Goal: Task Accomplishment & Management: Manage account settings

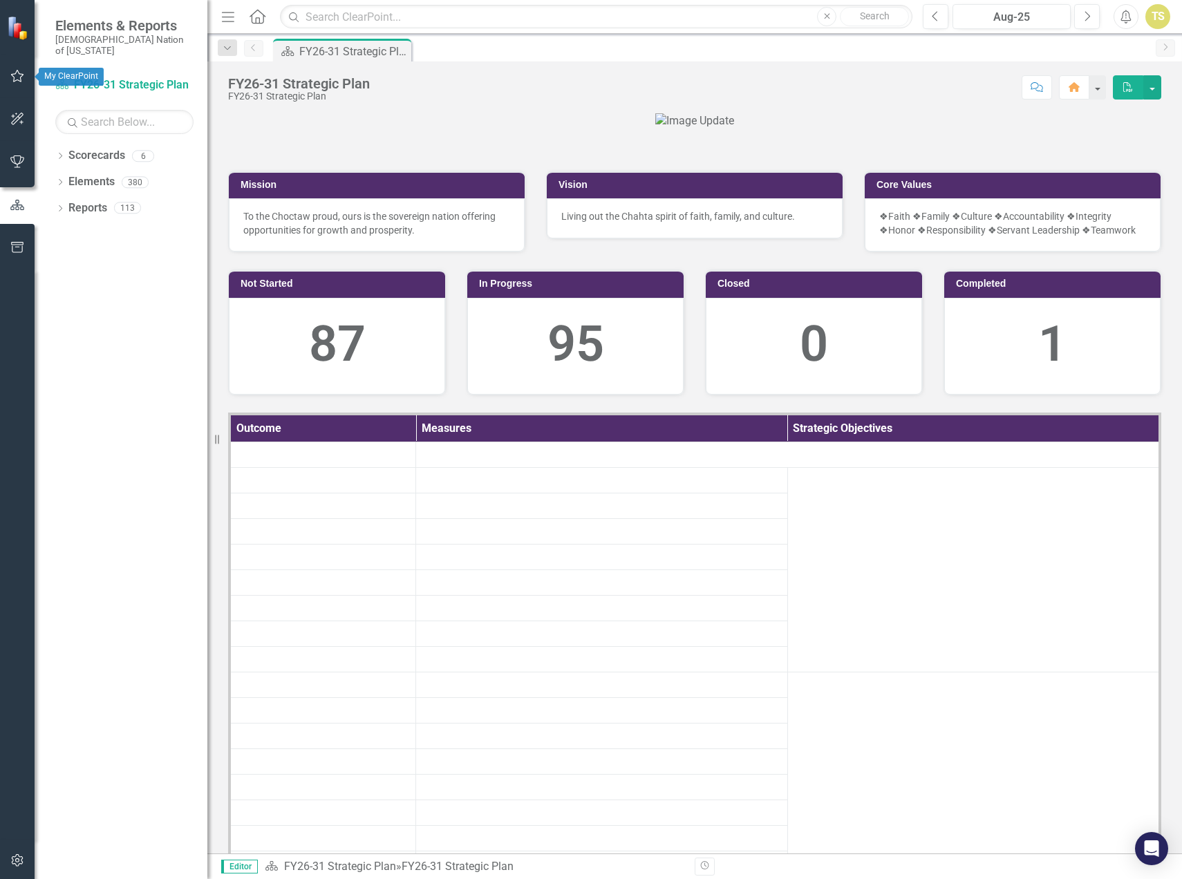
click at [21, 79] on icon "button" at bounding box center [17, 76] width 13 height 12
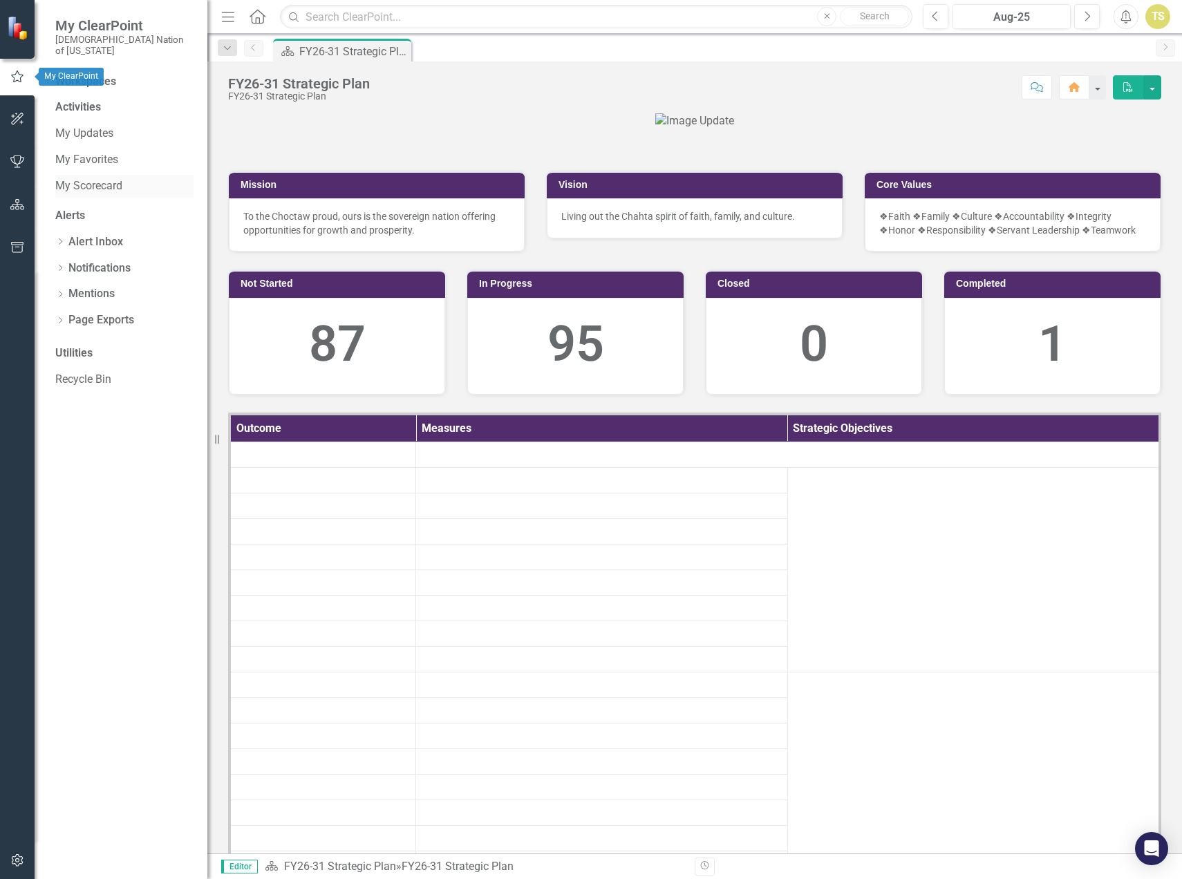
click at [91, 178] on link "My Scorecard" at bounding box center [124, 186] width 138 height 16
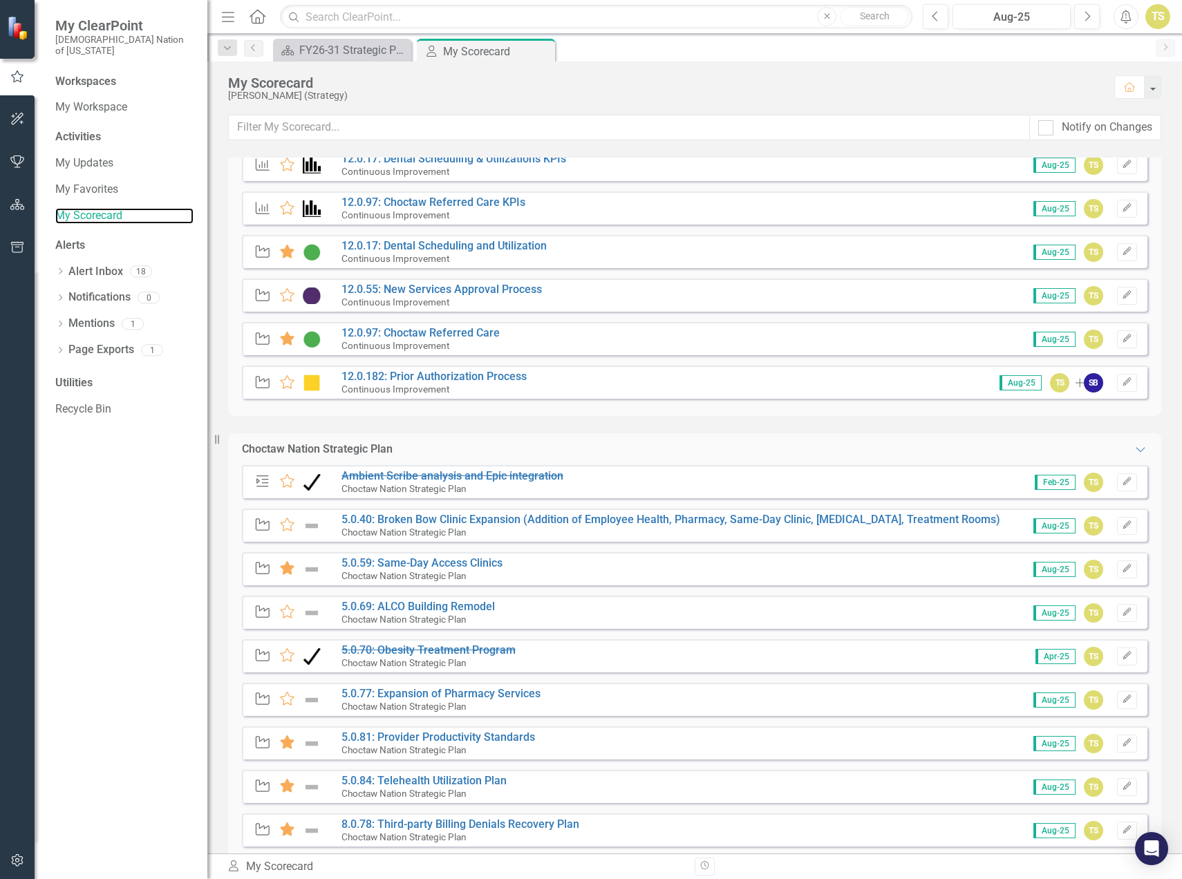
scroll to position [968, 0]
click at [439, 333] on link "12.0.97: Choctaw Referred Care" at bounding box center [420, 333] width 158 height 13
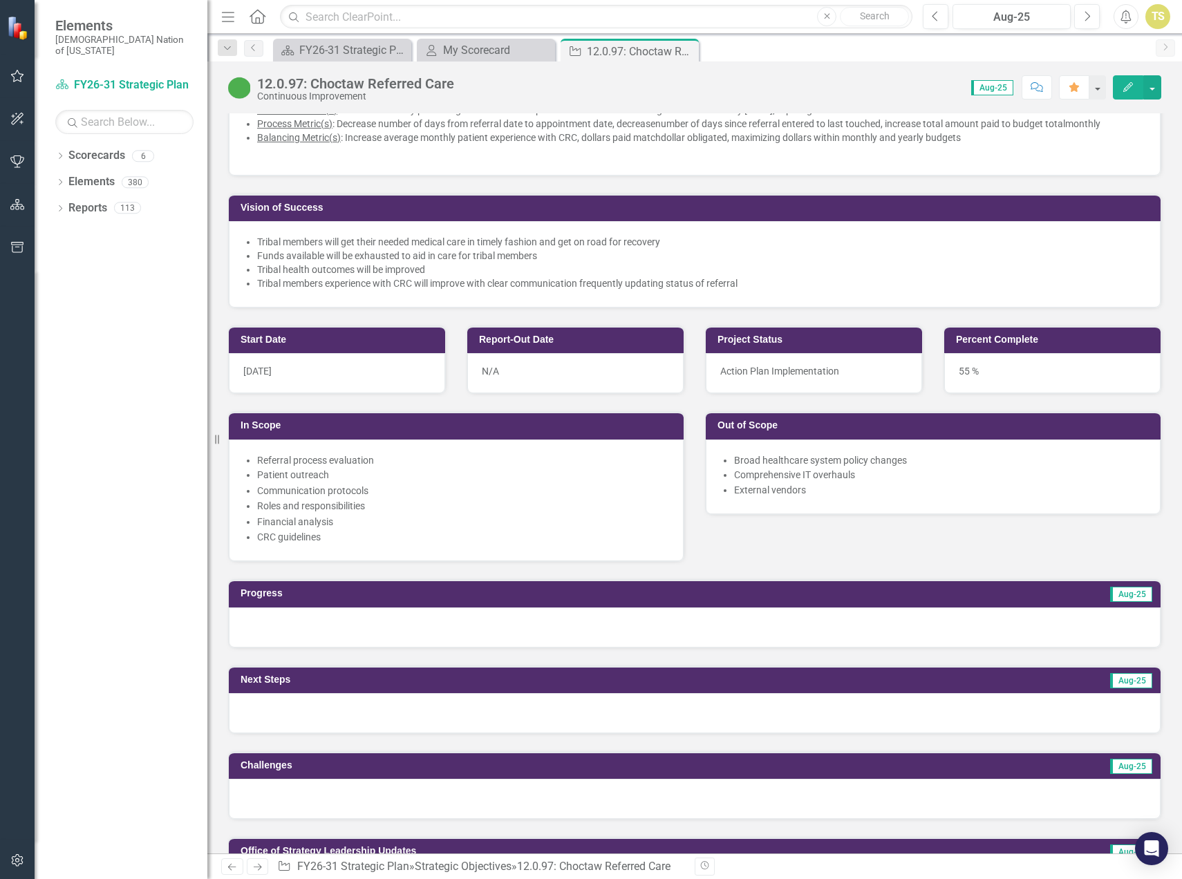
scroll to position [553, 0]
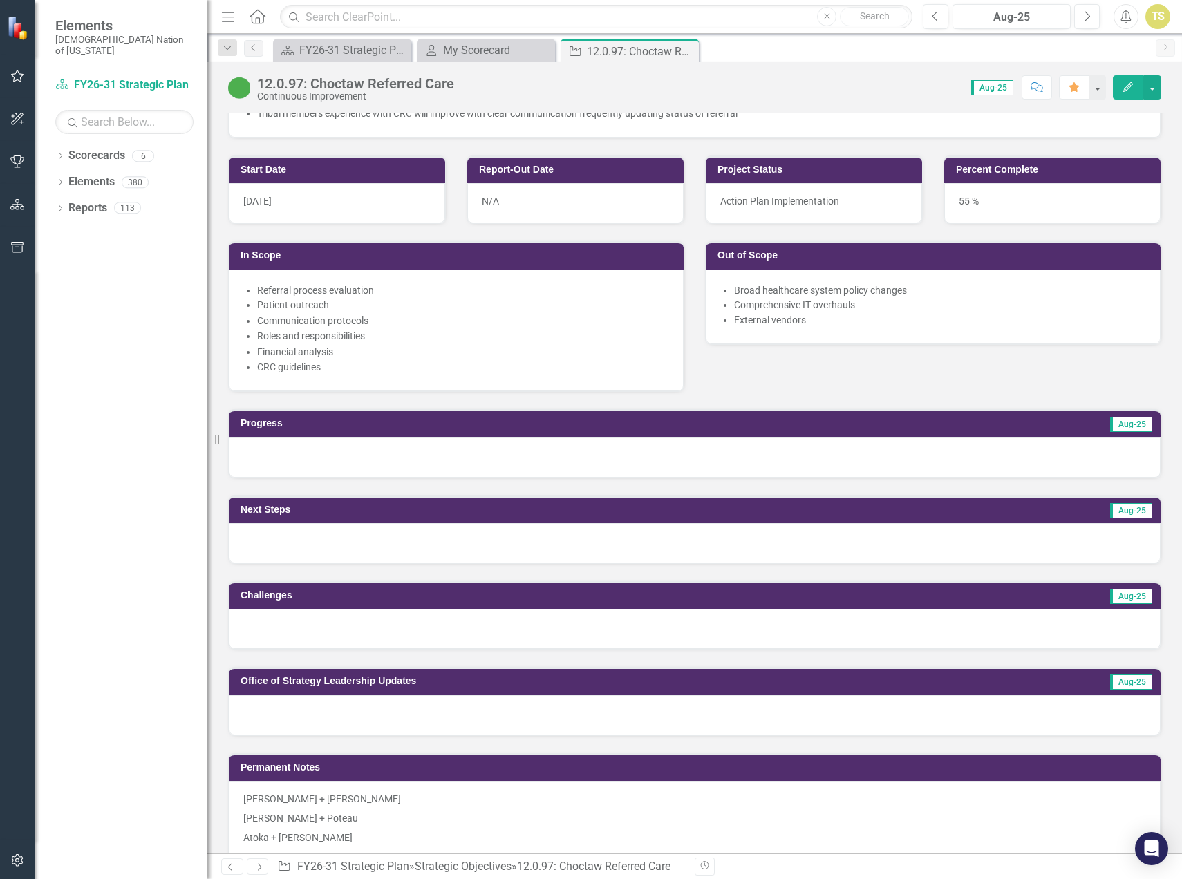
click at [333, 718] on div at bounding box center [695, 715] width 932 height 40
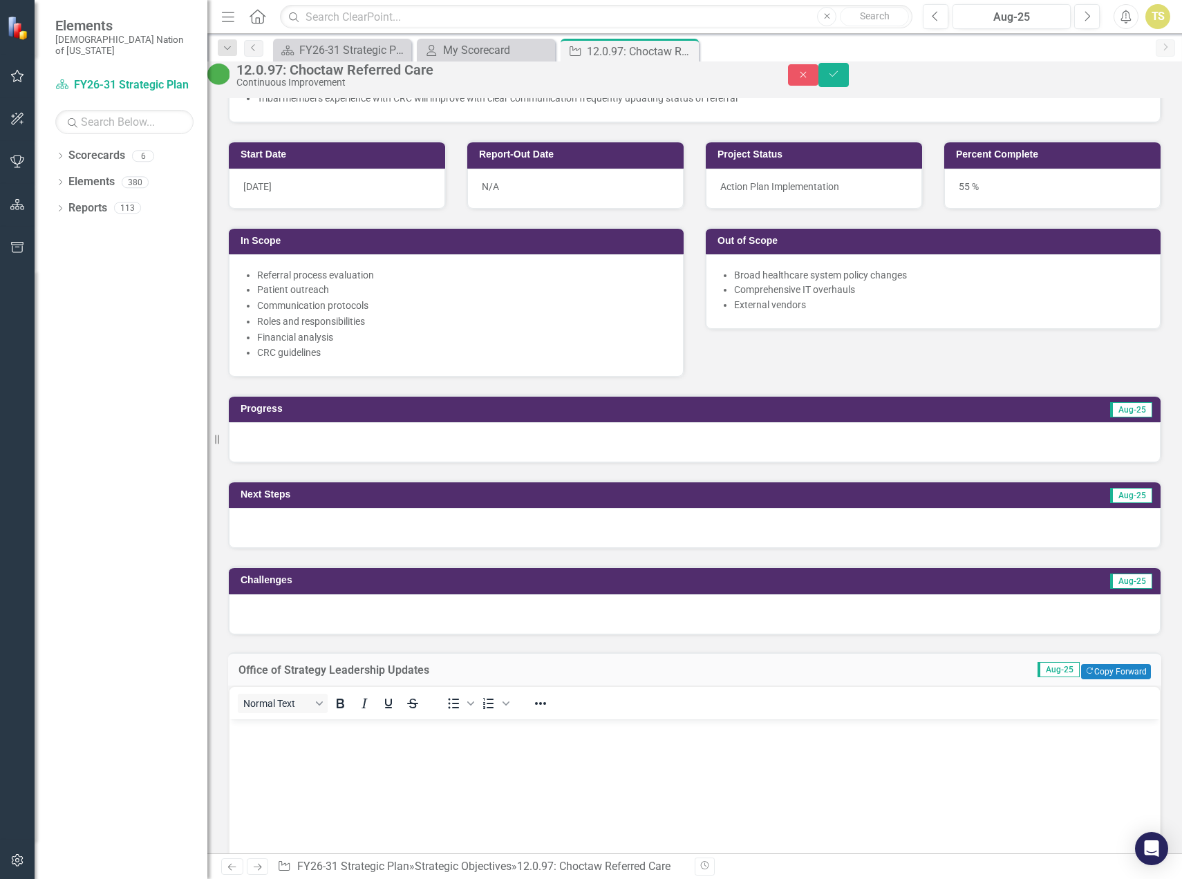
scroll to position [0, 0]
click at [321, 717] on div "Normal Text" at bounding box center [331, 703] width 204 height 27
click at [301, 738] on p "Rich Text Area. Press ALT-0 for help." at bounding box center [694, 731] width 923 height 17
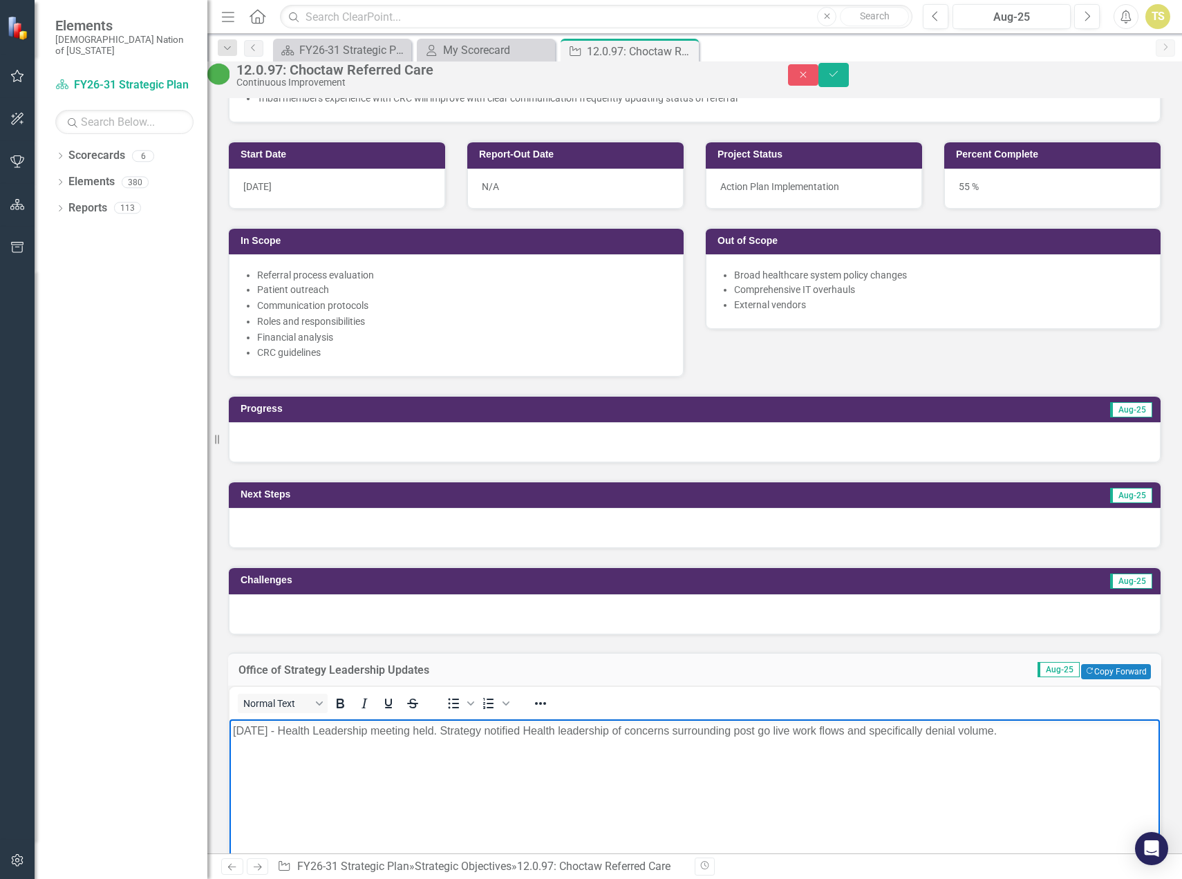
click at [1030, 733] on p "8/12/25 - Health Leadership meeting held. Strategy notified Health leadership o…" at bounding box center [694, 731] width 923 height 17
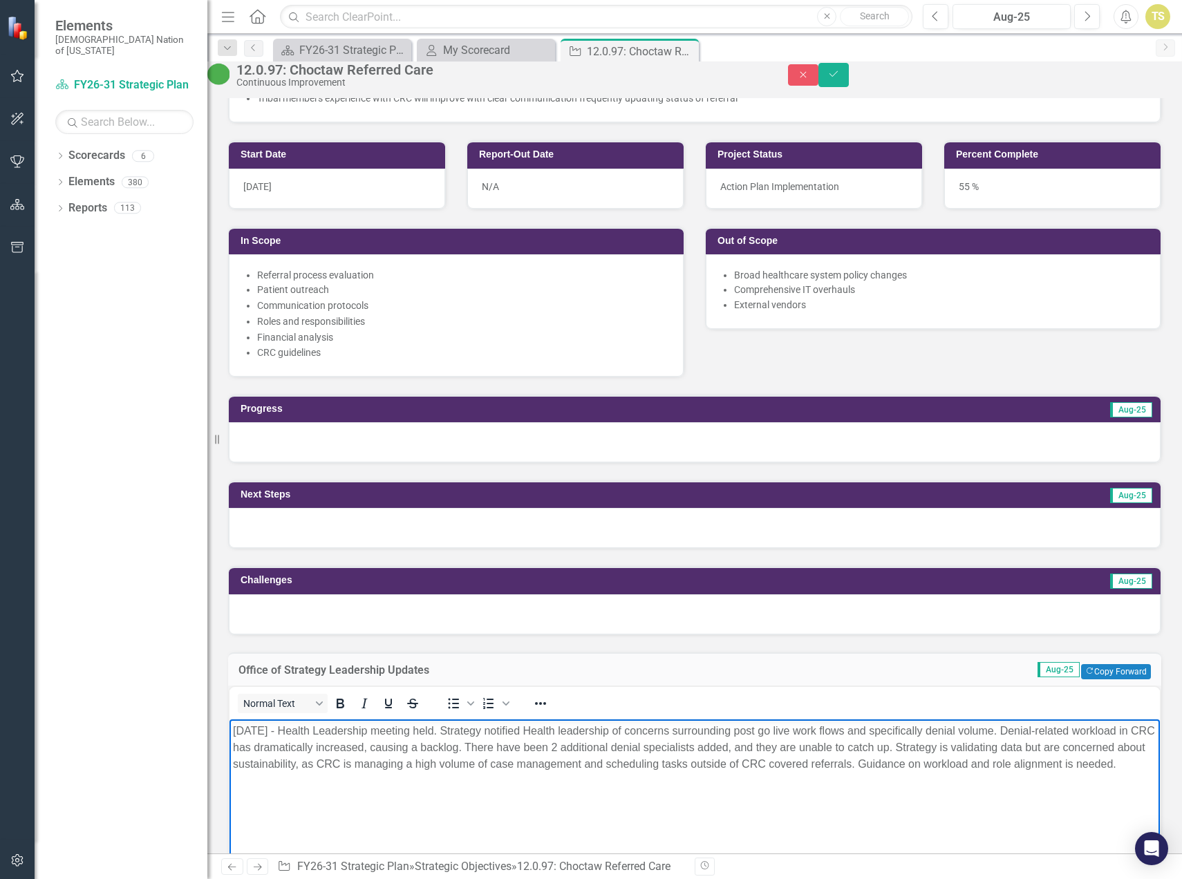
scroll to position [622, 0]
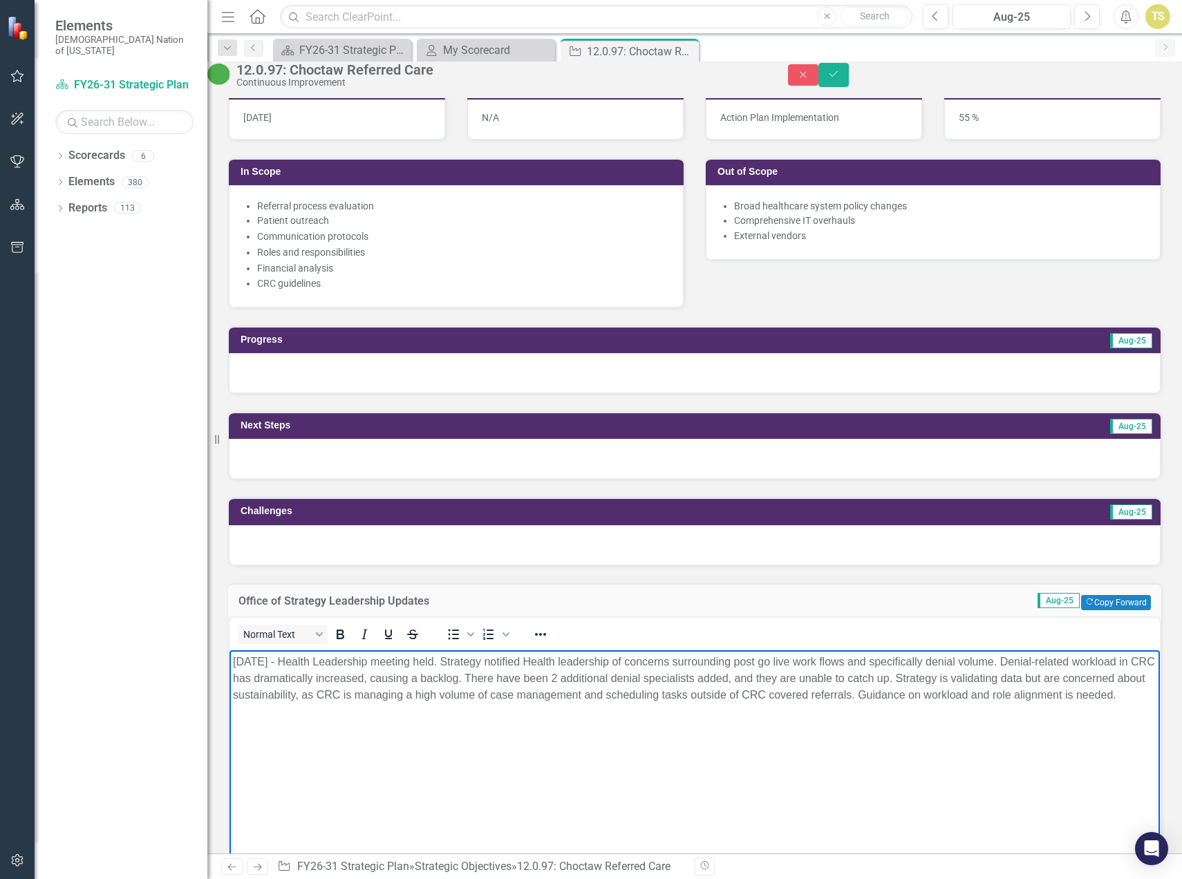
click at [366, 704] on p "8/12/25 - Health Leadership meeting held. Strategy notified Health leadership o…" at bounding box center [694, 679] width 923 height 50
click at [849, 79] on button "Save" at bounding box center [833, 75] width 30 height 24
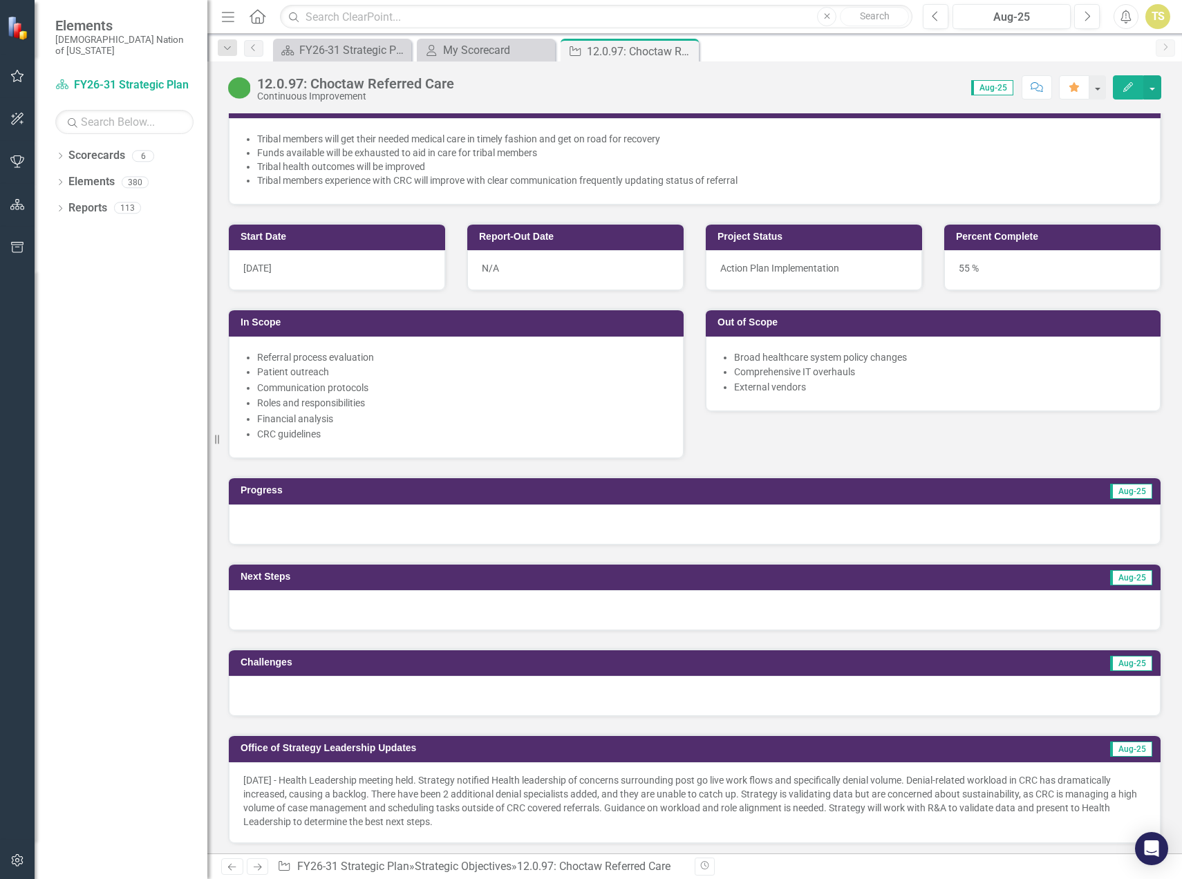
scroll to position [553, 0]
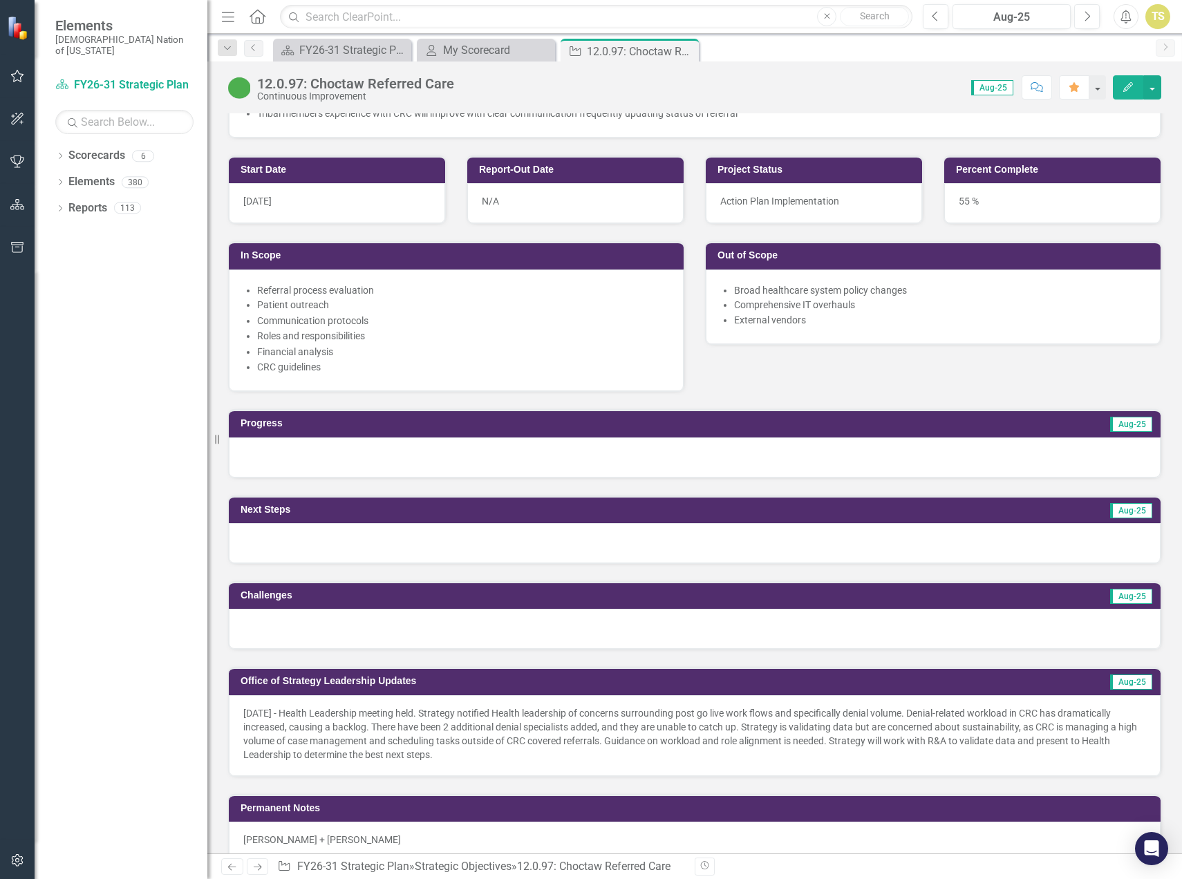
click at [490, 760] on p "8/12/25 - Health Leadership meeting held. Strategy notified Health leadership o…" at bounding box center [694, 733] width 903 height 55
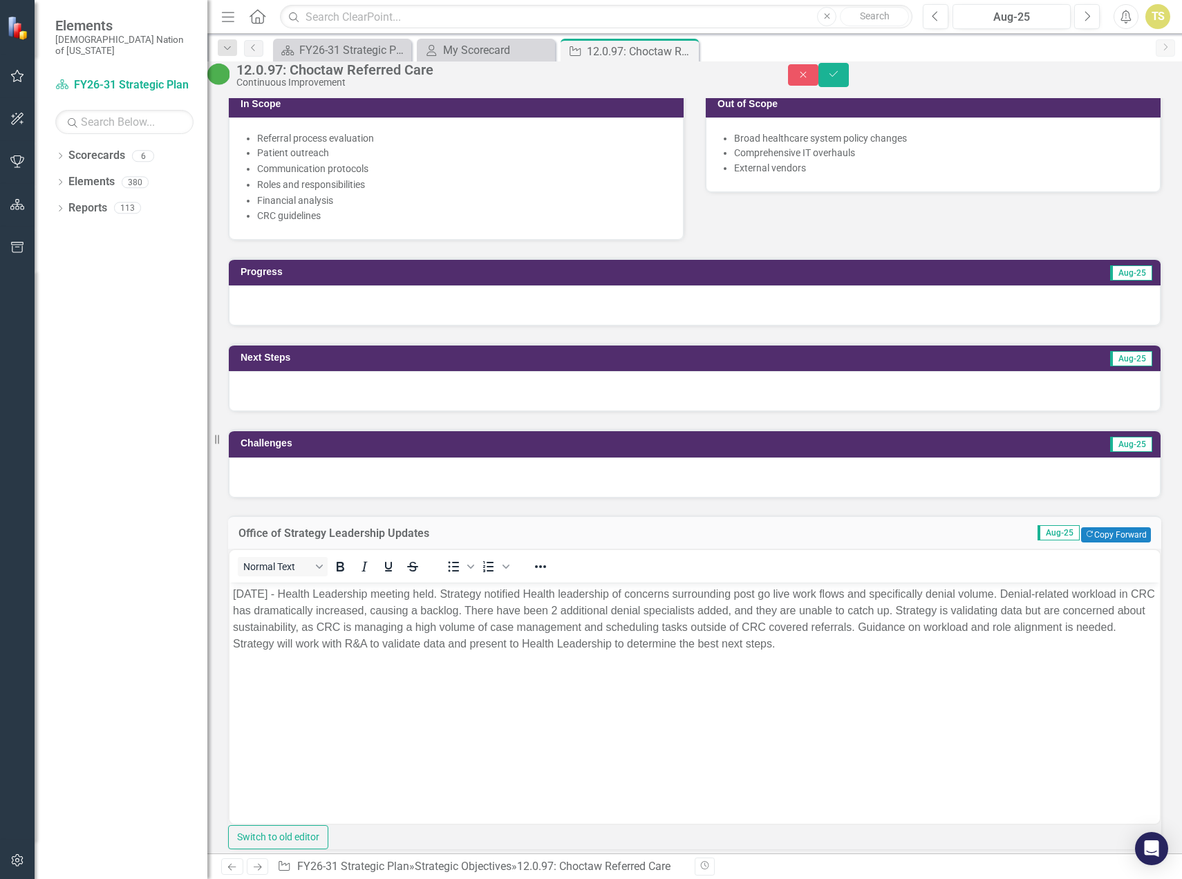
scroll to position [691, 0]
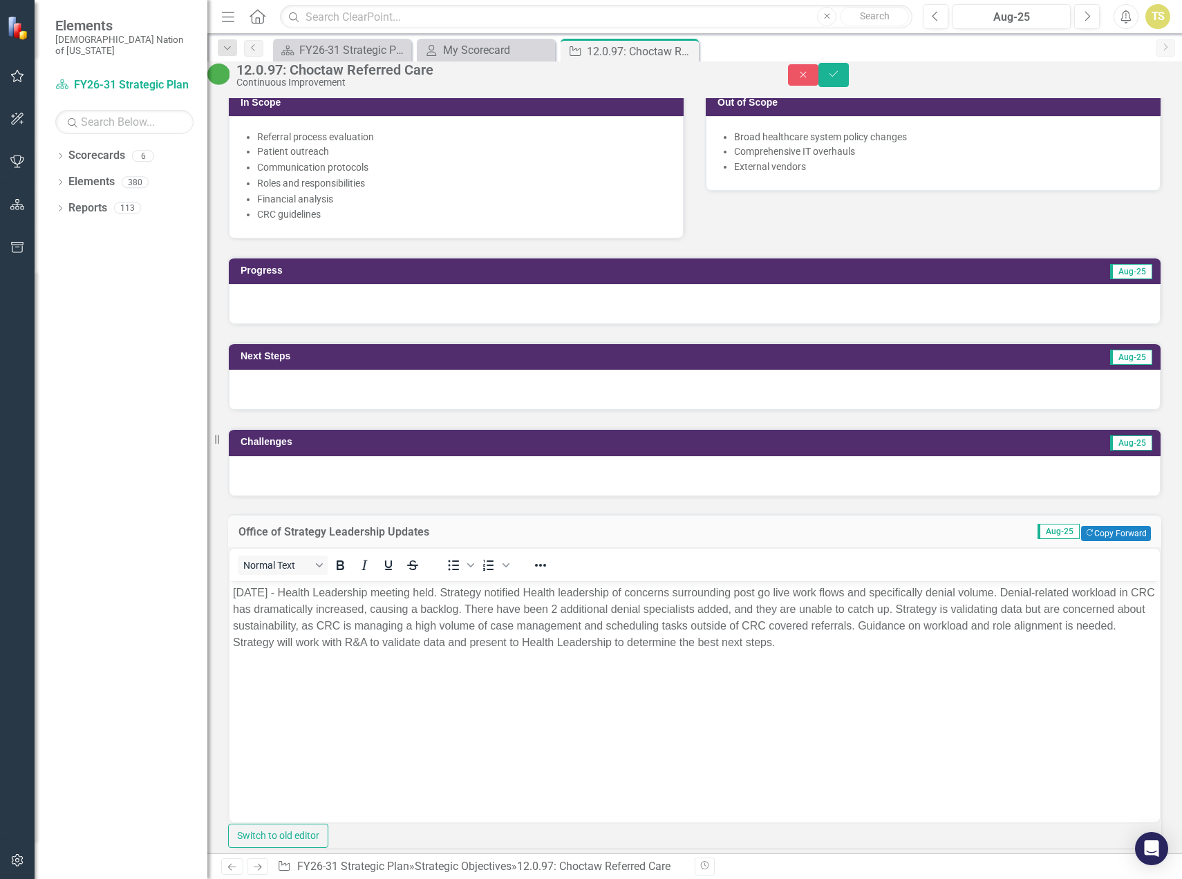
click at [898, 645] on p "8/12/25 - Health Leadership meeting held. Strategy notified Health leadership o…" at bounding box center [694, 618] width 923 height 66
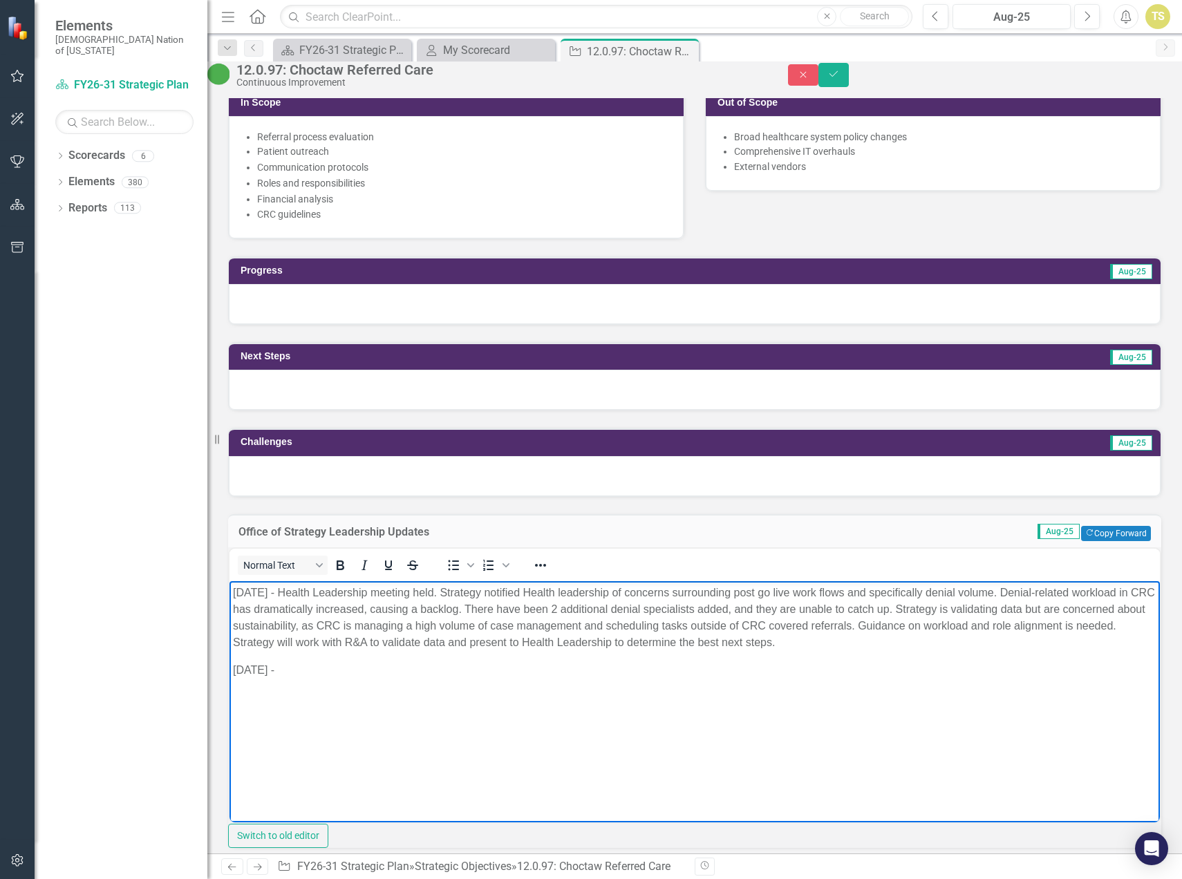
click at [316, 675] on p "8/13/25 -" at bounding box center [694, 670] width 923 height 17
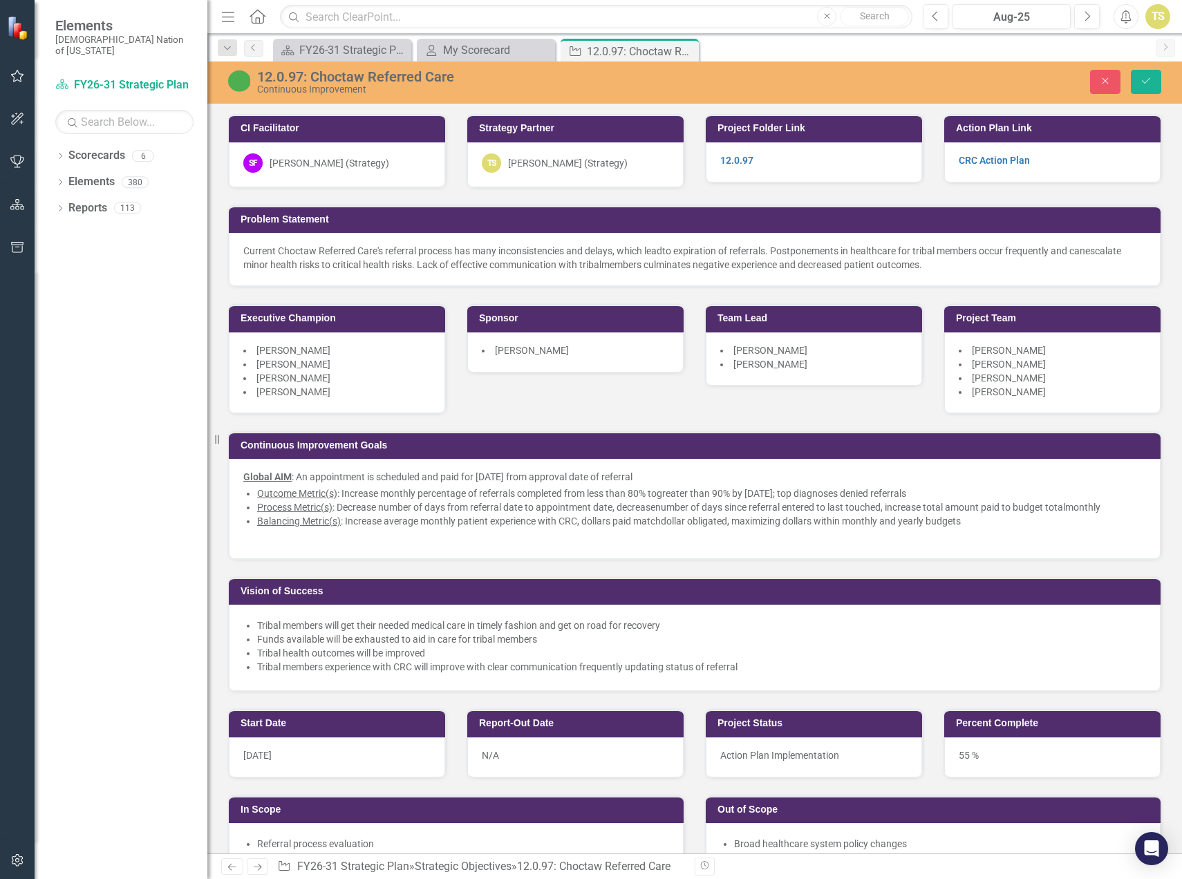
scroll to position [691, 0]
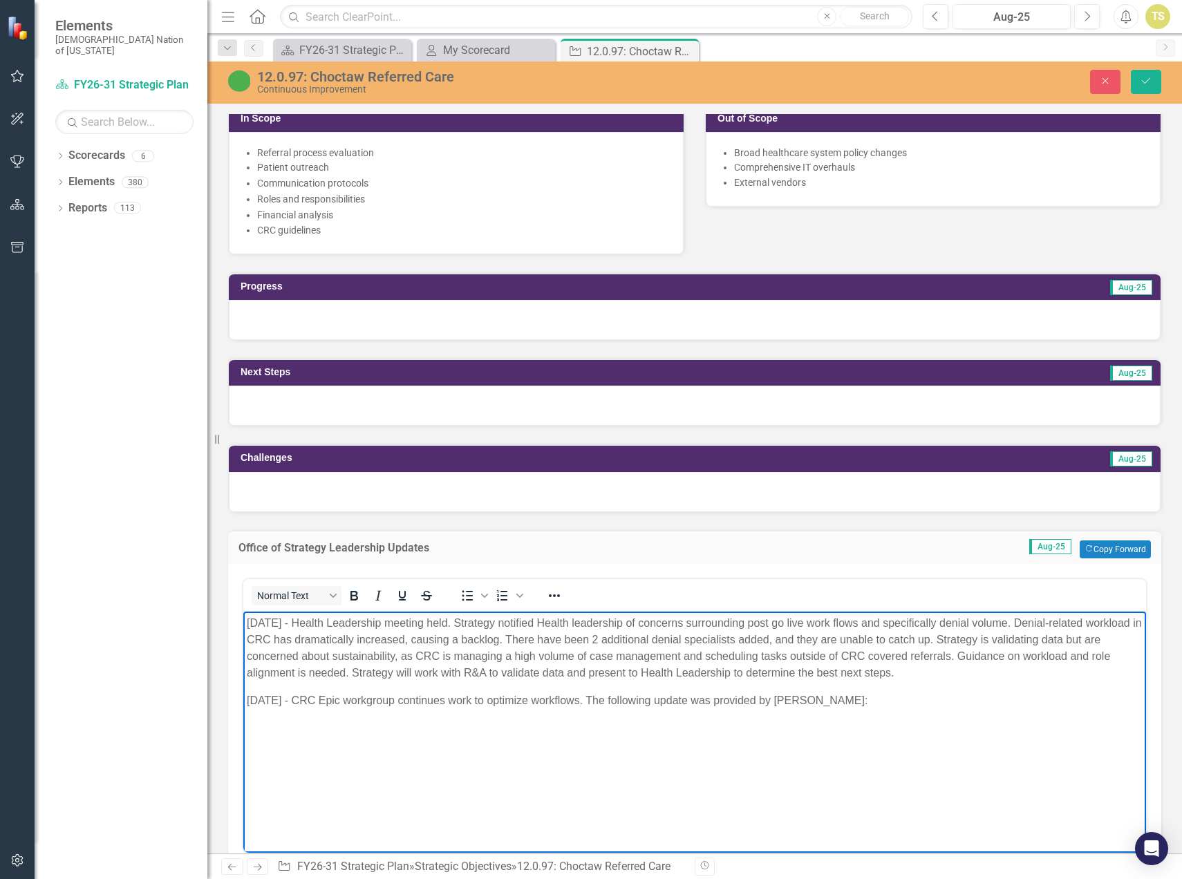
click at [934, 724] on body "8/12/25 - Health Leadership meeting held. Strategy notified Health leadership o…" at bounding box center [694, 714] width 903 height 207
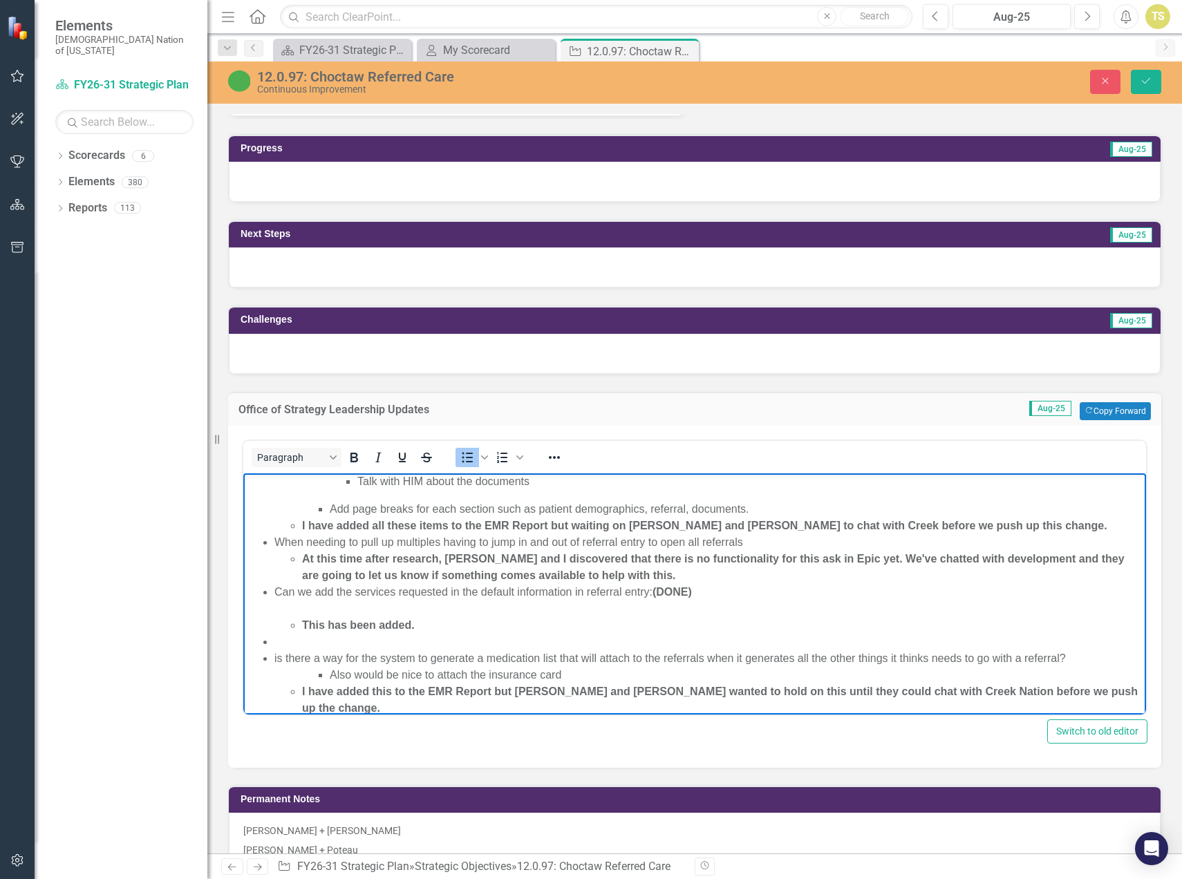
scroll to position [0, 0]
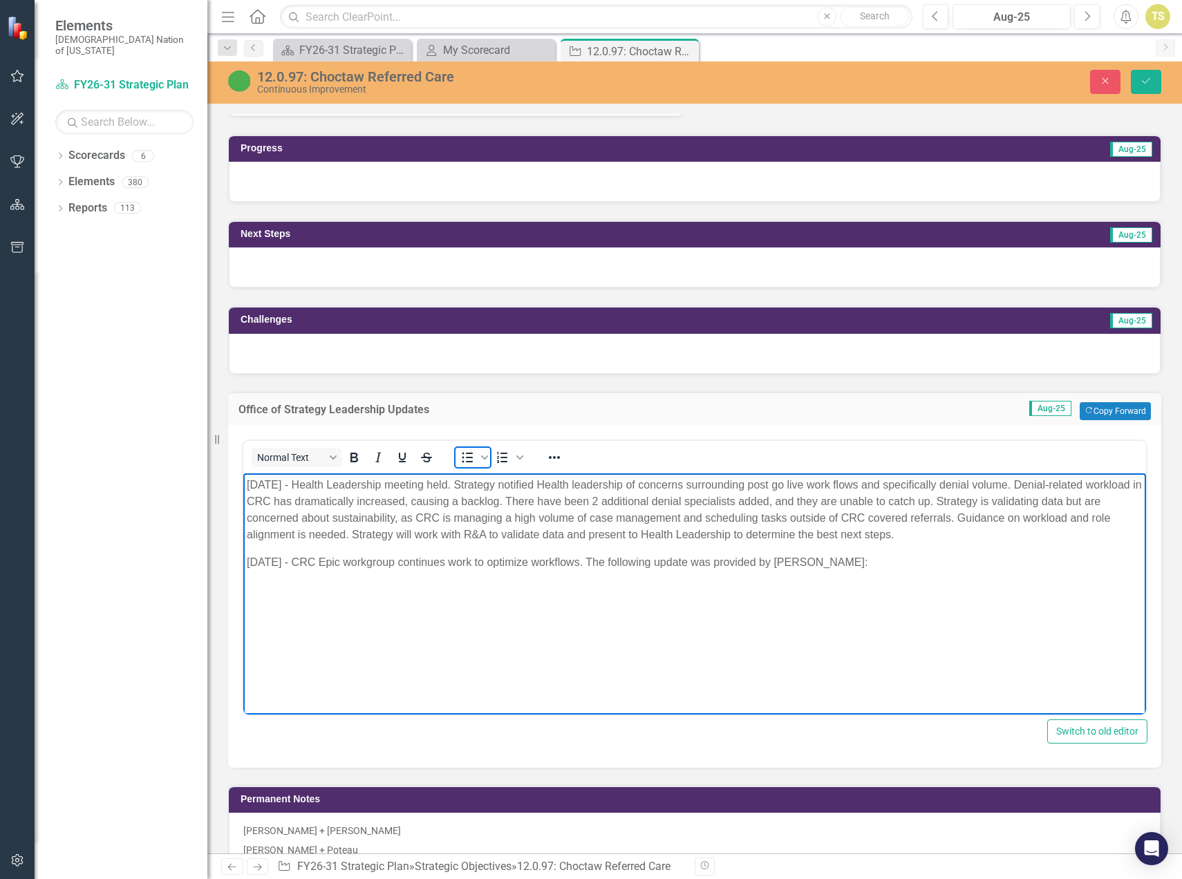
click at [466, 458] on icon "Bullet list" at bounding box center [467, 457] width 11 height 10
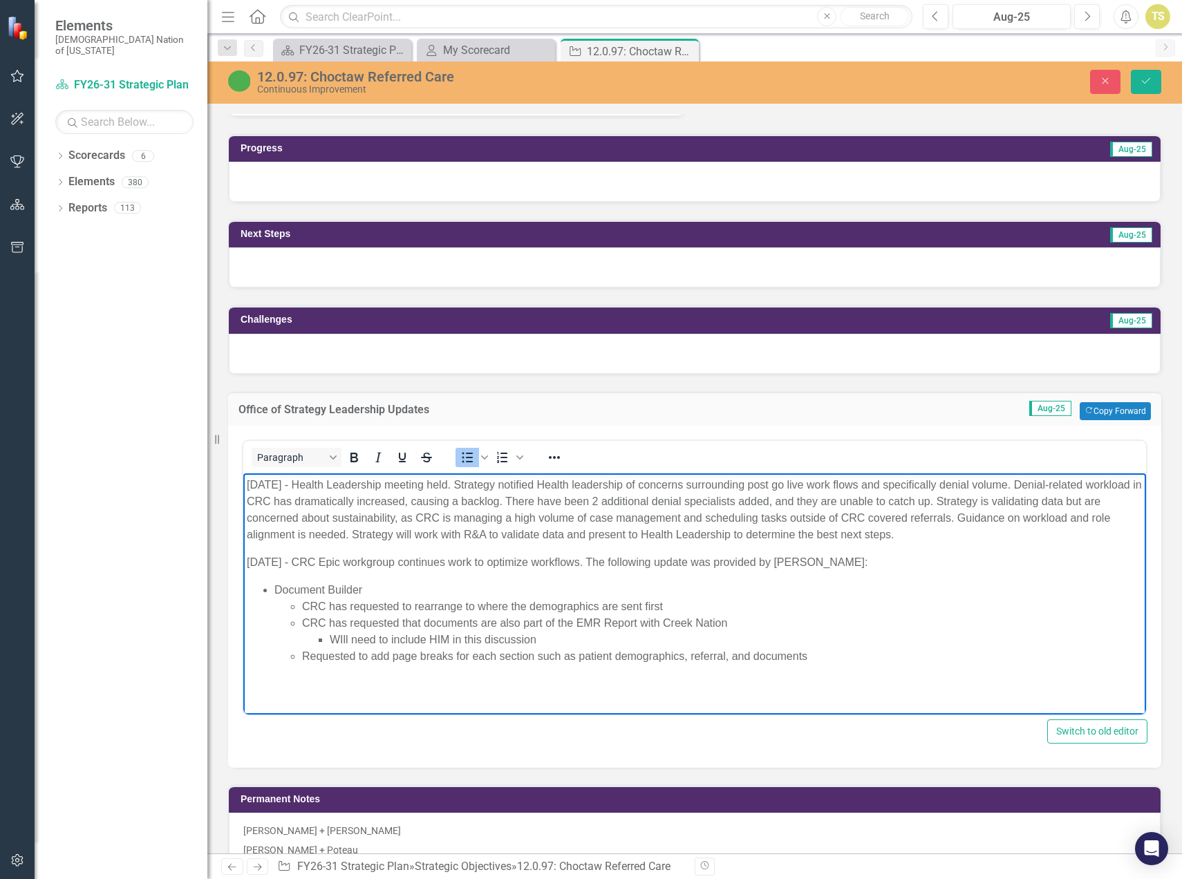
click at [367, 590] on li "Document Builder CRC has requested to rearrange to where the demographics are s…" at bounding box center [708, 622] width 868 height 83
click at [372, 589] on li "Document Builder CRC has requested to rearrange to where the demographics are s…" at bounding box center [708, 622] width 868 height 83
click at [362, 585] on li "Document Builder CRC has requested to rearrange to where the demographics are s…" at bounding box center [708, 622] width 868 height 83
click at [364, 588] on li "Document Builder CRC has requested to rearrange to where the demographics are s…" at bounding box center [708, 622] width 868 height 83
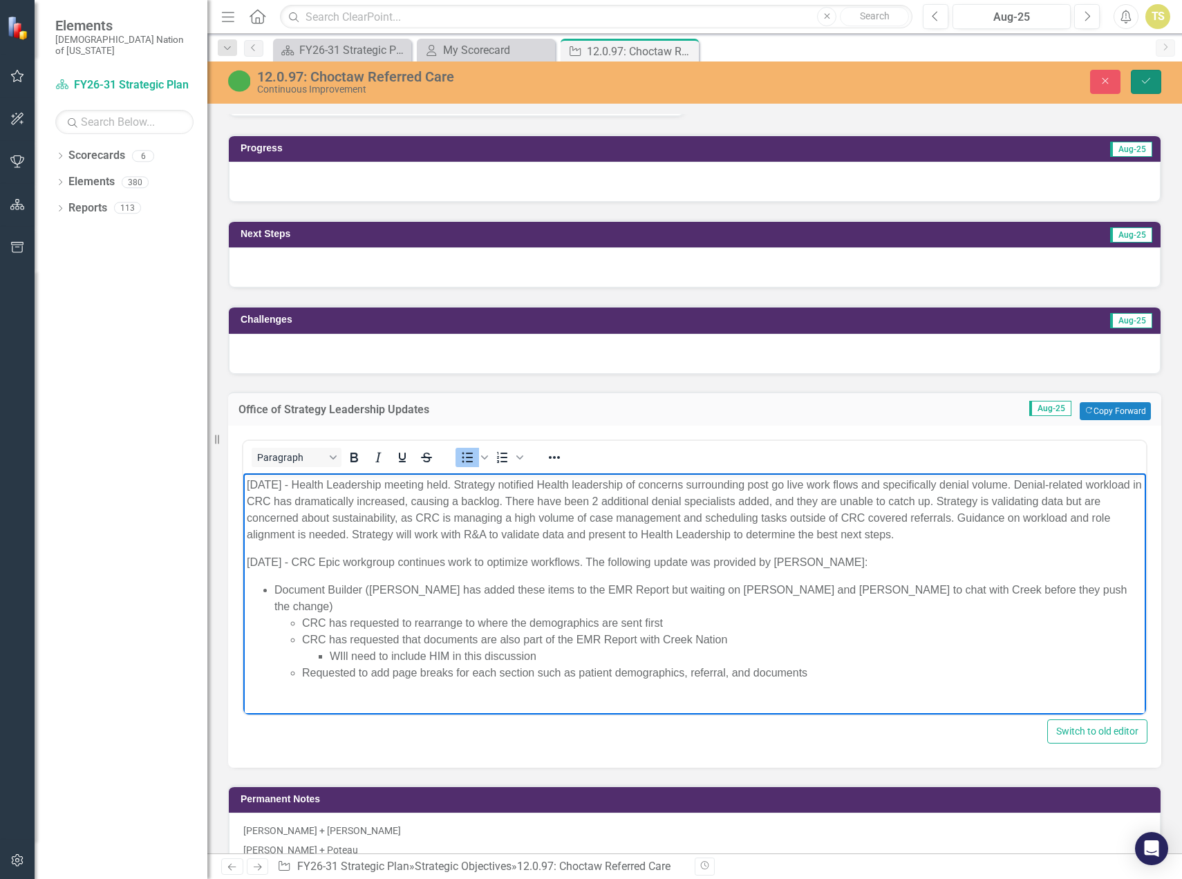
click at [1138, 84] on button "Save" at bounding box center [1146, 82] width 30 height 24
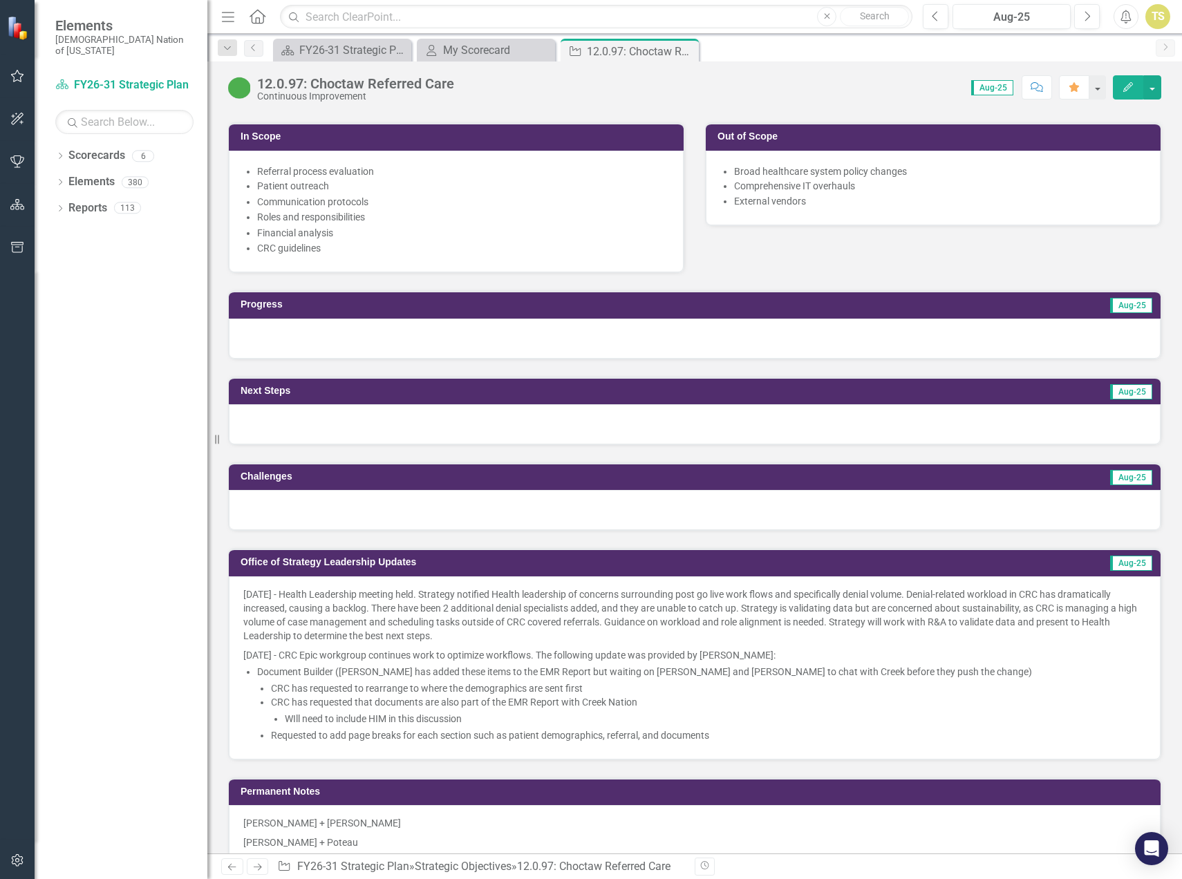
scroll to position [691, 0]
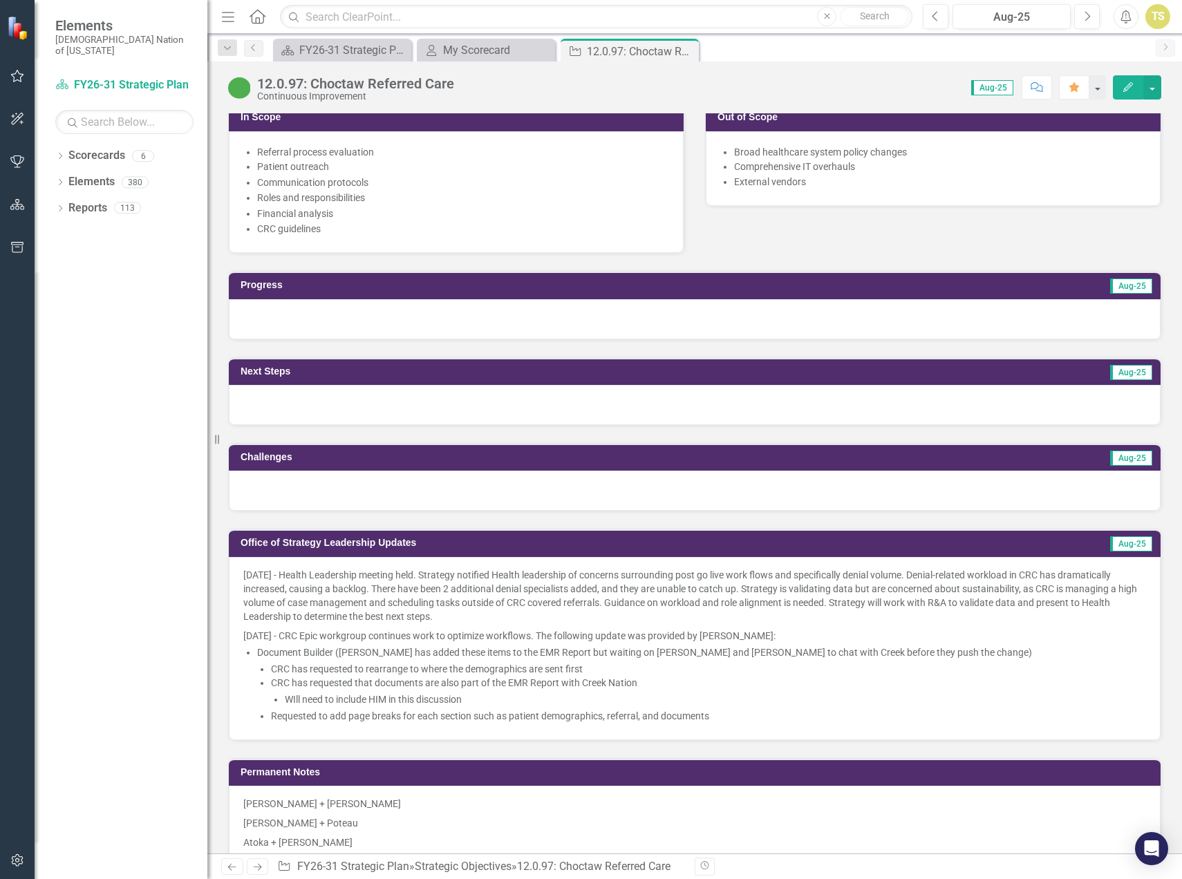
click at [761, 713] on li "Requested to add page breaks for each section such as patient demographics, ref…" at bounding box center [708, 716] width 875 height 14
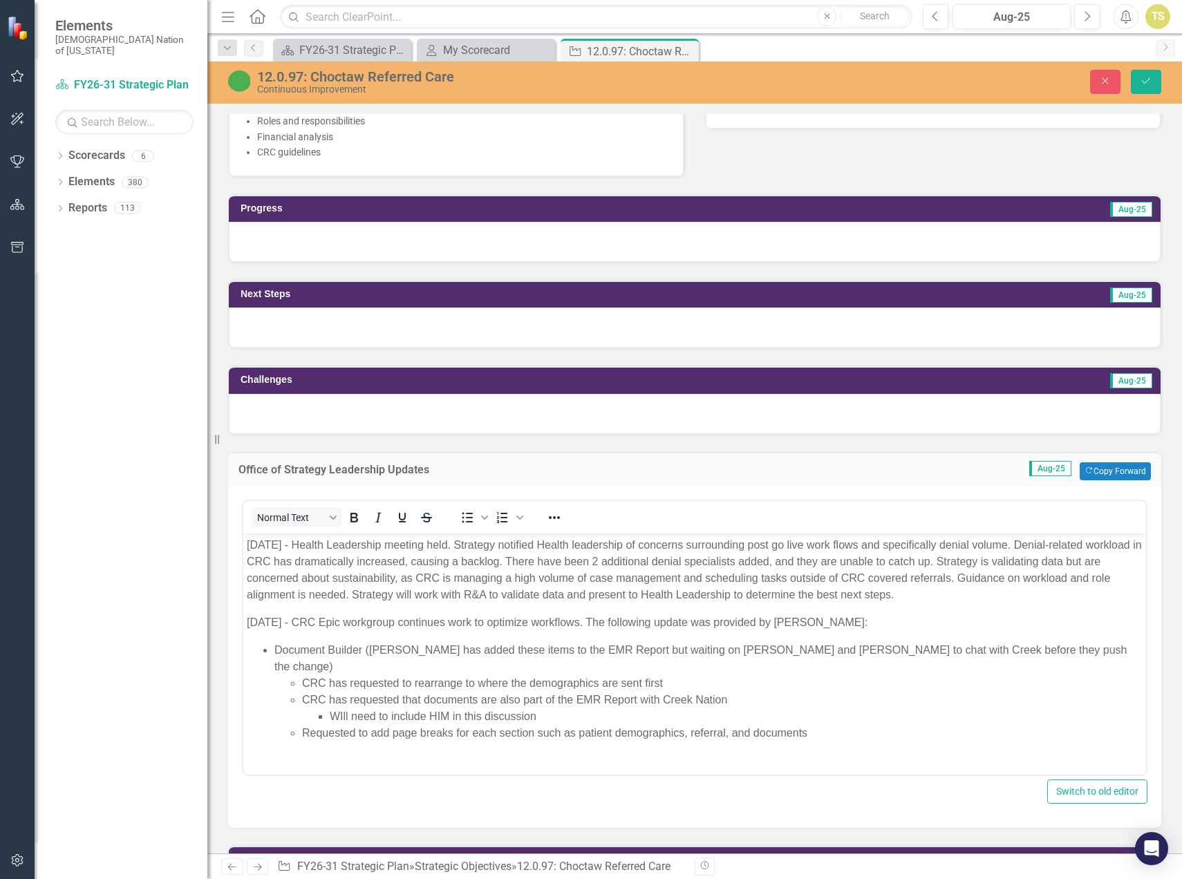
scroll to position [760, 0]
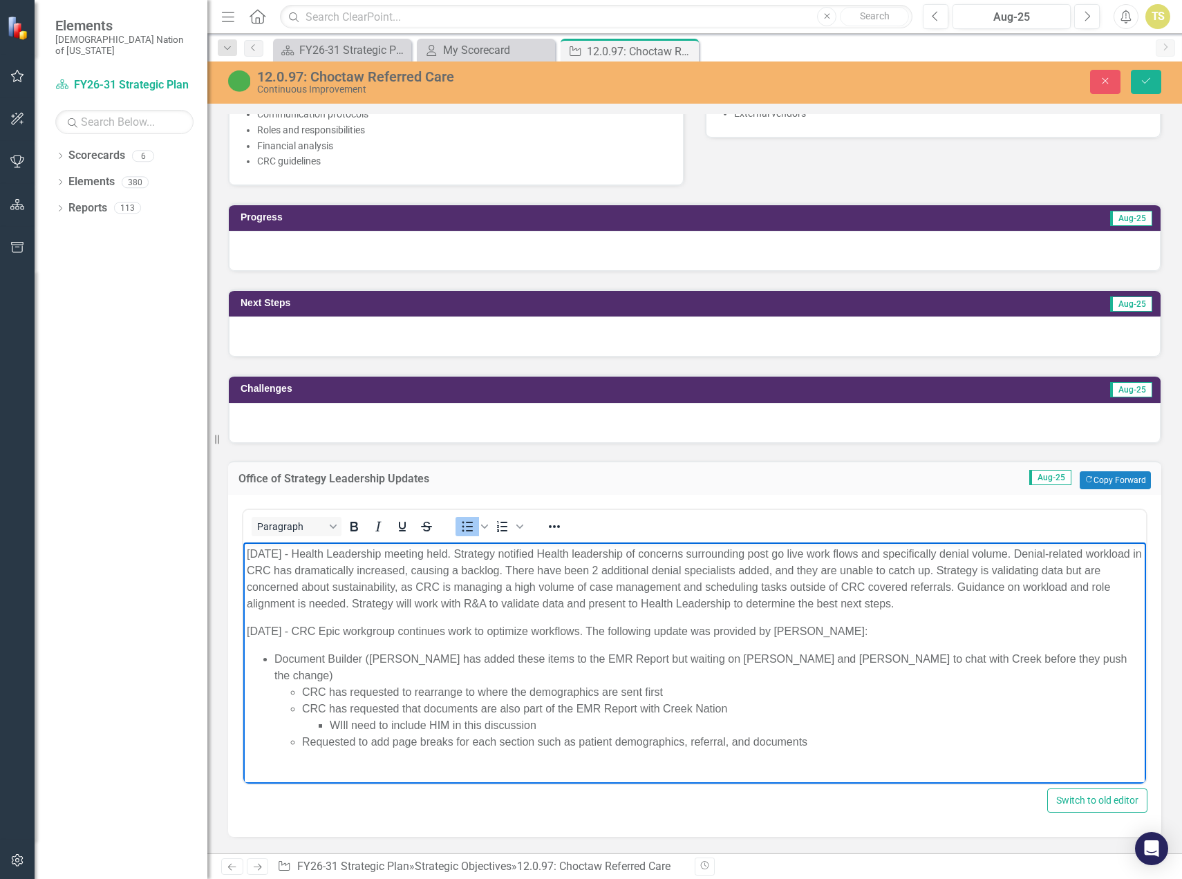
click at [836, 733] on li "Requested to add page breaks for each section such as patient demographics, ref…" at bounding box center [722, 741] width 840 height 17
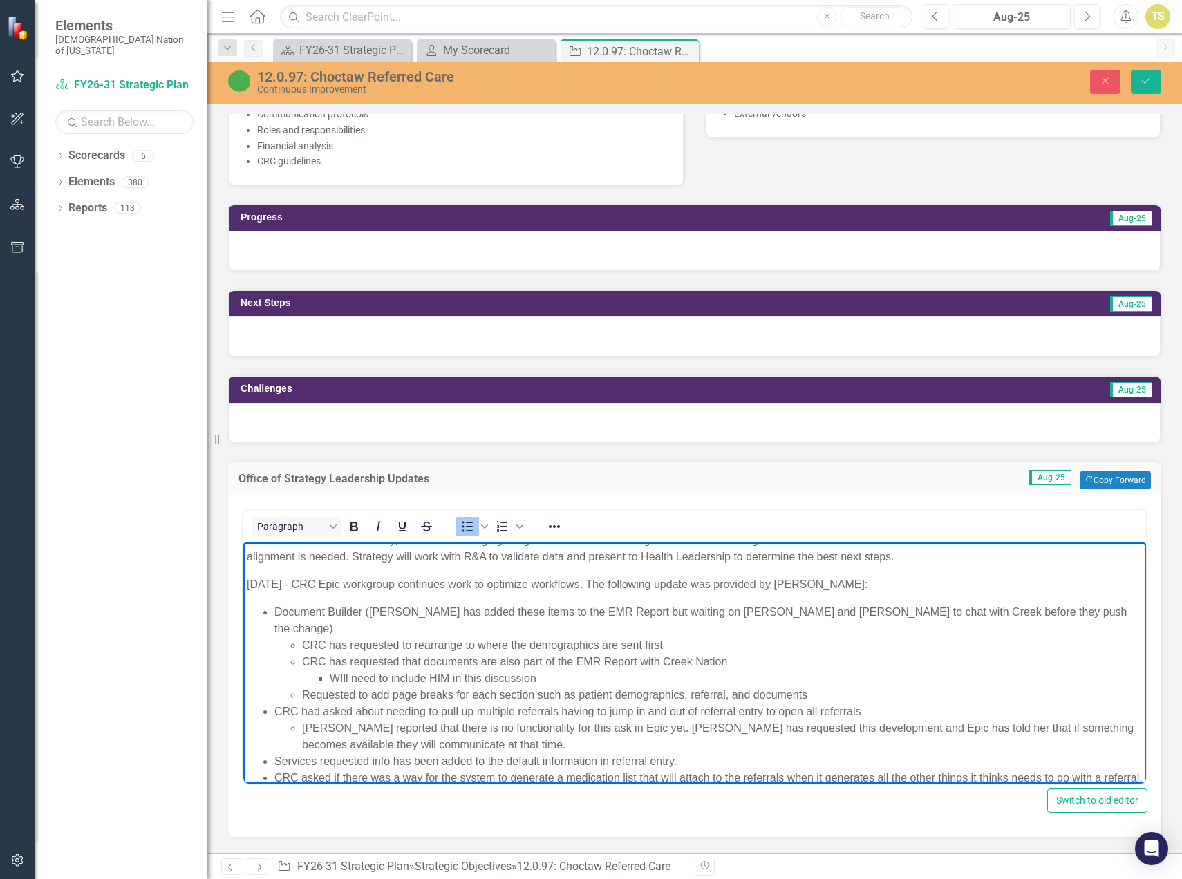
scroll to position [66, 0]
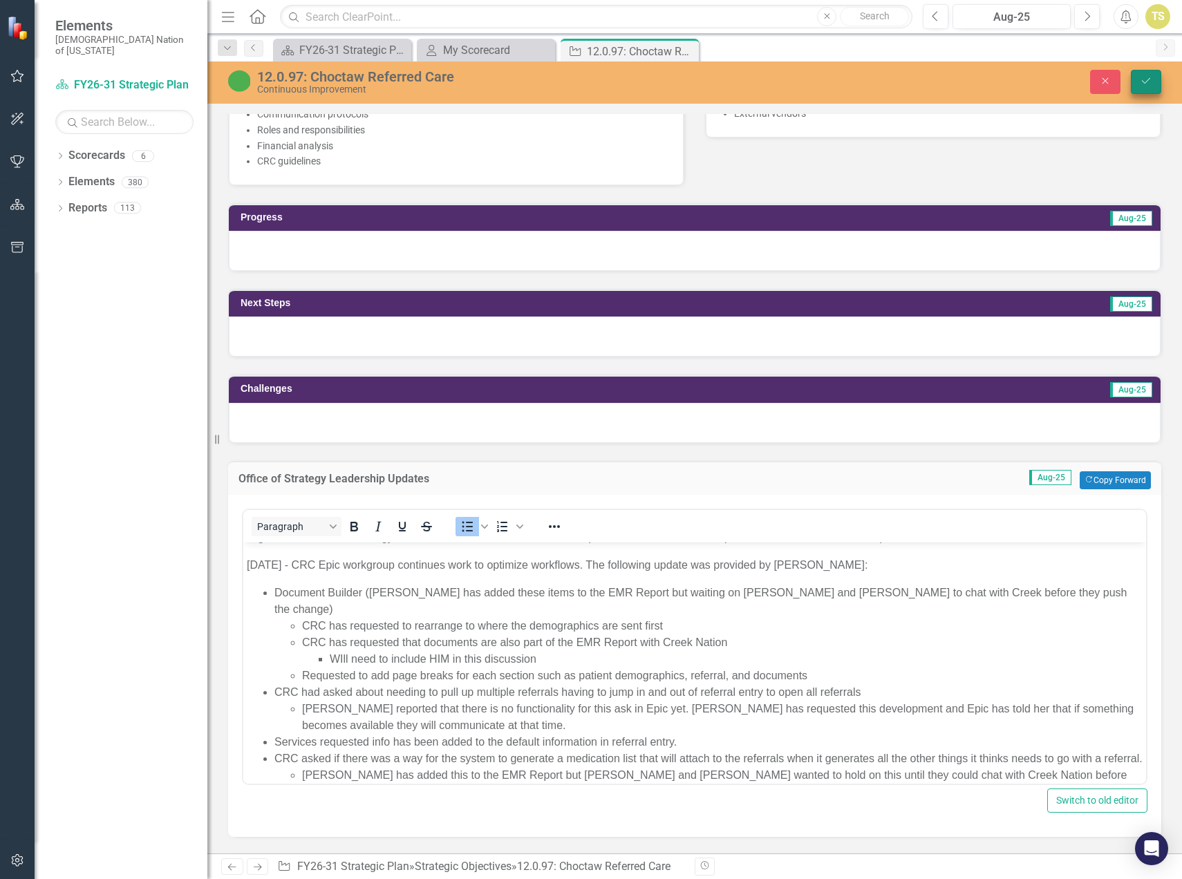
click at [1147, 90] on button "Save" at bounding box center [1146, 82] width 30 height 24
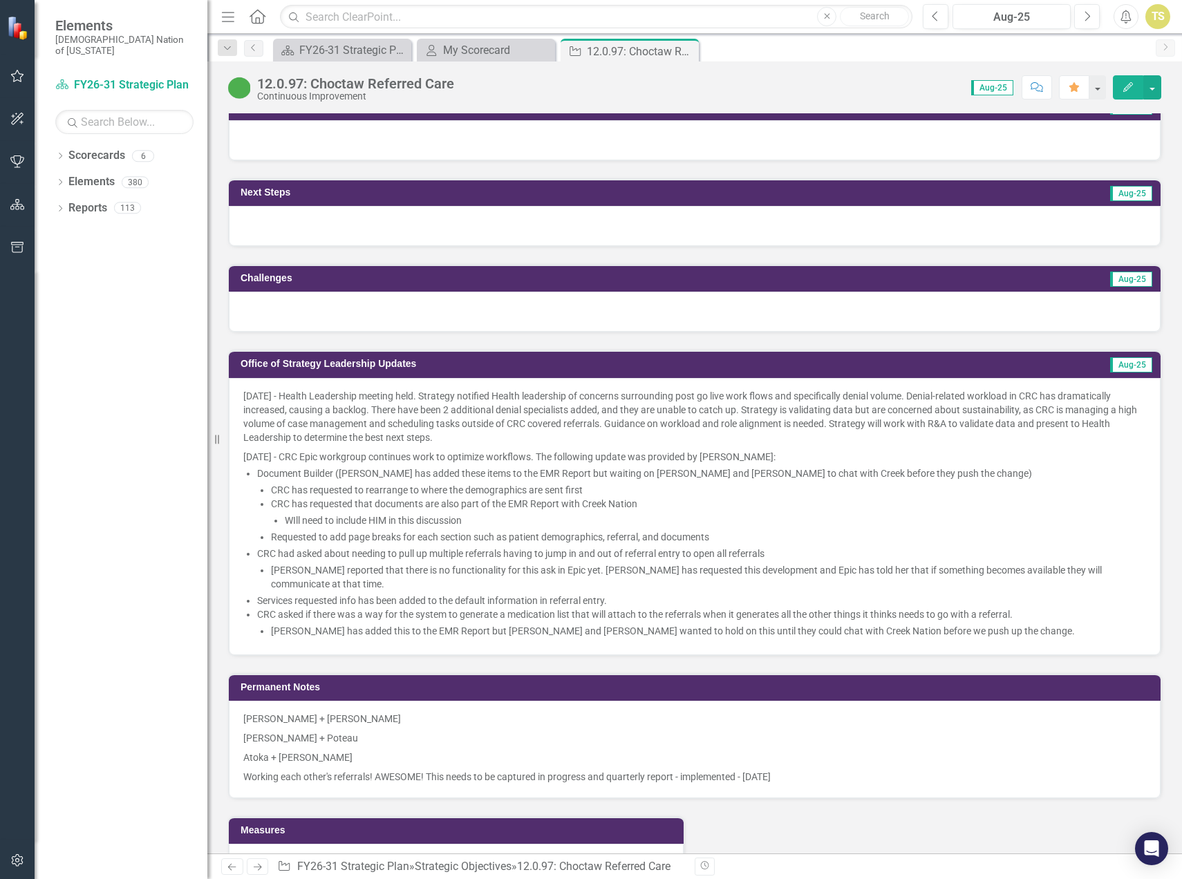
scroll to position [898, 0]
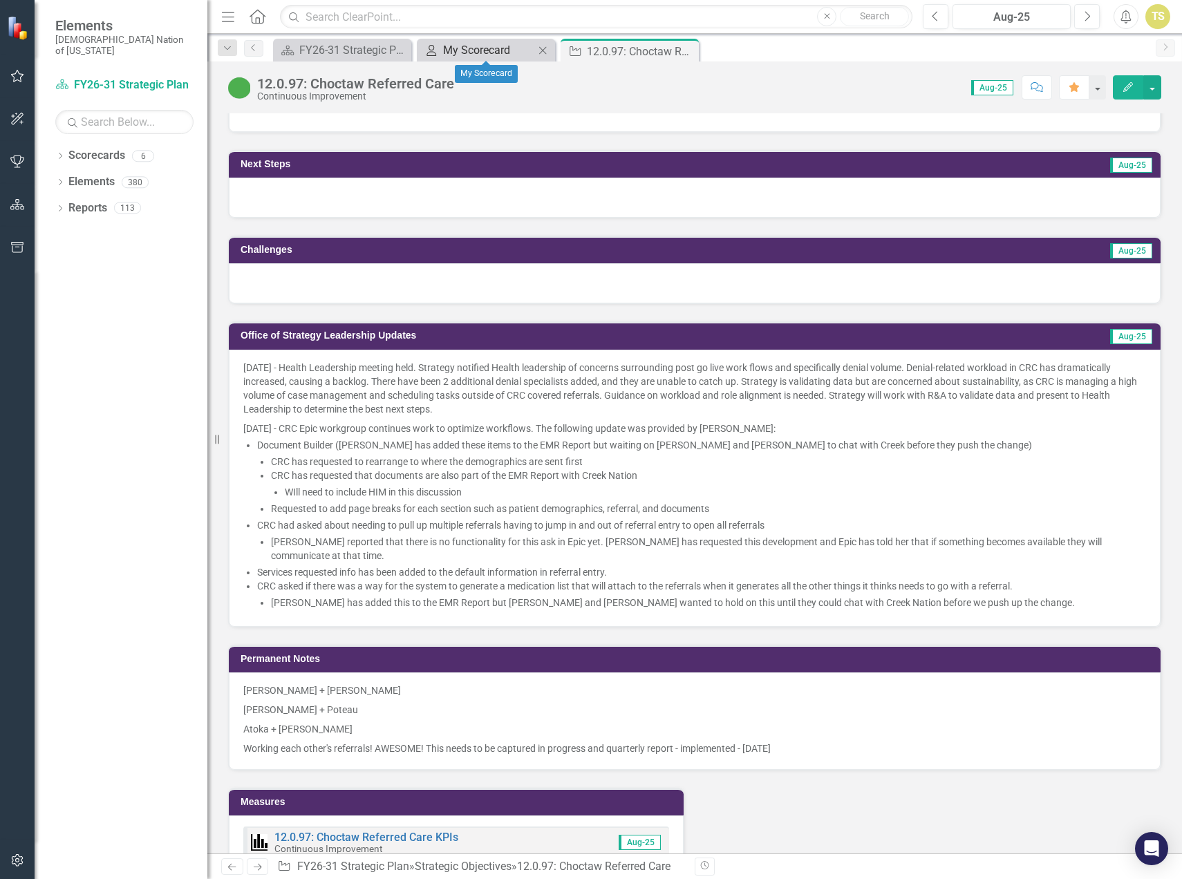
click at [481, 53] on div "My Scorecard" at bounding box center [488, 49] width 91 height 17
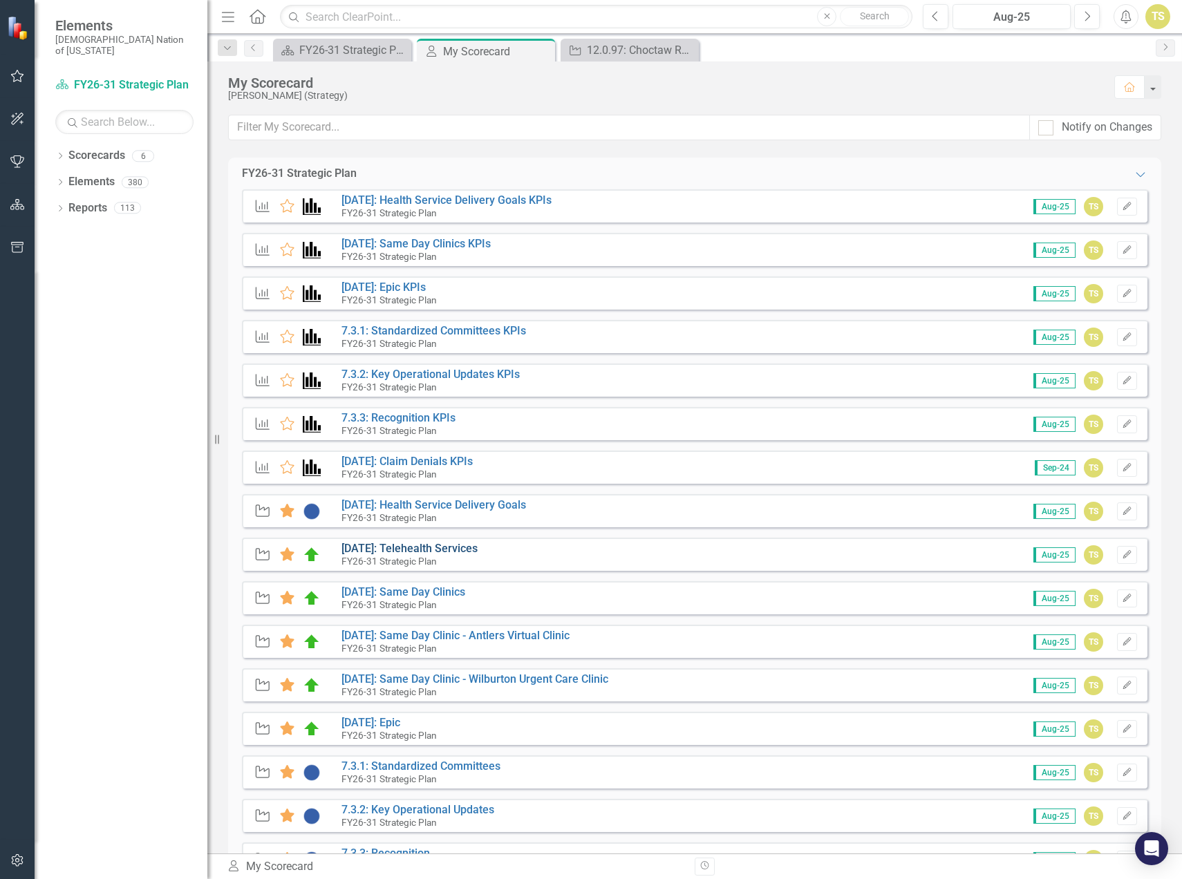
click at [395, 550] on link "[DATE]: Telehealth Services" at bounding box center [409, 548] width 136 height 13
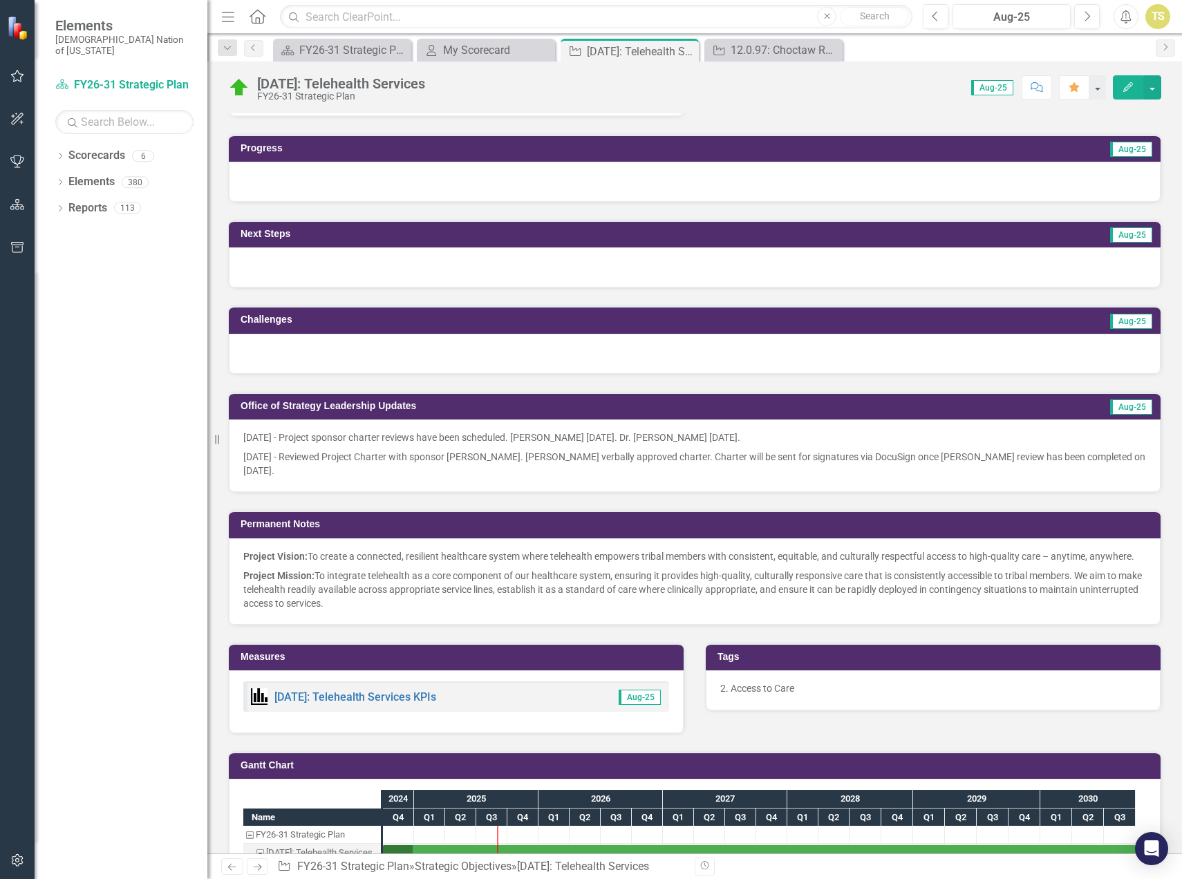
scroll to position [1175, 0]
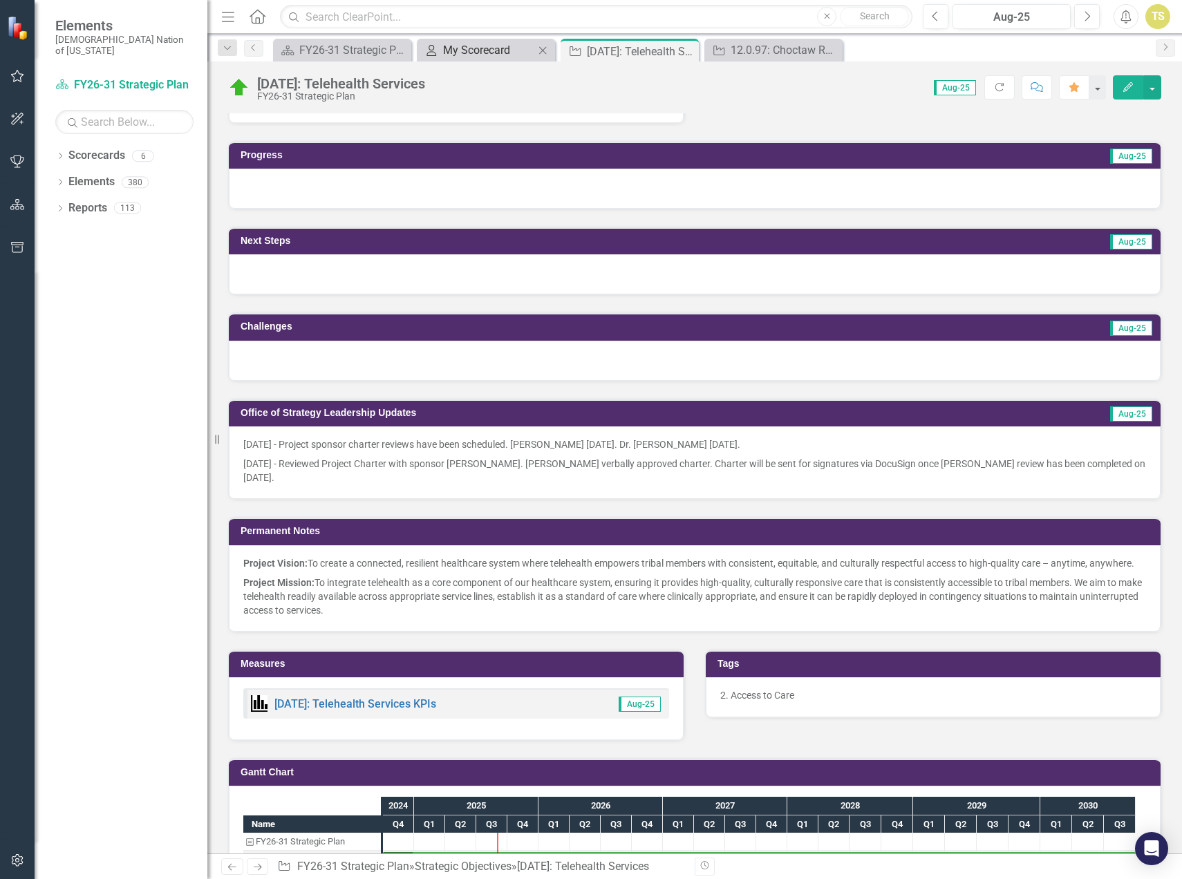
click at [489, 57] on div "My Scorecard" at bounding box center [488, 49] width 91 height 17
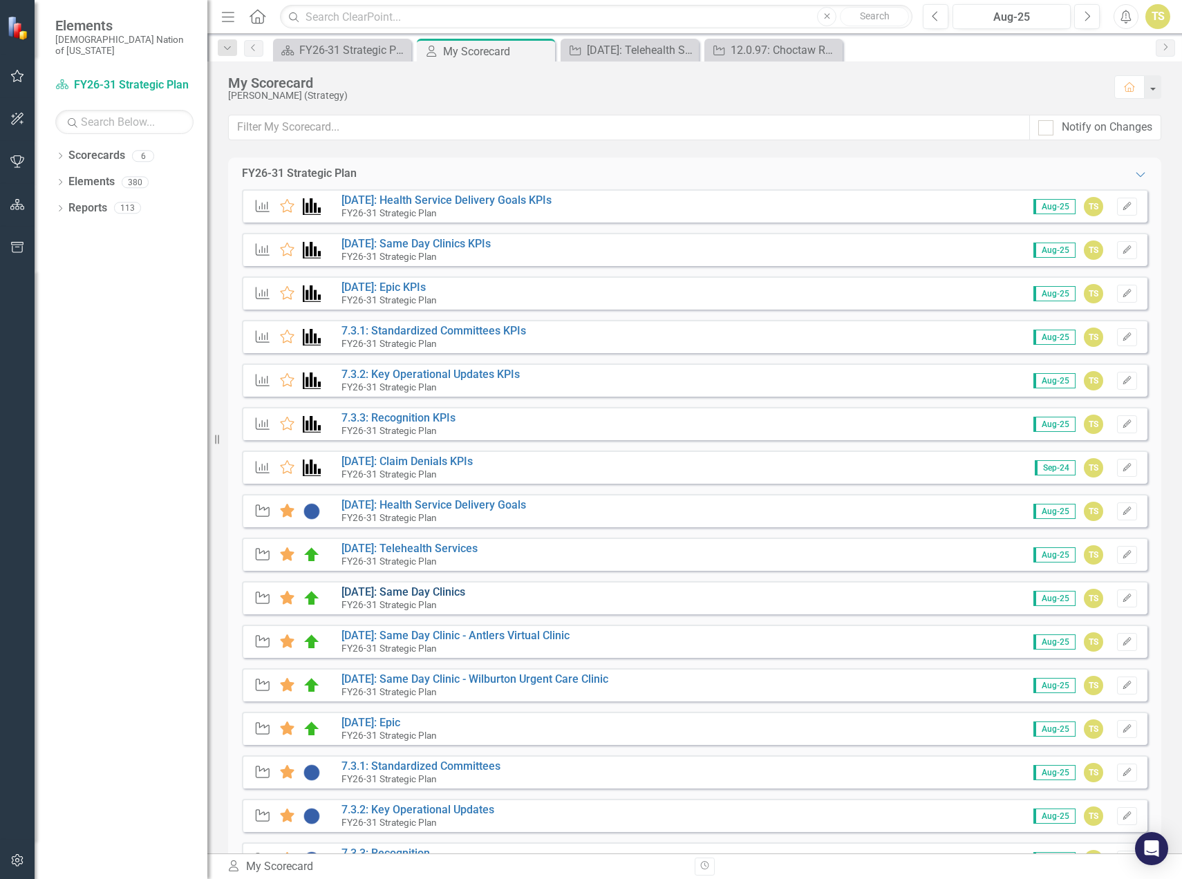
click at [406, 590] on link "[DATE]: Same Day Clinics" at bounding box center [403, 591] width 124 height 13
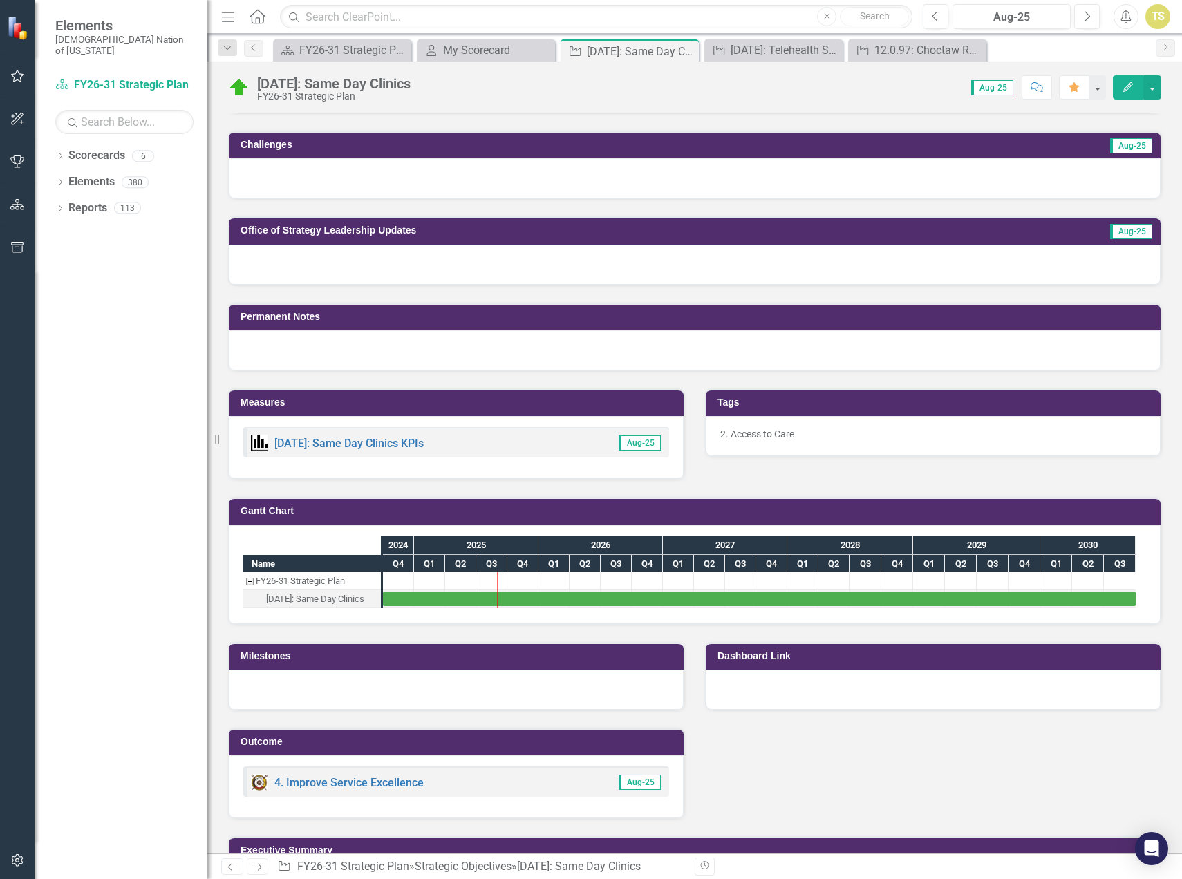
scroll to position [598, 0]
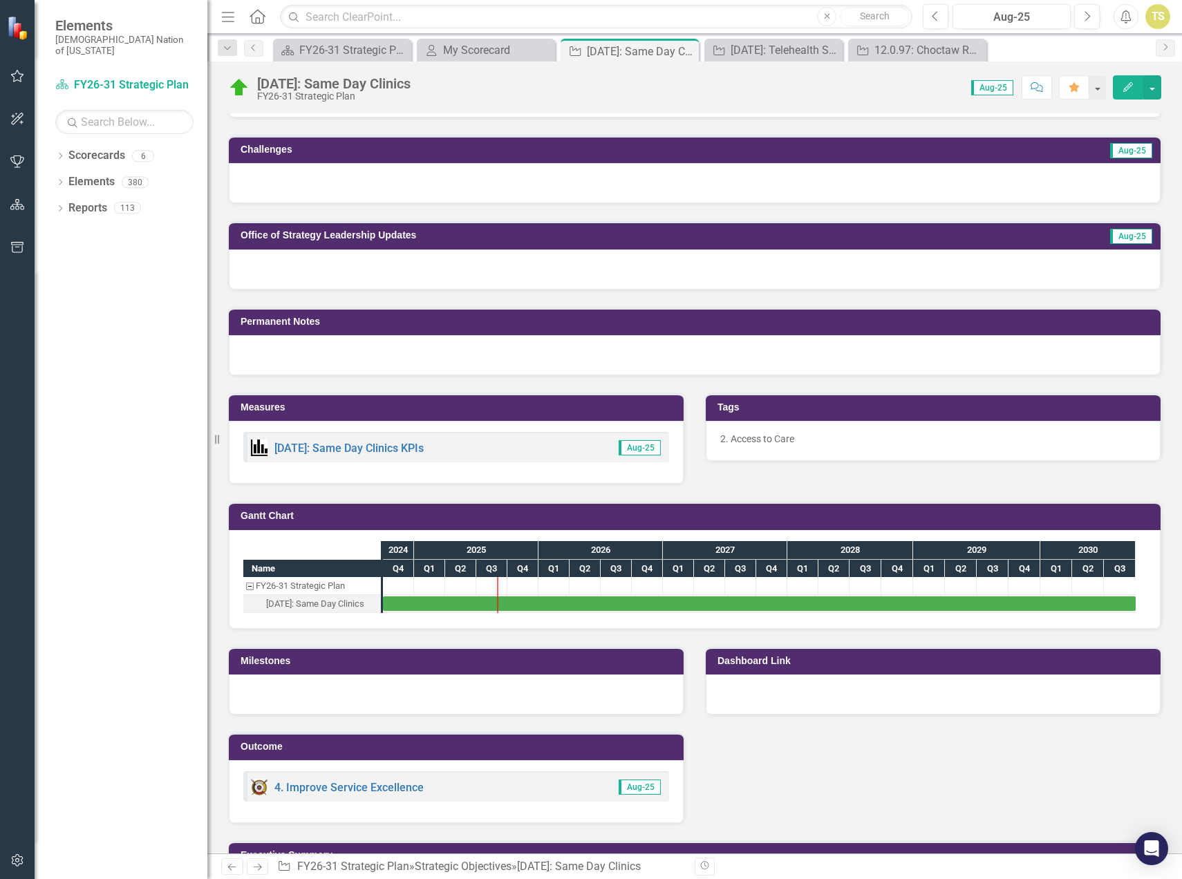
click at [348, 661] on h3 "Milestones" at bounding box center [459, 661] width 436 height 10
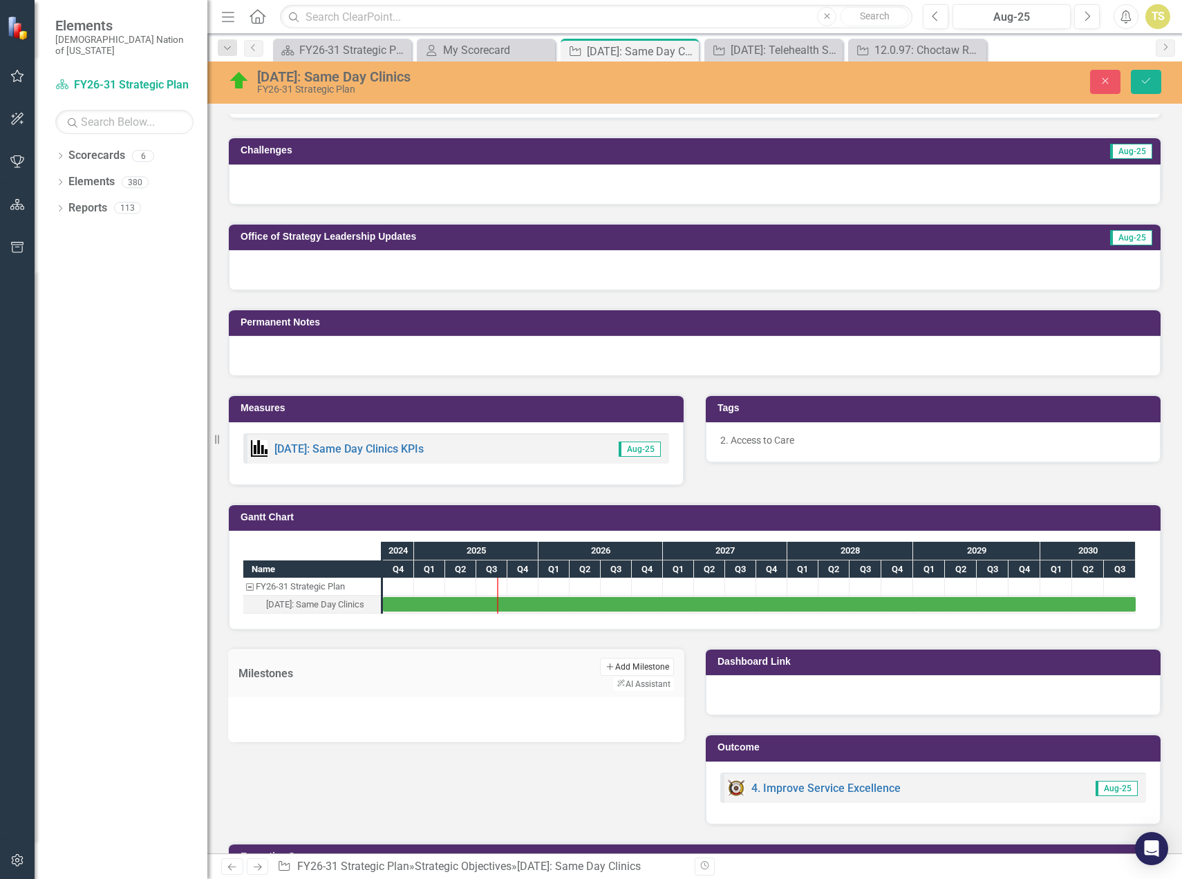
click at [600, 667] on button "Add Add Milestone" at bounding box center [637, 667] width 74 height 18
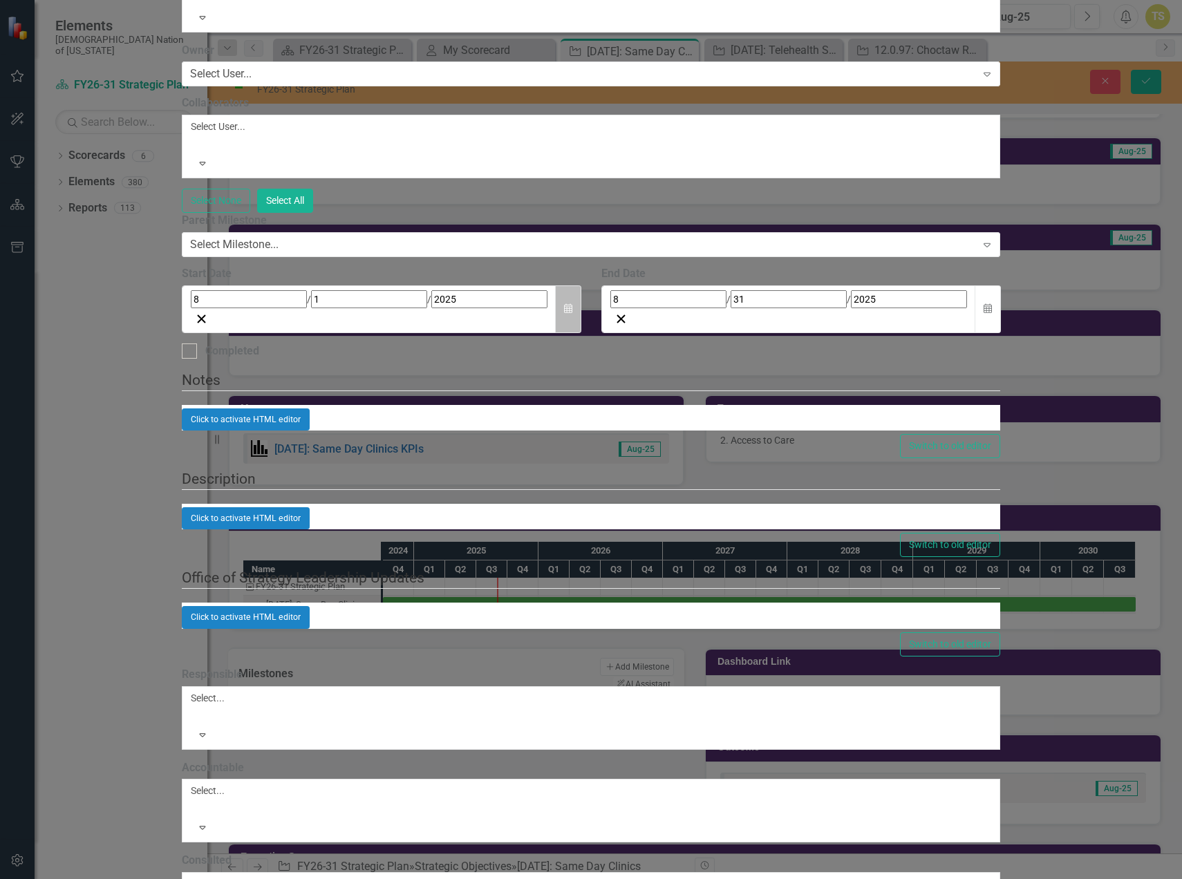
type input "Project Initiation and Planning"
click at [572, 314] on icon "Calendar" at bounding box center [568, 309] width 8 height 10
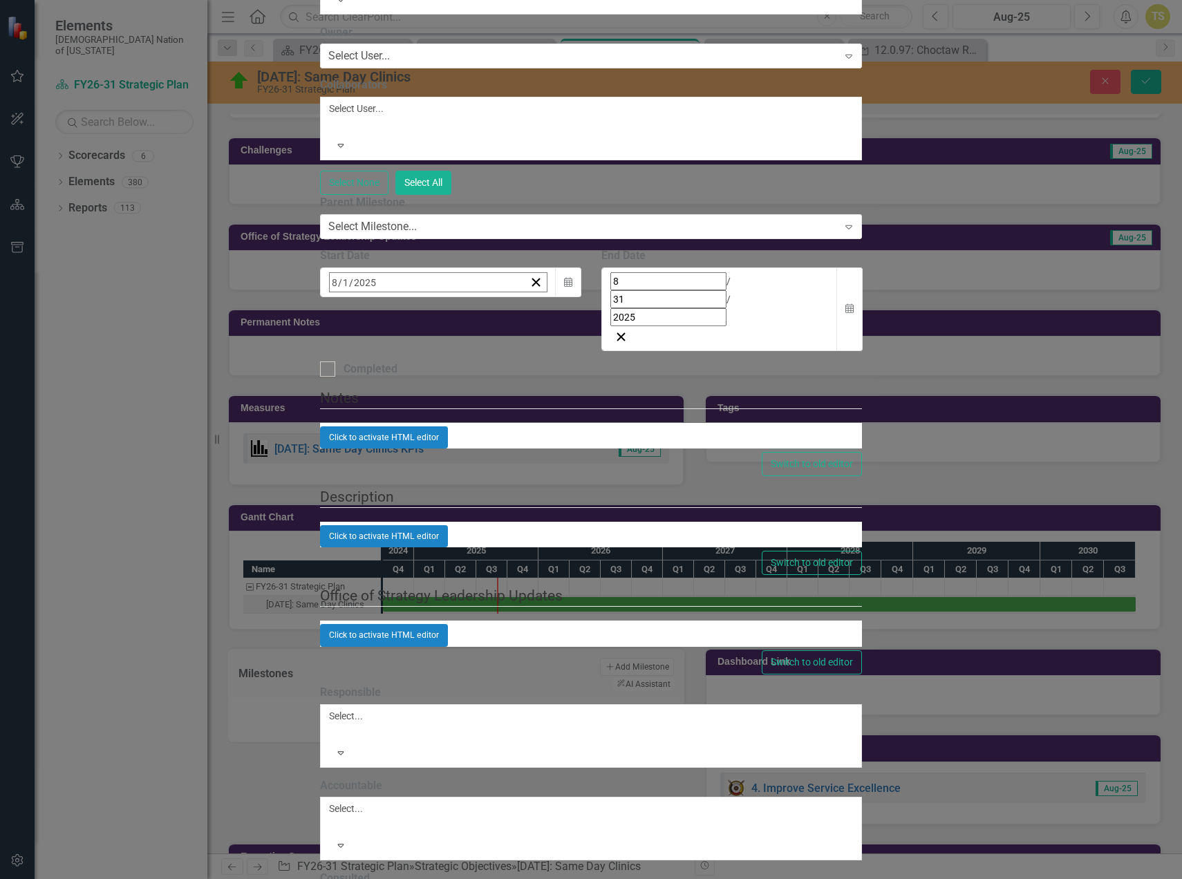
click at [527, 380] on button "1" at bounding box center [510, 367] width 35 height 25
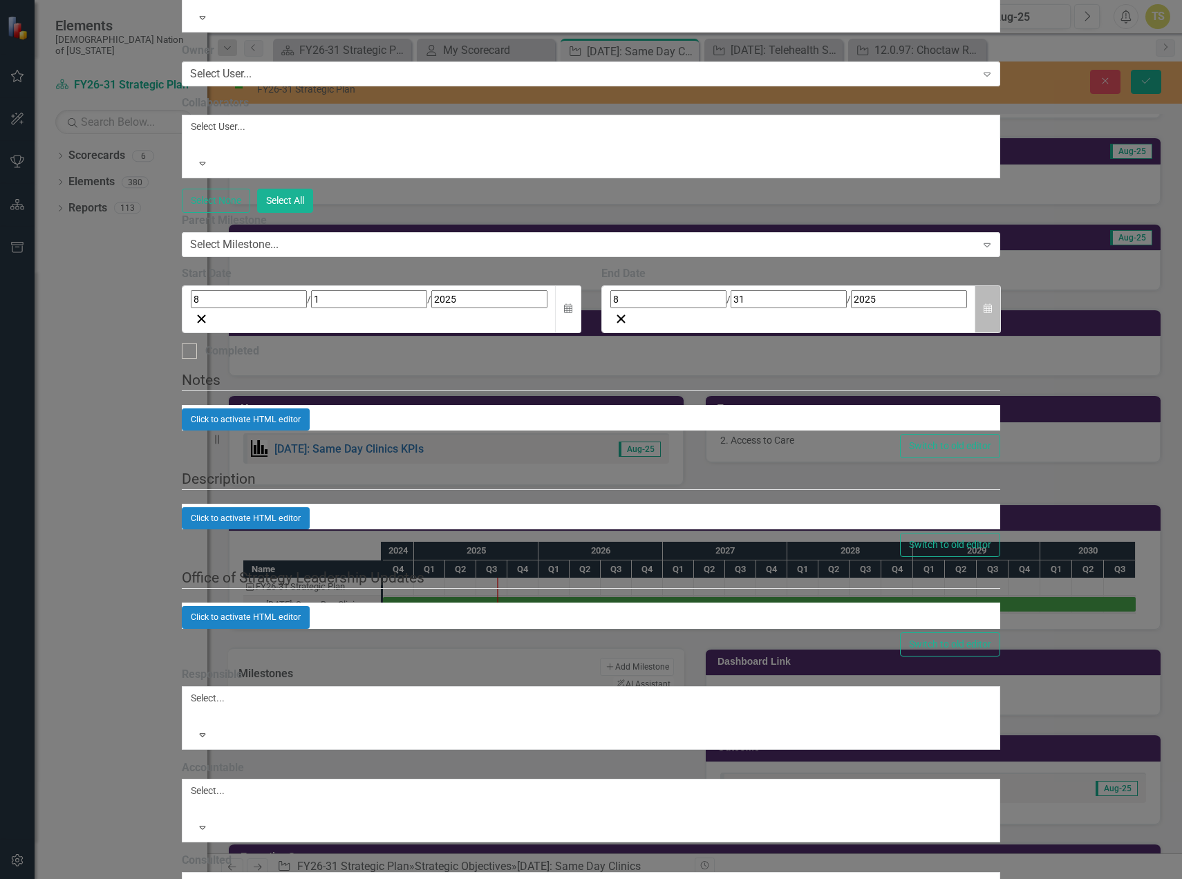
click at [992, 314] on icon "button" at bounding box center [987, 309] width 8 height 10
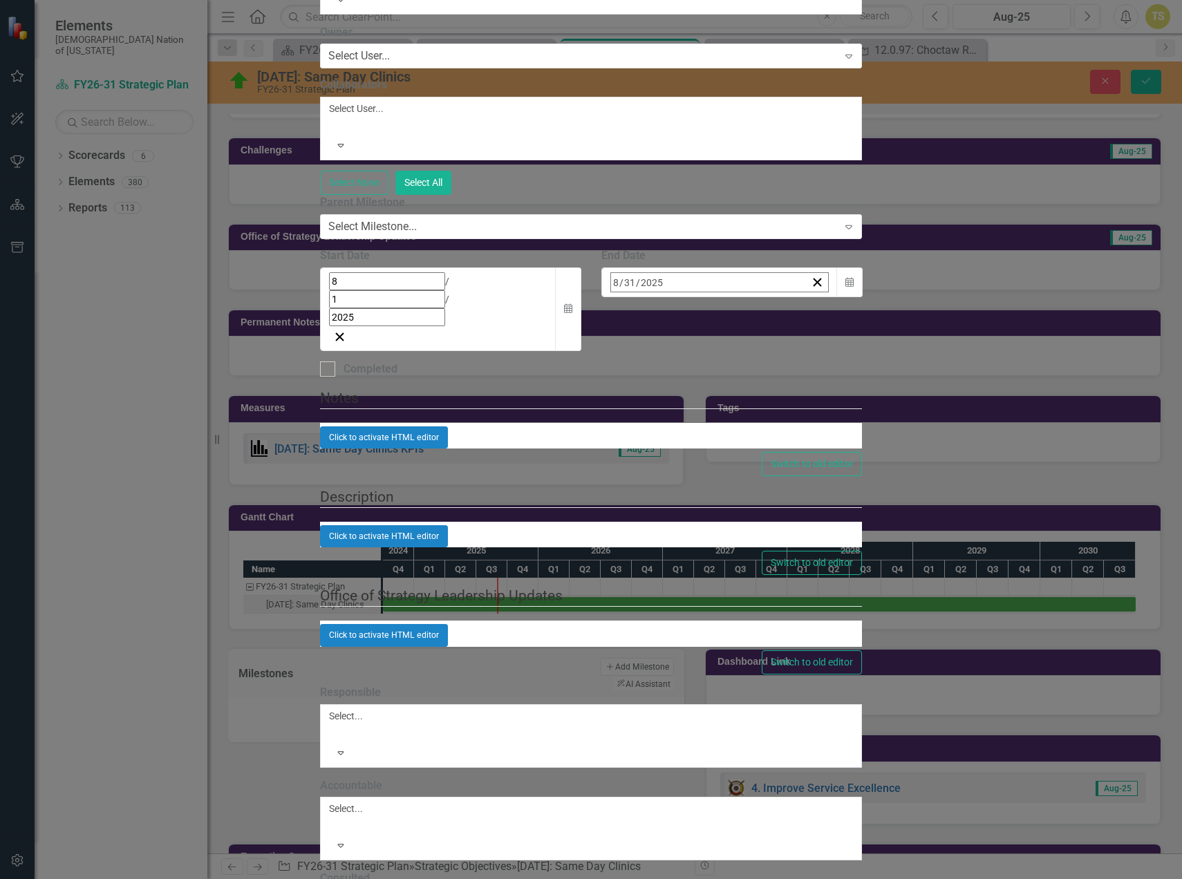
click at [813, 328] on button "›" at bounding box center [797, 312] width 30 height 30
click at [694, 473] on abbr "30" at bounding box center [688, 467] width 11 height 11
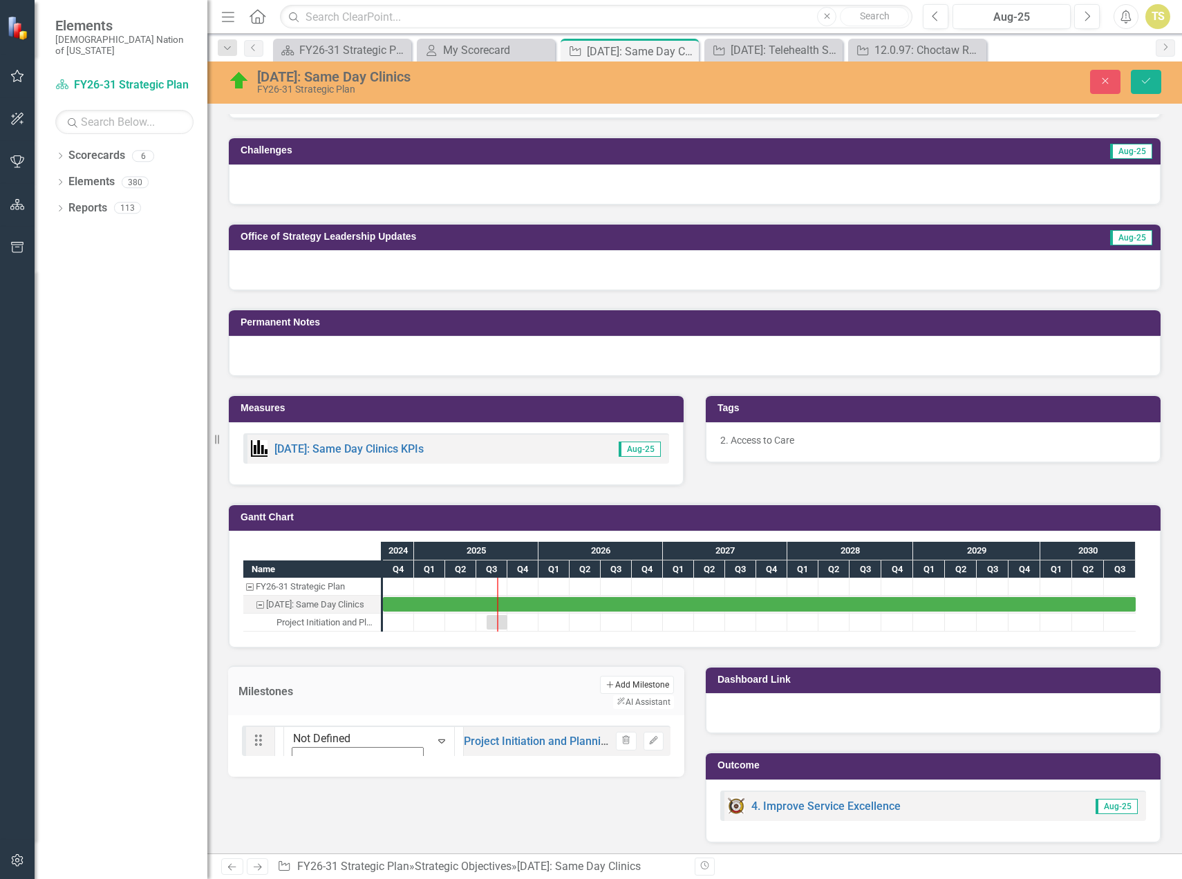
click at [600, 684] on button "Add Add Milestone" at bounding box center [637, 685] width 74 height 18
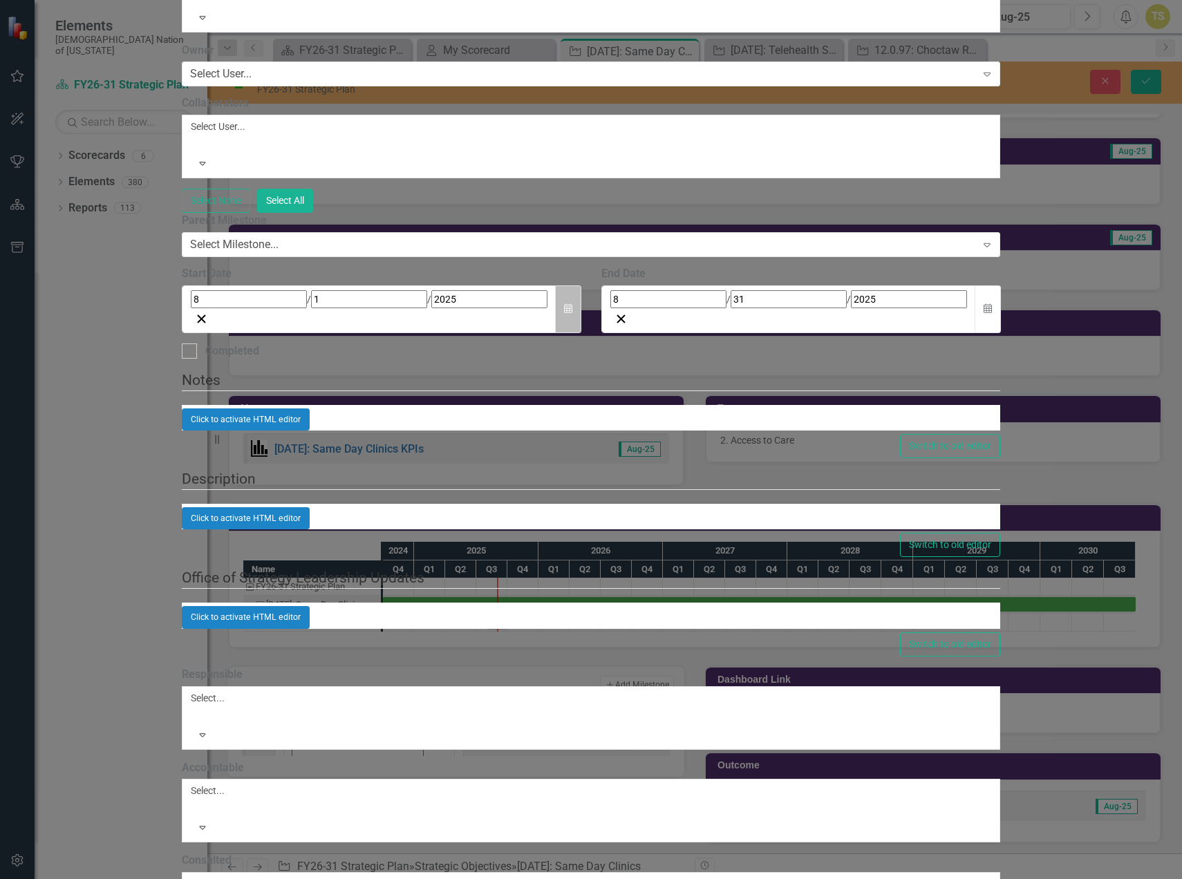
type input "Current State Assessment"
click at [581, 333] on button "Calendar" at bounding box center [568, 309] width 26 height 48
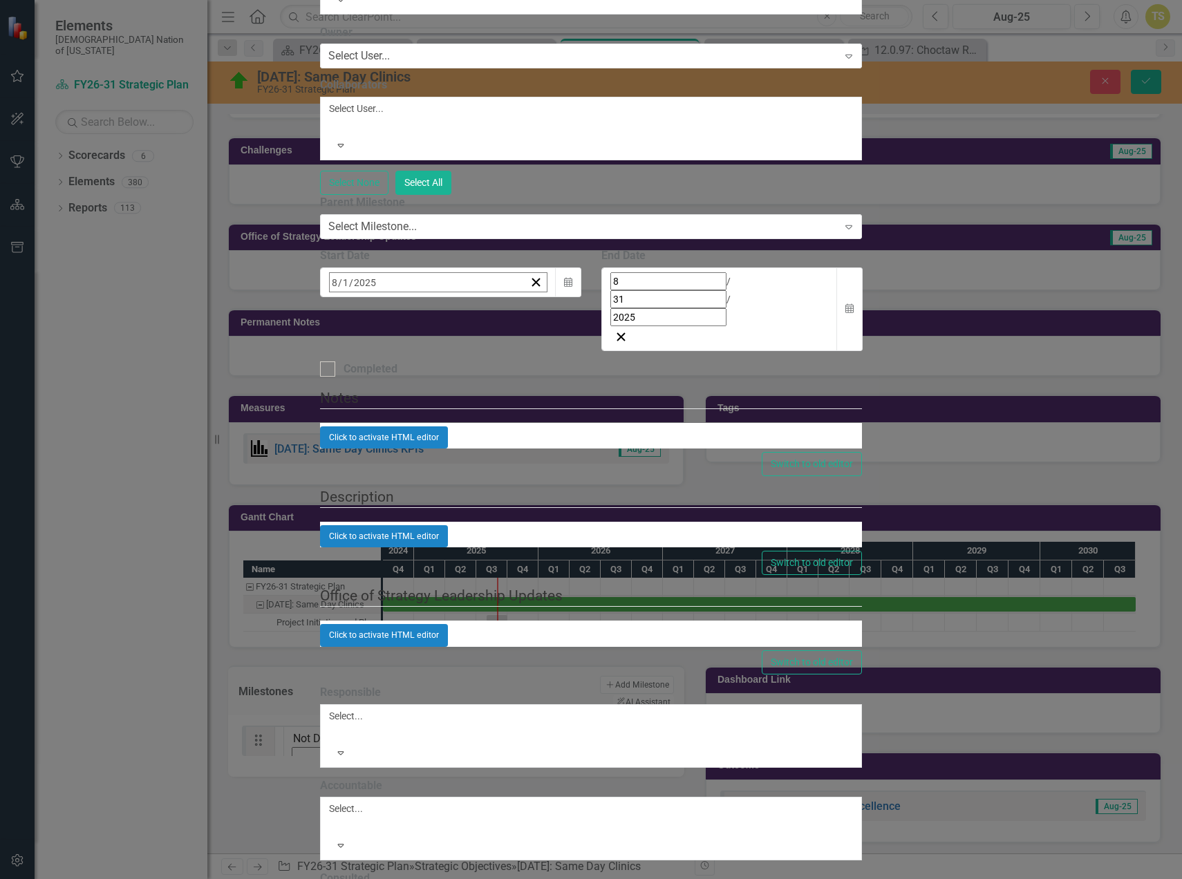
click at [531, 328] on button "›" at bounding box center [516, 312] width 30 height 30
click at [459, 380] on button "1" at bounding box center [441, 367] width 35 height 25
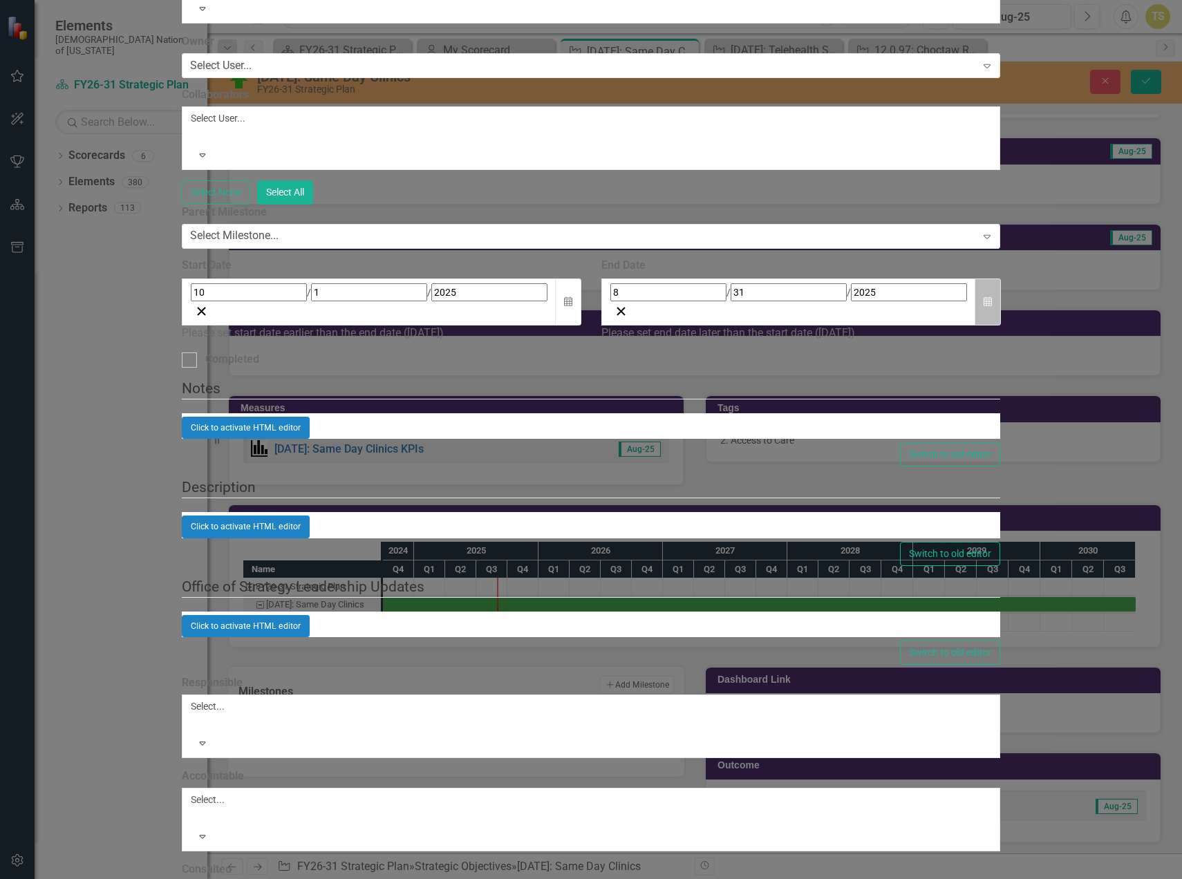
click at [1001, 326] on button "Calendar" at bounding box center [988, 303] width 26 height 48
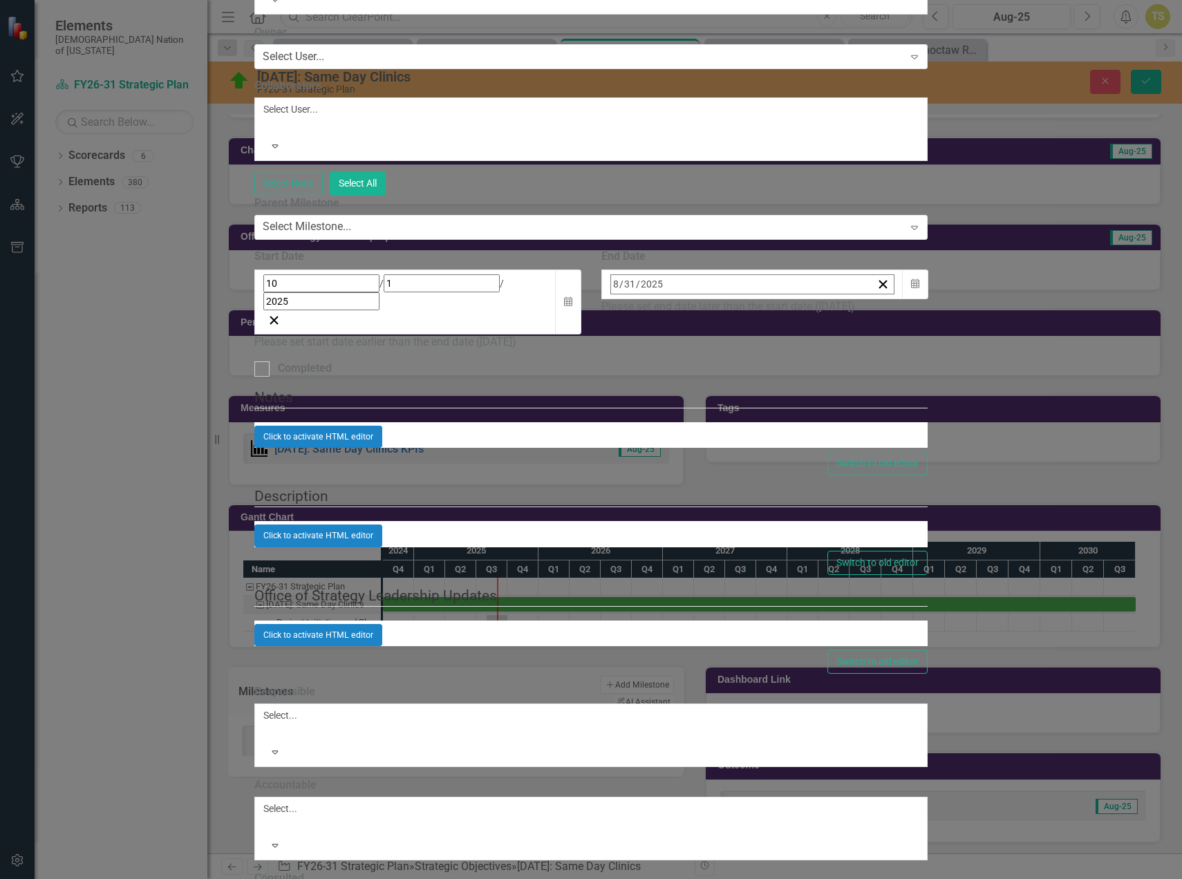
click at [813, 330] on button "›" at bounding box center [797, 314] width 30 height 30
click at [798, 475] on abbr "28" at bounding box center [792, 469] width 11 height 11
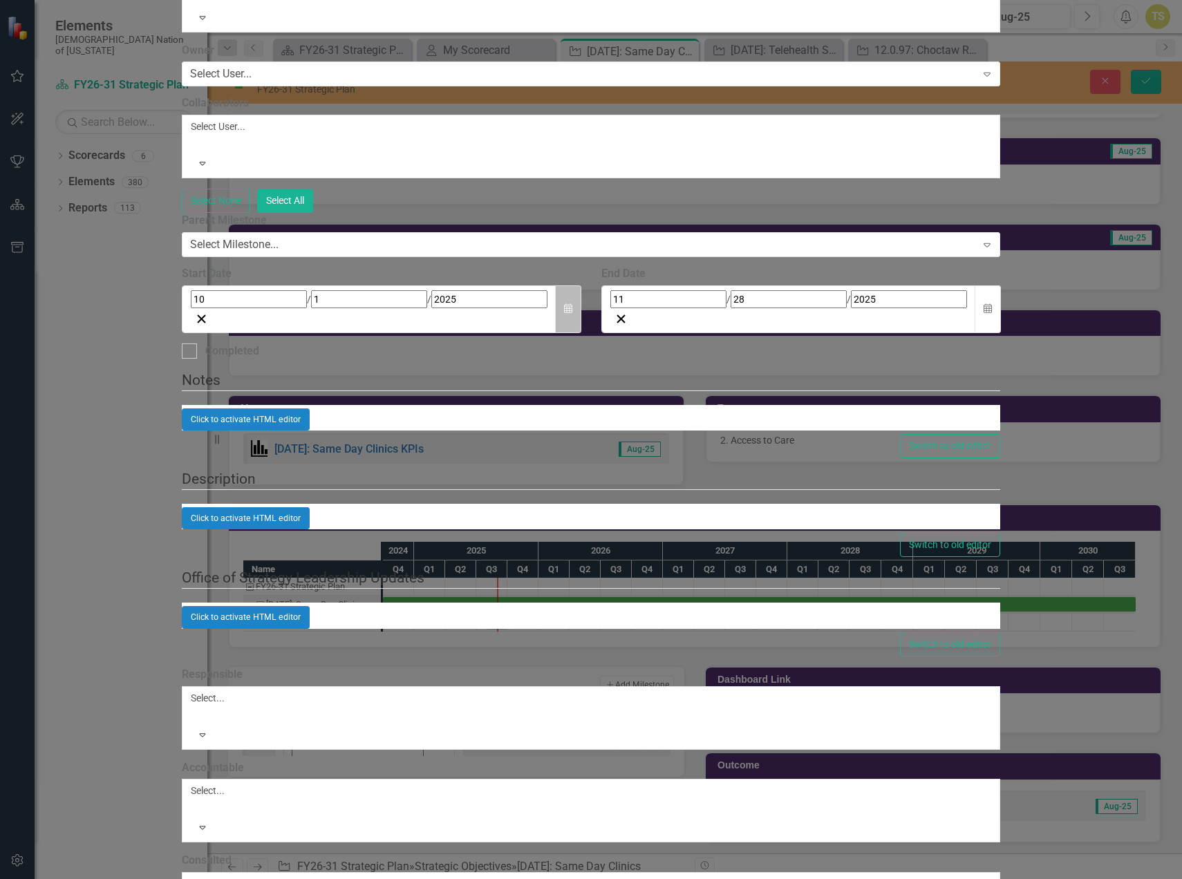
click at [572, 314] on icon "Calendar" at bounding box center [568, 309] width 8 height 10
click at [992, 314] on icon "button" at bounding box center [987, 309] width 8 height 10
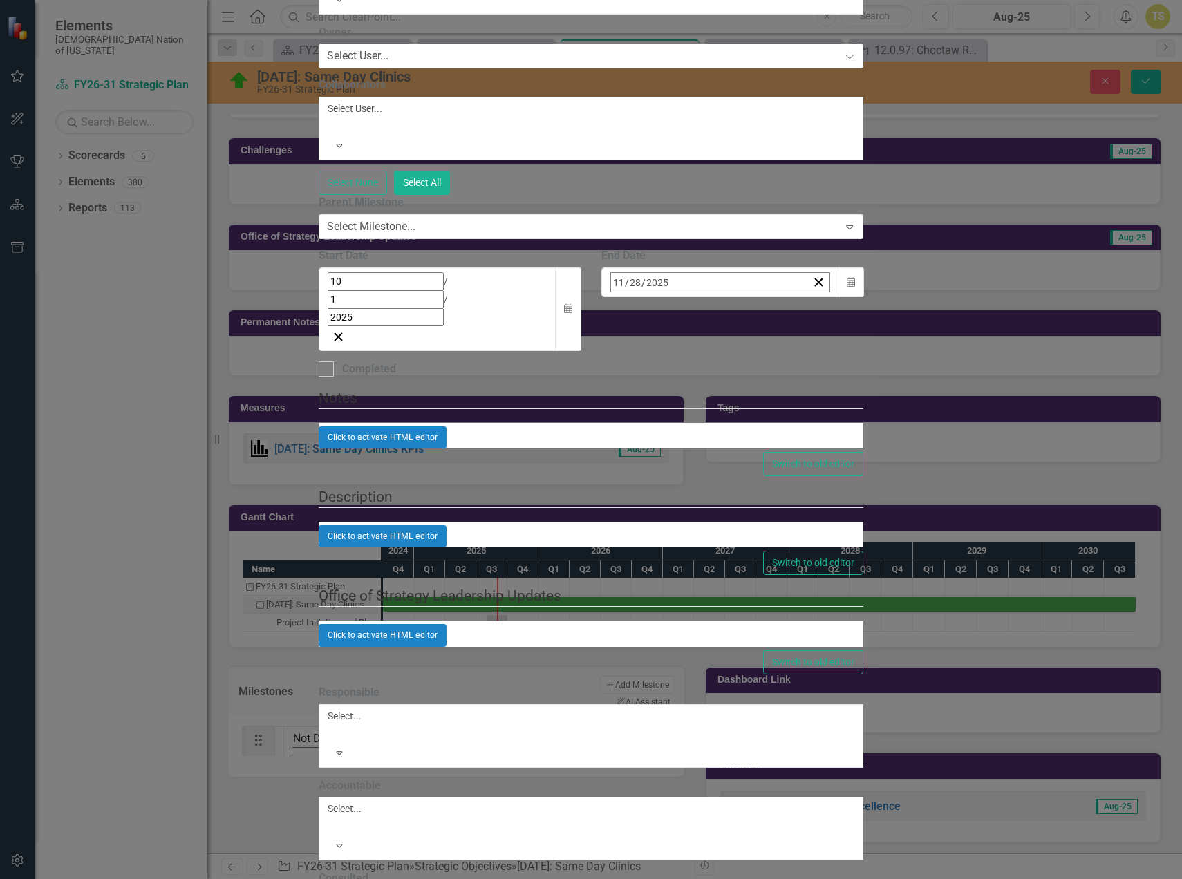
click at [625, 498] on abbr "30" at bounding box center [619, 492] width 11 height 11
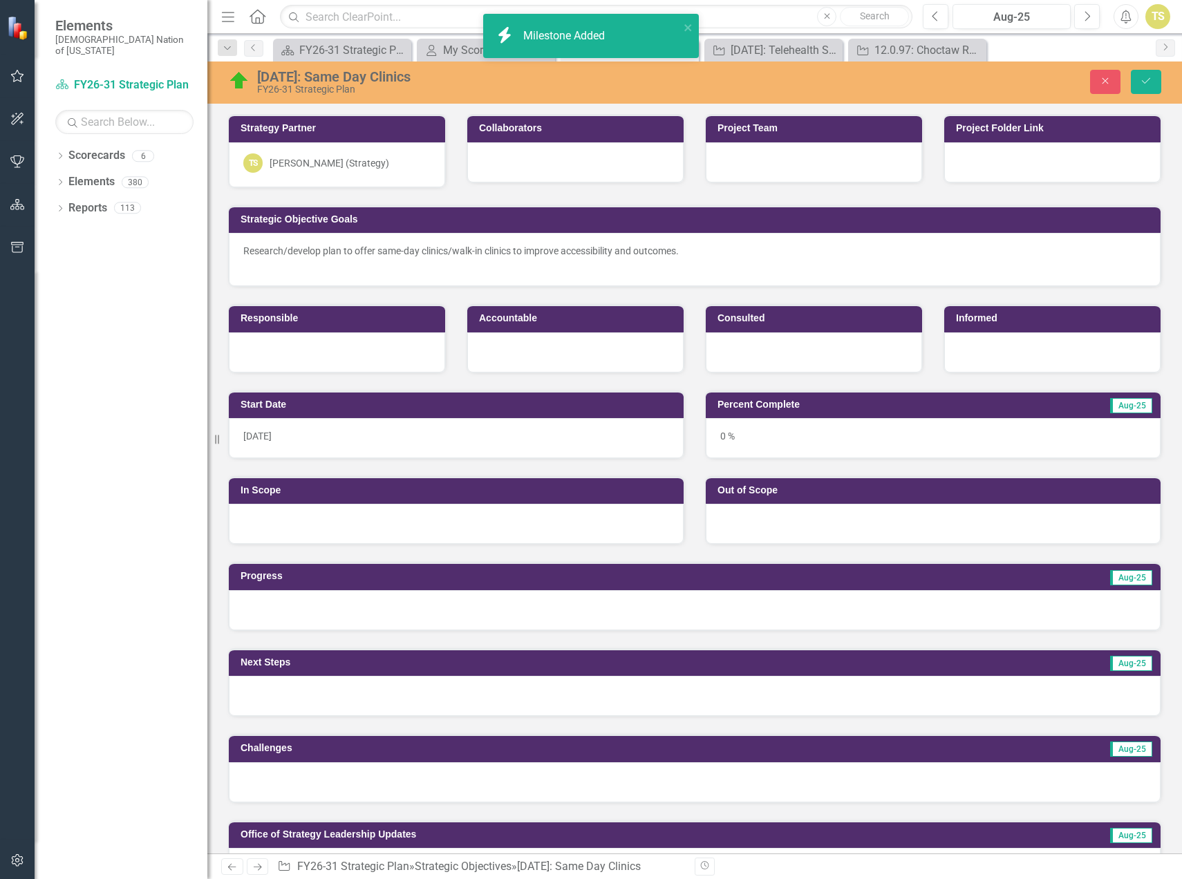
scroll to position [598, 0]
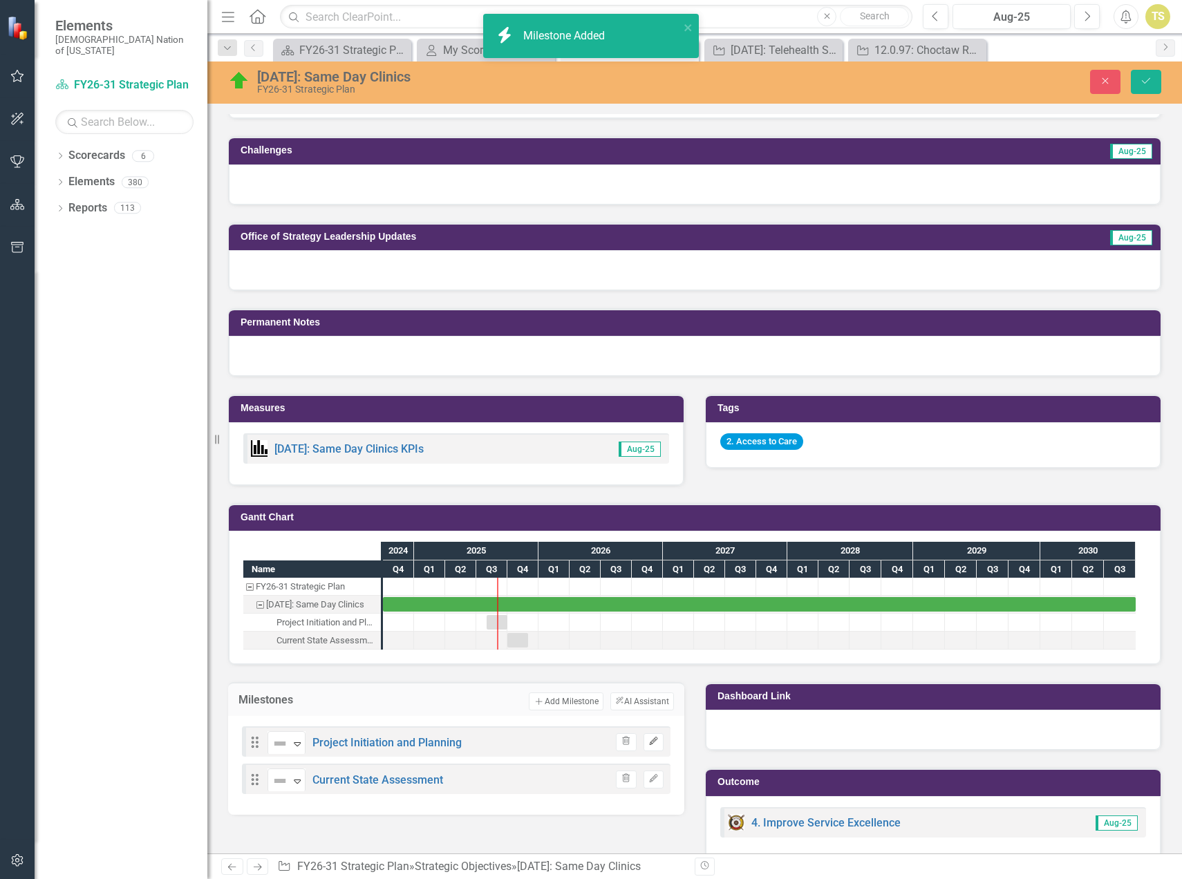
click at [648, 743] on icon "Edit" at bounding box center [653, 741] width 10 height 8
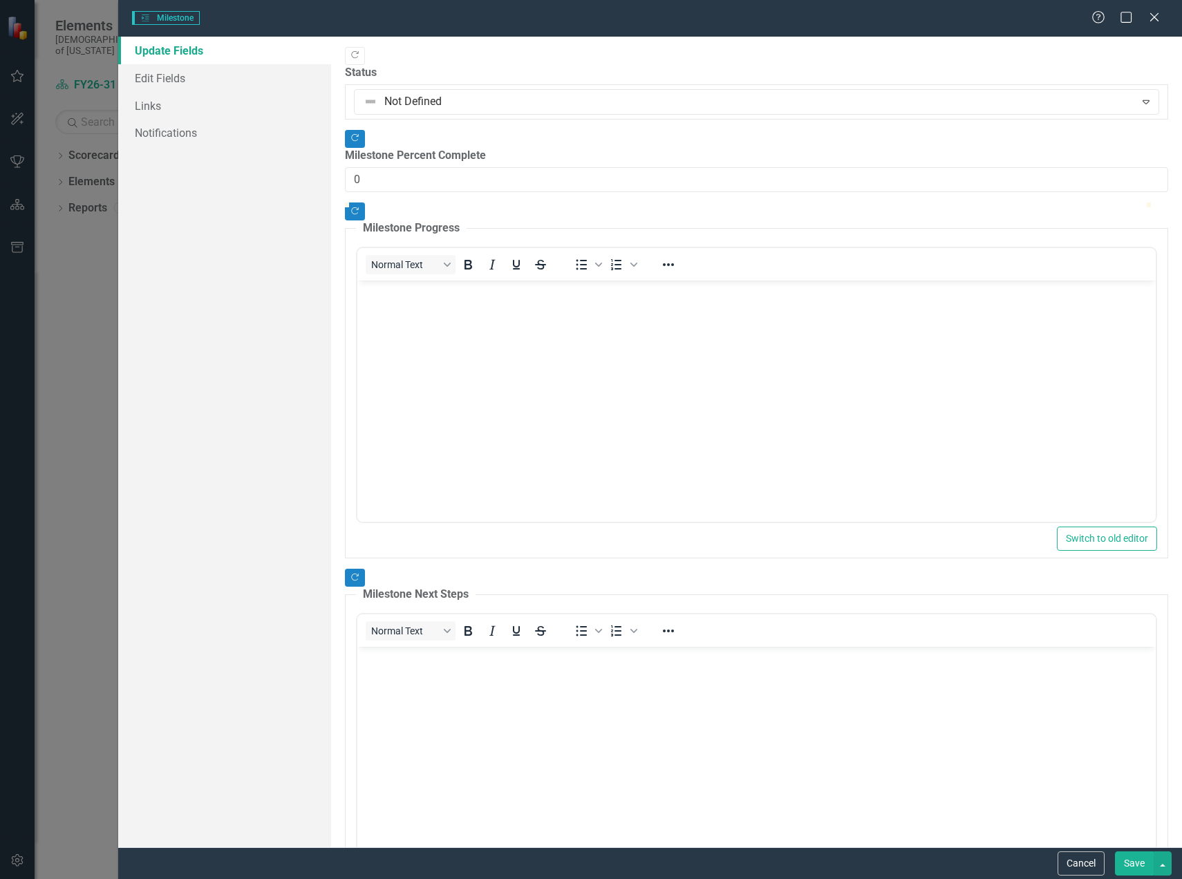
scroll to position [0, 0]
click at [186, 83] on link "Edit Fields" at bounding box center [224, 78] width 213 height 28
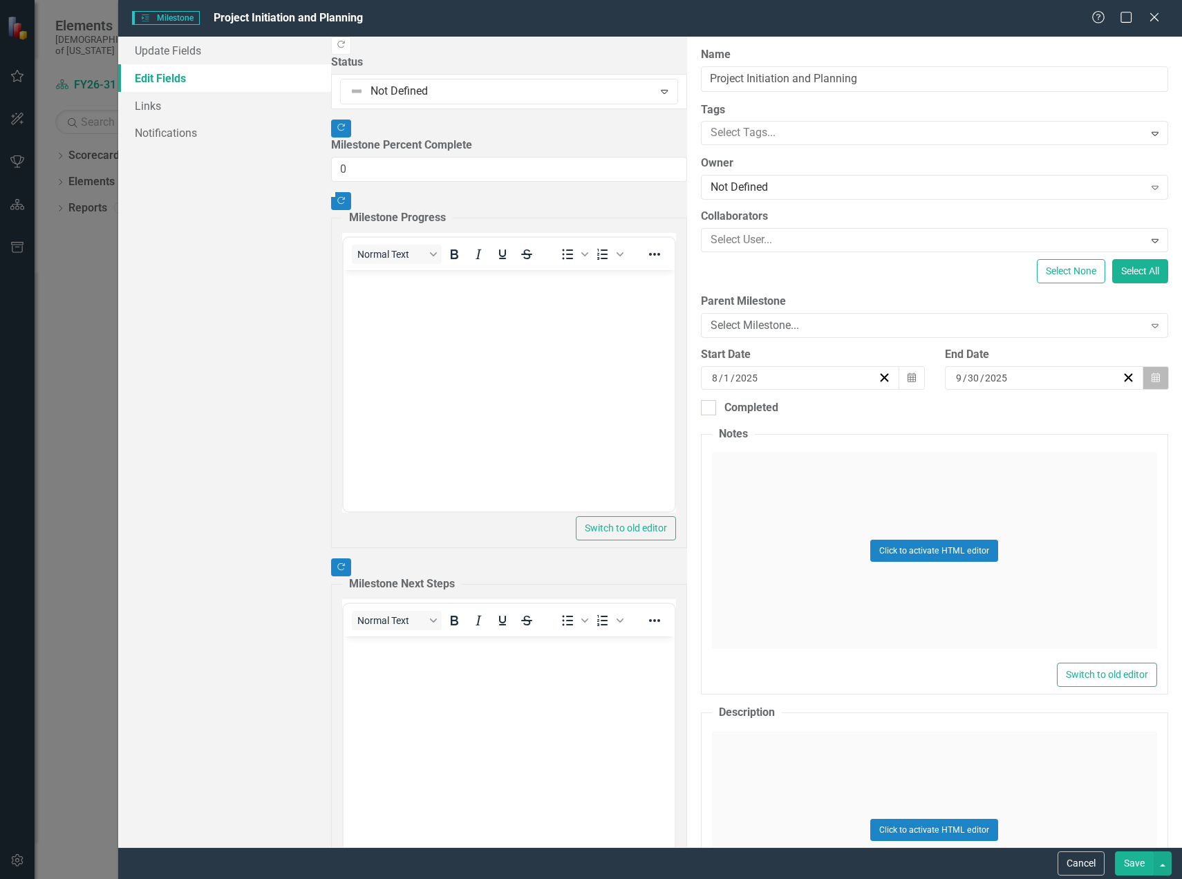
click at [1142, 379] on button "Calendar" at bounding box center [1155, 377] width 26 height 23
click at [1134, 858] on button "Save" at bounding box center [1134, 863] width 39 height 24
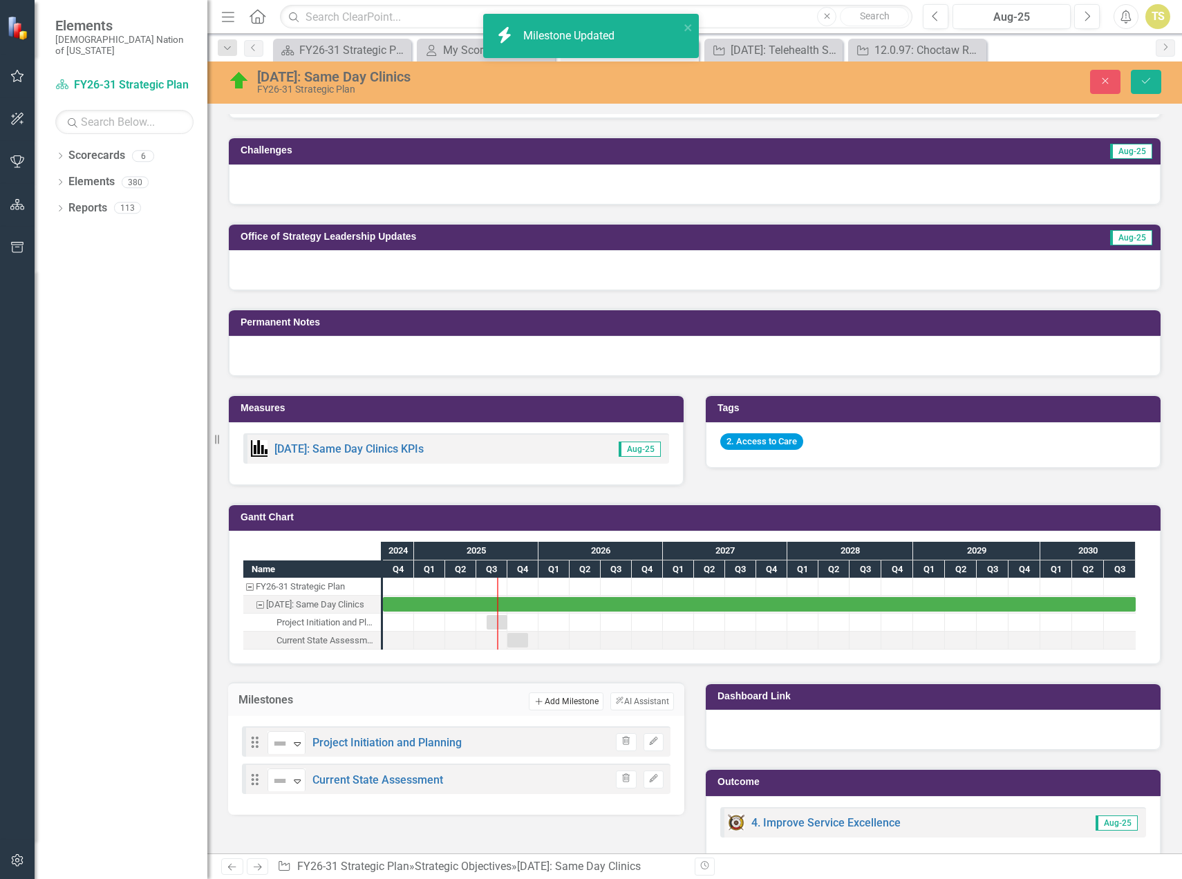
click at [551, 702] on button "Add Add Milestone" at bounding box center [566, 702] width 74 height 18
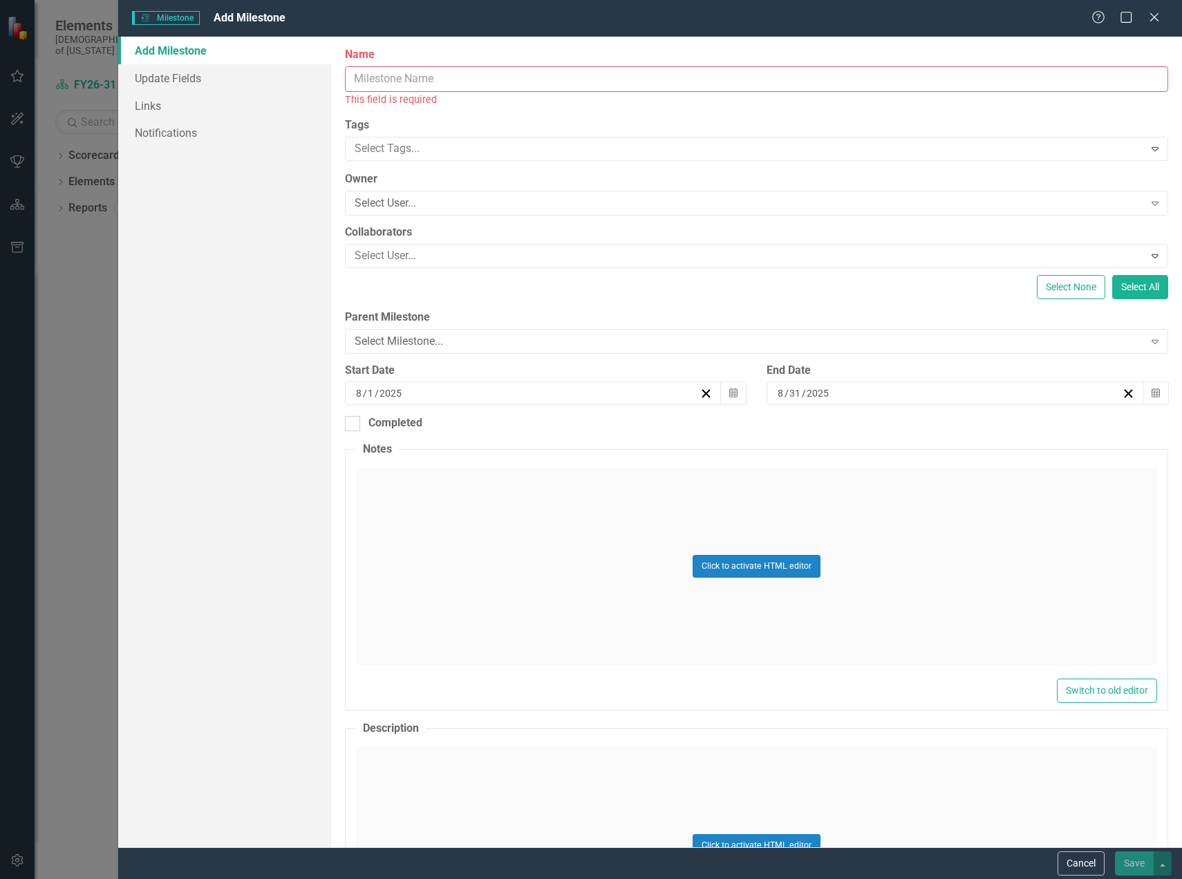
click at [390, 79] on input "Name" at bounding box center [756, 79] width 823 height 26
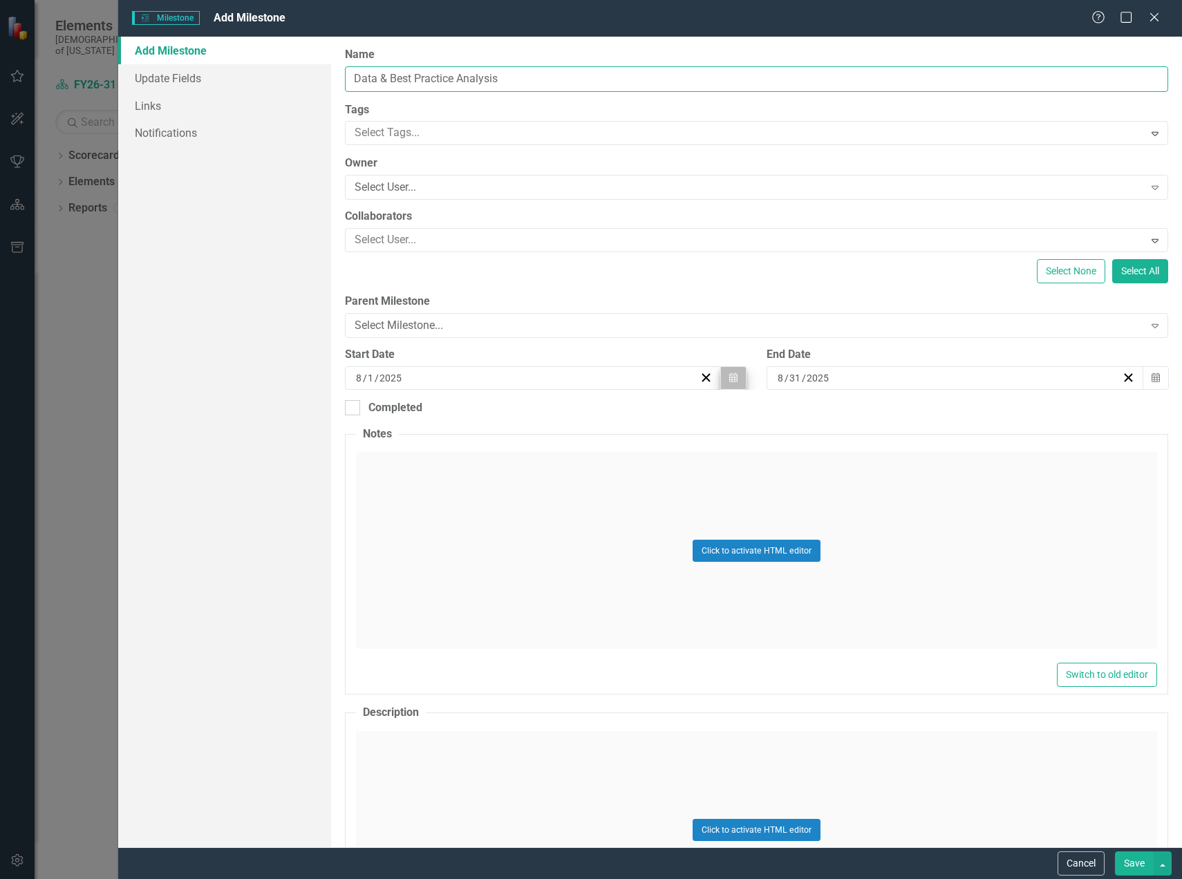
type input "Data & Best Practice Analysis"
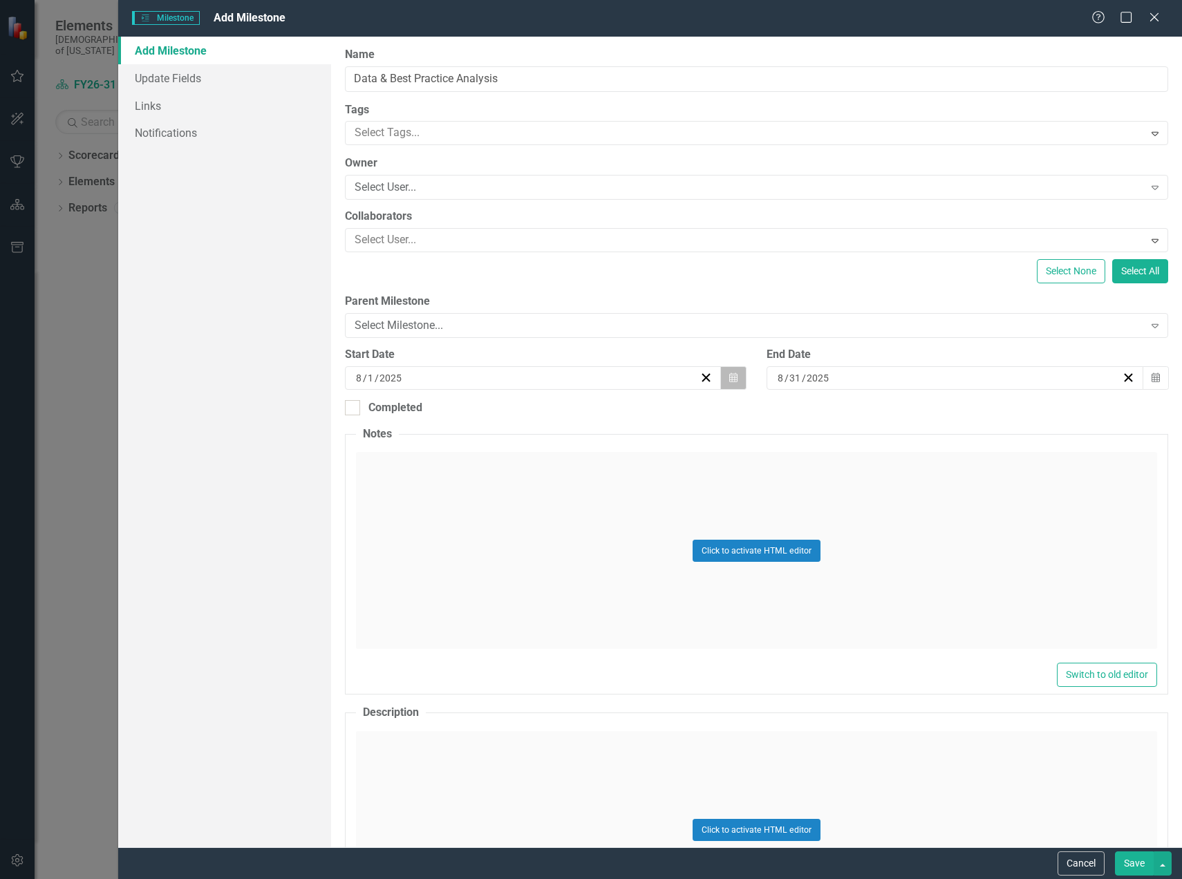
click at [729, 381] on icon "Calendar" at bounding box center [733, 378] width 8 height 10
click at [607, 417] on button "›" at bounding box center [605, 412] width 30 height 30
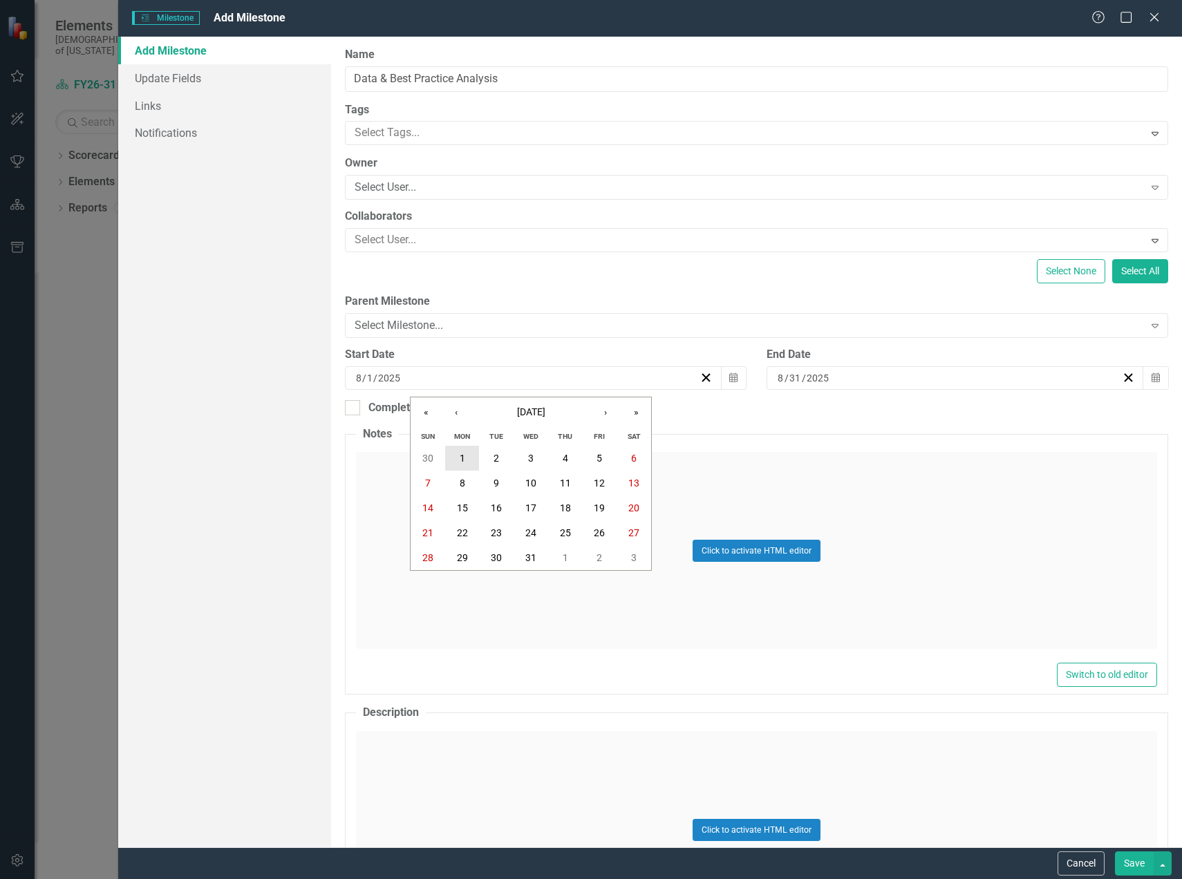
click at [458, 458] on button "1" at bounding box center [462, 458] width 35 height 25
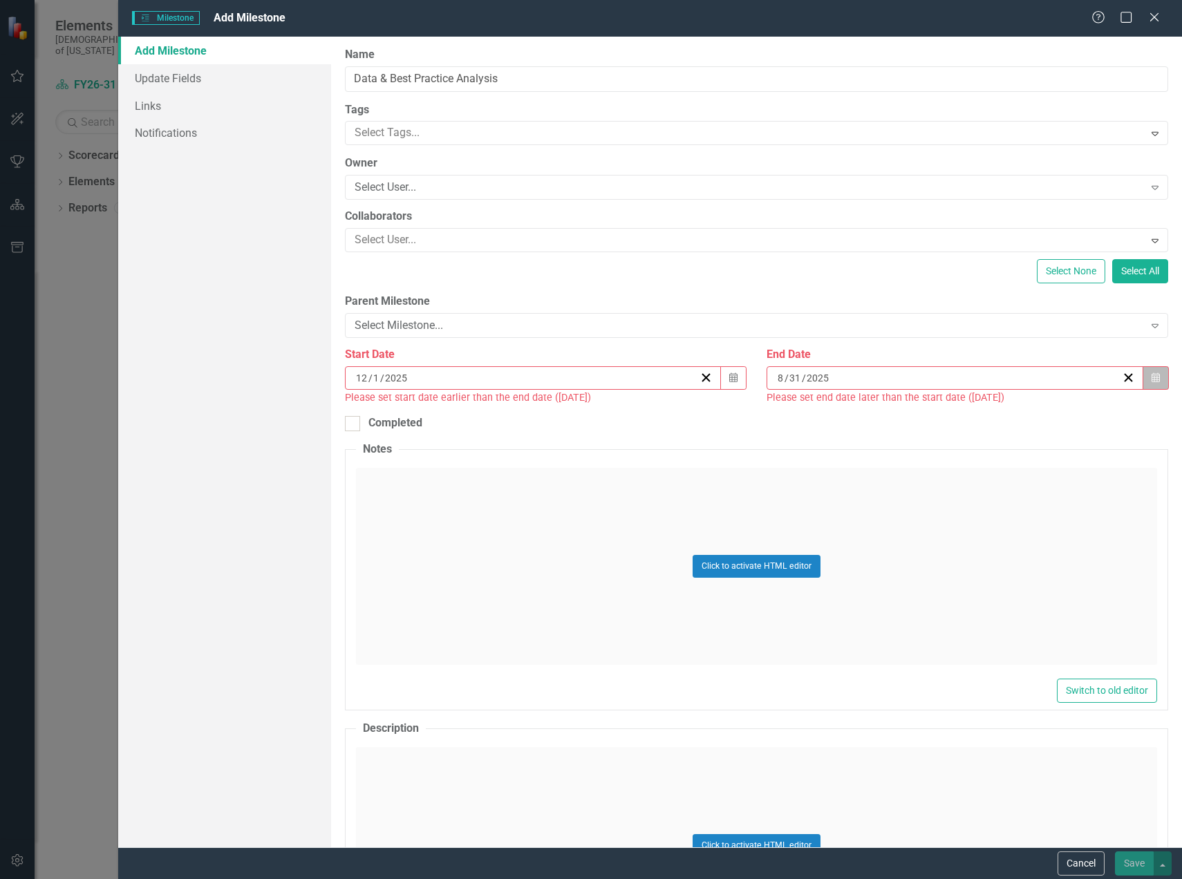
click at [1142, 379] on button "Calendar" at bounding box center [1155, 377] width 26 height 23
click at [1026, 418] on button "›" at bounding box center [1022, 412] width 30 height 30
click at [1025, 418] on button "›" at bounding box center [1022, 412] width 30 height 30
click at [1020, 420] on button "›" at bounding box center [1022, 412] width 30 height 30
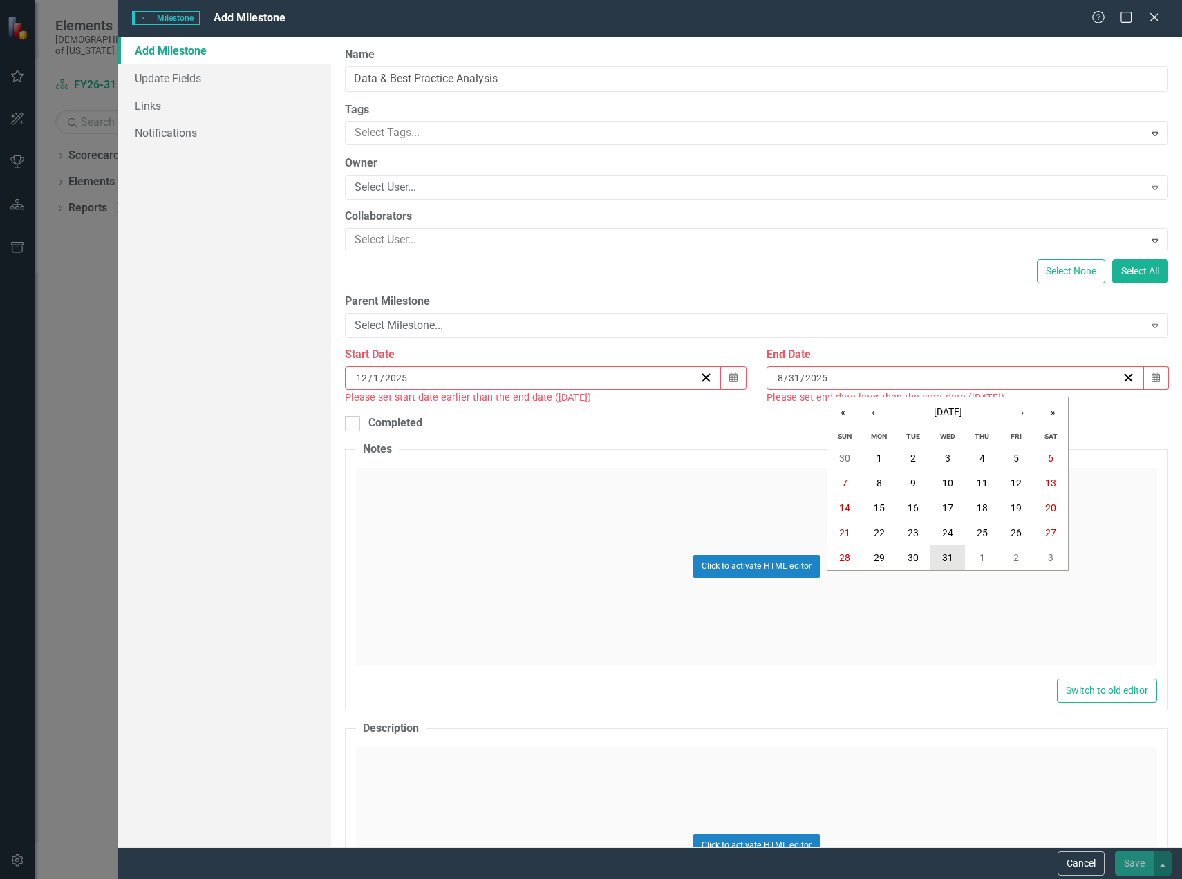
click at [949, 556] on abbr "31" at bounding box center [947, 557] width 11 height 11
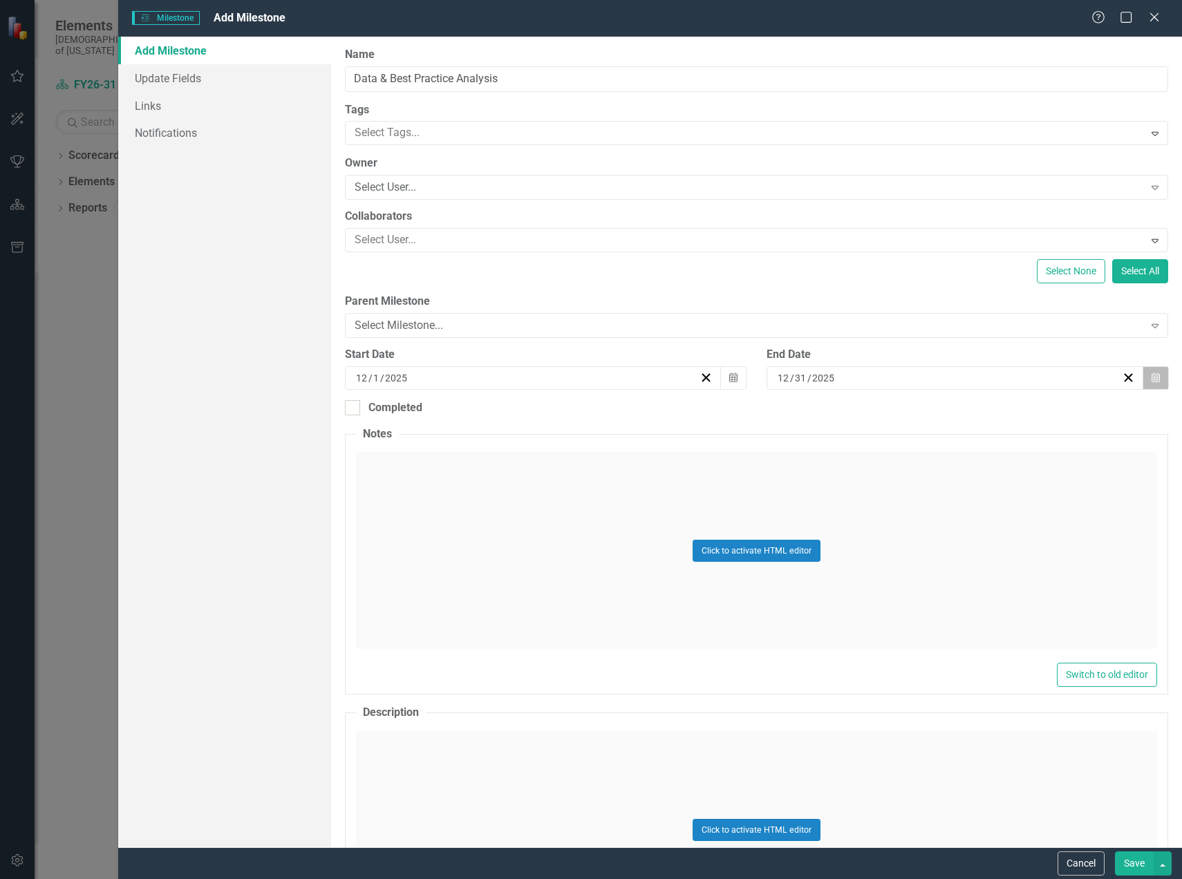
click at [1151, 382] on icon "Calendar" at bounding box center [1155, 378] width 8 height 10
click at [1012, 415] on button "›" at bounding box center [1022, 412] width 30 height 30
click at [1048, 556] on abbr "31" at bounding box center [1050, 557] width 11 height 11
click at [1131, 865] on button "Save" at bounding box center [1134, 863] width 39 height 24
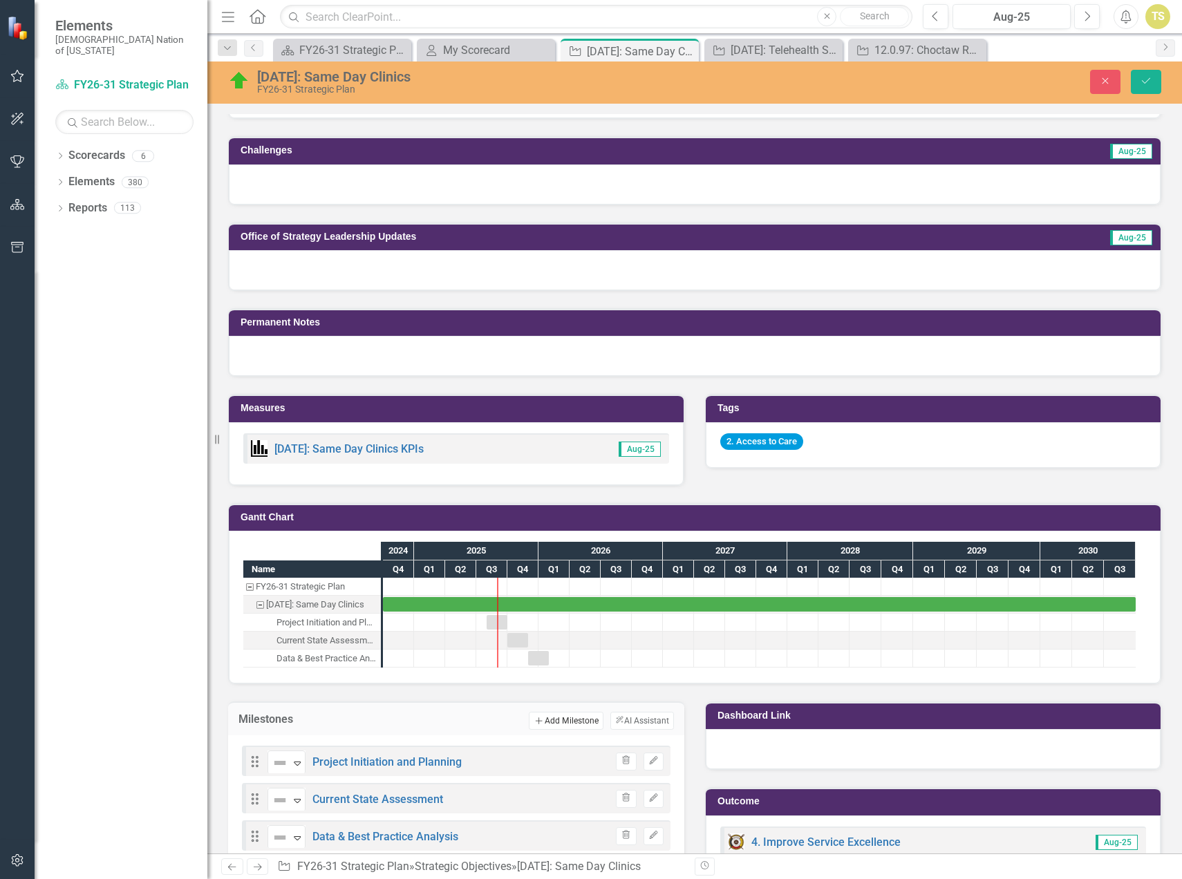
click at [565, 719] on button "Add Add Milestone" at bounding box center [566, 721] width 74 height 18
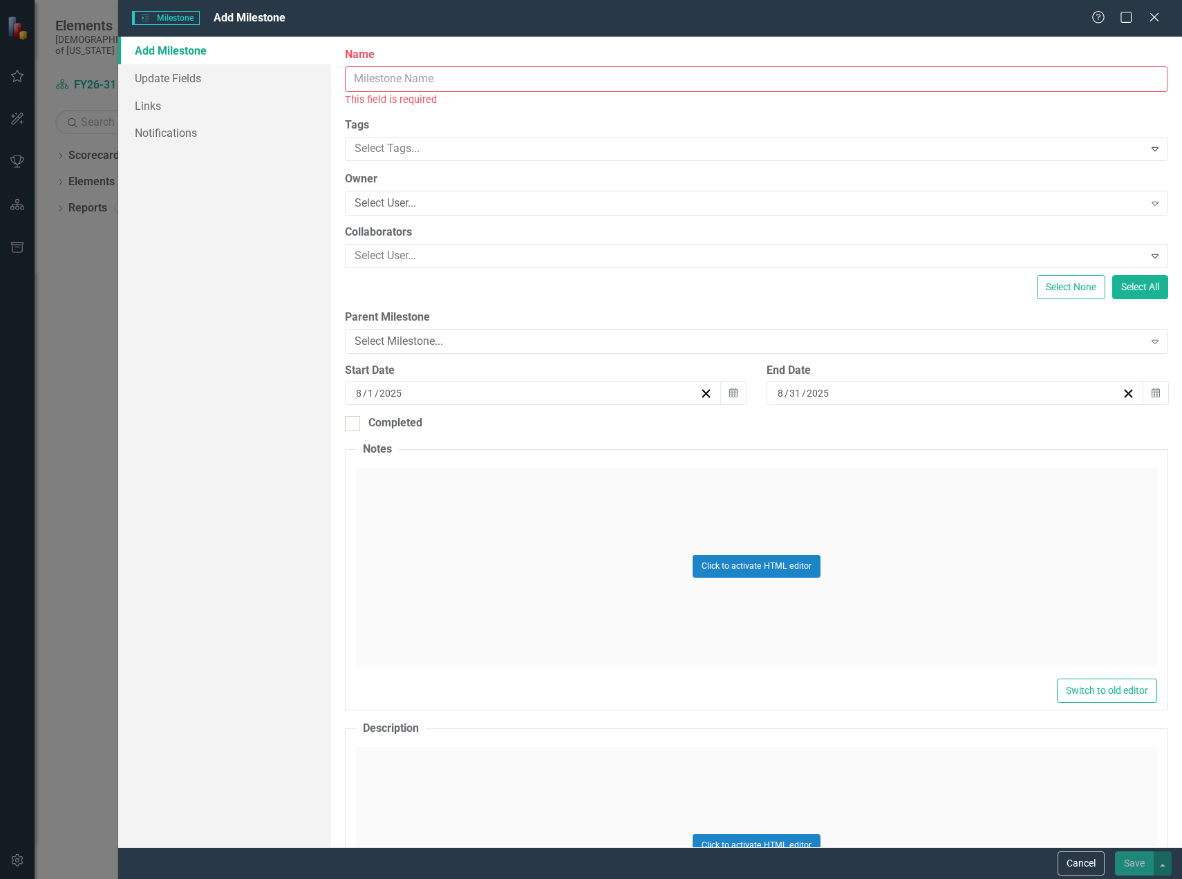
click at [388, 79] on input "Name" at bounding box center [756, 79] width 823 height 26
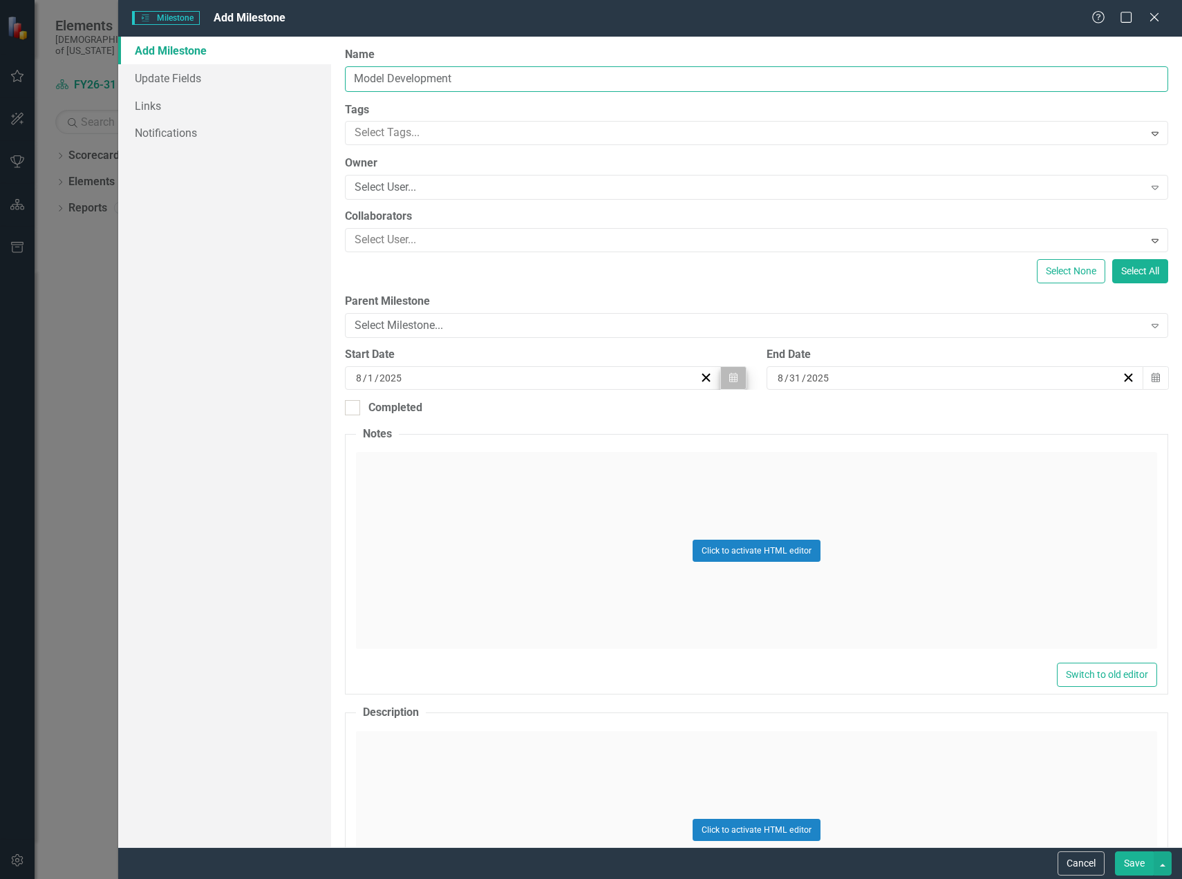
type input "Model Development"
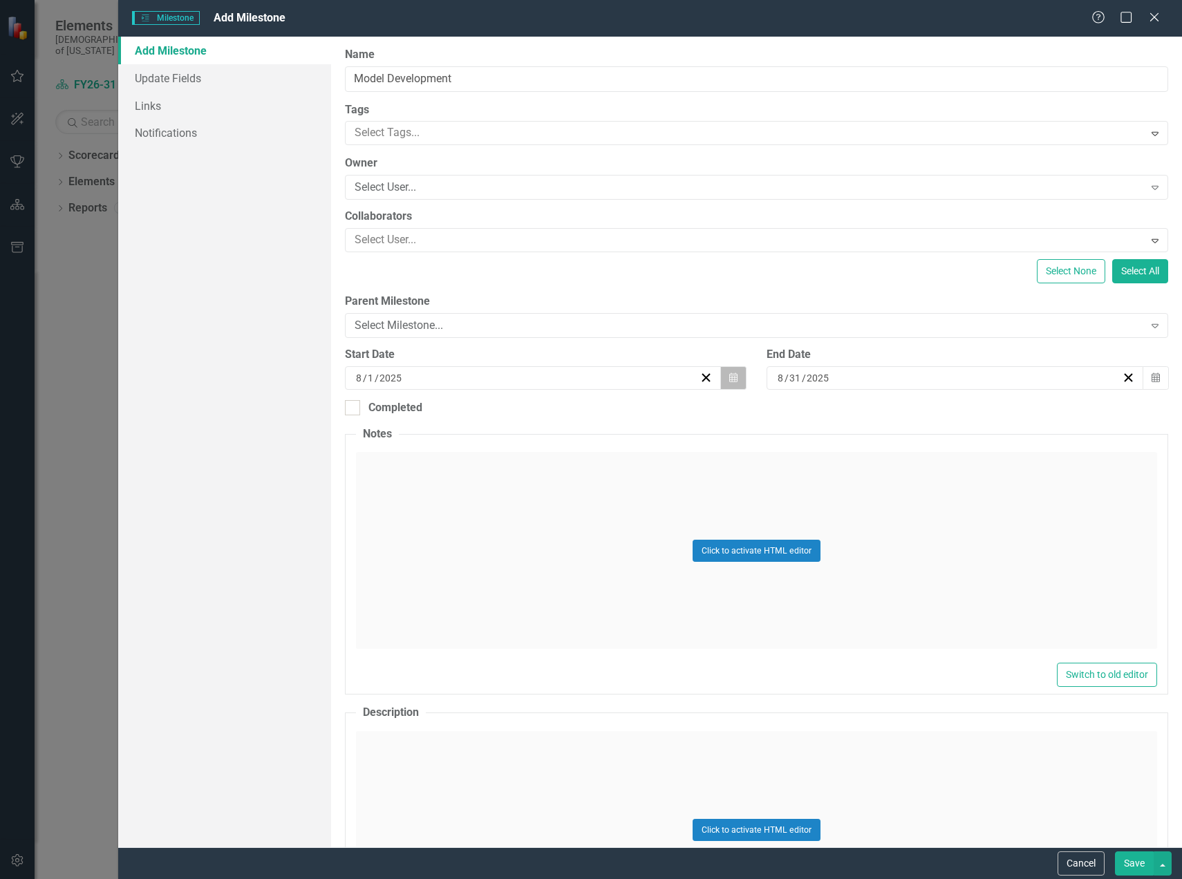
click at [727, 383] on button "Calendar" at bounding box center [733, 377] width 26 height 23
click at [609, 414] on button "›" at bounding box center [605, 412] width 30 height 30
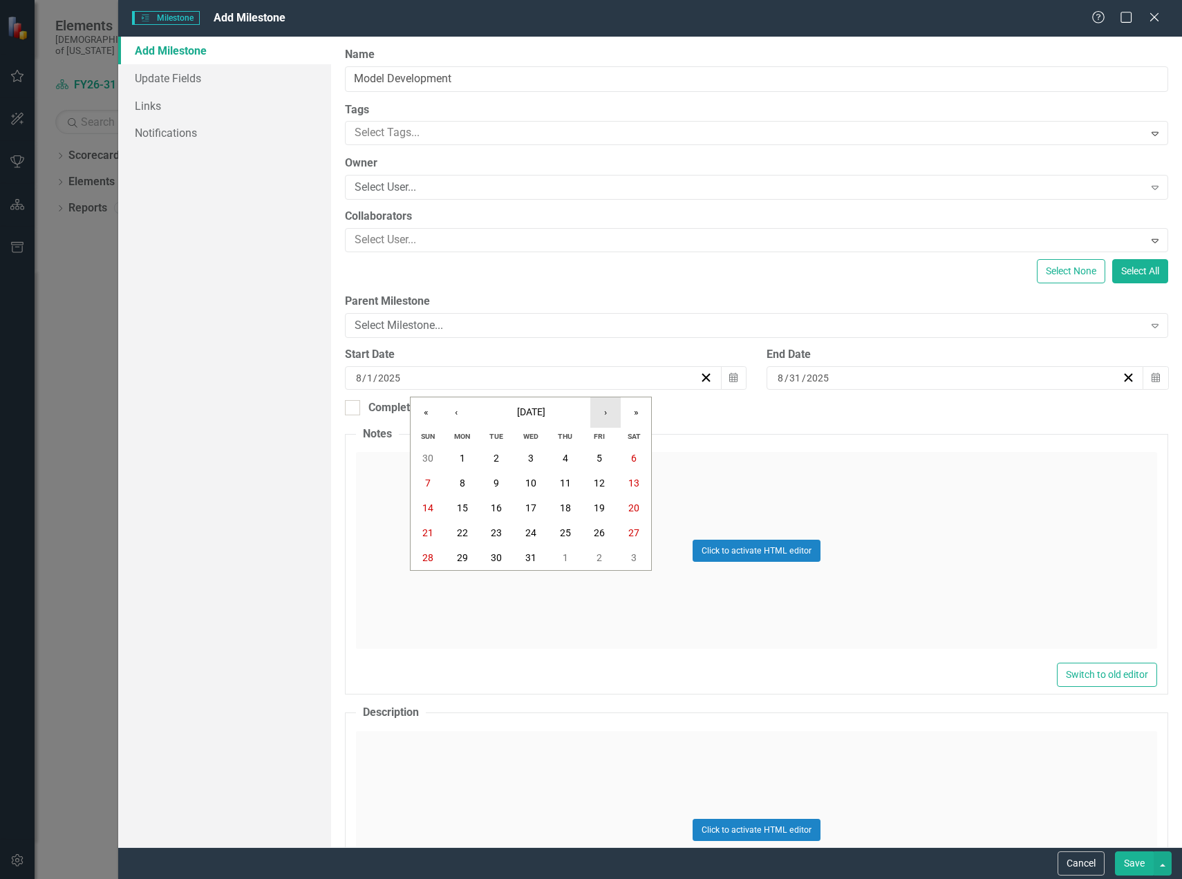
click at [609, 414] on button "›" at bounding box center [605, 412] width 30 height 30
click at [428, 453] on abbr "1" at bounding box center [428, 458] width 6 height 11
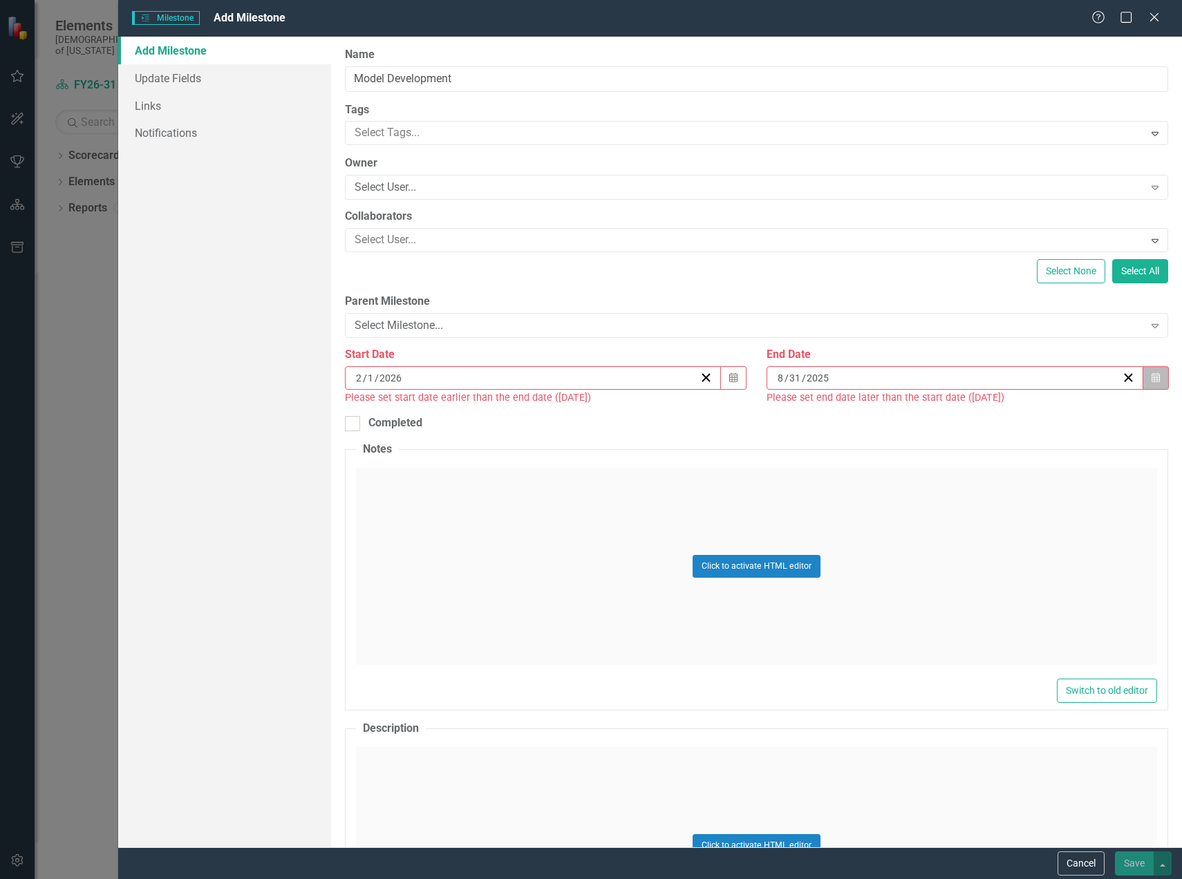
click at [1151, 382] on icon "Calendar" at bounding box center [1155, 378] width 8 height 10
click at [1021, 416] on button "›" at bounding box center [1022, 412] width 30 height 30
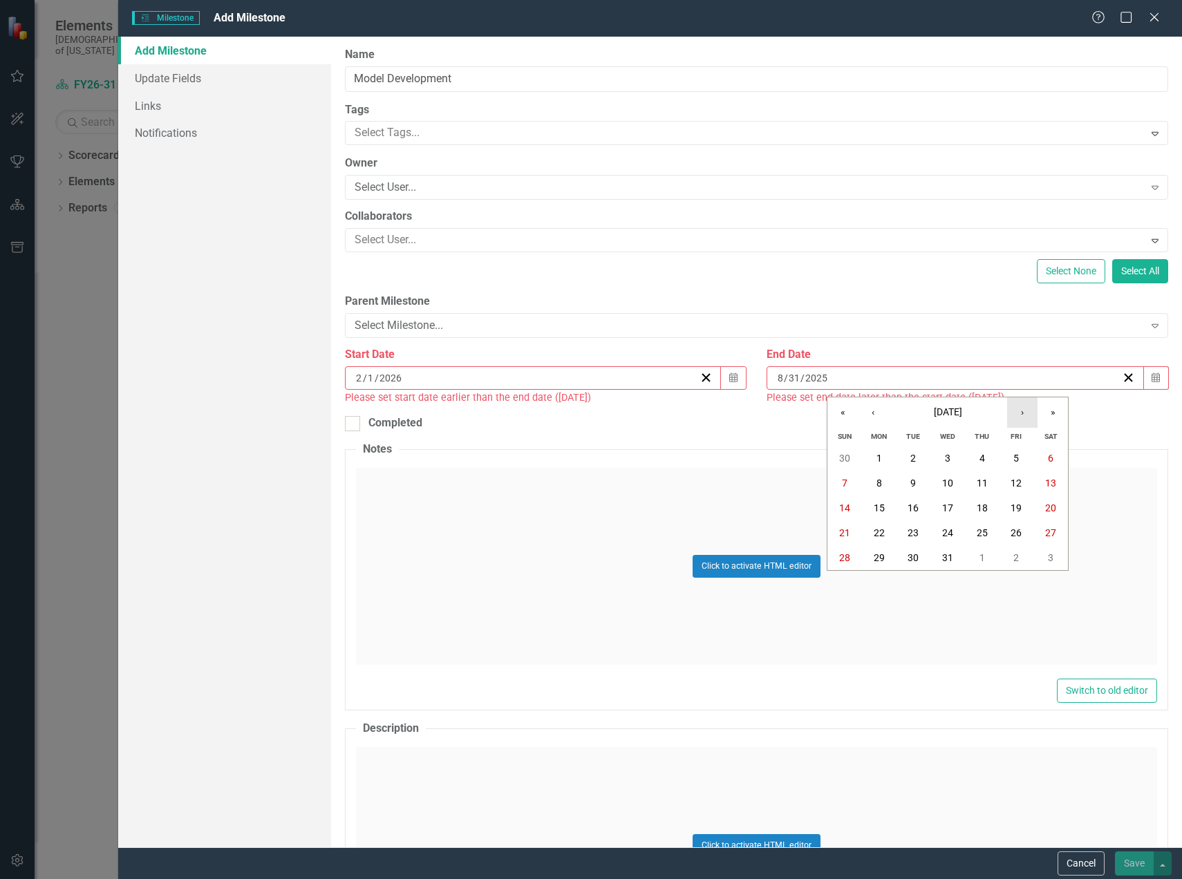
click at [1018, 412] on button "›" at bounding box center [1022, 412] width 30 height 30
click at [914, 562] on abbr "31" at bounding box center [912, 557] width 11 height 11
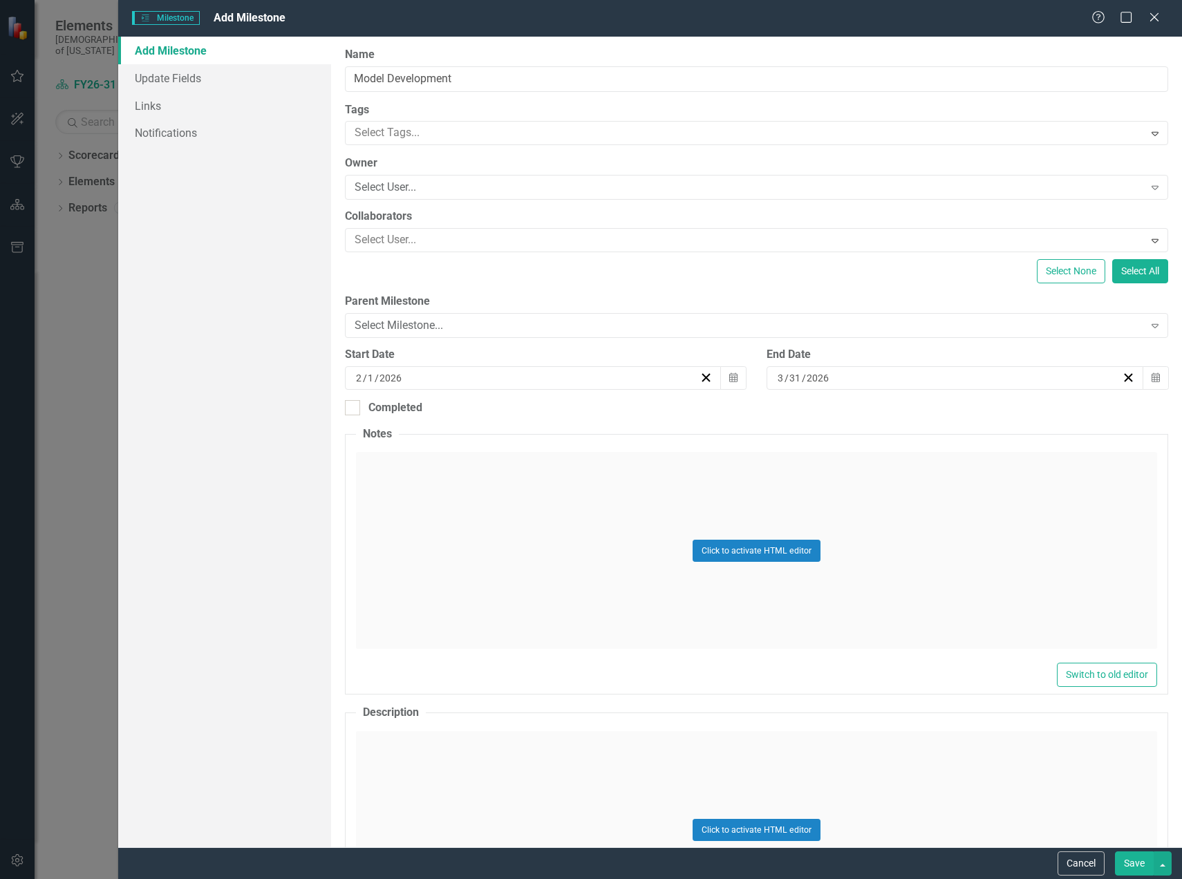
click at [1132, 863] on button "Save" at bounding box center [1134, 863] width 39 height 24
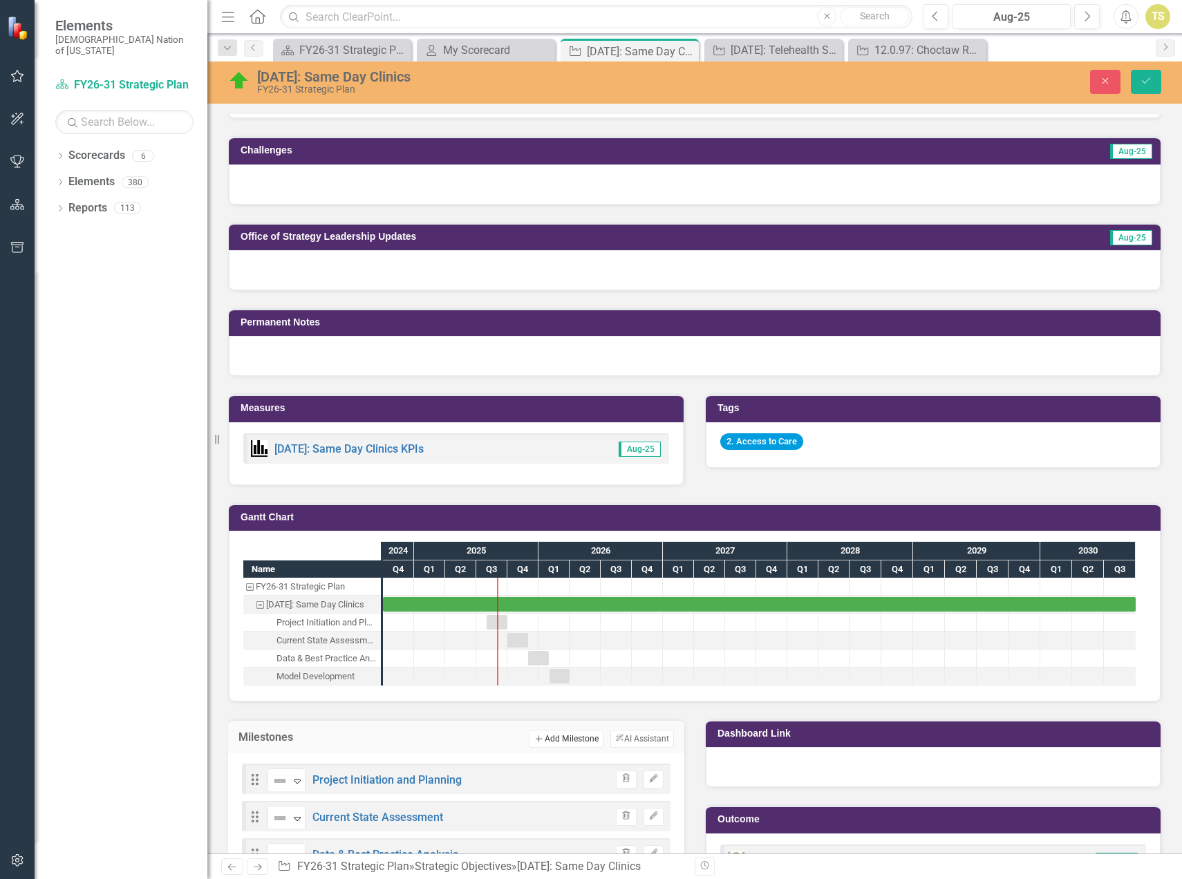
click at [551, 737] on button "Add Add Milestone" at bounding box center [566, 739] width 74 height 18
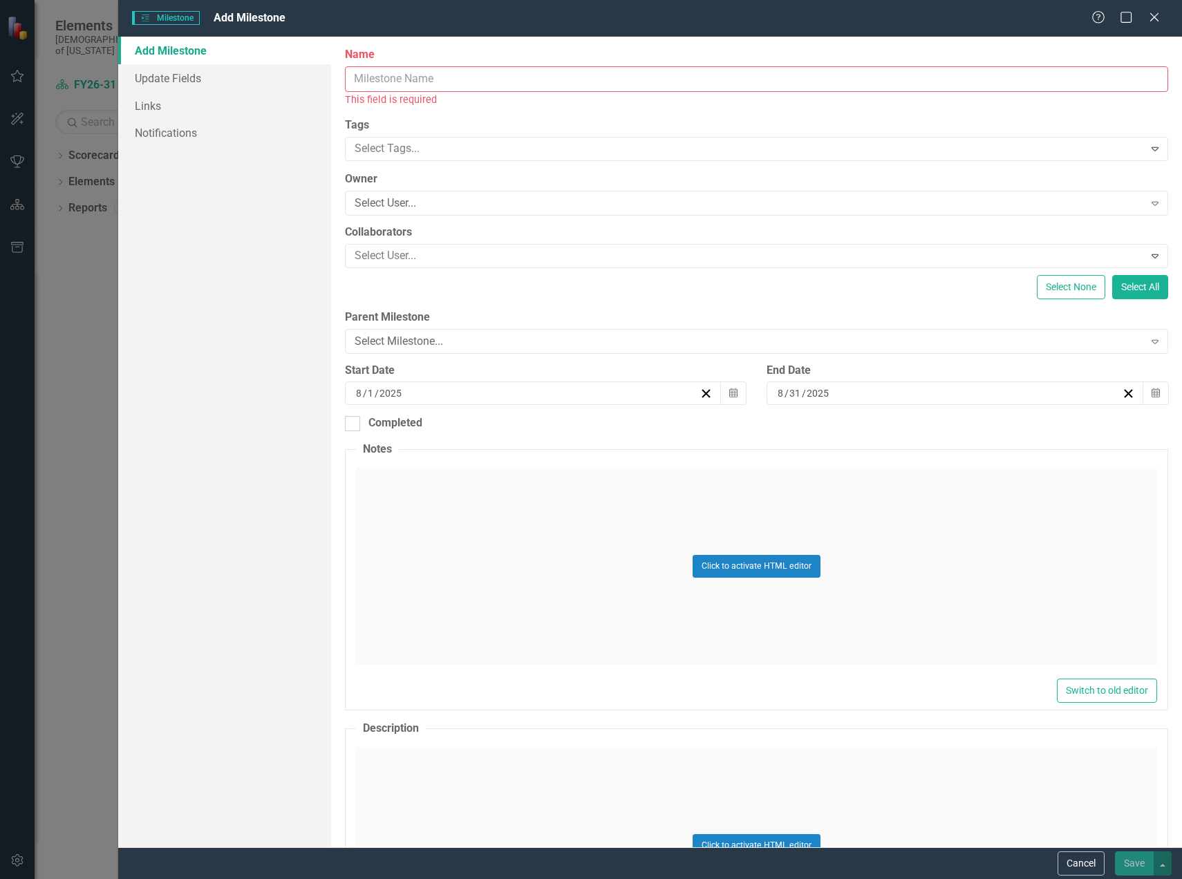
click at [380, 83] on input "Name" at bounding box center [756, 79] width 823 height 26
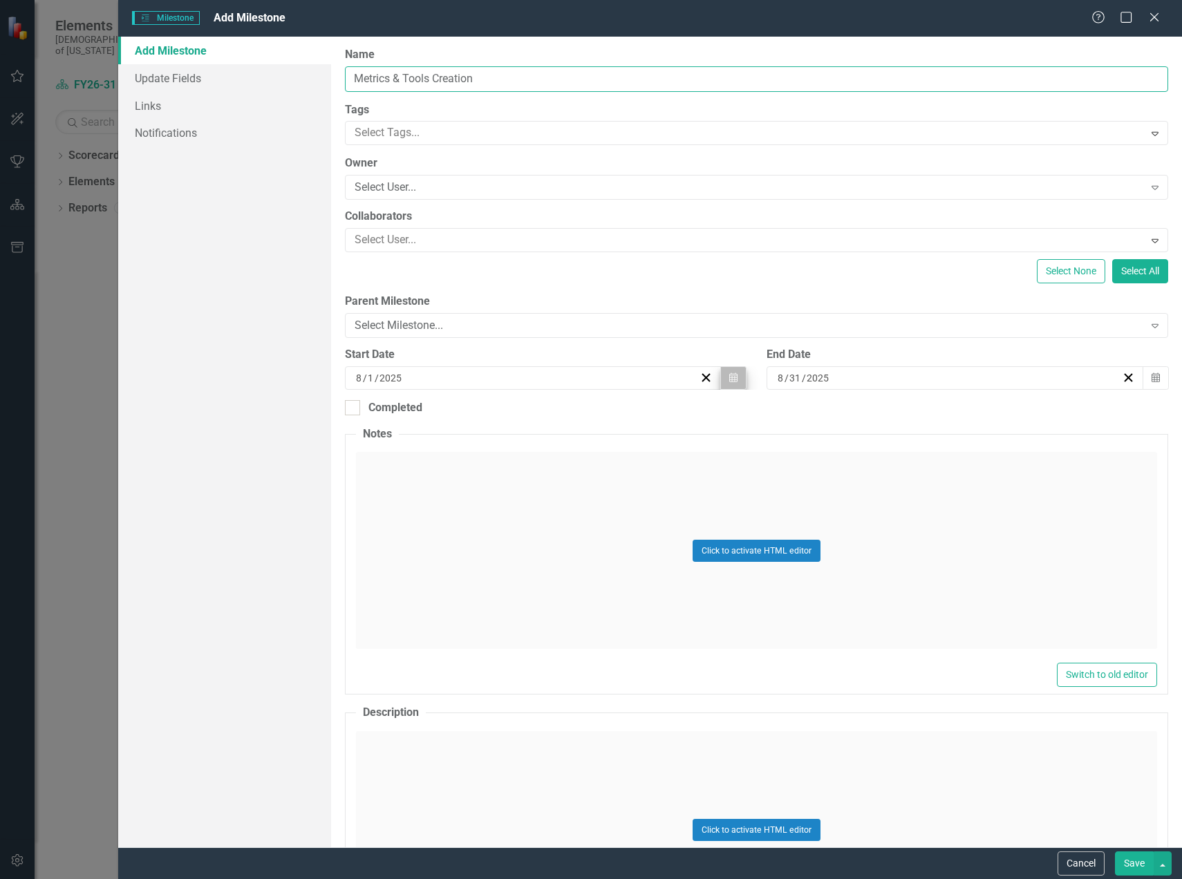
type input "Metrics & Tools Creation"
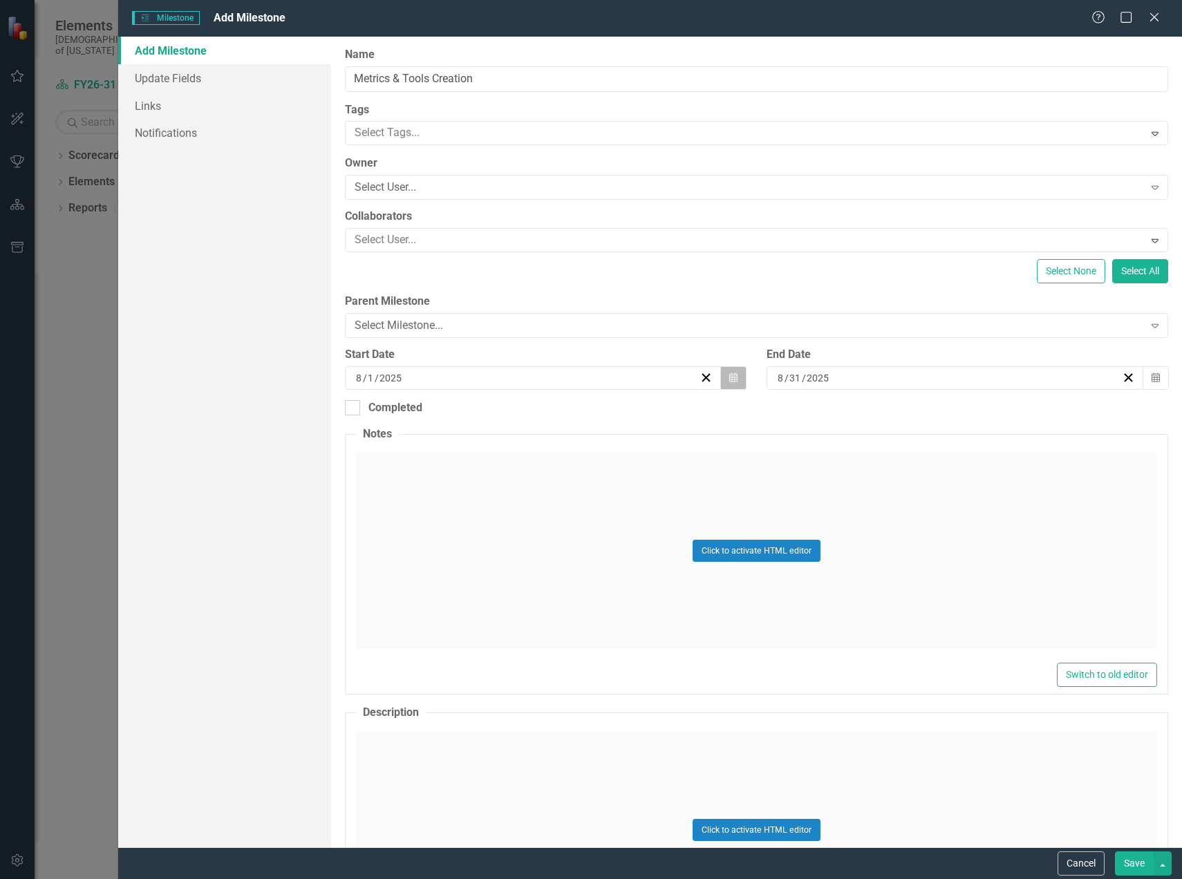
click at [735, 382] on button "Calendar" at bounding box center [733, 377] width 26 height 23
click at [612, 417] on button "›" at bounding box center [605, 412] width 30 height 30
click at [611, 417] on button "›" at bounding box center [605, 412] width 30 height 30
click at [610, 416] on button "›" at bounding box center [605, 412] width 30 height 30
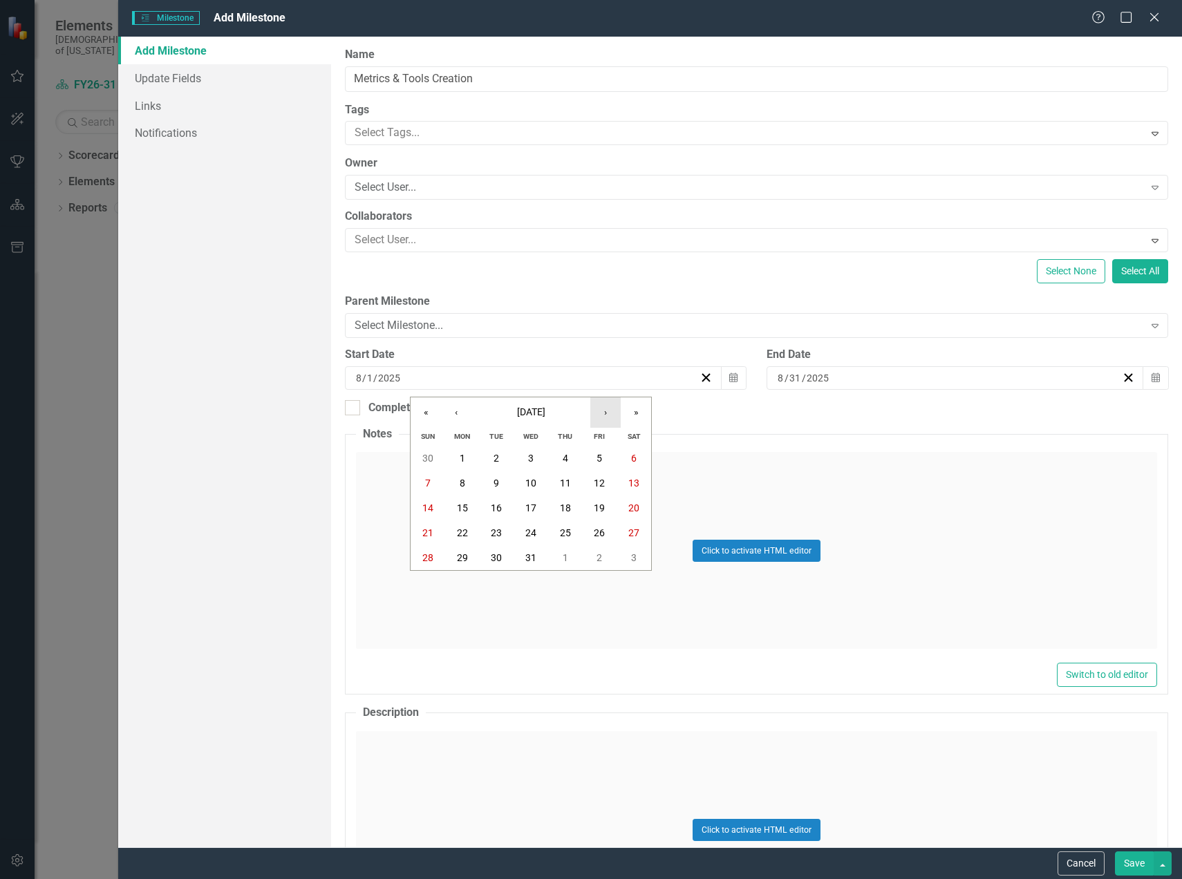
click at [610, 416] on button "›" at bounding box center [605, 412] width 30 height 30
click at [531, 459] on abbr "1" at bounding box center [531, 458] width 6 height 11
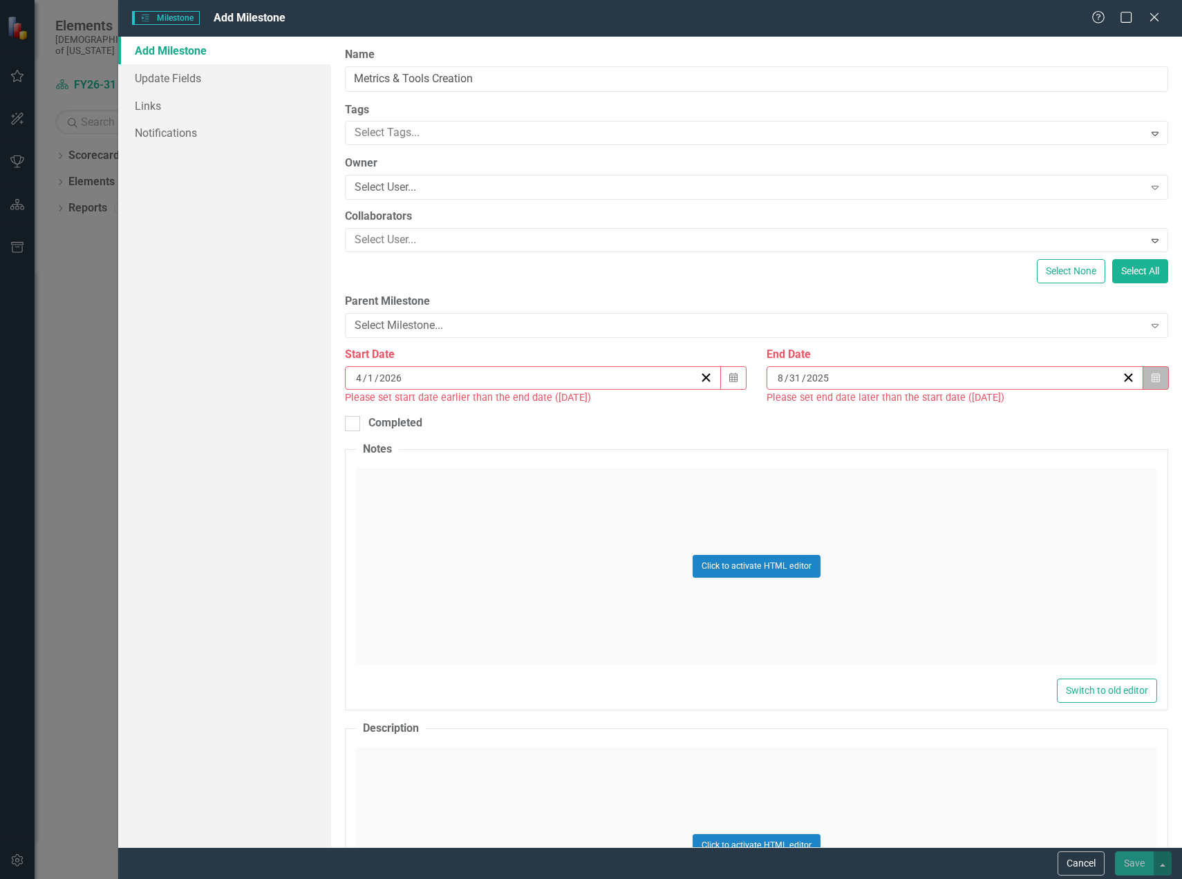
click at [1142, 382] on button "Calendar" at bounding box center [1155, 377] width 26 height 23
click at [1013, 412] on button "›" at bounding box center [1022, 412] width 30 height 30
click at [1017, 415] on button "›" at bounding box center [1022, 412] width 30 height 30
click at [1024, 411] on button "›" at bounding box center [1022, 412] width 30 height 30
click at [1022, 413] on button "›" at bounding box center [1022, 412] width 30 height 30
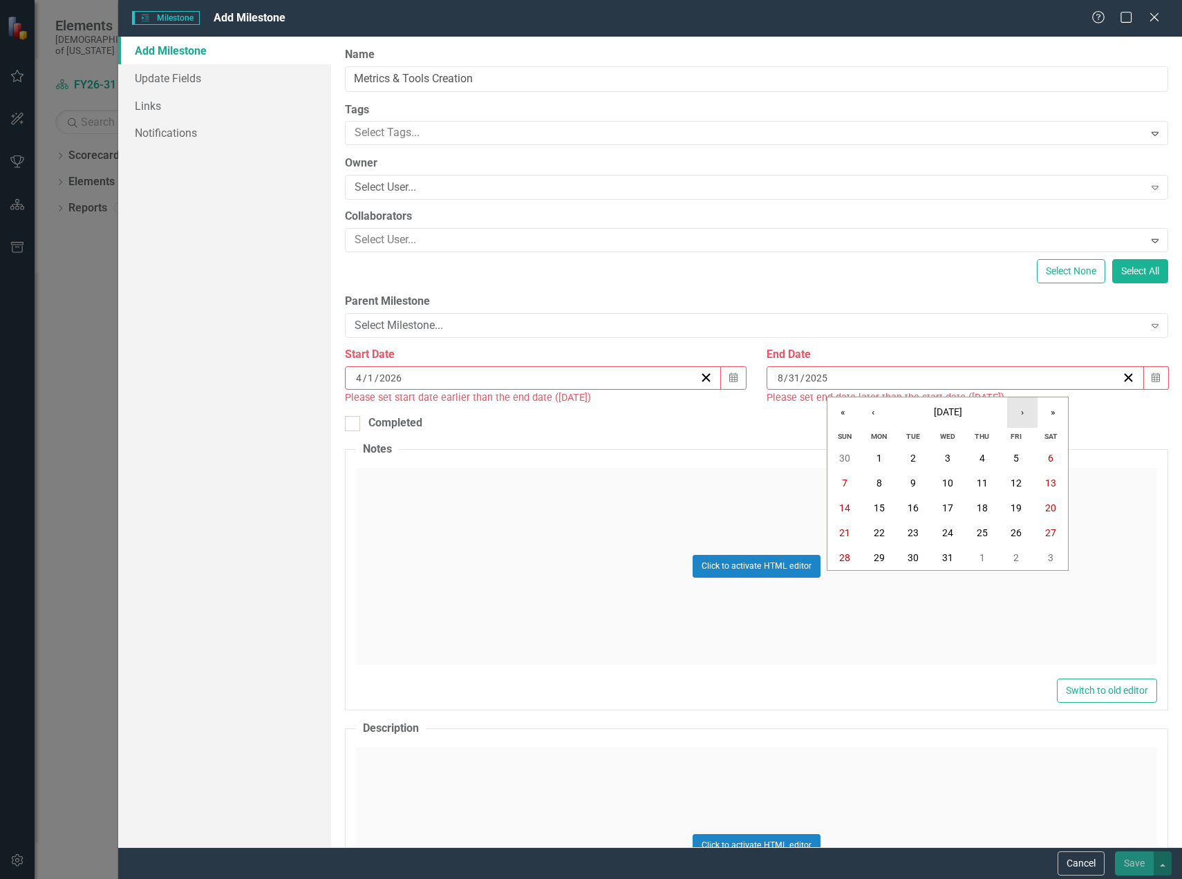
click at [1022, 413] on button "›" at bounding box center [1022, 412] width 30 height 30
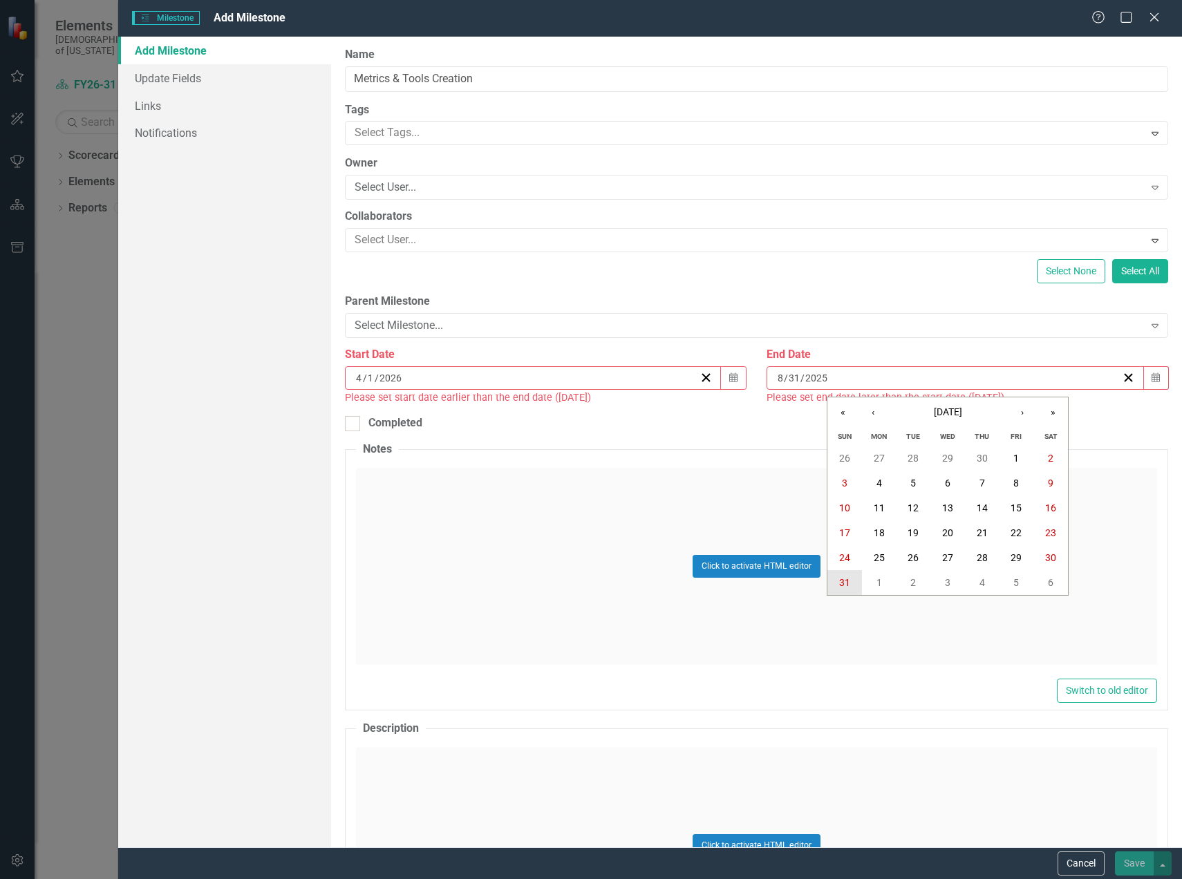
click at [849, 583] on abbr "31" at bounding box center [844, 582] width 11 height 11
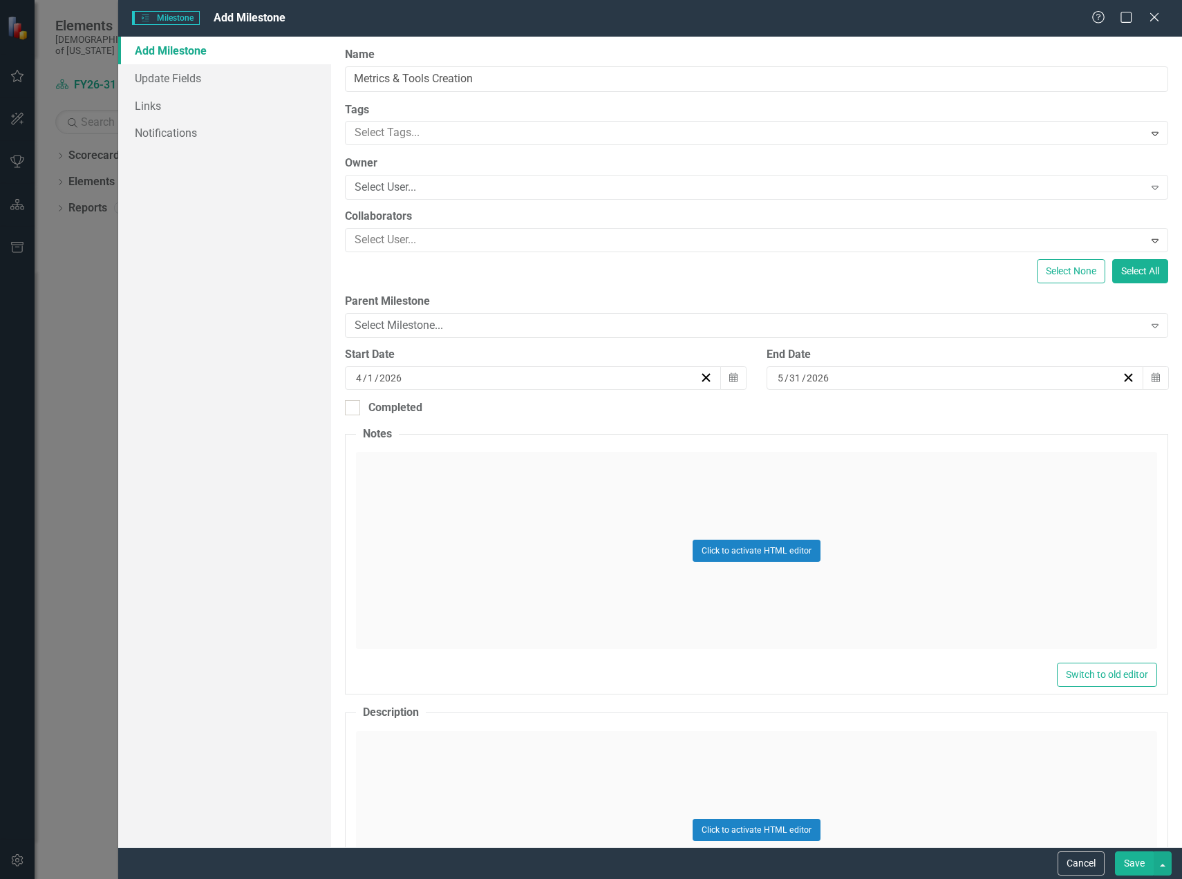
click at [1131, 865] on button "Save" at bounding box center [1134, 863] width 39 height 24
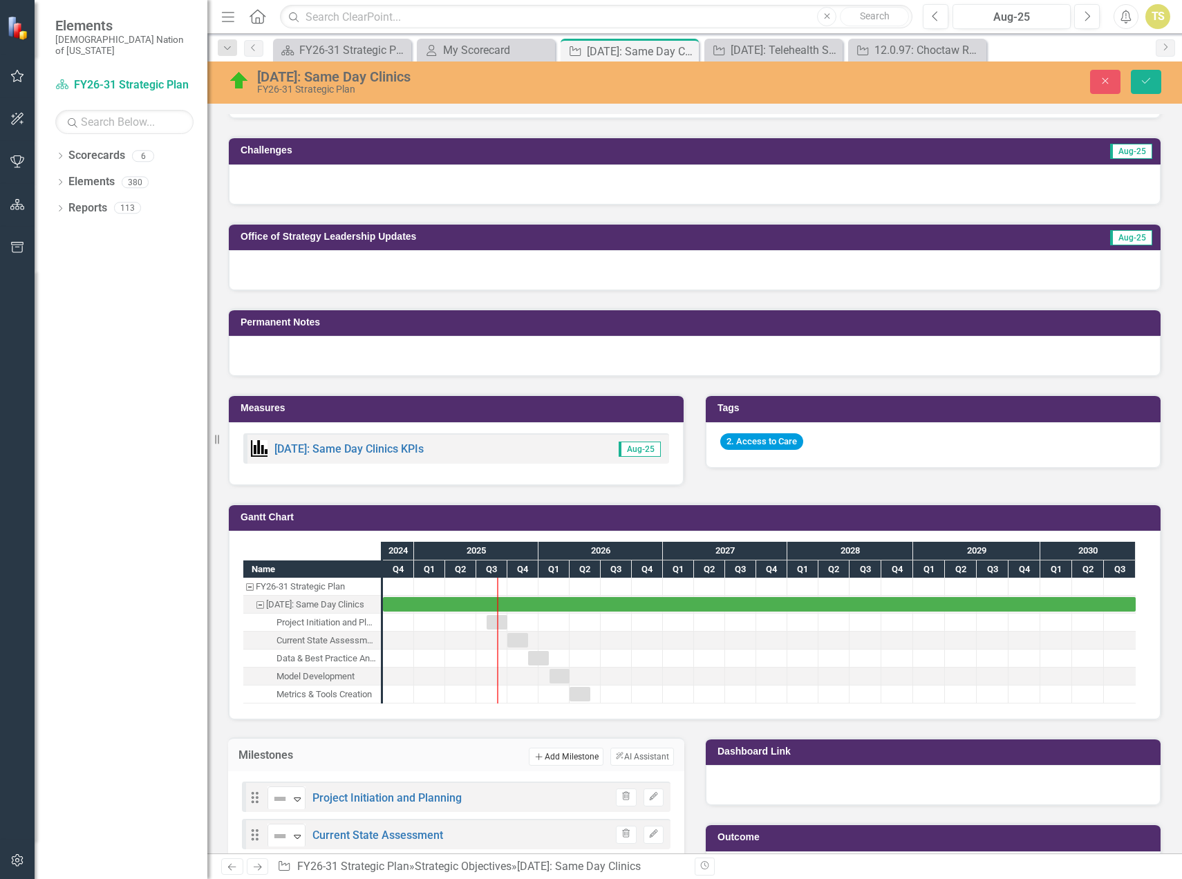
click at [550, 754] on button "Add Add Milestone" at bounding box center [566, 757] width 74 height 18
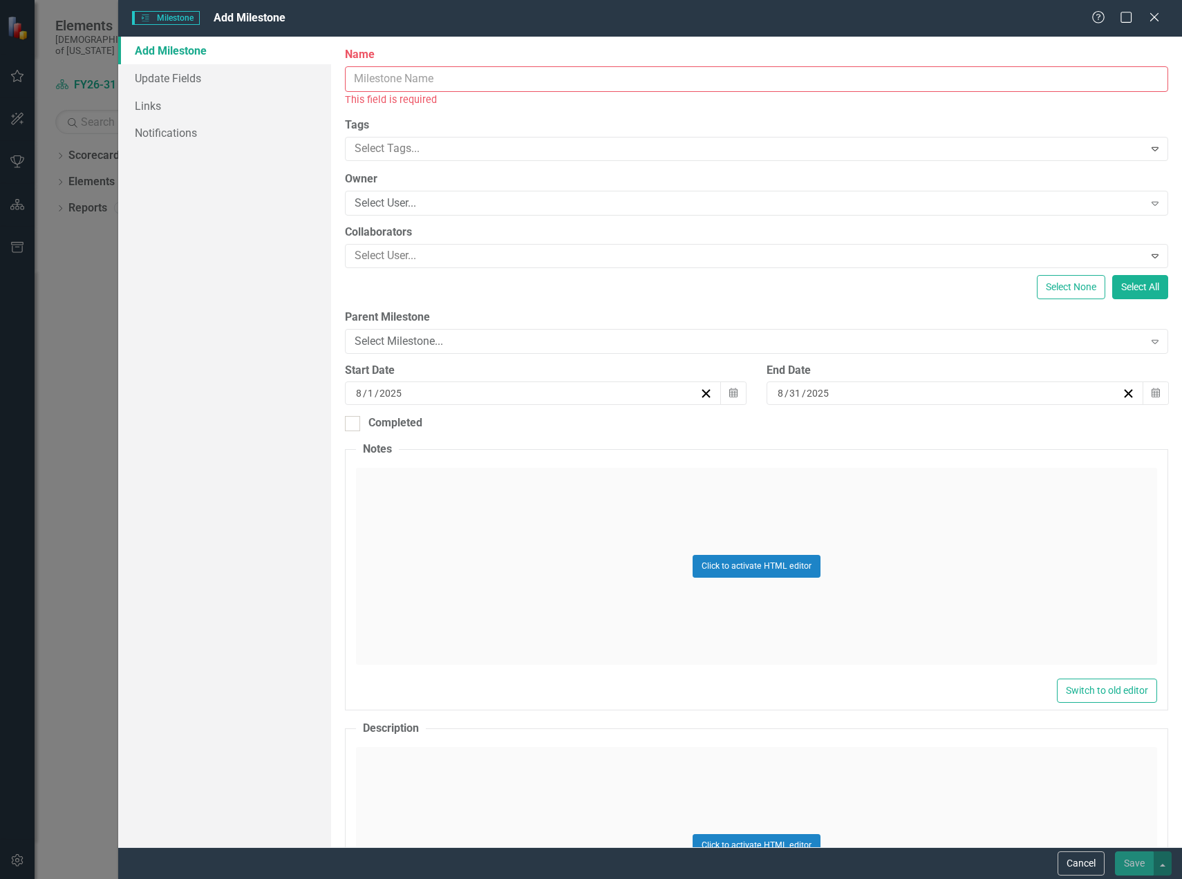
click at [417, 80] on input "Name" at bounding box center [756, 79] width 823 height 26
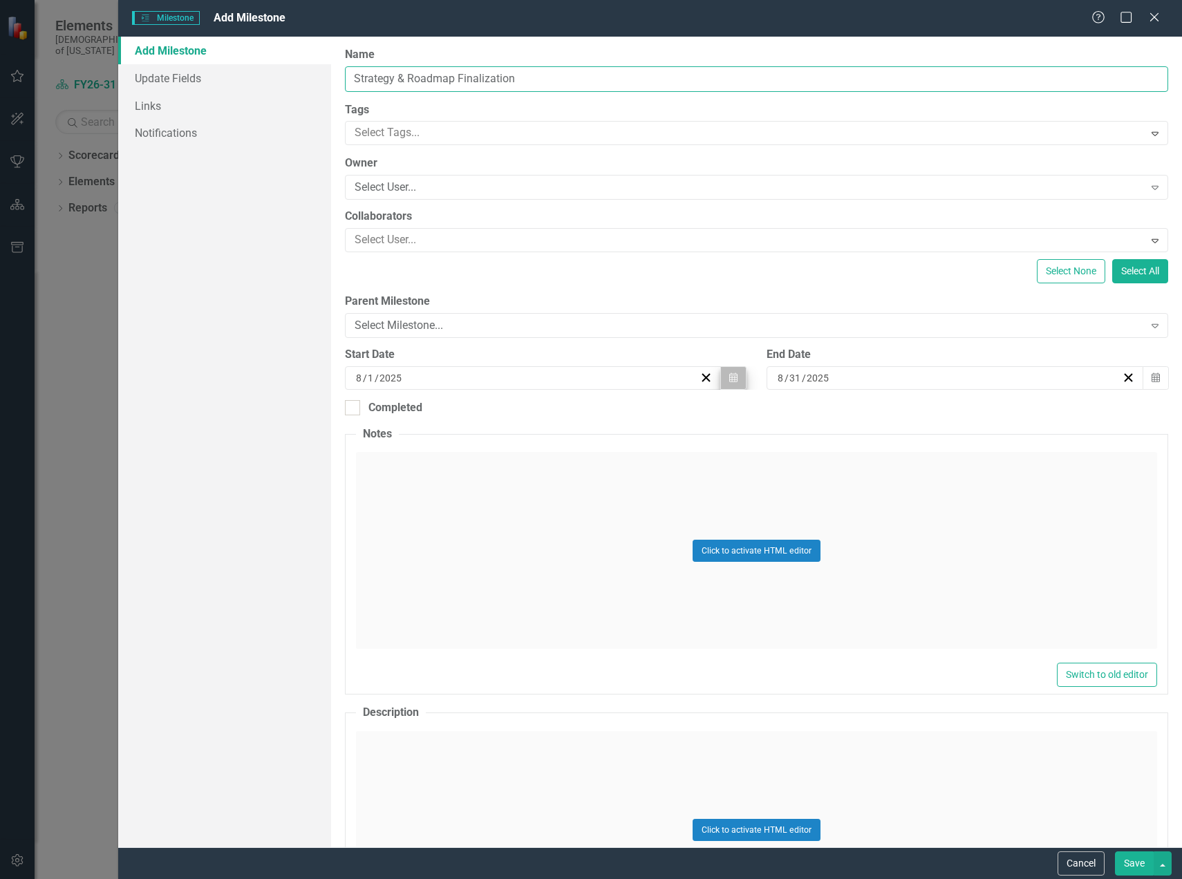
type input "Strategy & Roadmap Finalization"
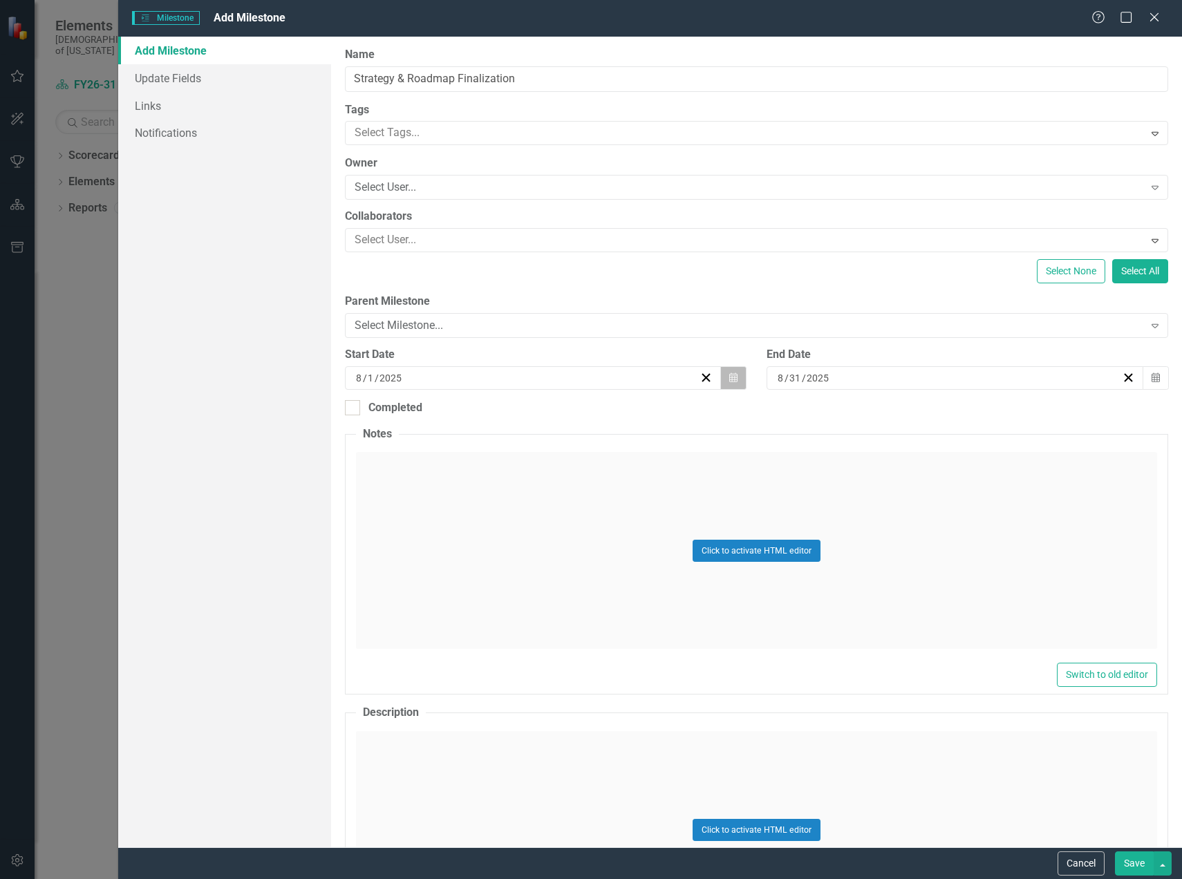
click at [729, 379] on icon "Calendar" at bounding box center [733, 378] width 8 height 10
click at [611, 420] on button "›" at bounding box center [605, 412] width 30 height 30
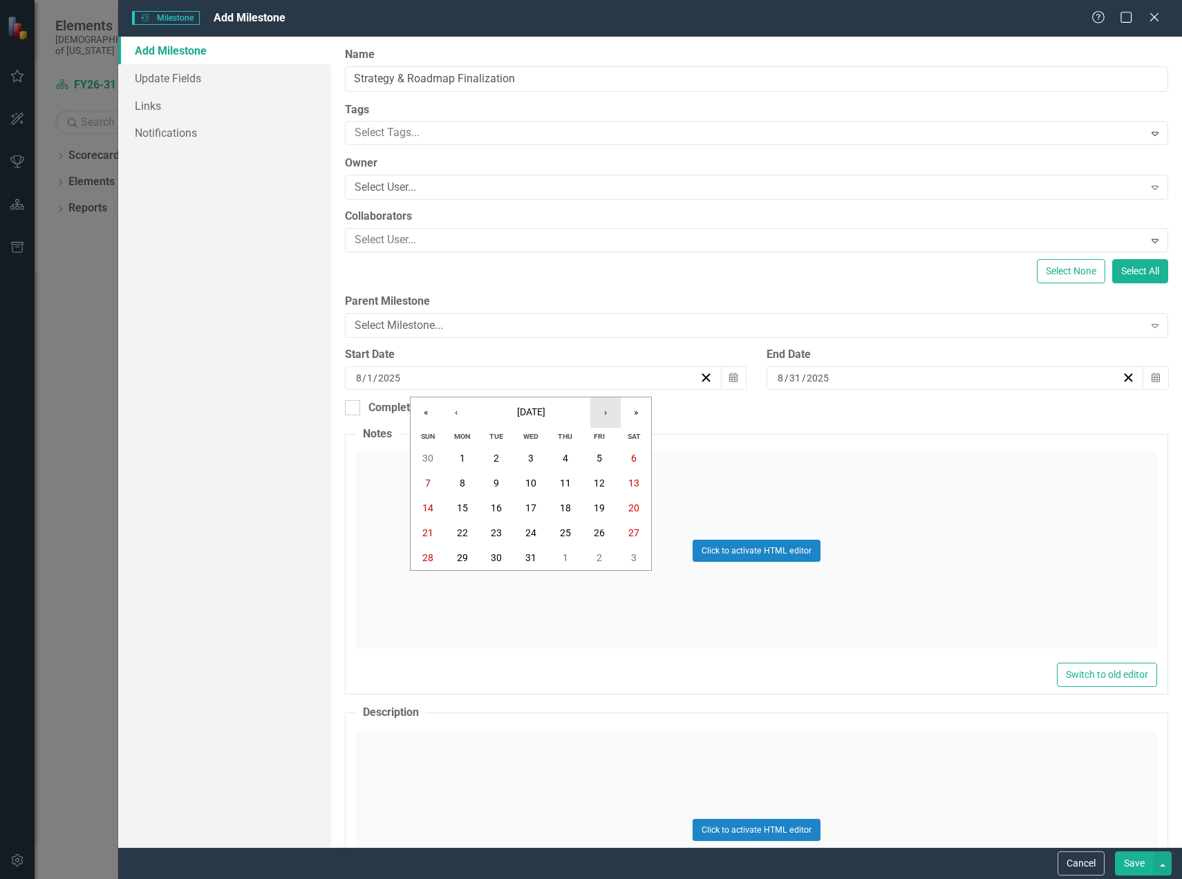
click at [611, 420] on button "›" at bounding box center [605, 412] width 30 height 30
click at [610, 420] on button "›" at bounding box center [605, 412] width 30 height 30
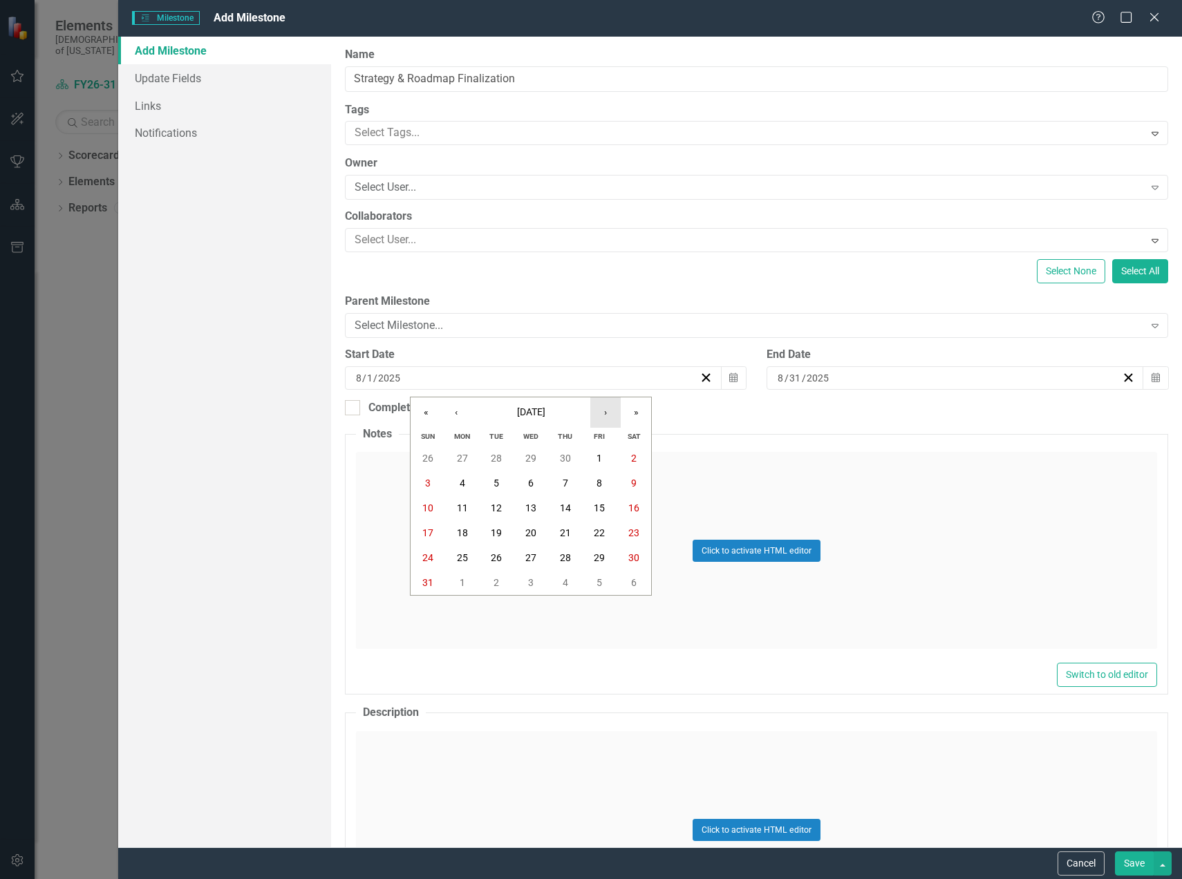
click at [610, 420] on button "›" at bounding box center [605, 412] width 30 height 30
click at [462, 462] on abbr "1" at bounding box center [463, 458] width 6 height 11
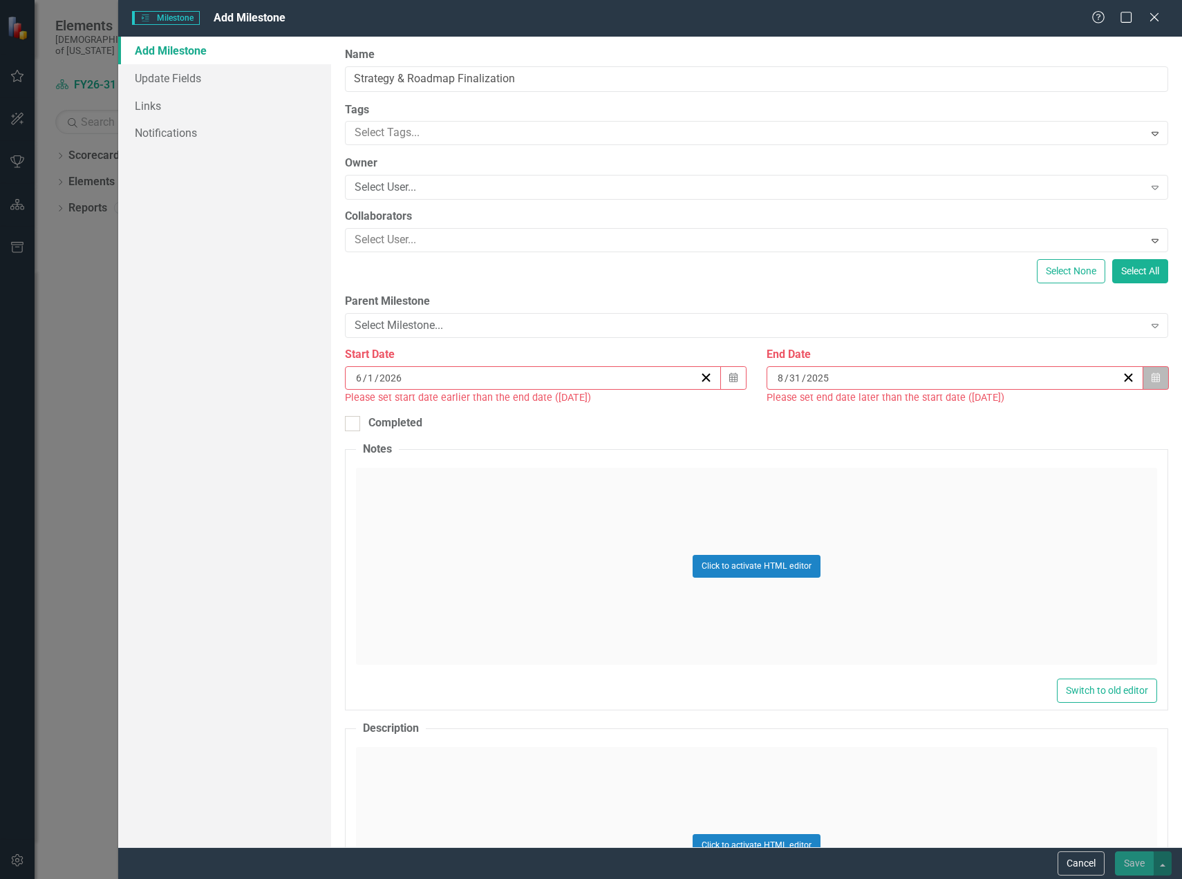
click at [1142, 381] on button "Calendar" at bounding box center [1155, 377] width 26 height 23
click at [1019, 415] on button "›" at bounding box center [1022, 412] width 30 height 30
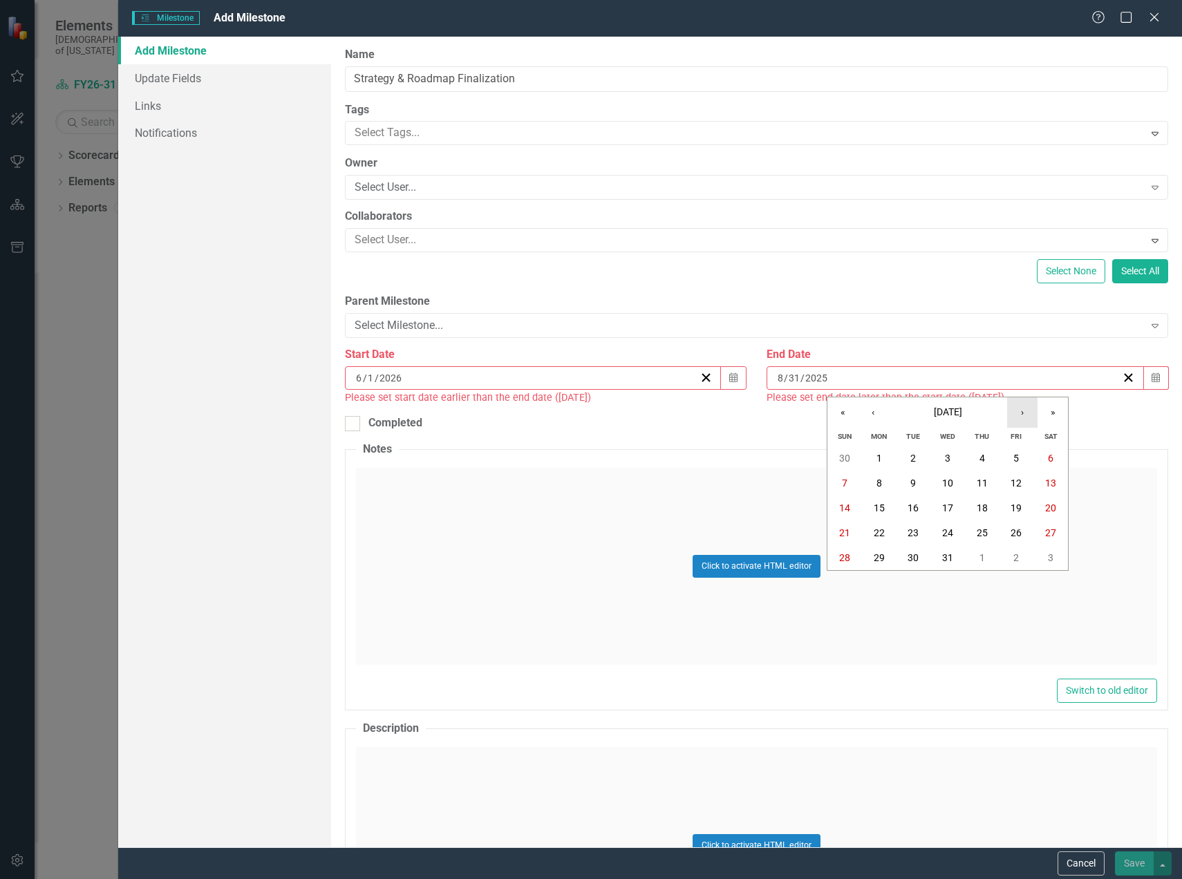
click at [1019, 415] on button "›" at bounding box center [1022, 412] width 30 height 30
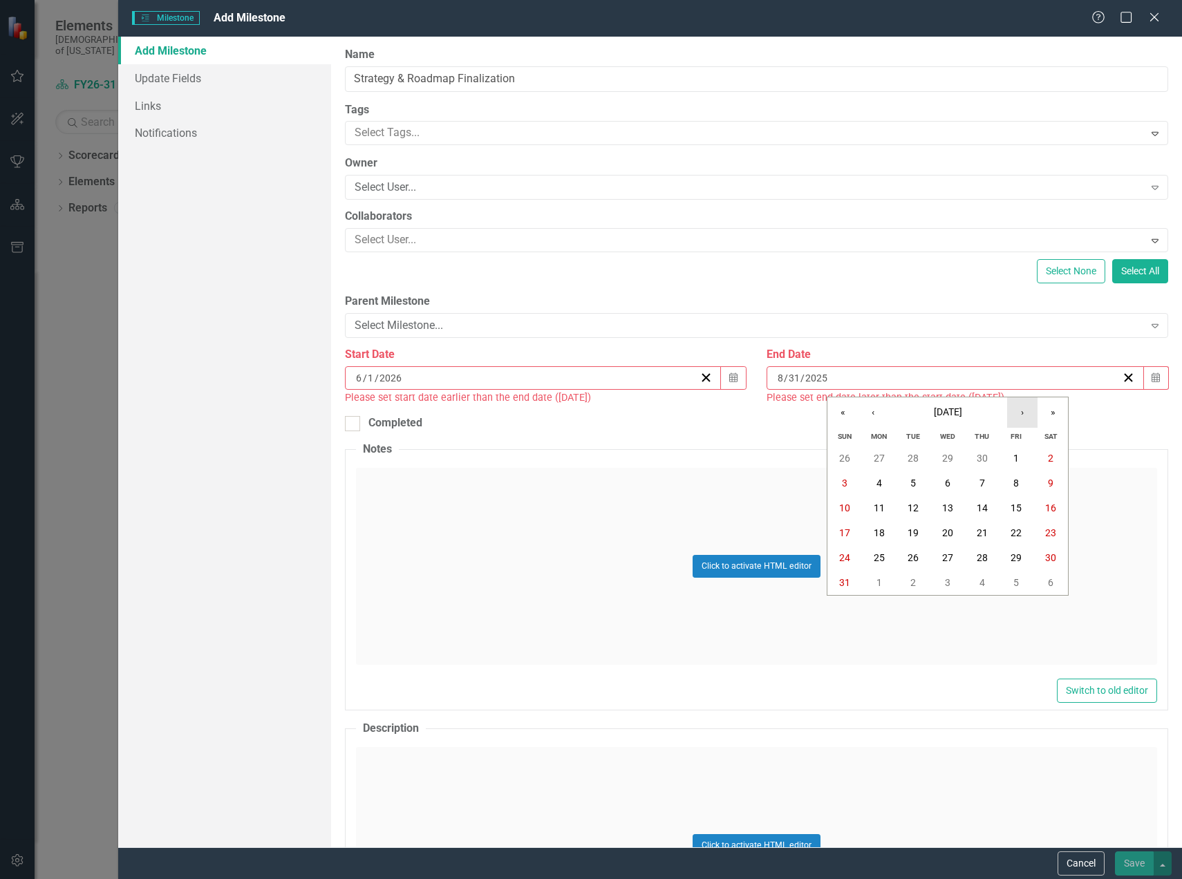
click at [1019, 415] on button "›" at bounding box center [1022, 412] width 30 height 30
click at [1002, 554] on button "31" at bounding box center [1016, 557] width 35 height 25
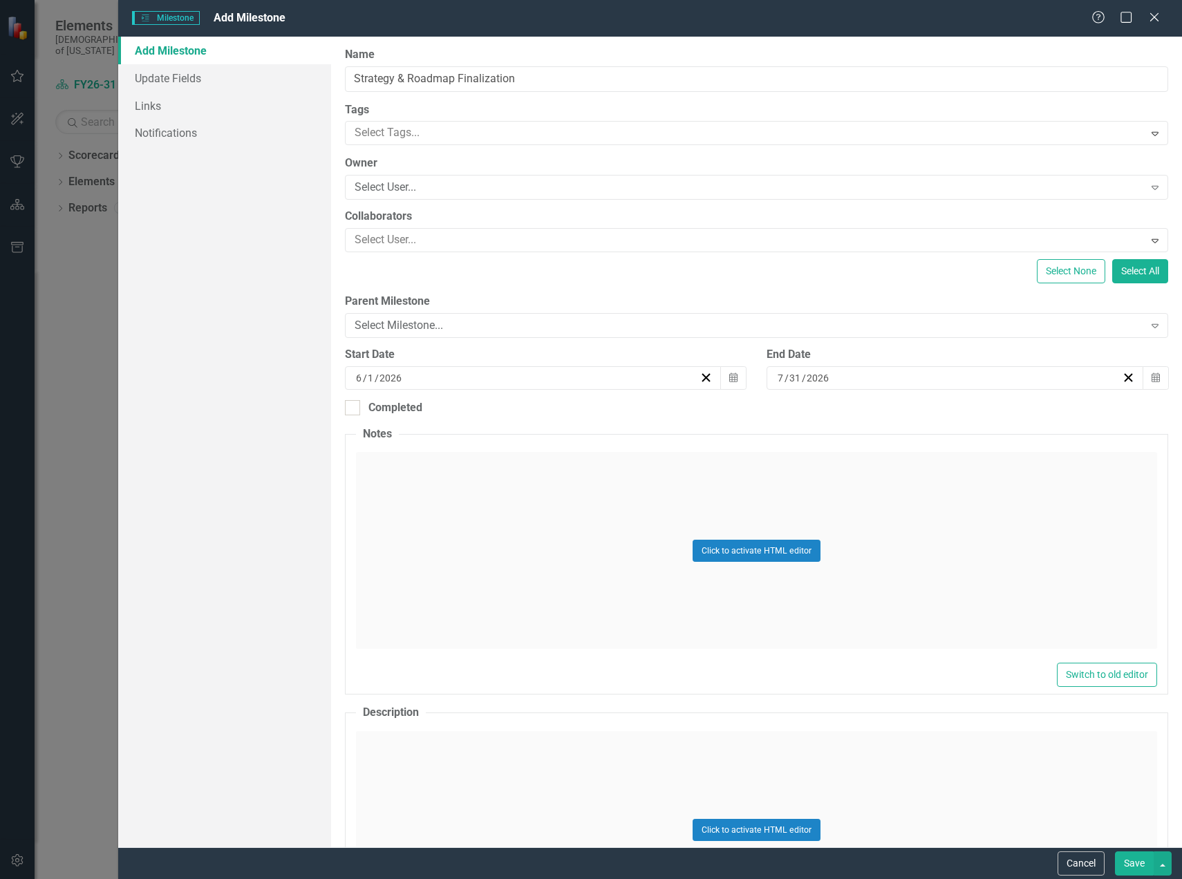
scroll to position [69, 0]
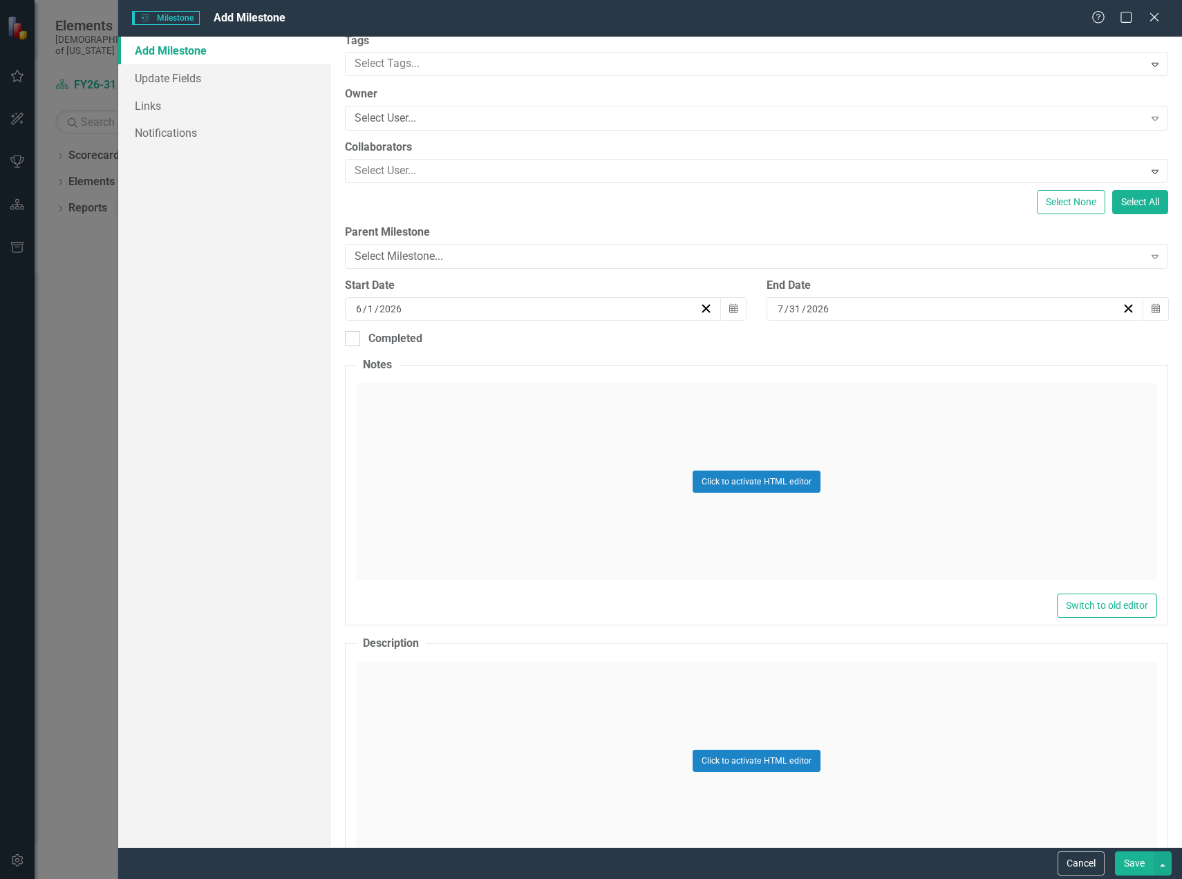
click at [1129, 863] on button "Save" at bounding box center [1134, 863] width 39 height 24
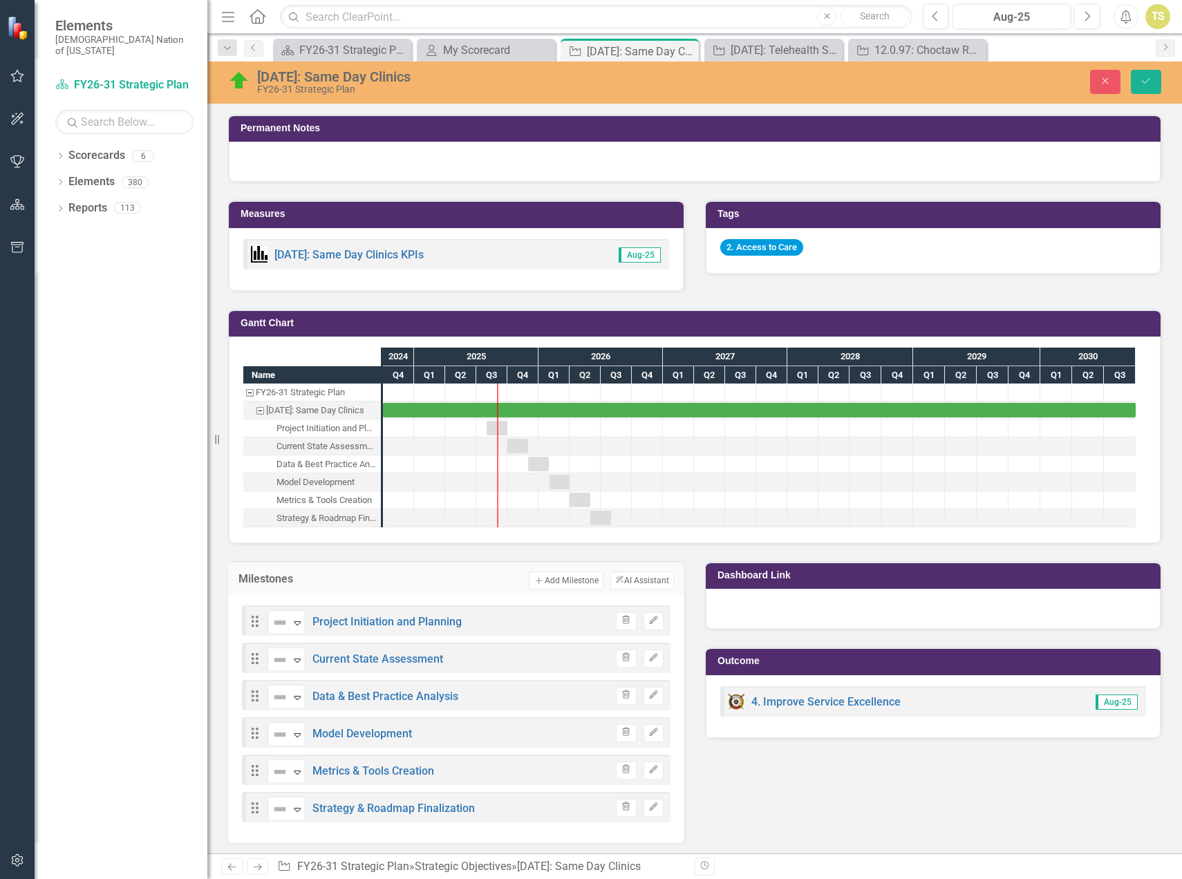
scroll to position [805, 0]
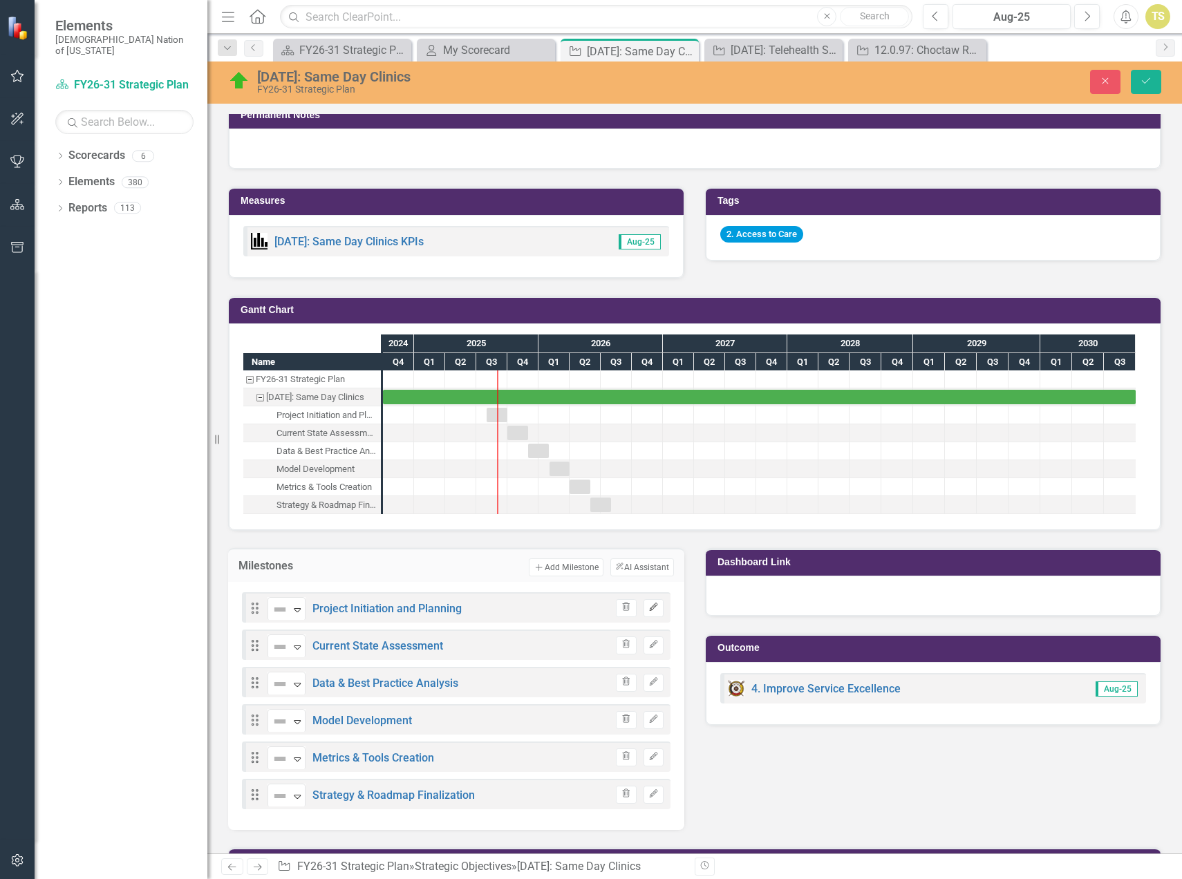
click at [649, 607] on icon "button" at bounding box center [653, 607] width 8 height 8
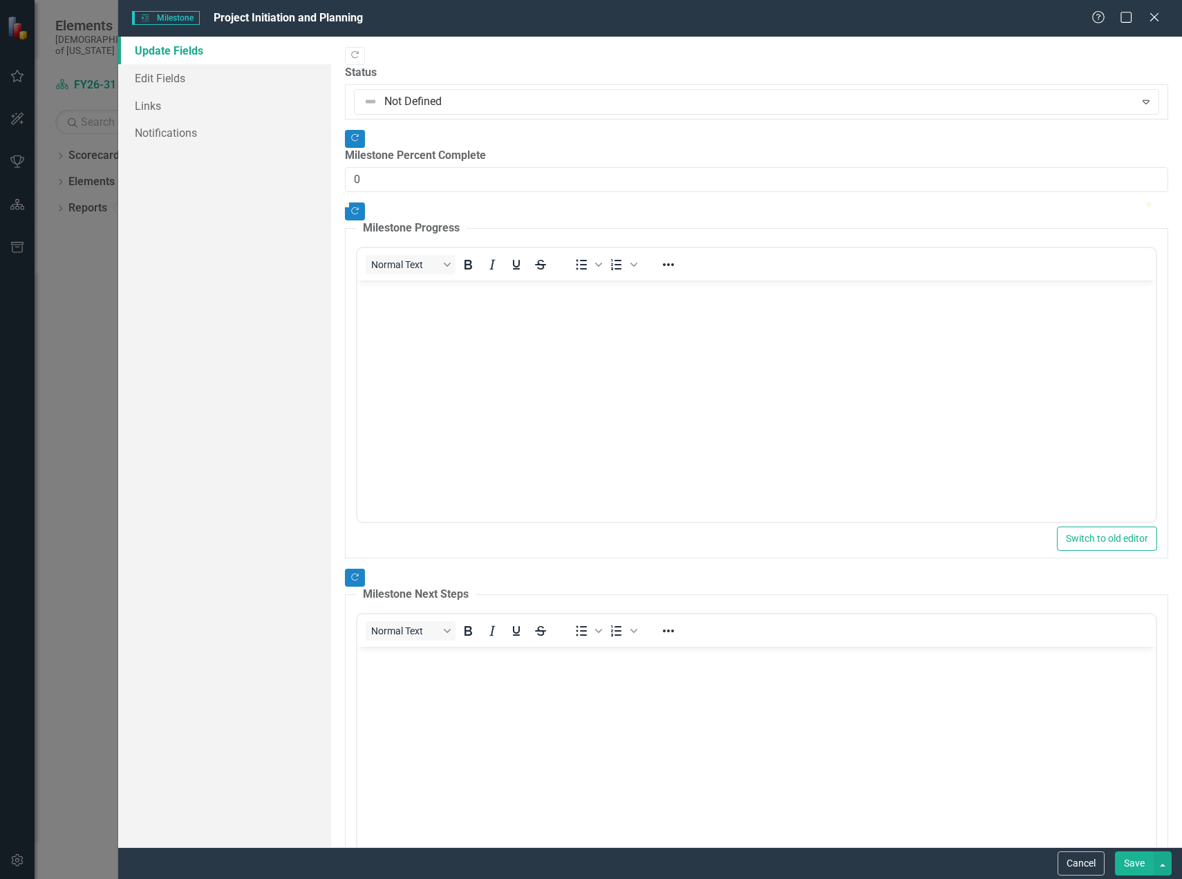
scroll to position [0, 0]
click at [165, 79] on link "Edit Fields" at bounding box center [224, 78] width 213 height 28
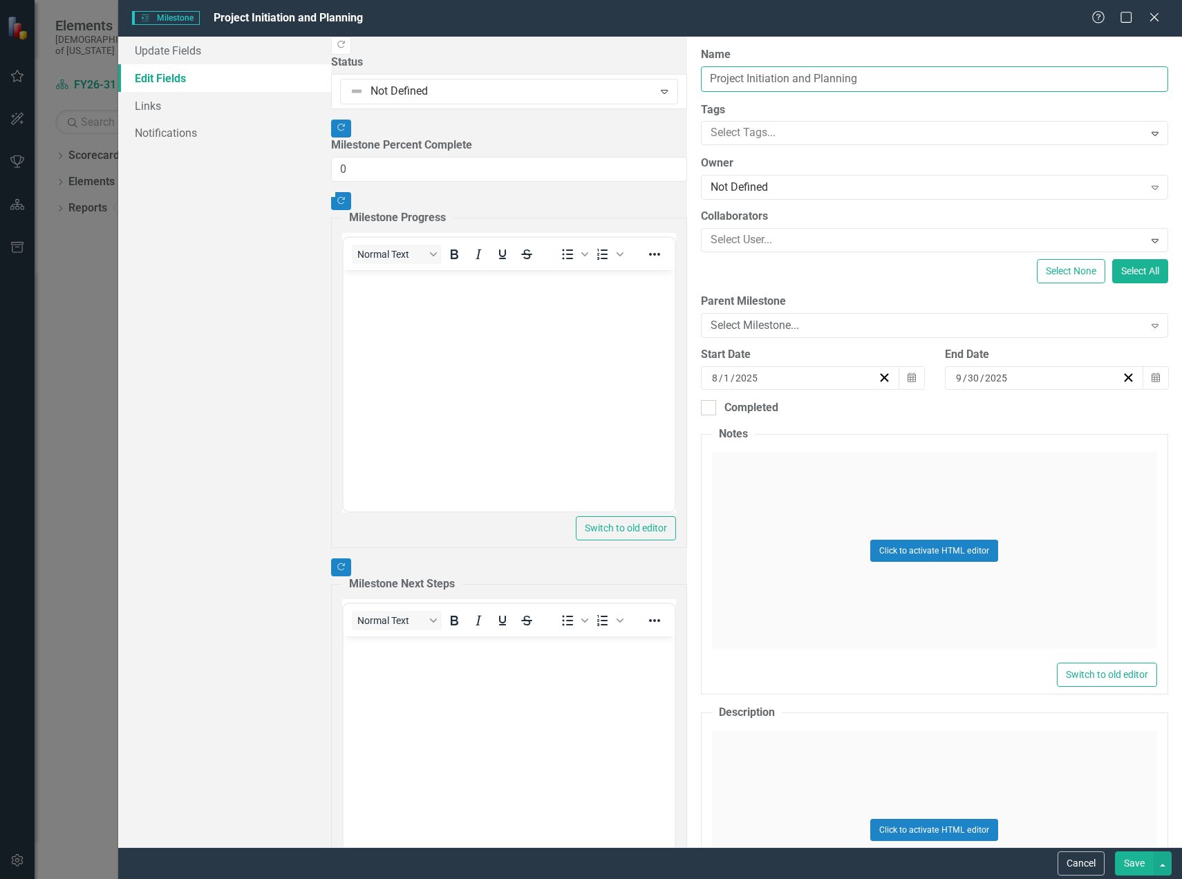
drag, startPoint x: 453, startPoint y: 77, endPoint x: 437, endPoint y: 82, distance: 16.6
click at [701, 82] on input "Project Initiation and Planning" at bounding box center [934, 79] width 467 height 26
type input "Project Initiation & Planning"
click at [1129, 858] on button "Save" at bounding box center [1134, 863] width 39 height 24
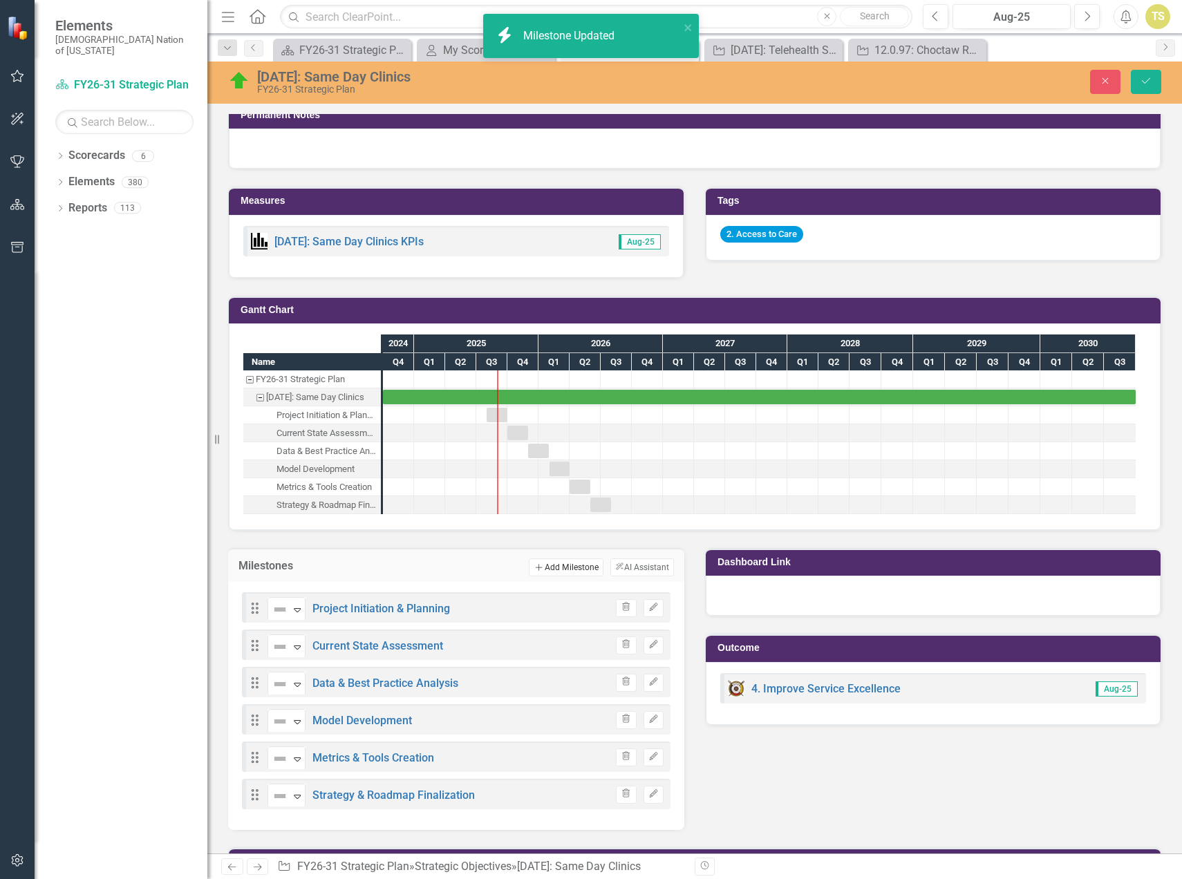
click at [552, 567] on button "Add Add Milestone" at bounding box center [566, 567] width 74 height 18
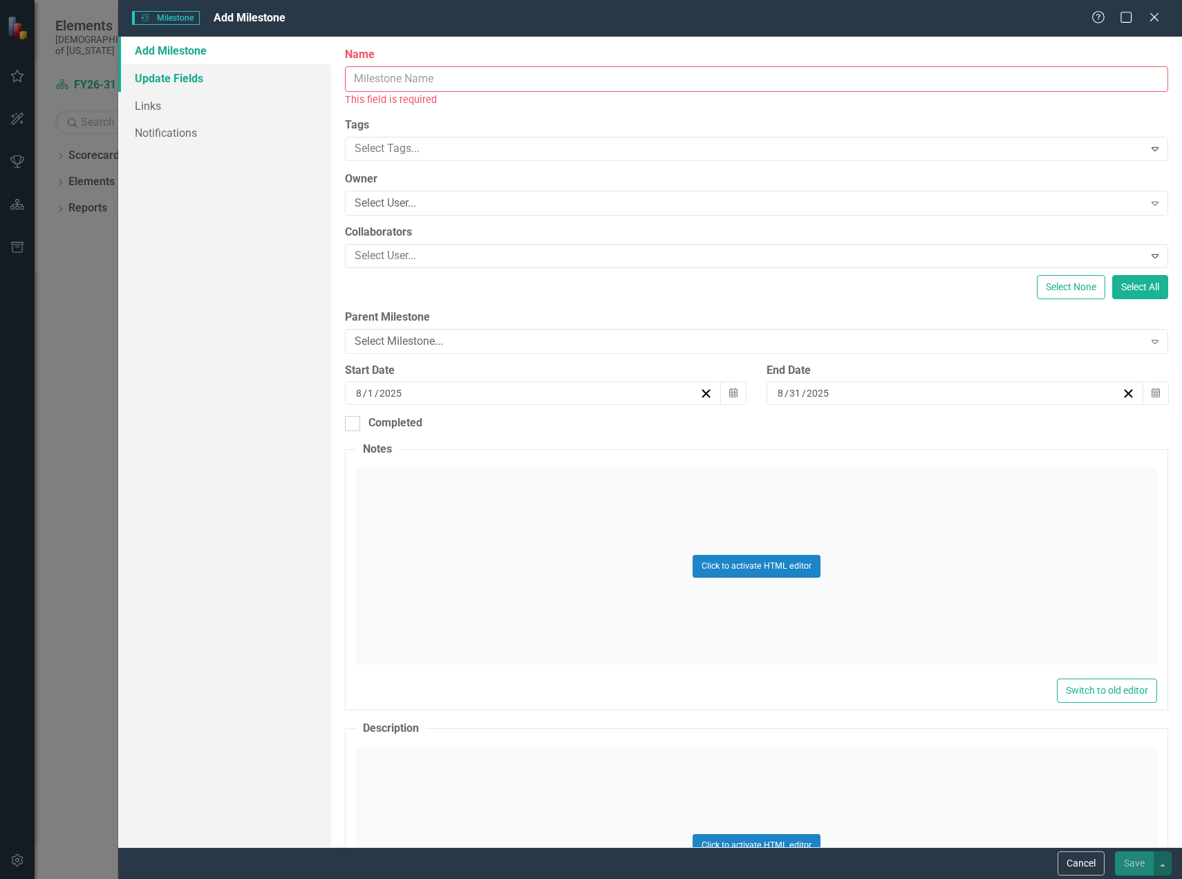
click at [179, 79] on link "Update Fields" at bounding box center [224, 78] width 213 height 28
click at [423, 80] on input "Name" at bounding box center [756, 79] width 823 height 26
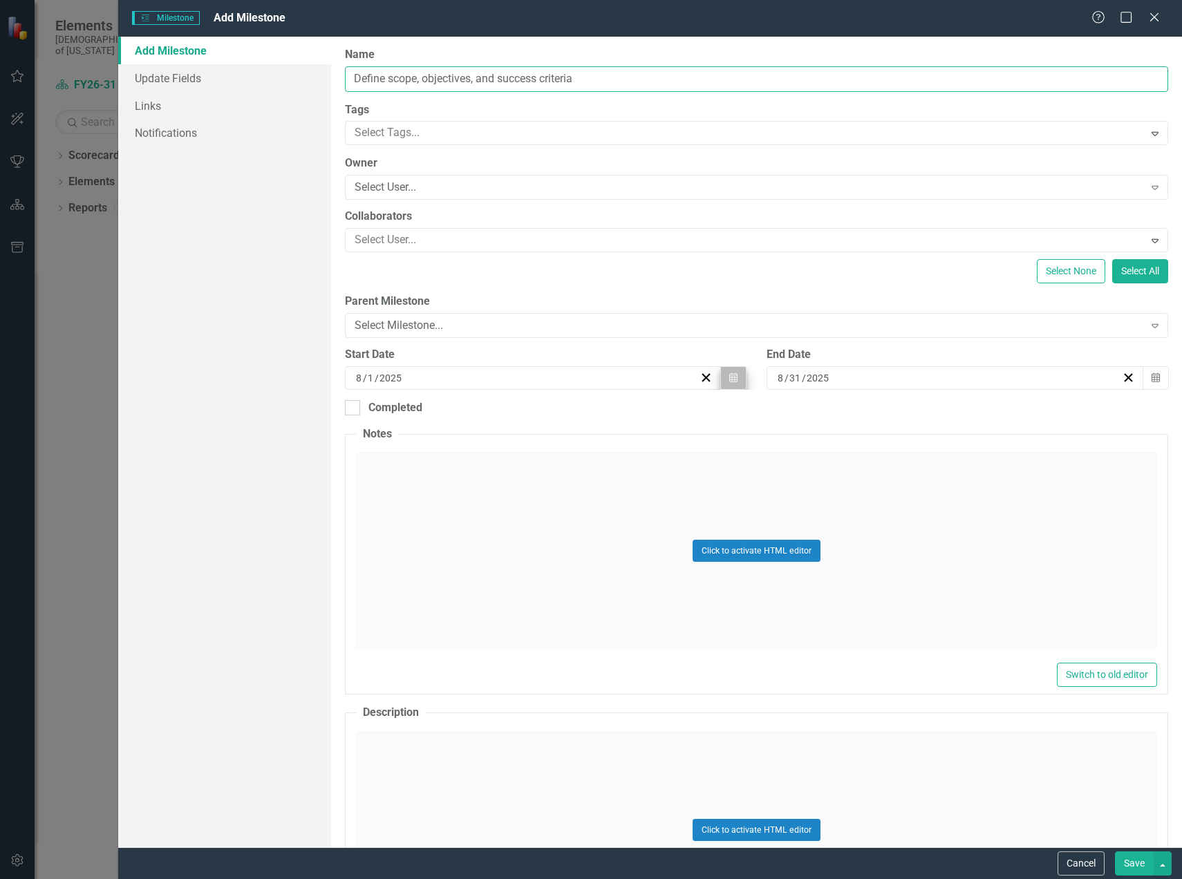
type input "Define scope, objectives, and success criteria"
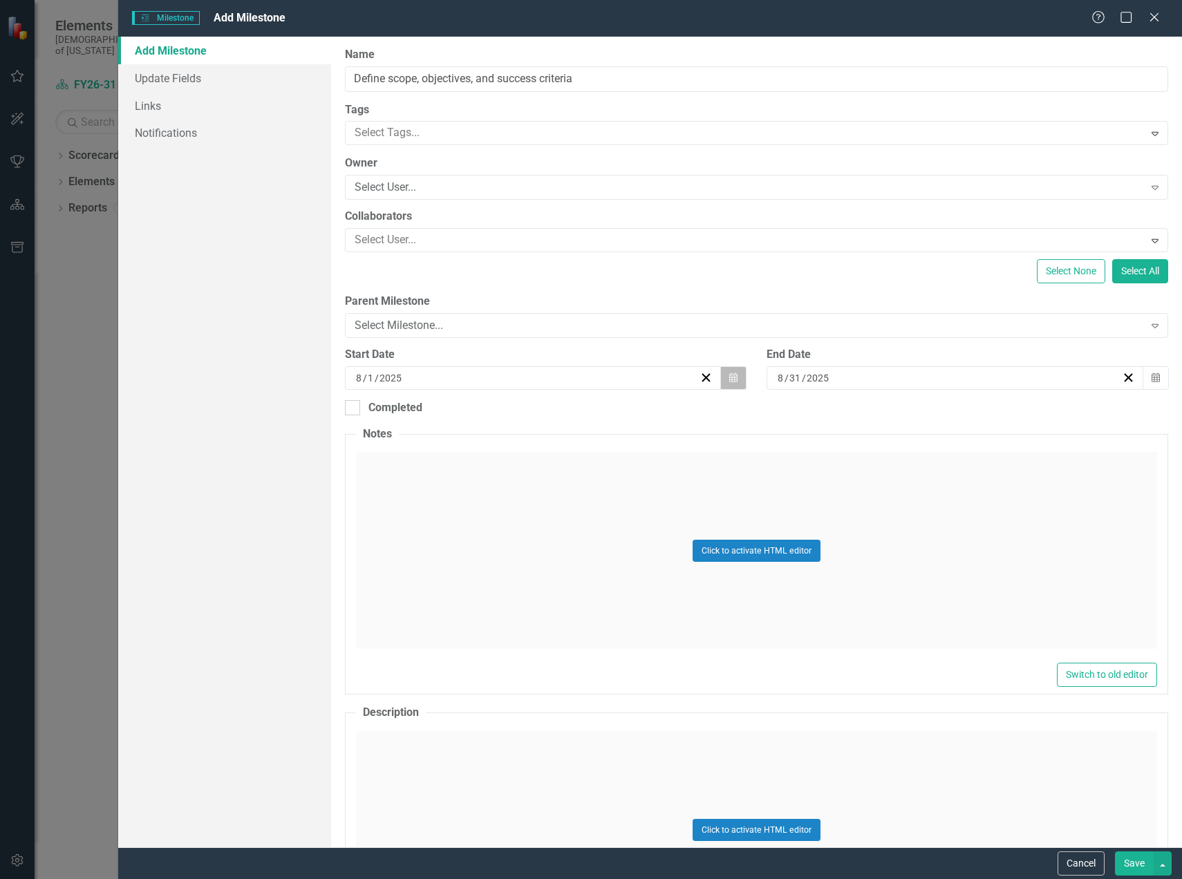
click at [720, 378] on button "Calendar" at bounding box center [733, 377] width 26 height 23
click at [589, 460] on button "1" at bounding box center [600, 458] width 35 height 25
click at [1142, 378] on button "Calendar" at bounding box center [1155, 377] width 26 height 23
click at [843, 585] on abbr "31" at bounding box center [844, 582] width 11 height 11
click at [438, 326] on div "Select Milestone..." at bounding box center [749, 326] width 789 height 16
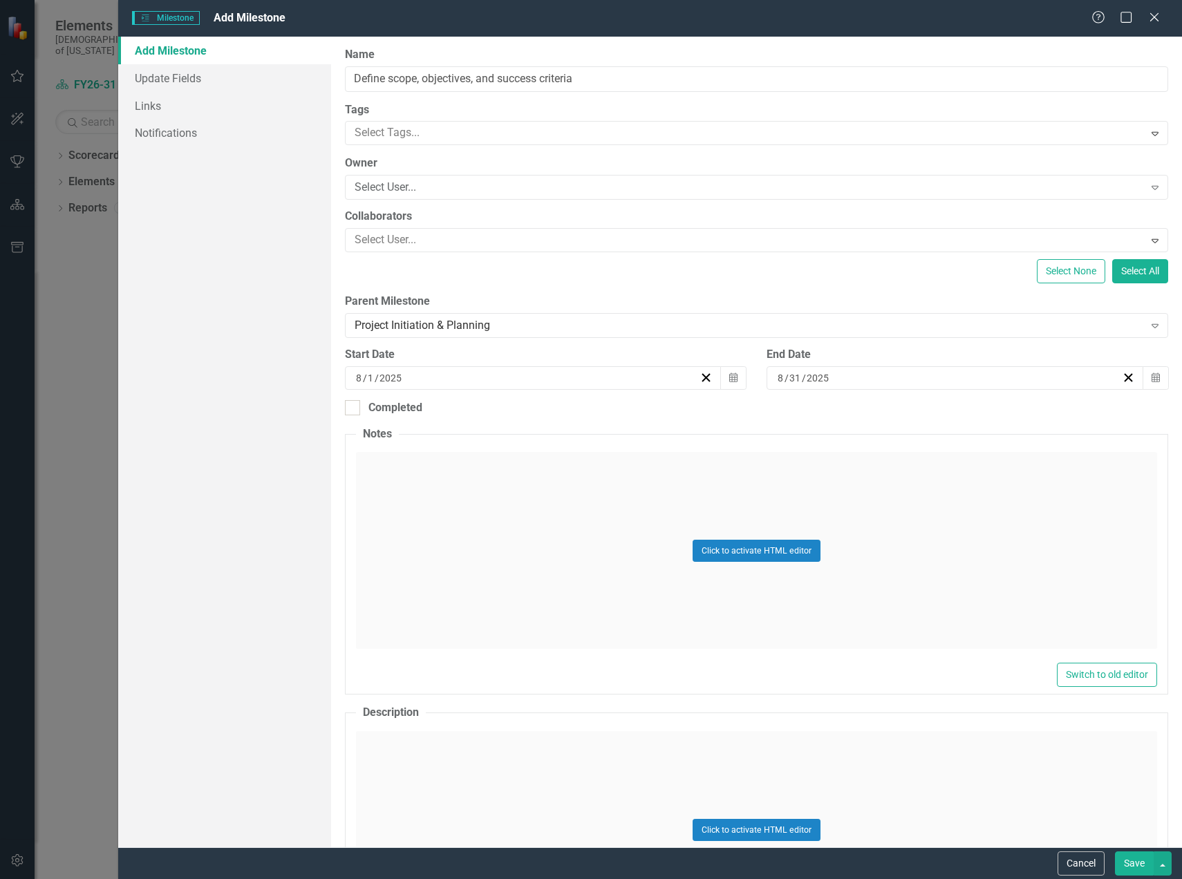
click at [1134, 869] on button "Save" at bounding box center [1134, 863] width 39 height 24
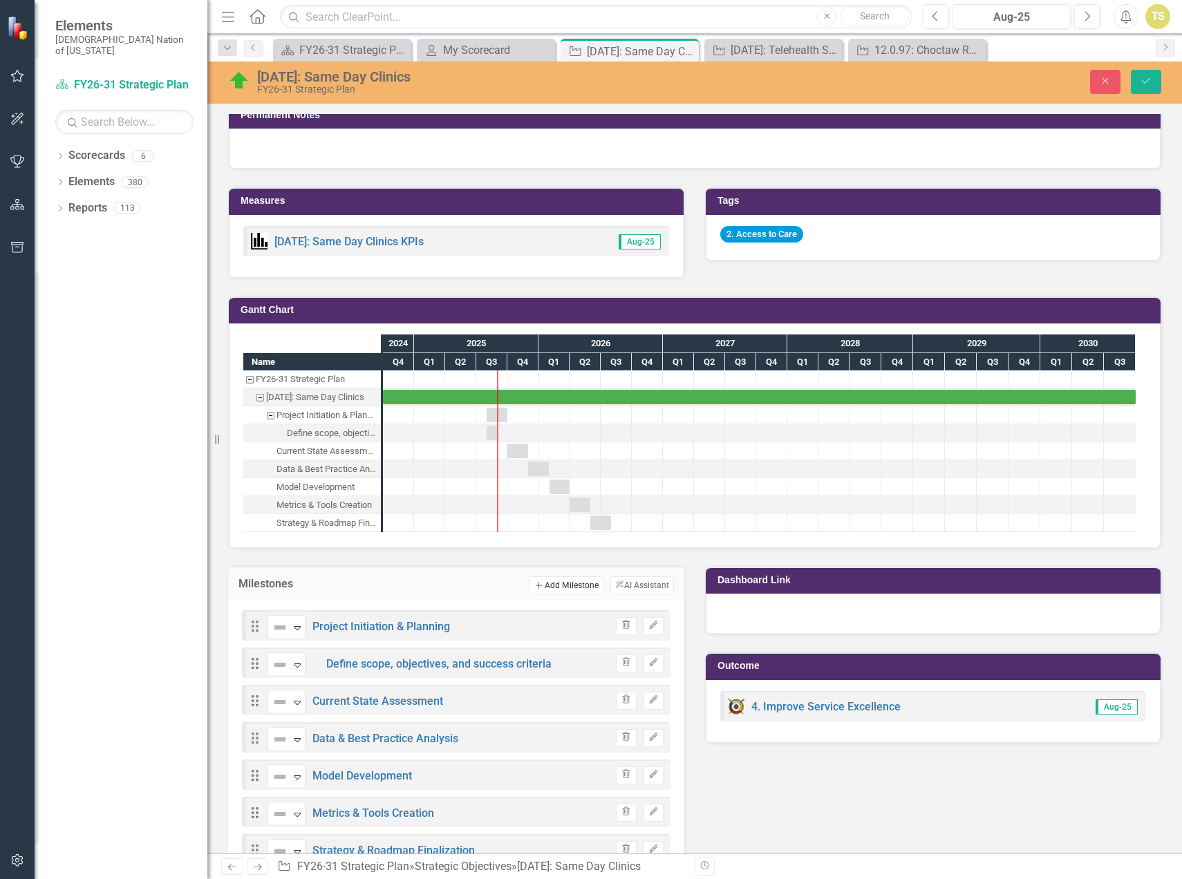
click at [554, 583] on button "Add Add Milestone" at bounding box center [566, 585] width 74 height 18
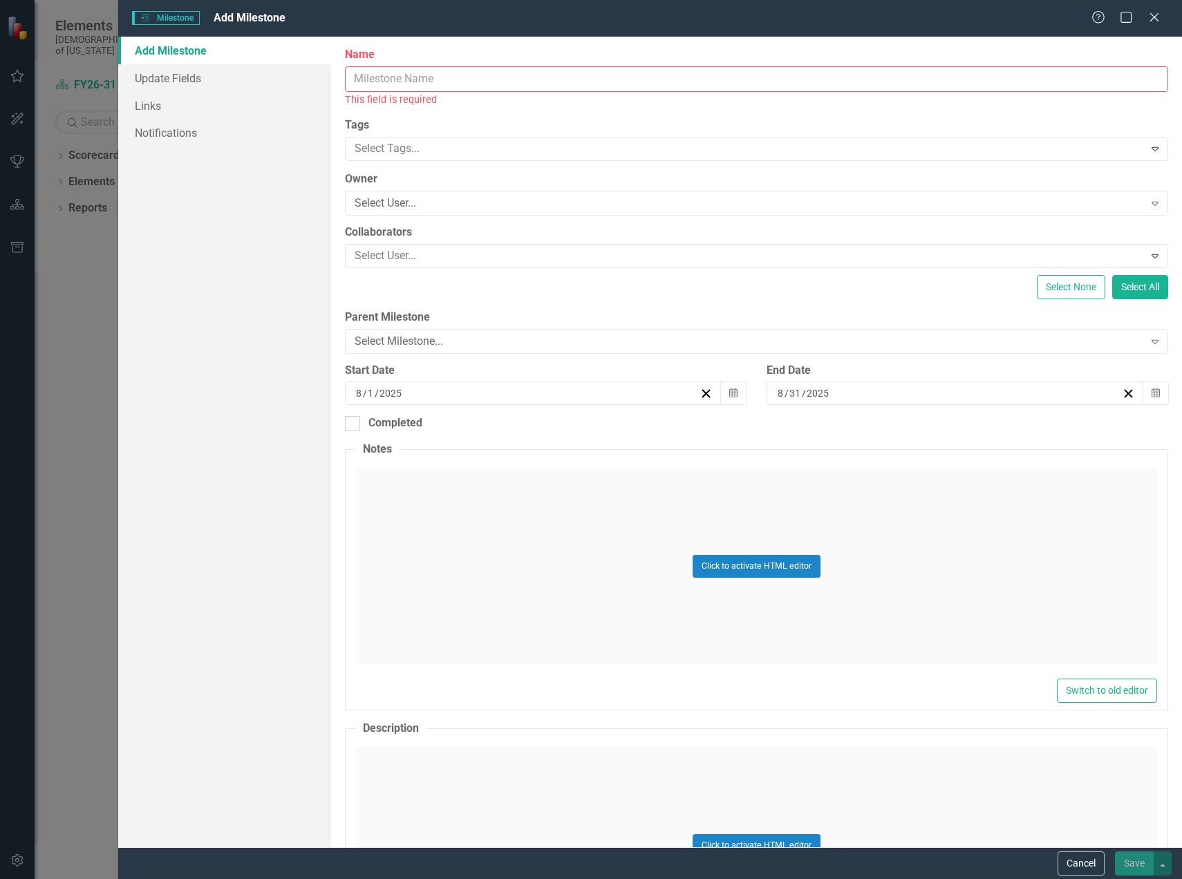
click at [384, 74] on input "Name" at bounding box center [756, 79] width 823 height 26
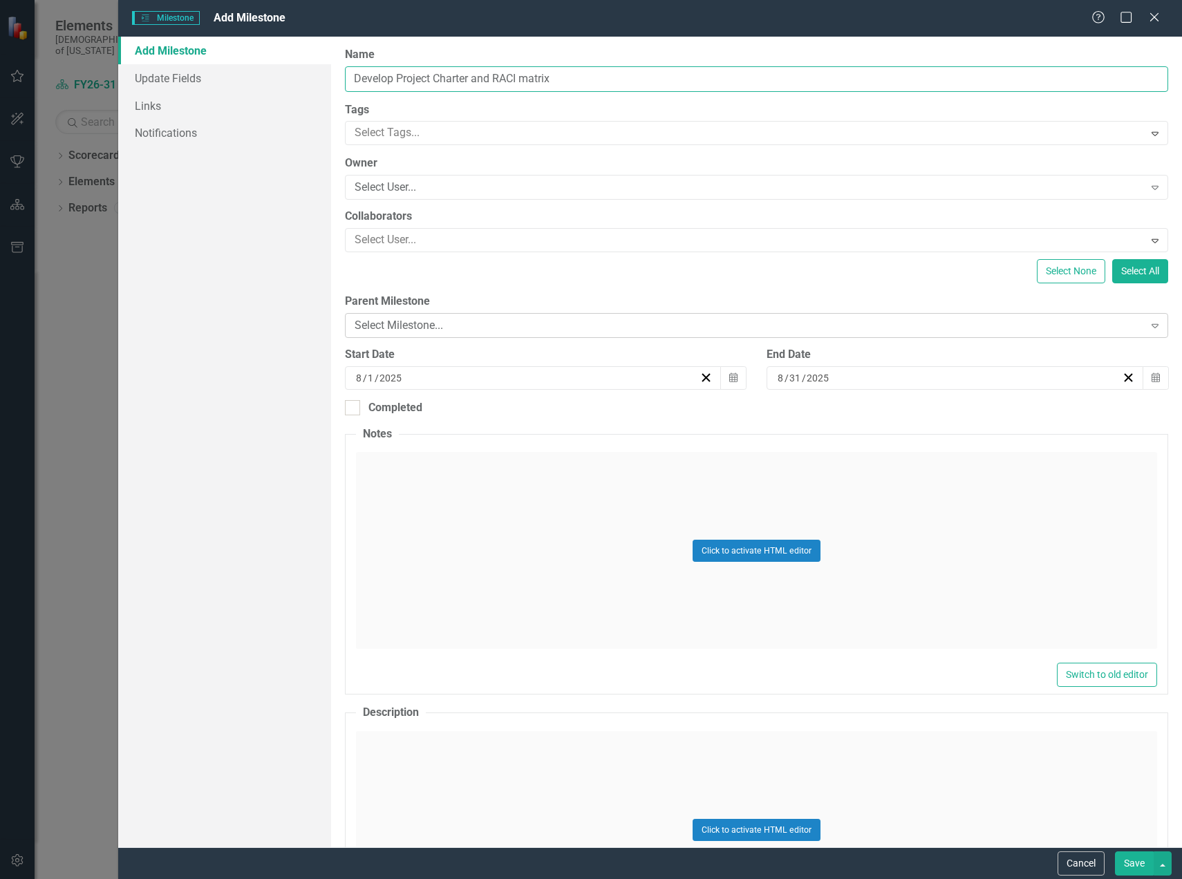
type input "Develop Project Charter and RACI matrix"
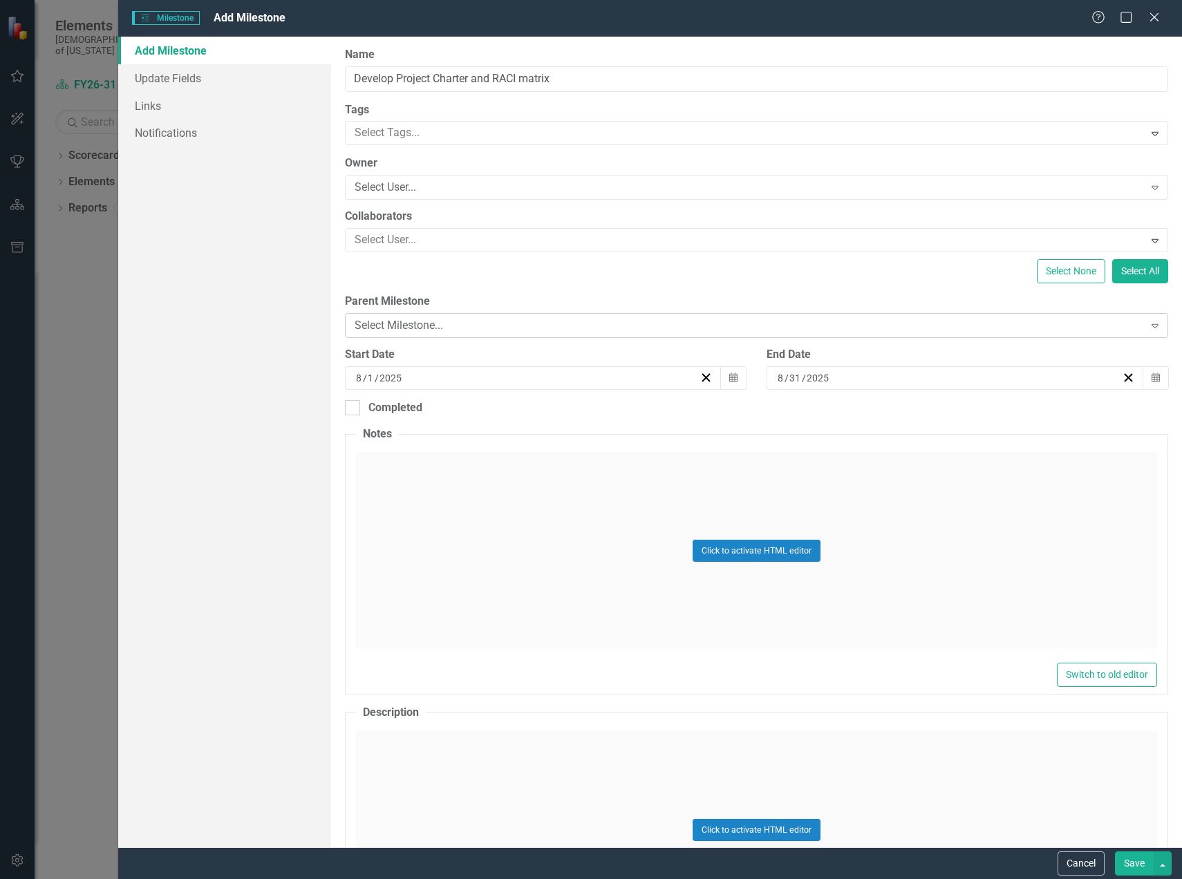
click at [520, 328] on div "Select Milestone..." at bounding box center [749, 326] width 789 height 16
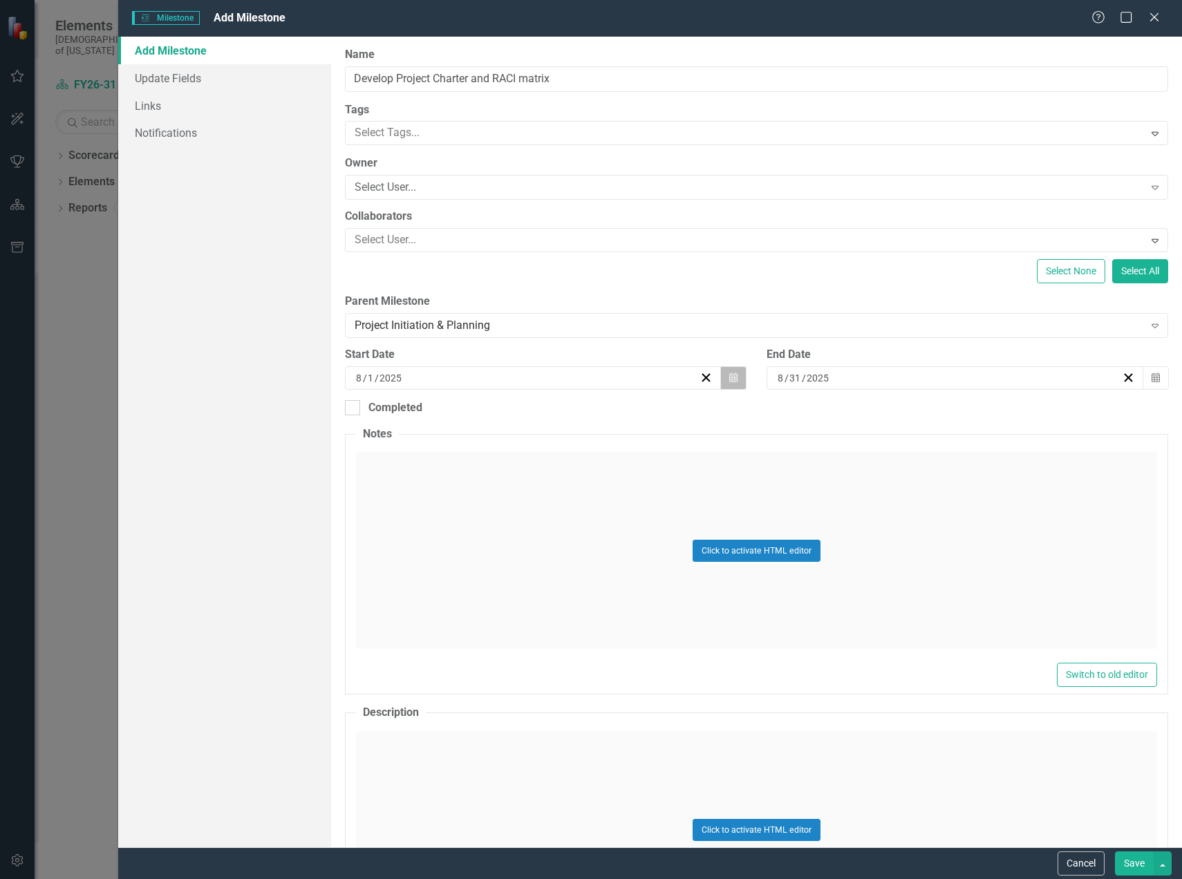
click at [731, 376] on icon "button" at bounding box center [733, 378] width 8 height 10
click at [605, 419] on button "›" at bounding box center [605, 412] width 30 height 30
click at [455, 460] on button "1" at bounding box center [462, 458] width 35 height 25
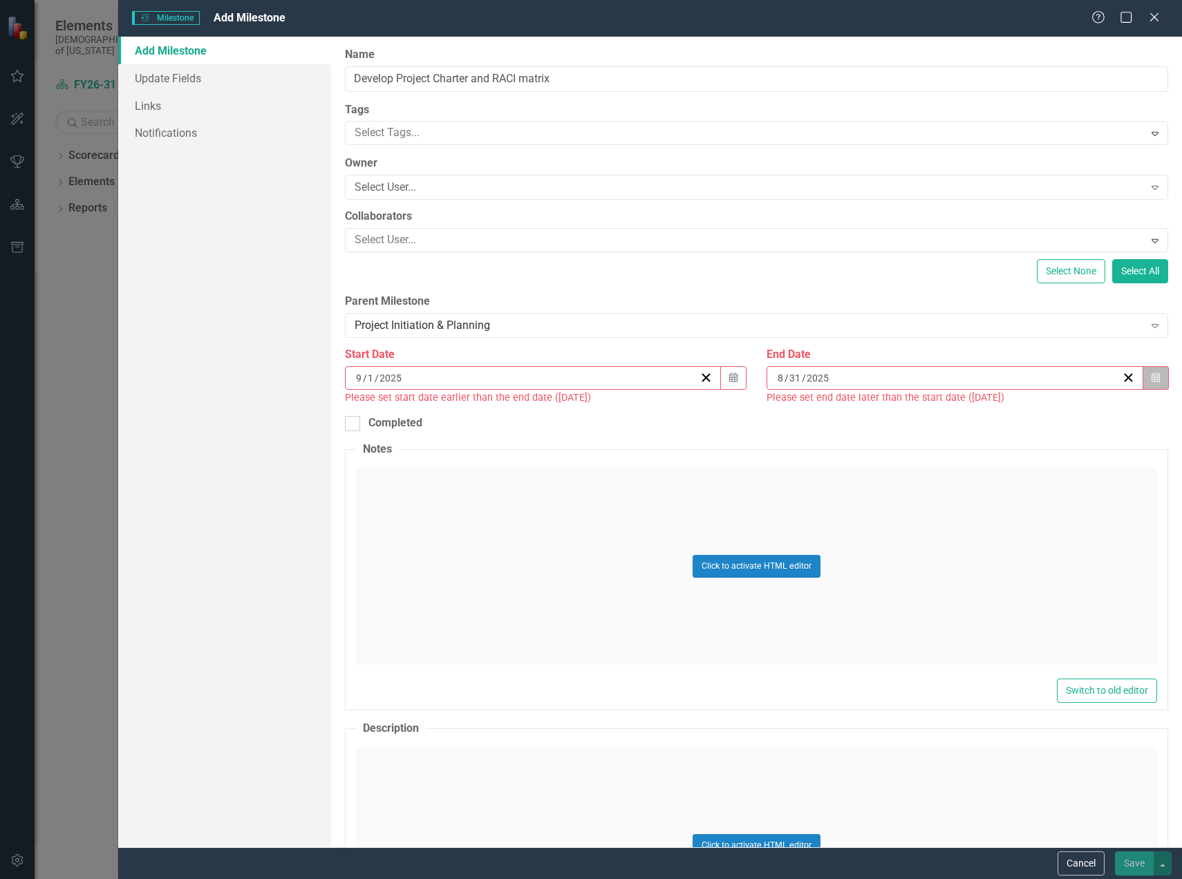
click at [1142, 378] on button "Calendar" at bounding box center [1155, 377] width 26 height 23
click at [1022, 413] on button "›" at bounding box center [1022, 412] width 30 height 30
click at [914, 558] on abbr "30" at bounding box center [912, 557] width 11 height 11
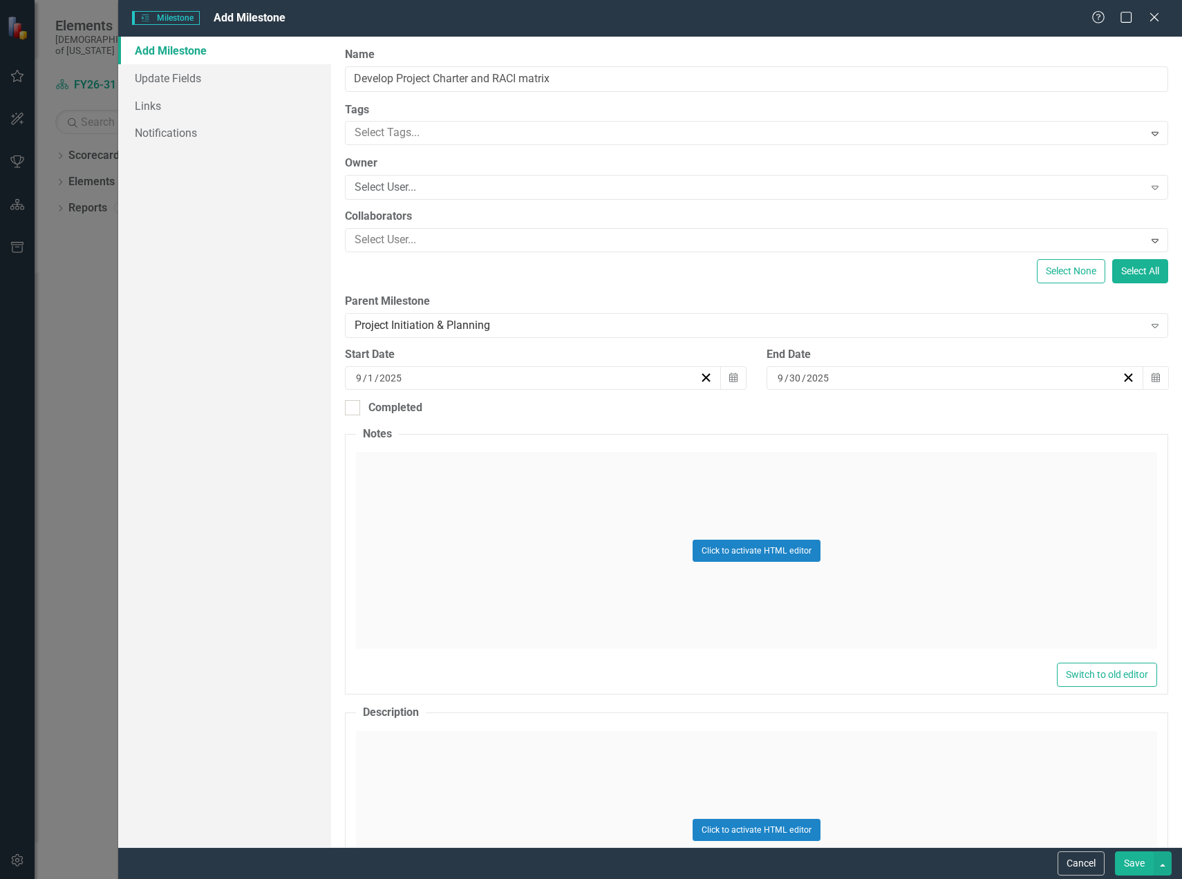
click at [1127, 865] on button "Save" at bounding box center [1134, 863] width 39 height 24
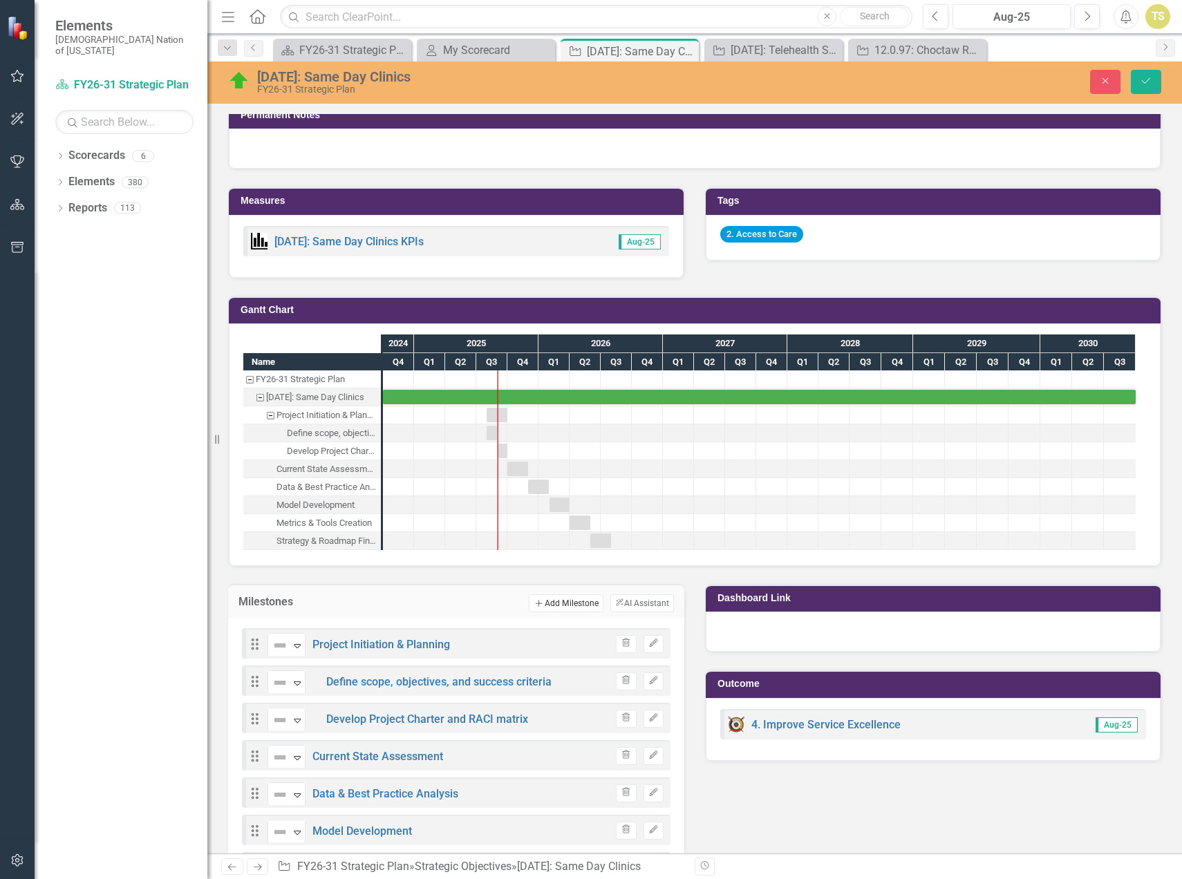
click at [550, 602] on button "Add Add Milestone" at bounding box center [566, 603] width 74 height 18
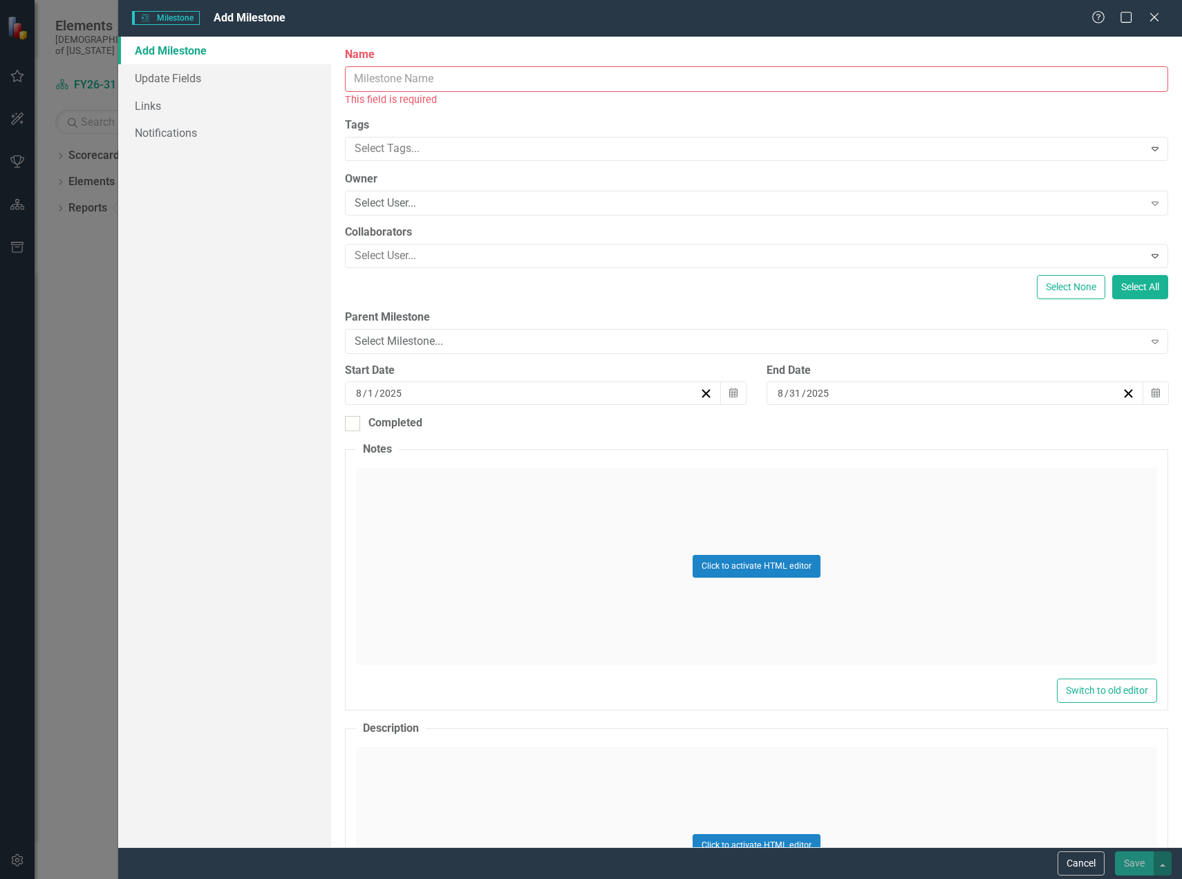
click at [384, 82] on input "Name" at bounding box center [756, 79] width 823 height 26
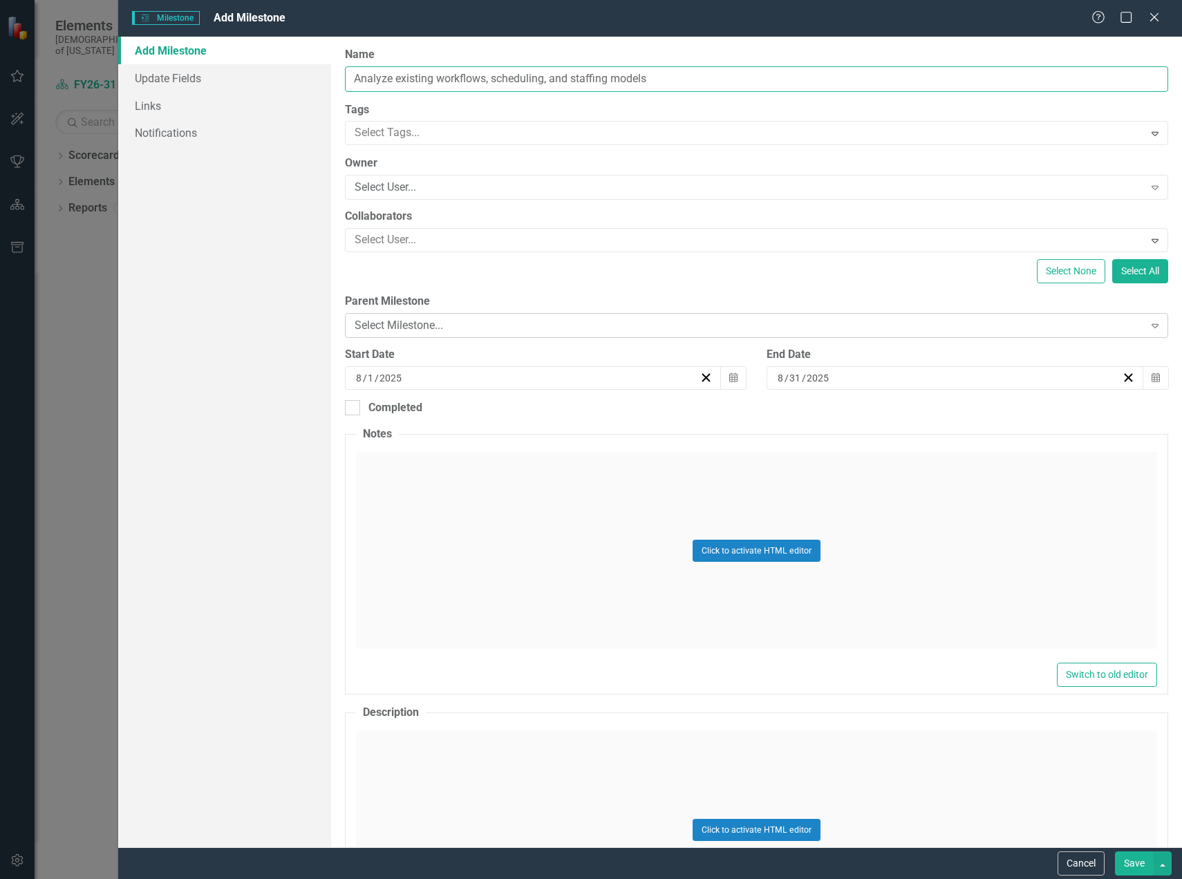
type input "Analyze existing workflows, scheduling, and staffing models"
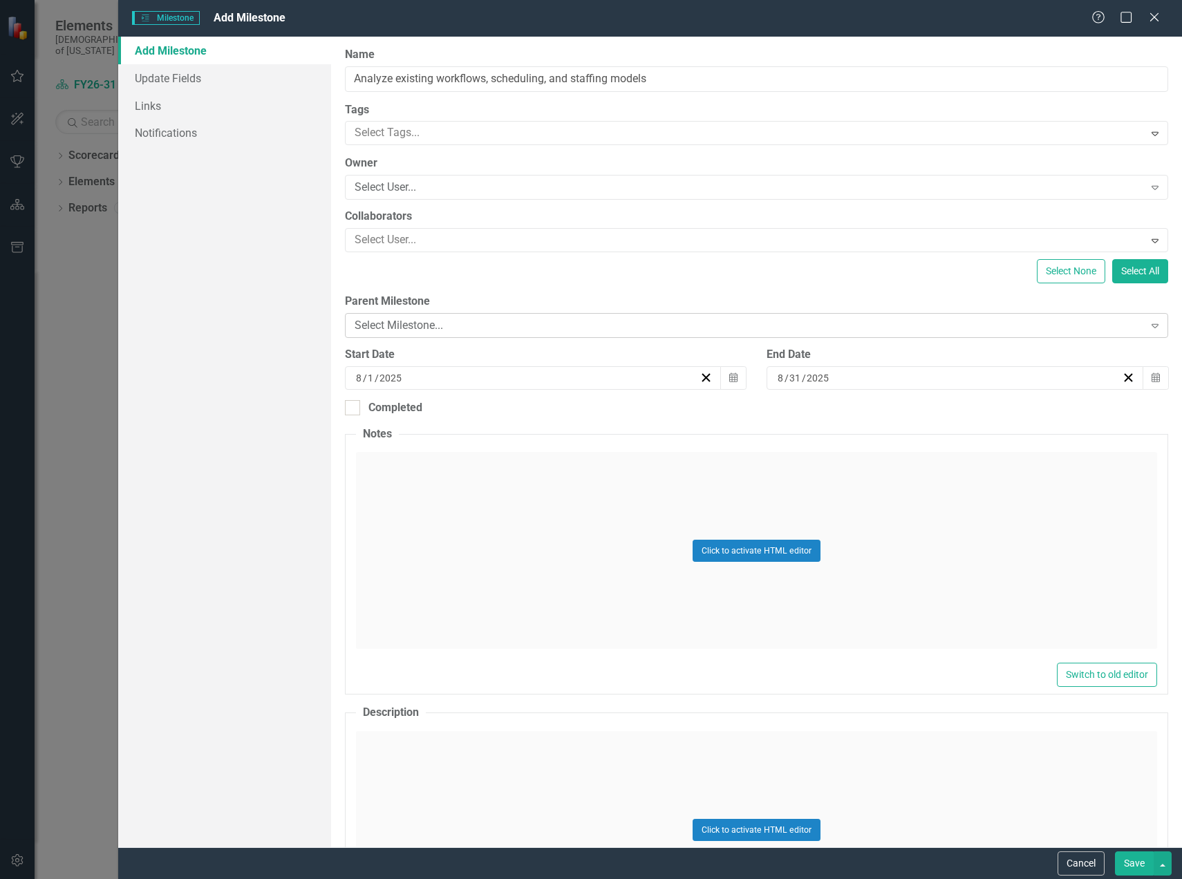
click at [417, 323] on div "Select Milestone..." at bounding box center [749, 326] width 789 height 16
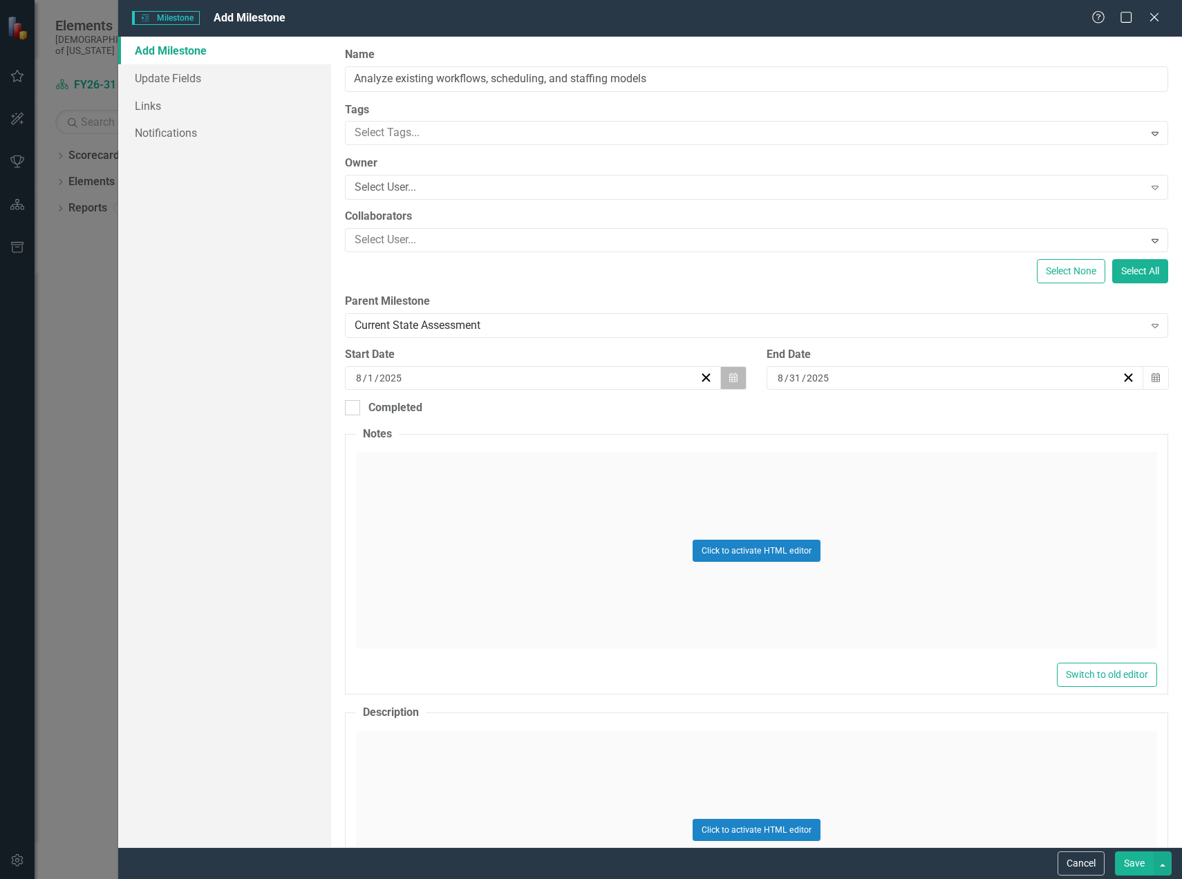
click at [729, 380] on icon "button" at bounding box center [733, 378] width 8 height 10
click at [599, 411] on button "›" at bounding box center [605, 412] width 30 height 30
click at [600, 413] on button "›" at bounding box center [605, 412] width 30 height 30
click at [525, 455] on button "1" at bounding box center [531, 458] width 35 height 25
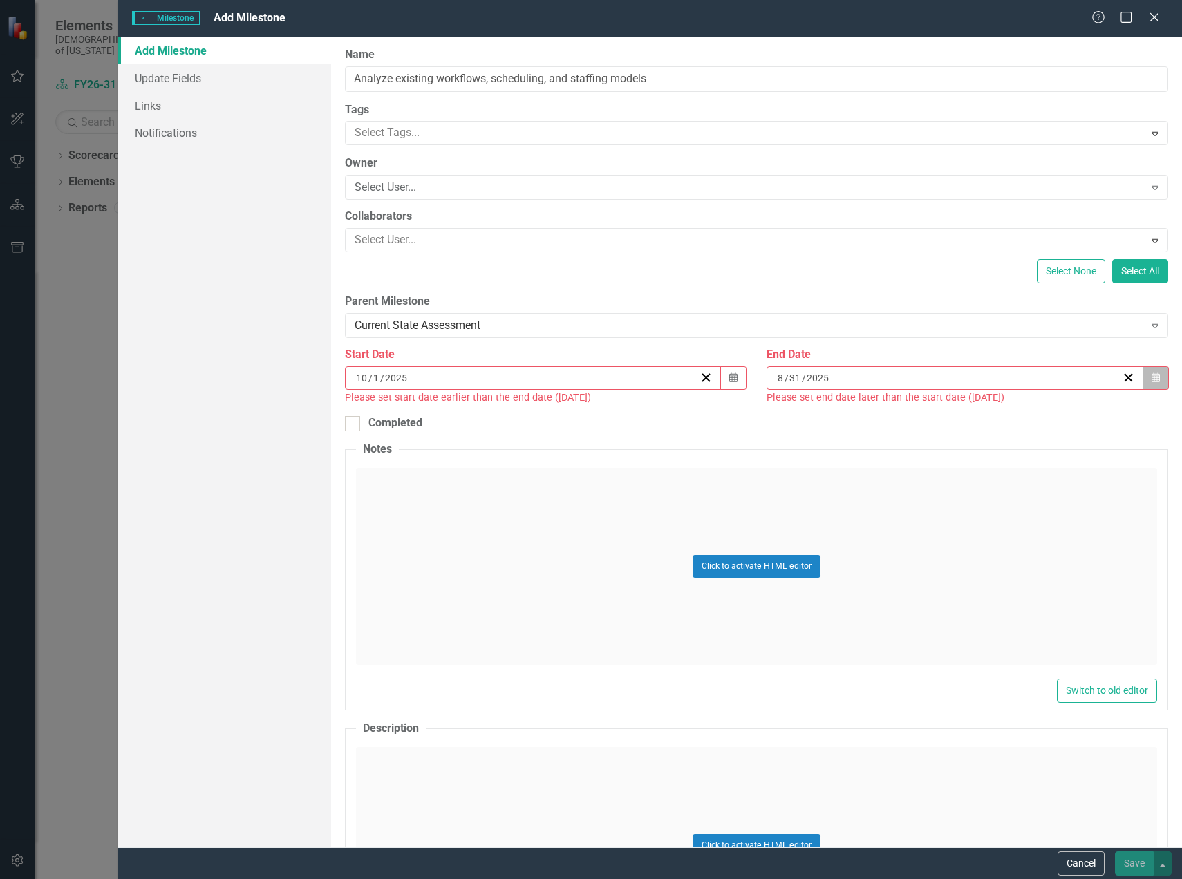
click at [1151, 382] on icon "Calendar" at bounding box center [1155, 378] width 8 height 10
click at [1015, 417] on button "›" at bounding box center [1022, 412] width 30 height 30
click at [1015, 416] on button "›" at bounding box center [1022, 412] width 30 height 30
click at [1017, 559] on abbr "31" at bounding box center [1015, 557] width 11 height 11
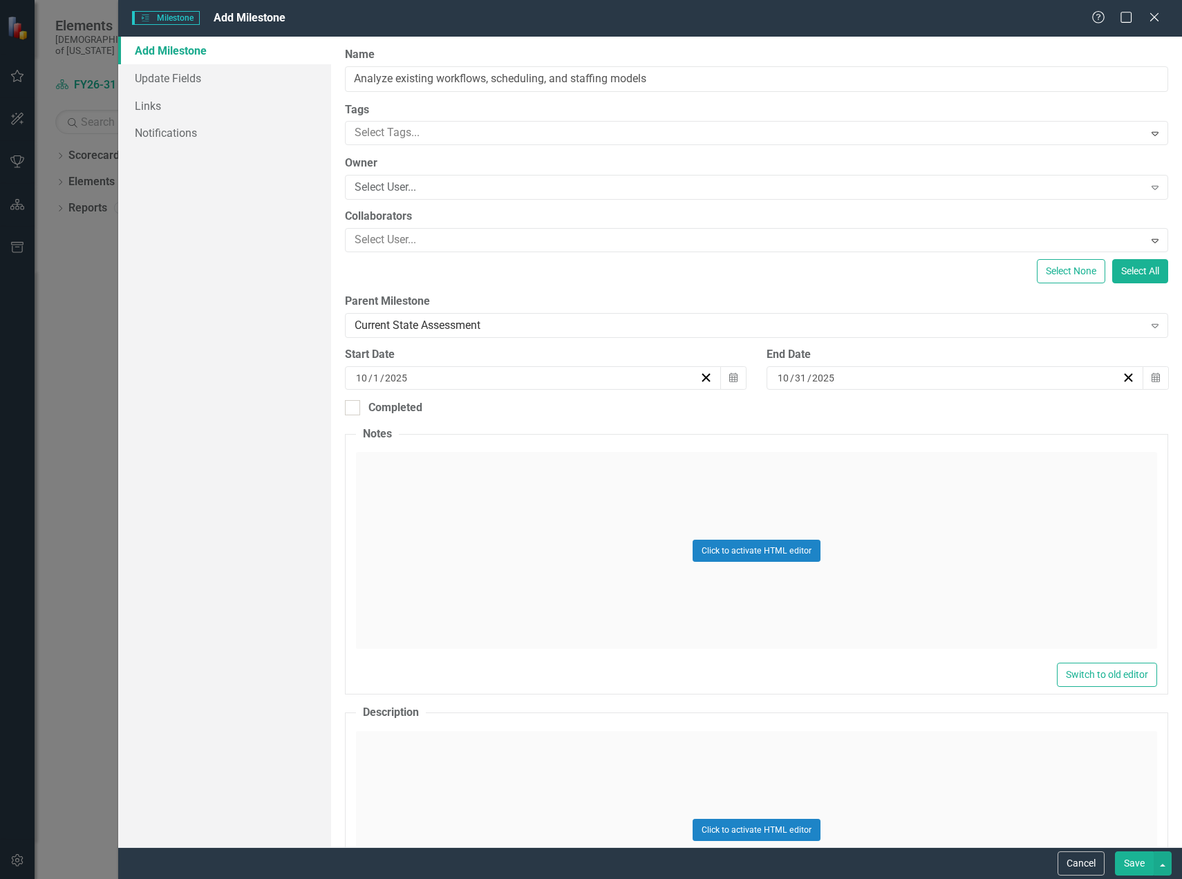
click at [1129, 863] on button "Save" at bounding box center [1134, 863] width 39 height 24
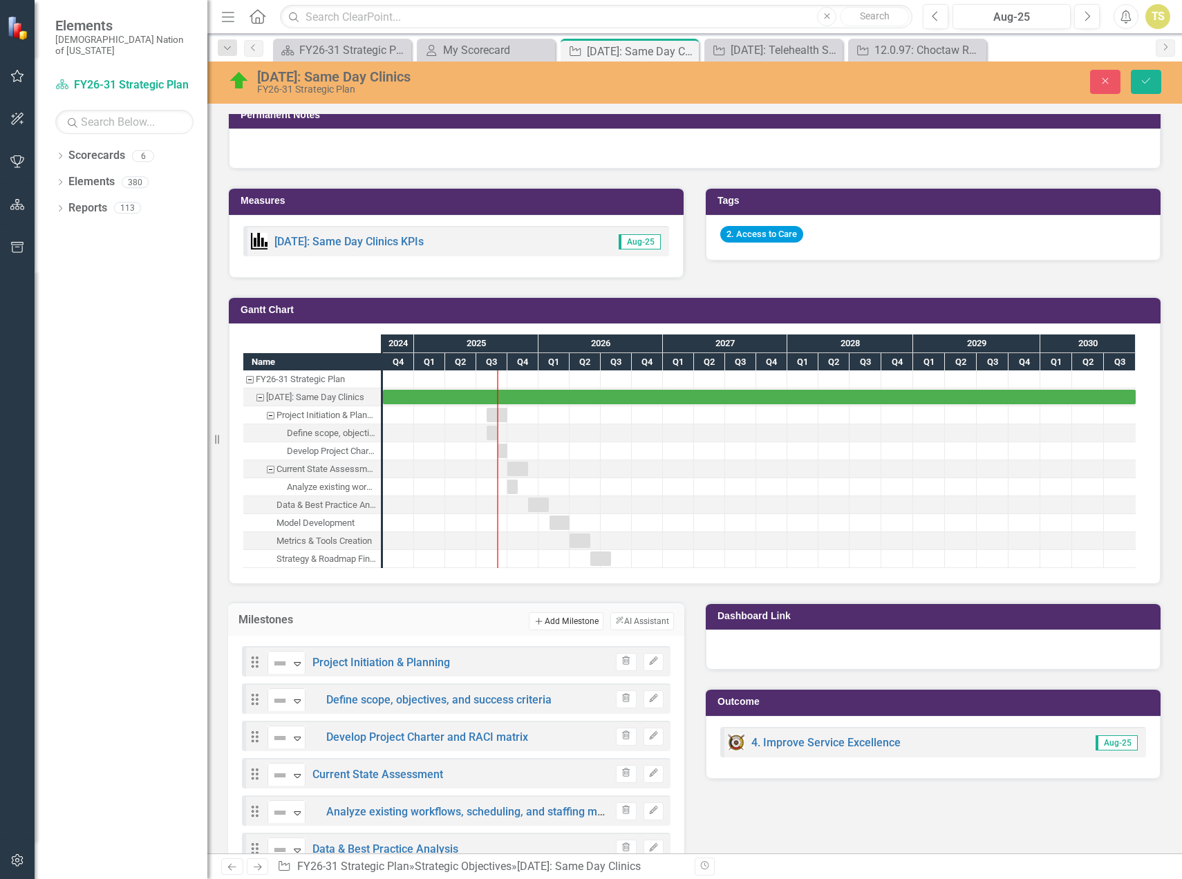
click at [546, 618] on button "Add Add Milestone" at bounding box center [566, 621] width 74 height 18
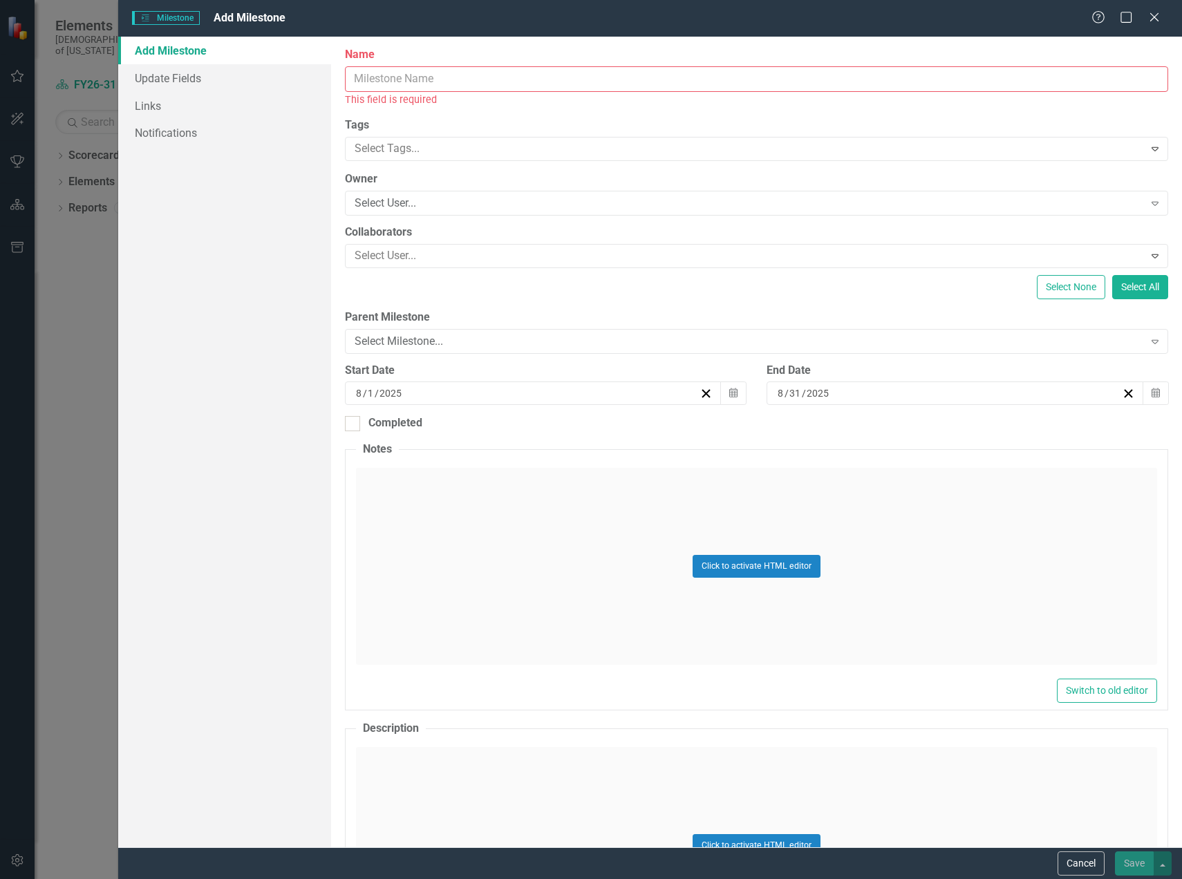
click at [379, 84] on input "Name" at bounding box center [756, 79] width 823 height 26
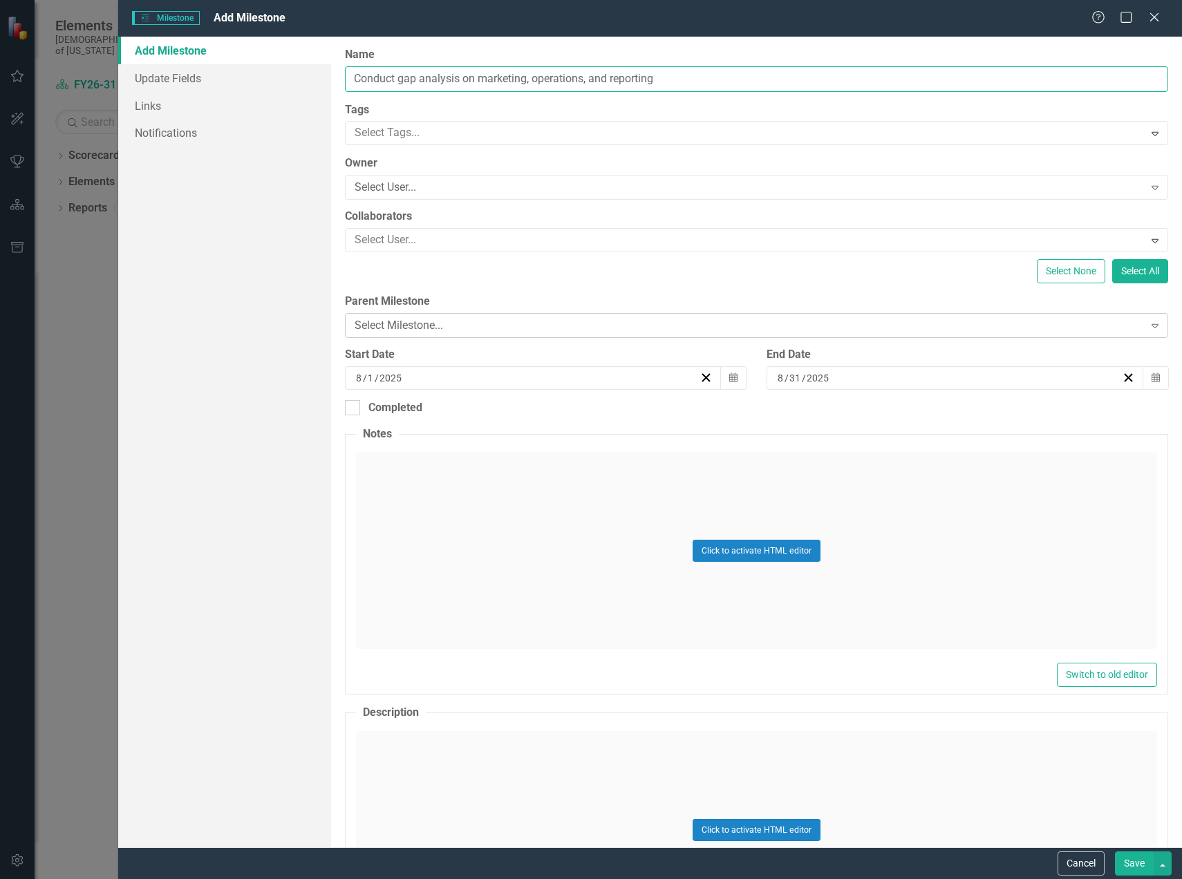
type input "Conduct gap analysis on marketing, operations, and reporting"
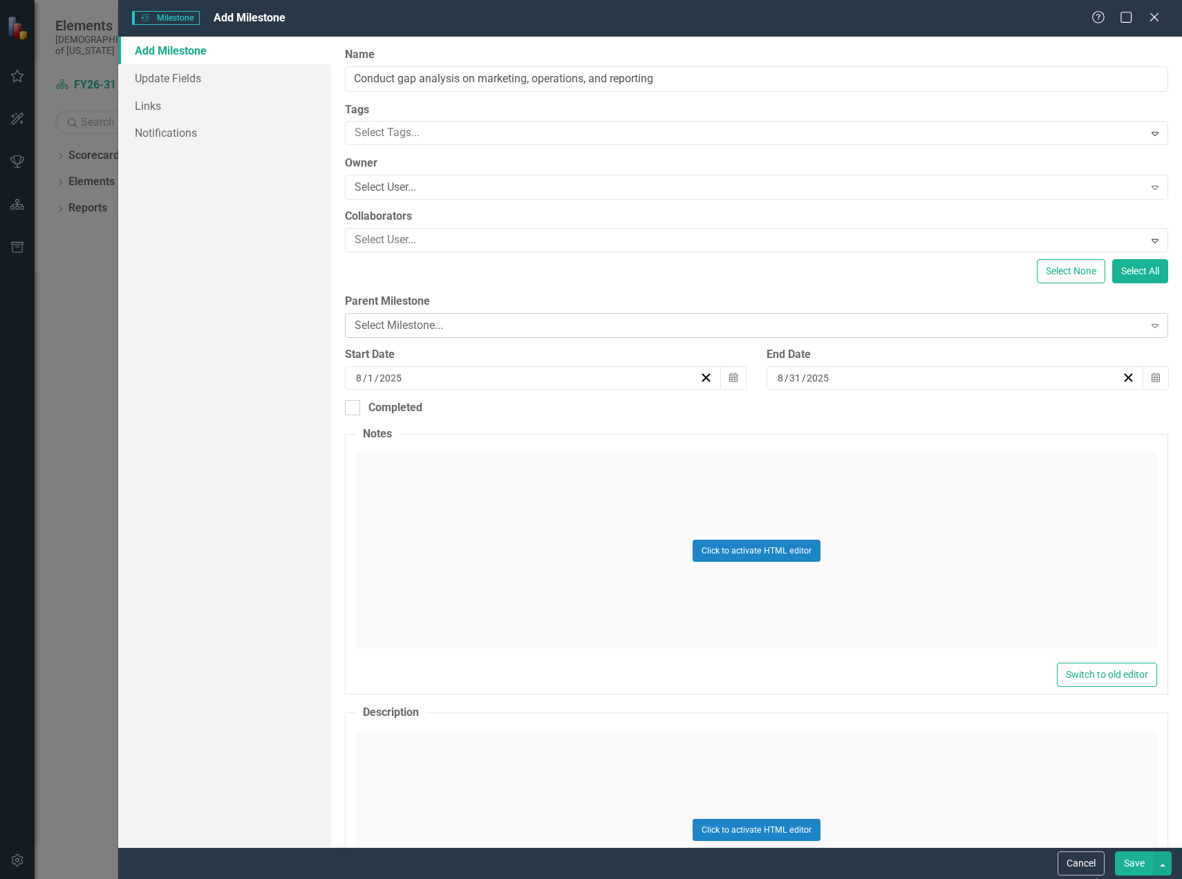
click at [446, 331] on div "Select Milestone..." at bounding box center [749, 326] width 789 height 16
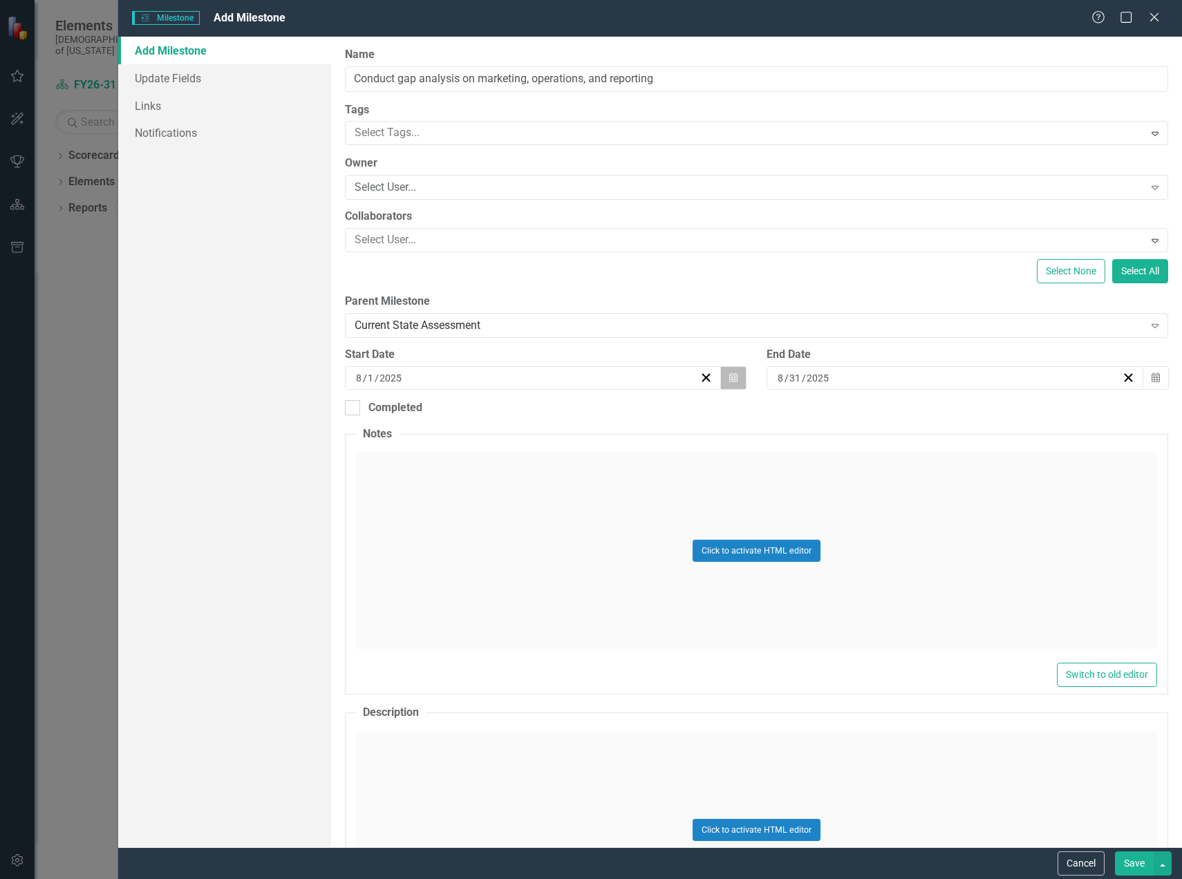
click at [731, 383] on button "Calendar" at bounding box center [733, 377] width 26 height 23
click at [606, 417] on button "›" at bounding box center [605, 412] width 30 height 30
click at [628, 458] on button "1" at bounding box center [633, 458] width 35 height 25
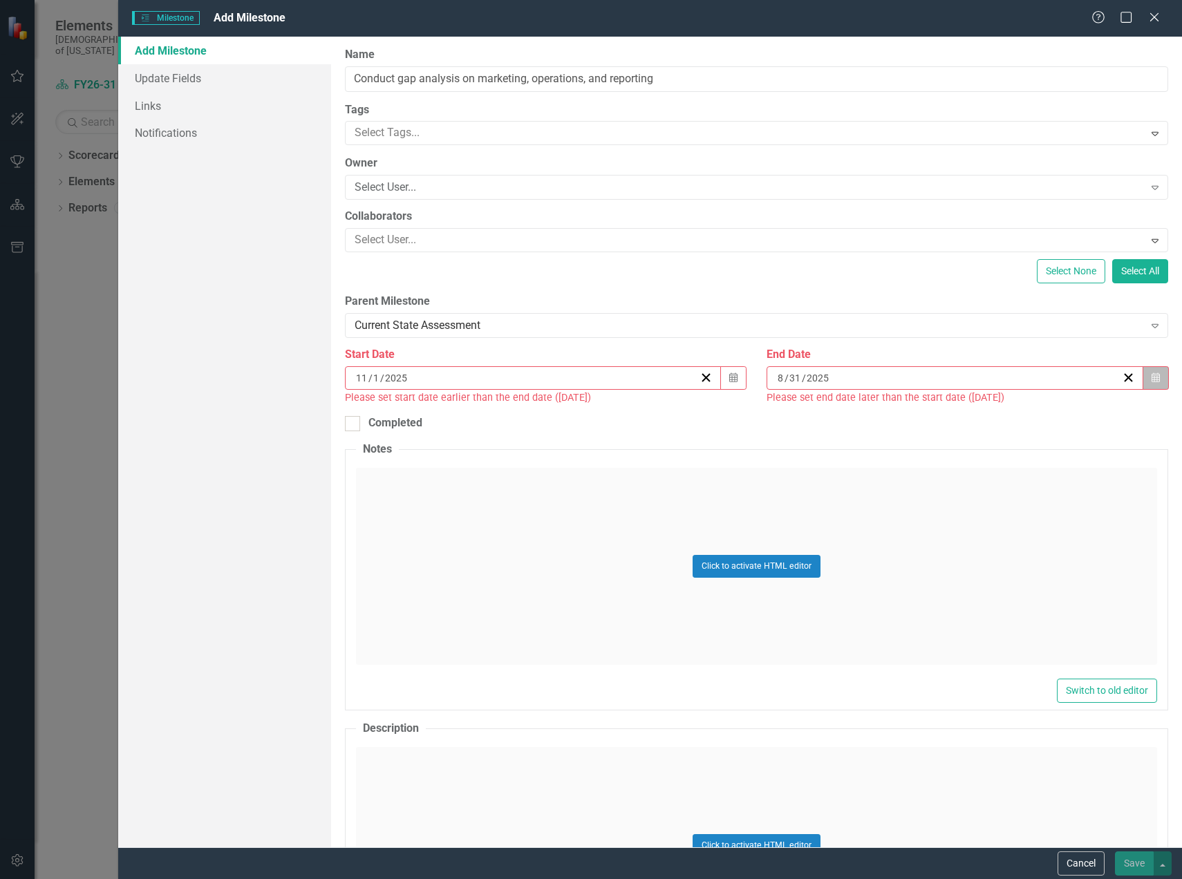
click at [1142, 381] on button "Calendar" at bounding box center [1155, 377] width 26 height 23
click at [1026, 417] on button "›" at bounding box center [1022, 412] width 30 height 30
click at [1022, 417] on button "›" at bounding box center [1022, 412] width 30 height 30
click at [849, 584] on abbr "30" at bounding box center [844, 582] width 11 height 11
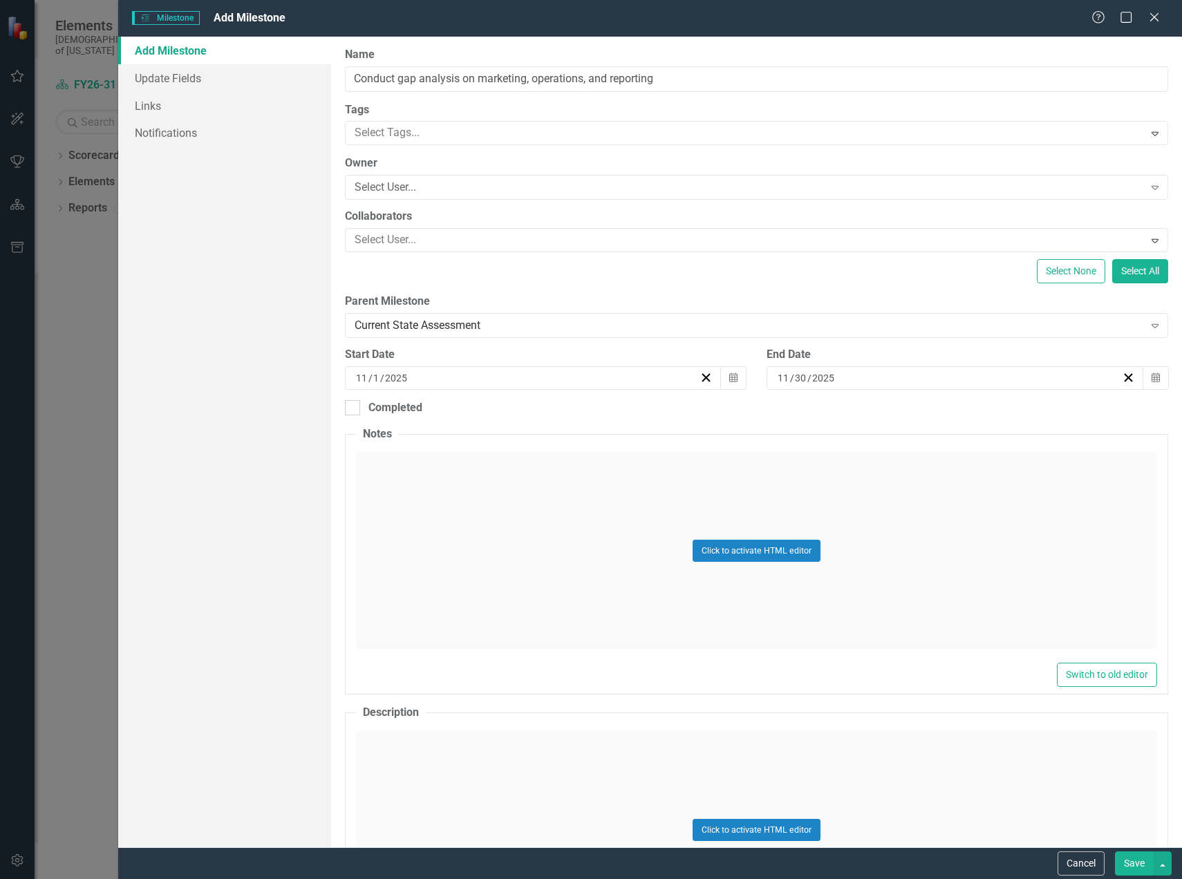
click at [1126, 860] on button "Save" at bounding box center [1134, 863] width 39 height 24
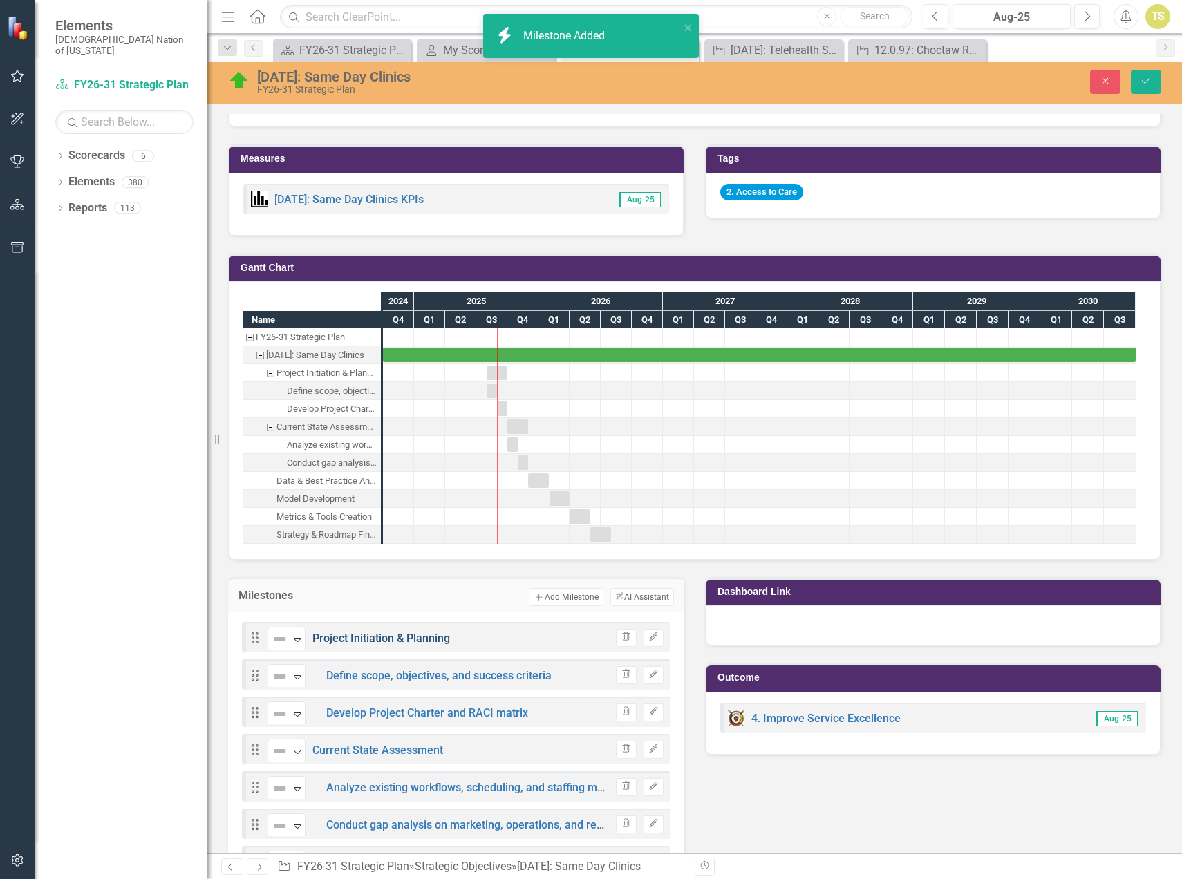
scroll to position [874, 0]
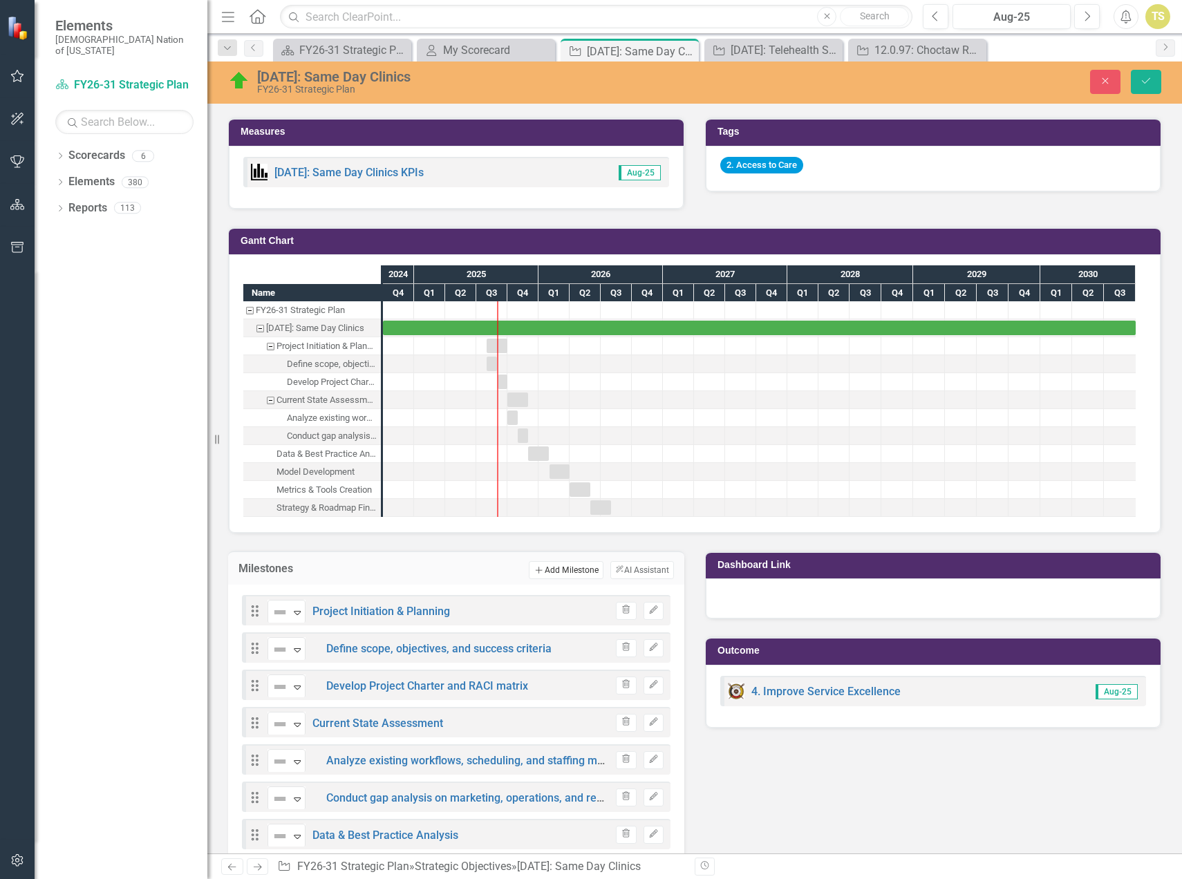
click at [551, 569] on button "Add Add Milestone" at bounding box center [566, 570] width 74 height 18
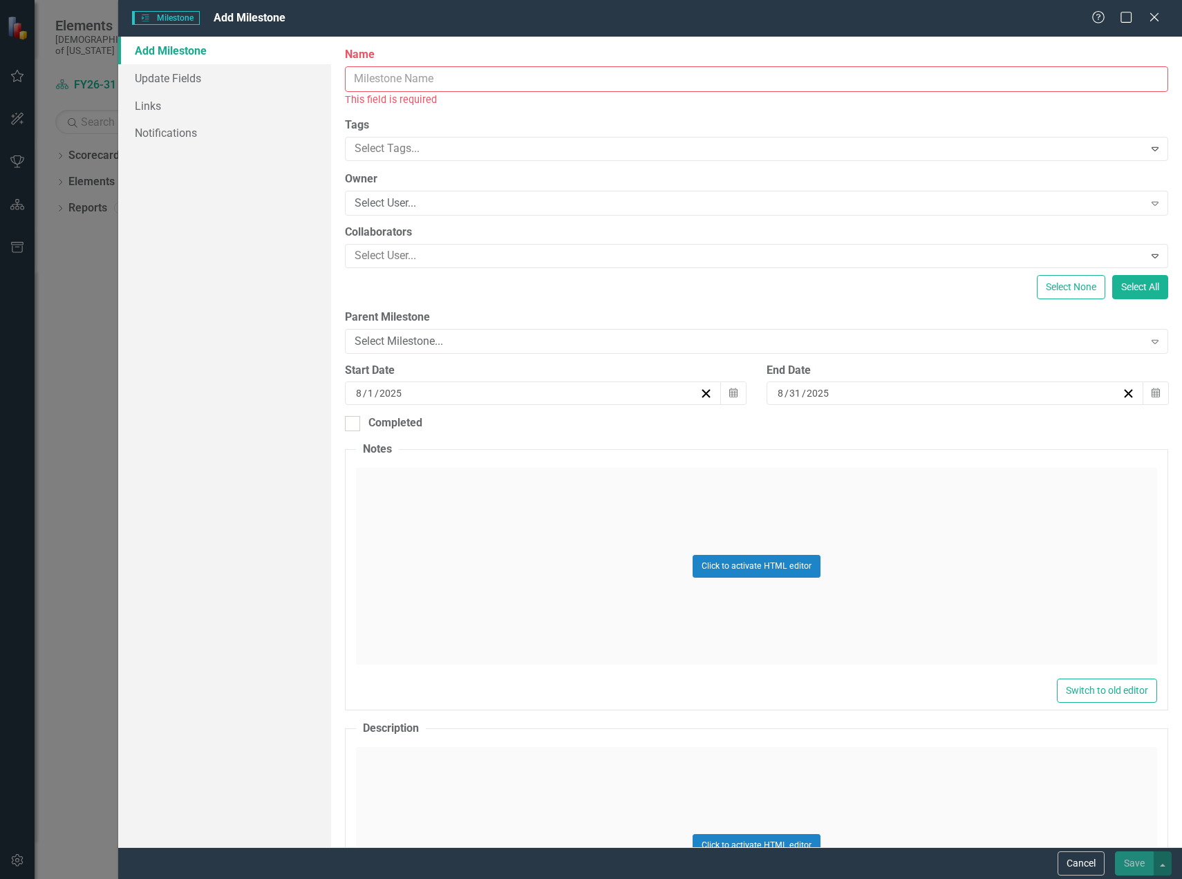
click at [404, 80] on input "Name" at bounding box center [756, 79] width 823 height 26
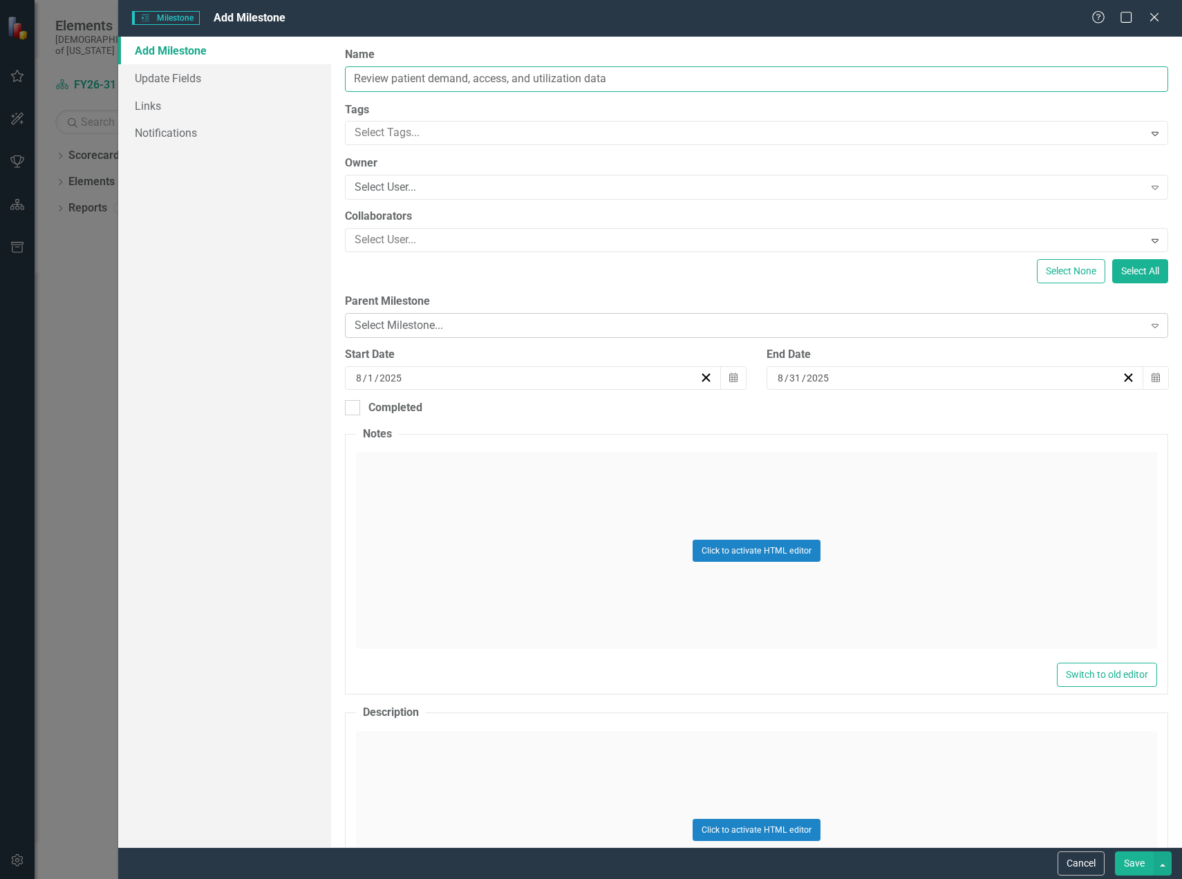
type input "Review patient demand, access, and utilization data"
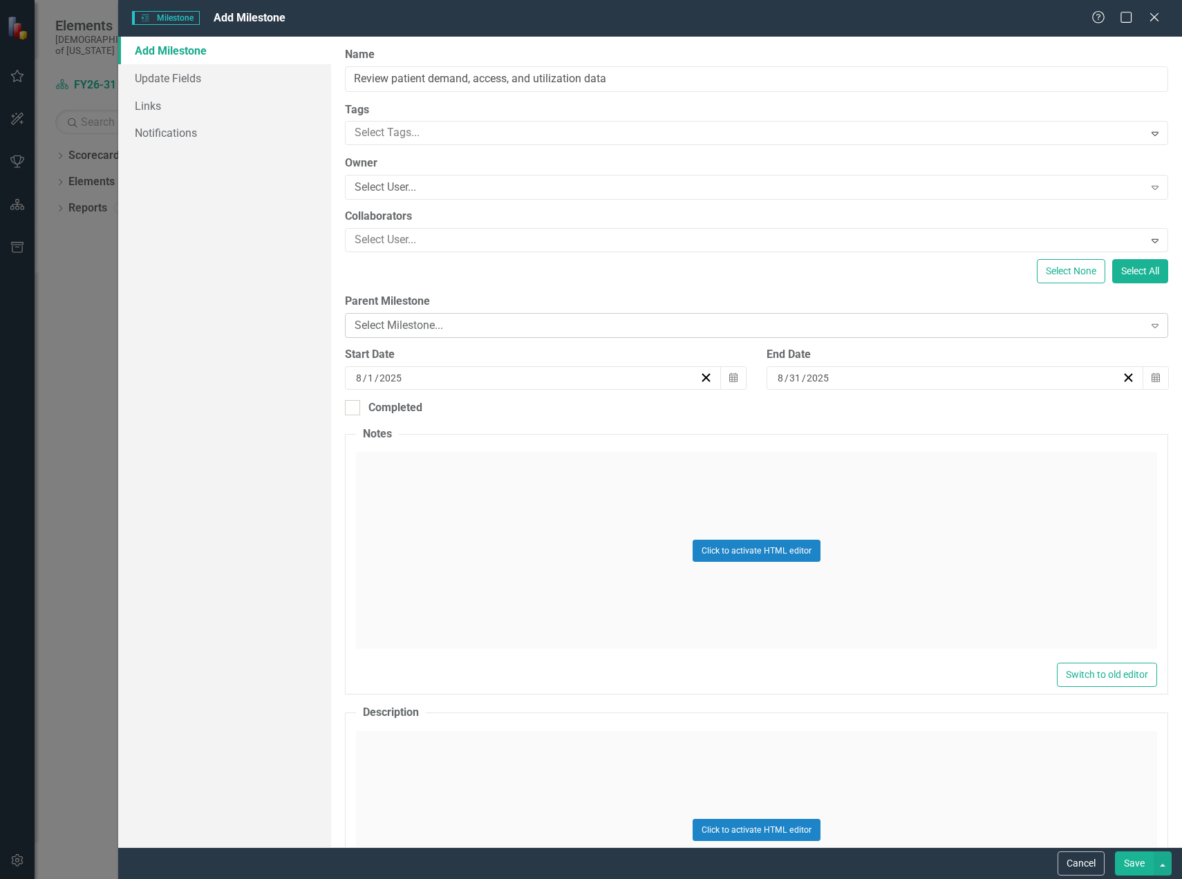
click at [367, 325] on div "Select Milestone..." at bounding box center [749, 326] width 789 height 16
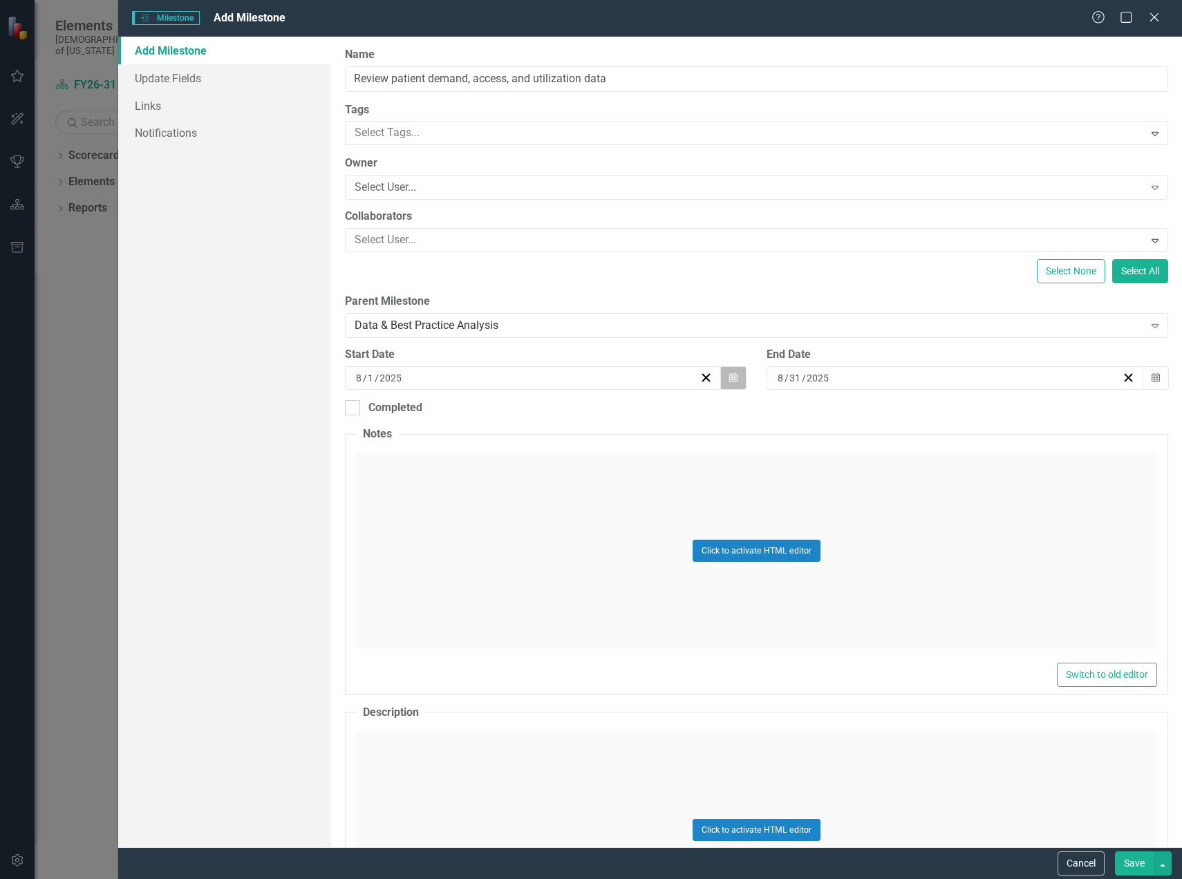
click at [723, 375] on button "Calendar" at bounding box center [733, 377] width 26 height 23
click at [612, 420] on button "›" at bounding box center [605, 412] width 30 height 30
click at [608, 420] on button "›" at bounding box center [605, 412] width 30 height 30
click at [600, 413] on button "›" at bounding box center [605, 412] width 30 height 30
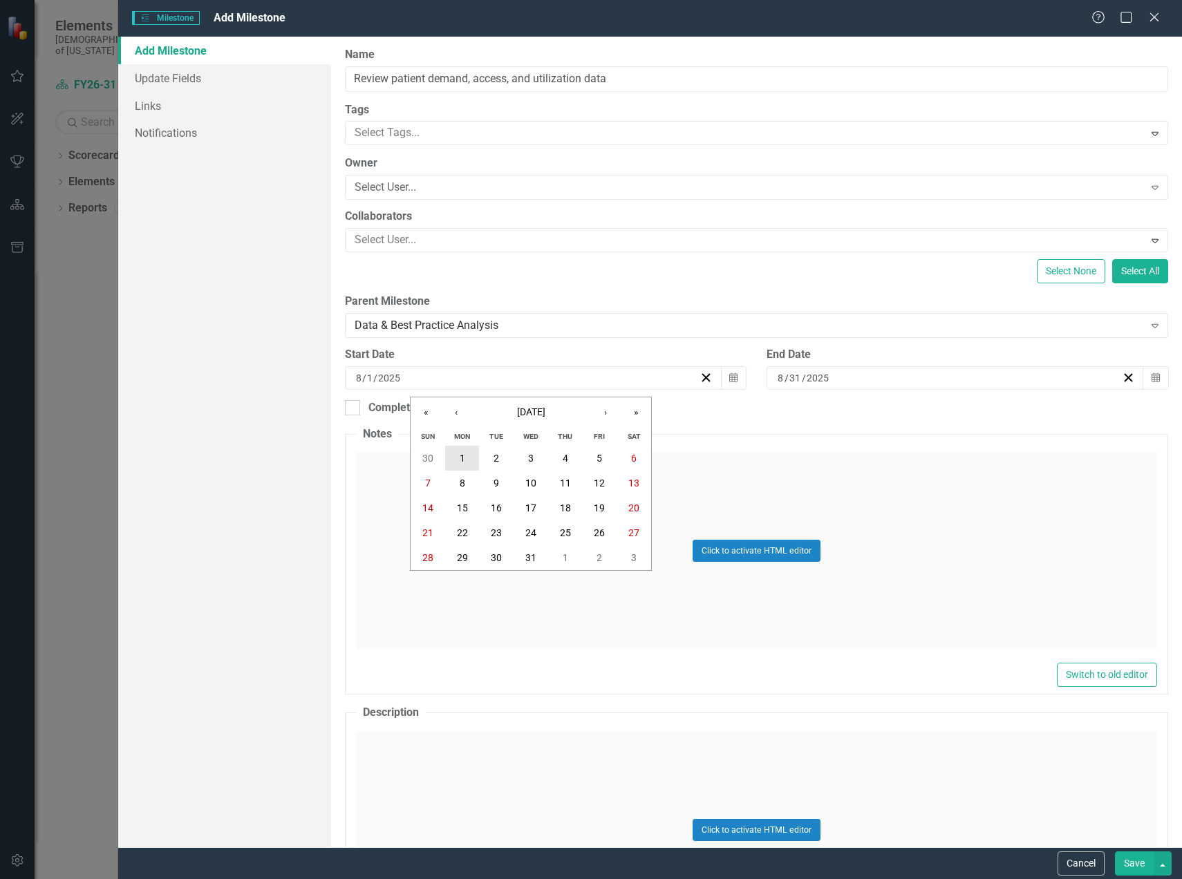
click at [451, 460] on button "1" at bounding box center [462, 458] width 35 height 25
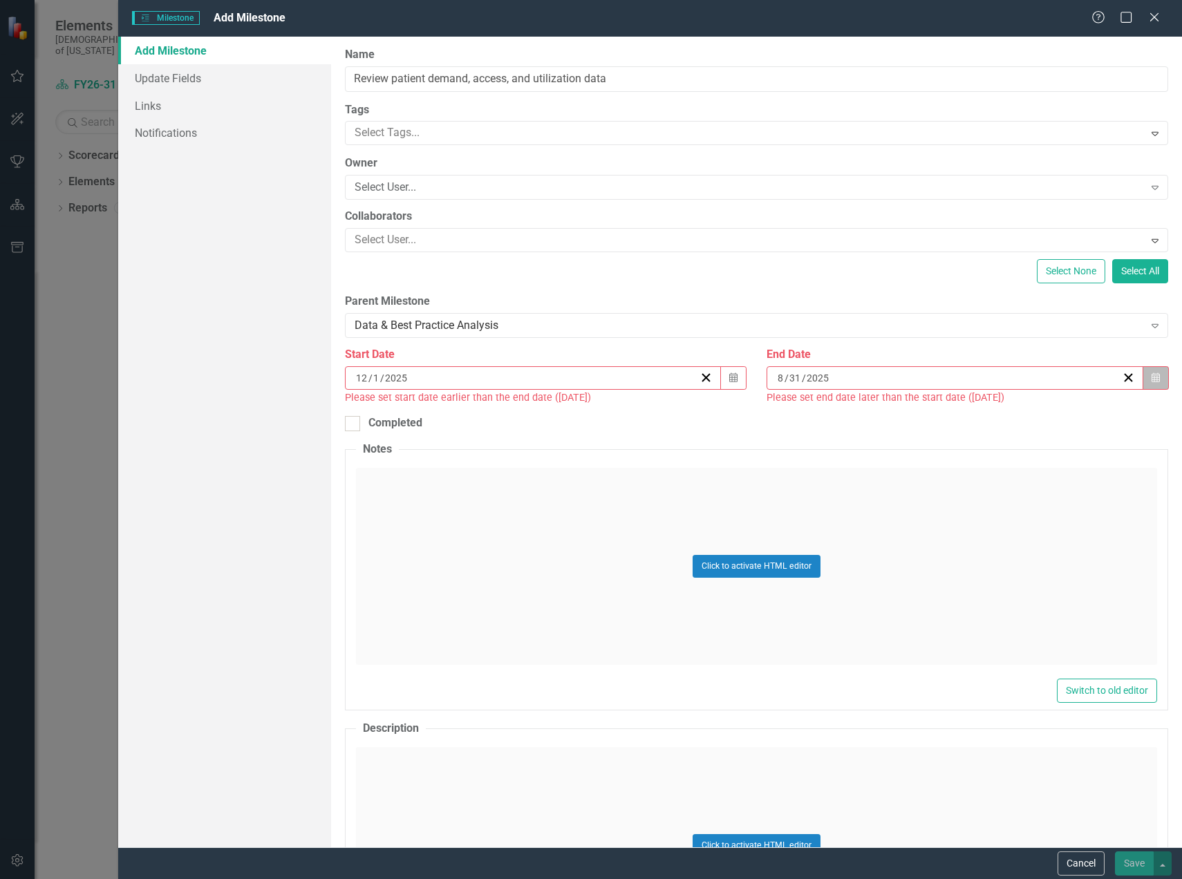
click at [1151, 376] on icon "button" at bounding box center [1155, 378] width 8 height 10
click at [1026, 411] on button "›" at bounding box center [1022, 412] width 30 height 30
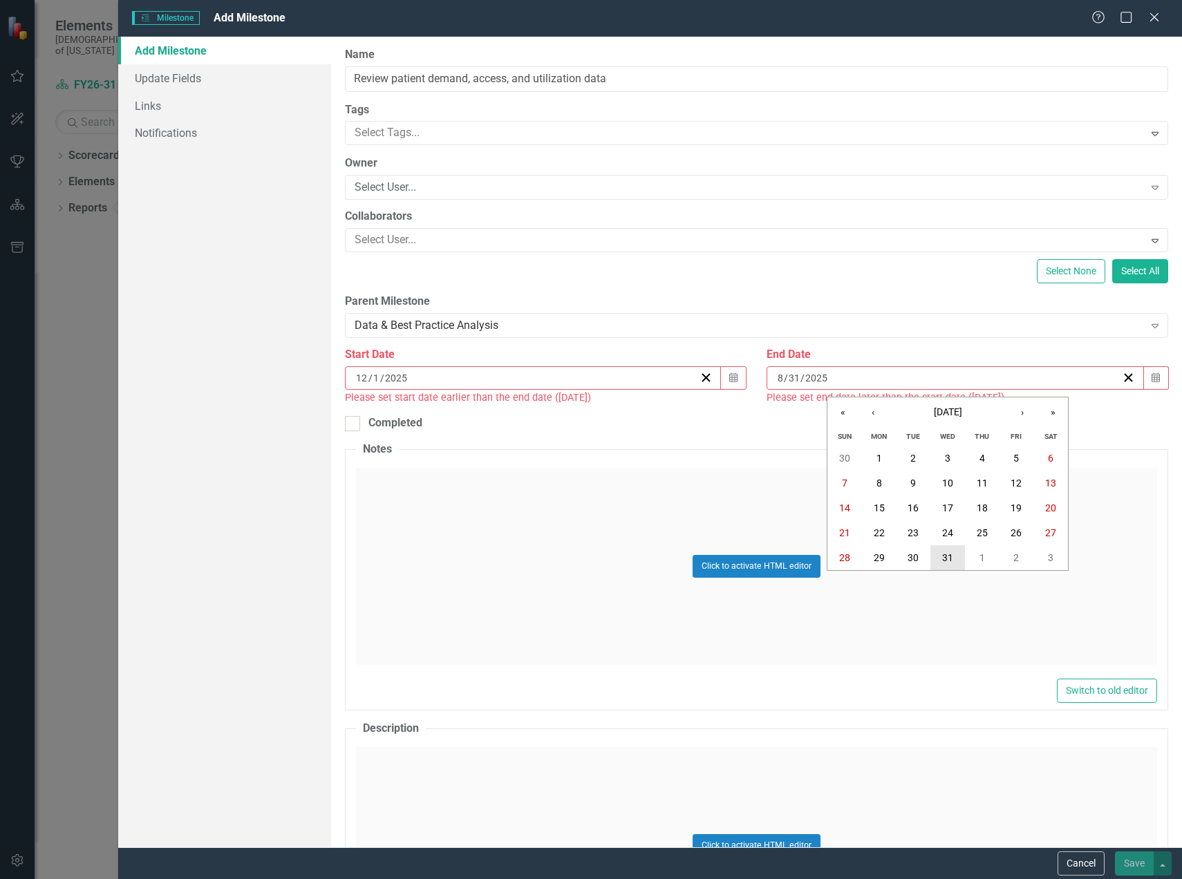
click at [943, 558] on abbr "31" at bounding box center [947, 557] width 11 height 11
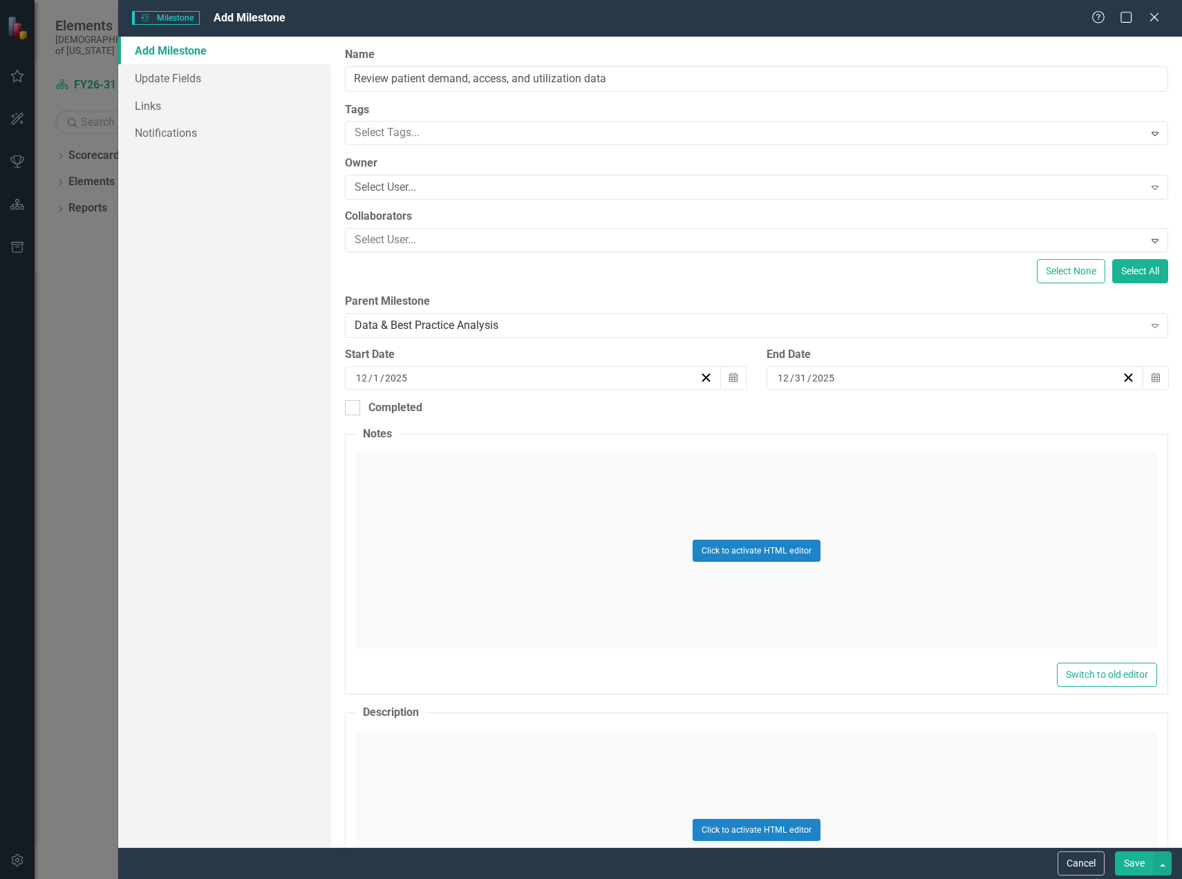
click at [1135, 862] on button "Save" at bounding box center [1134, 863] width 39 height 24
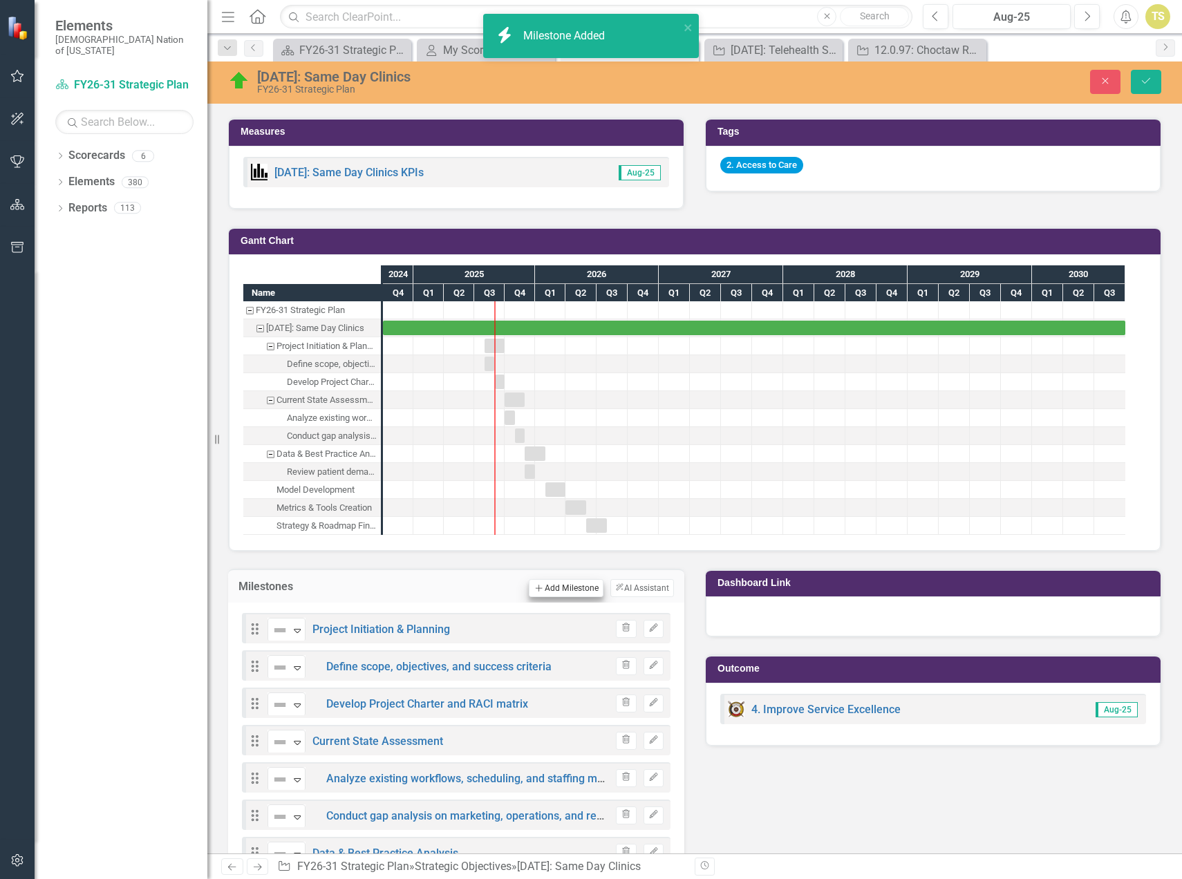
click at [548, 570] on div "Milestones Add Add Milestone ClearPoint AI AI Assistant" at bounding box center [456, 586] width 456 height 34
click at [550, 586] on button "Add Add Milestone" at bounding box center [566, 588] width 74 height 18
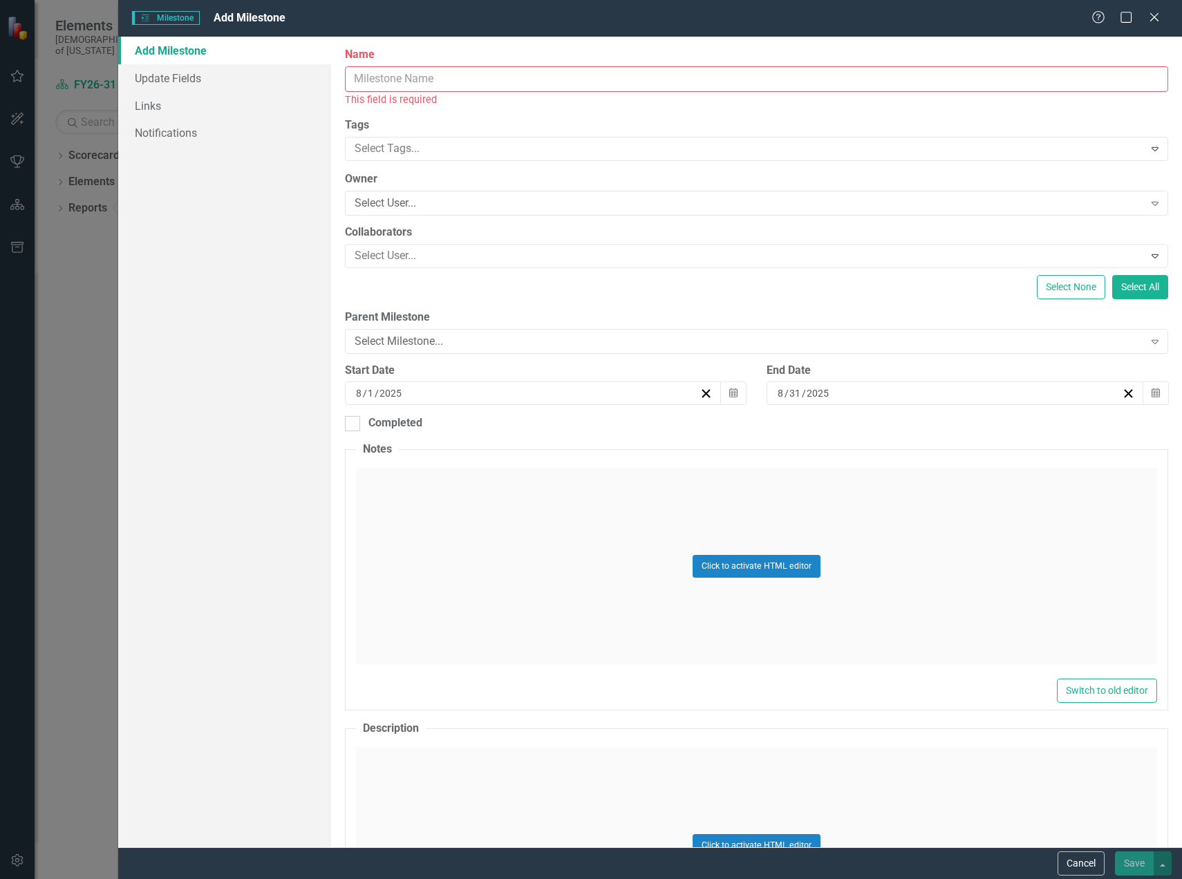
click at [408, 82] on input "Name" at bounding box center [756, 79] width 823 height 26
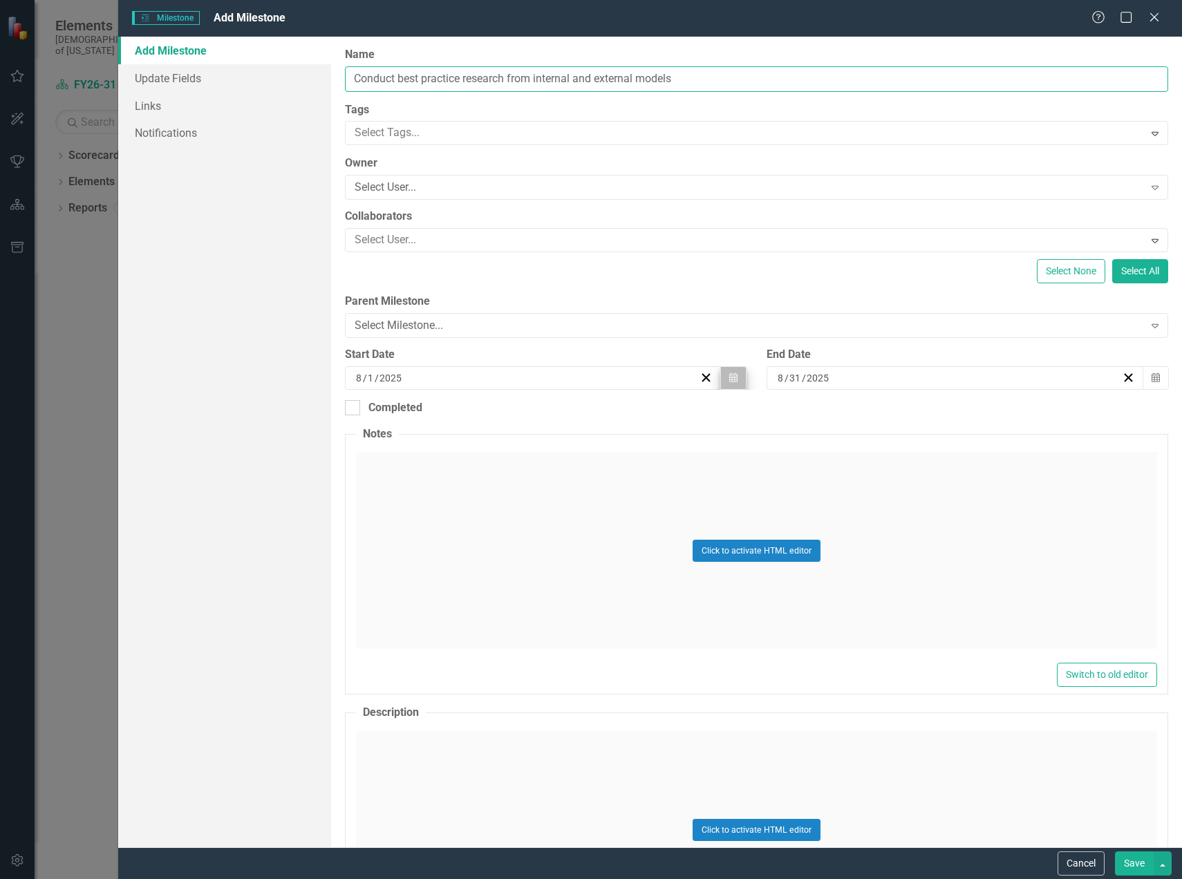
type input "Conduct best practice research from internal and external models"
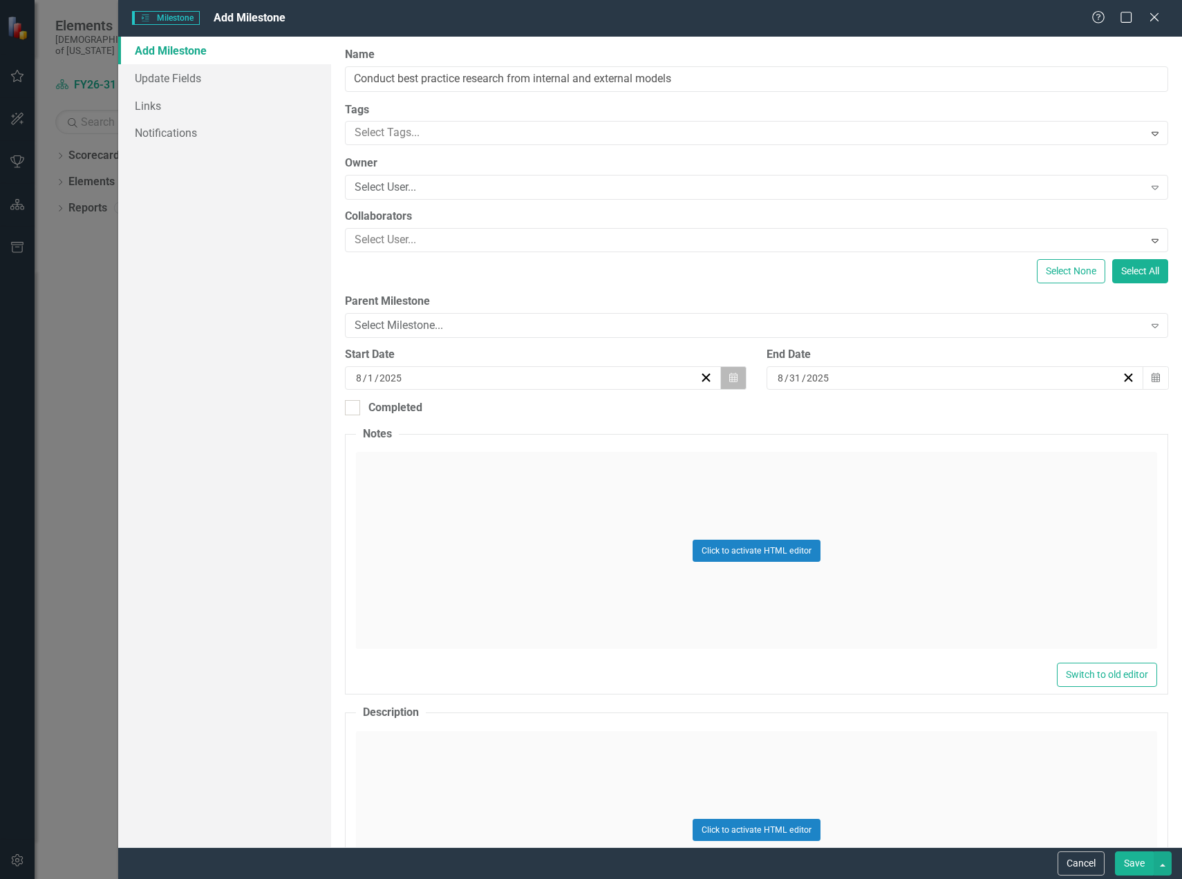
click at [731, 381] on icon "Calendar" at bounding box center [733, 378] width 8 height 10
click at [597, 415] on button "›" at bounding box center [605, 412] width 30 height 30
click at [599, 416] on button "›" at bounding box center [605, 412] width 30 height 30
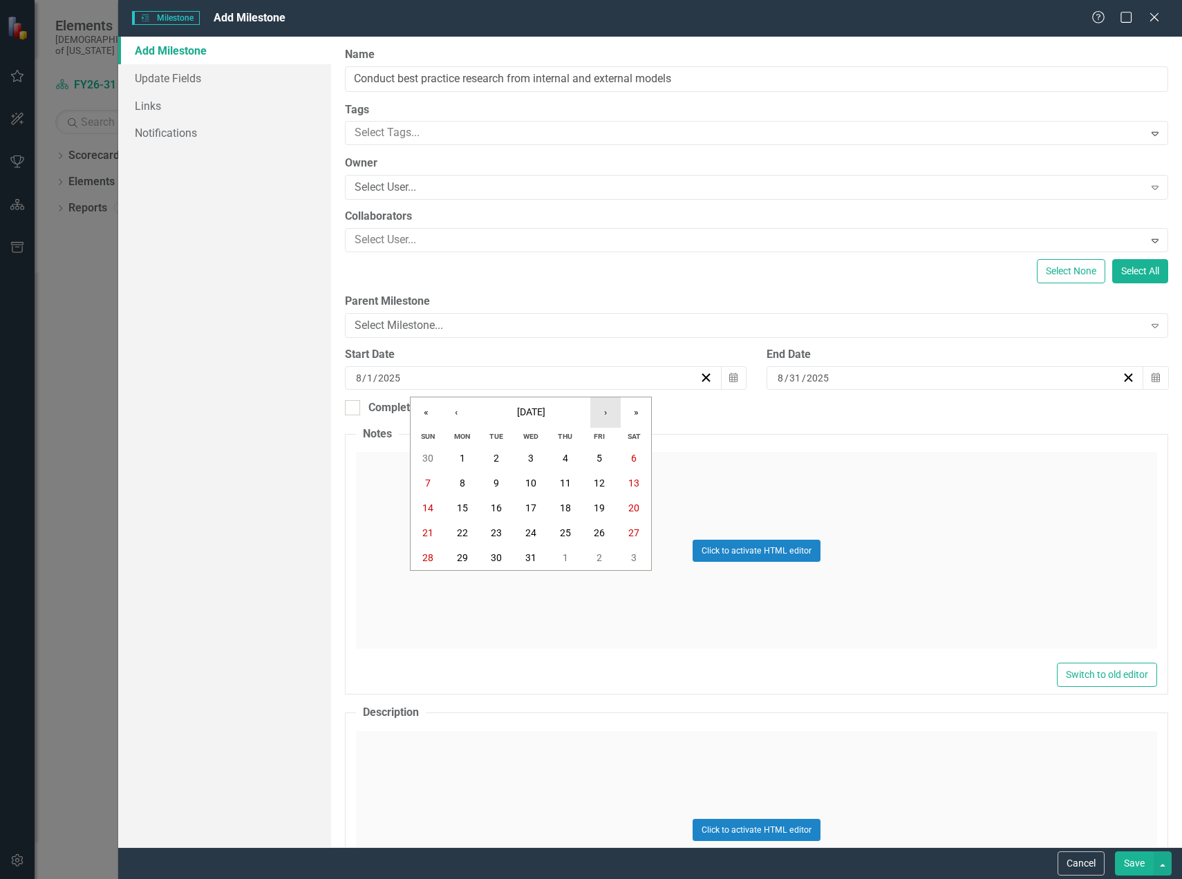
click at [599, 415] on button "›" at bounding box center [605, 412] width 30 height 30
click at [570, 459] on button "1" at bounding box center [565, 458] width 35 height 25
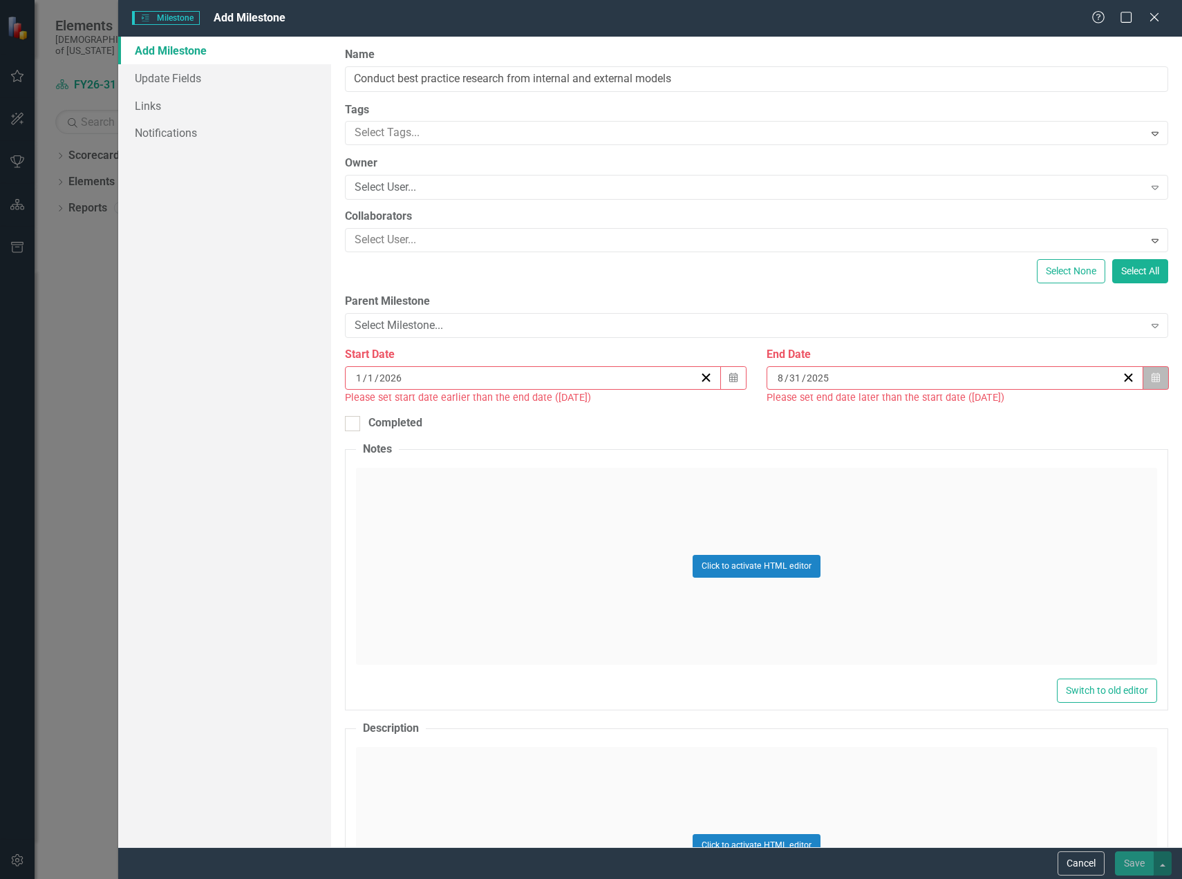
click at [1151, 382] on icon "button" at bounding box center [1155, 378] width 8 height 10
click at [1019, 419] on button "›" at bounding box center [1022, 412] width 30 height 30
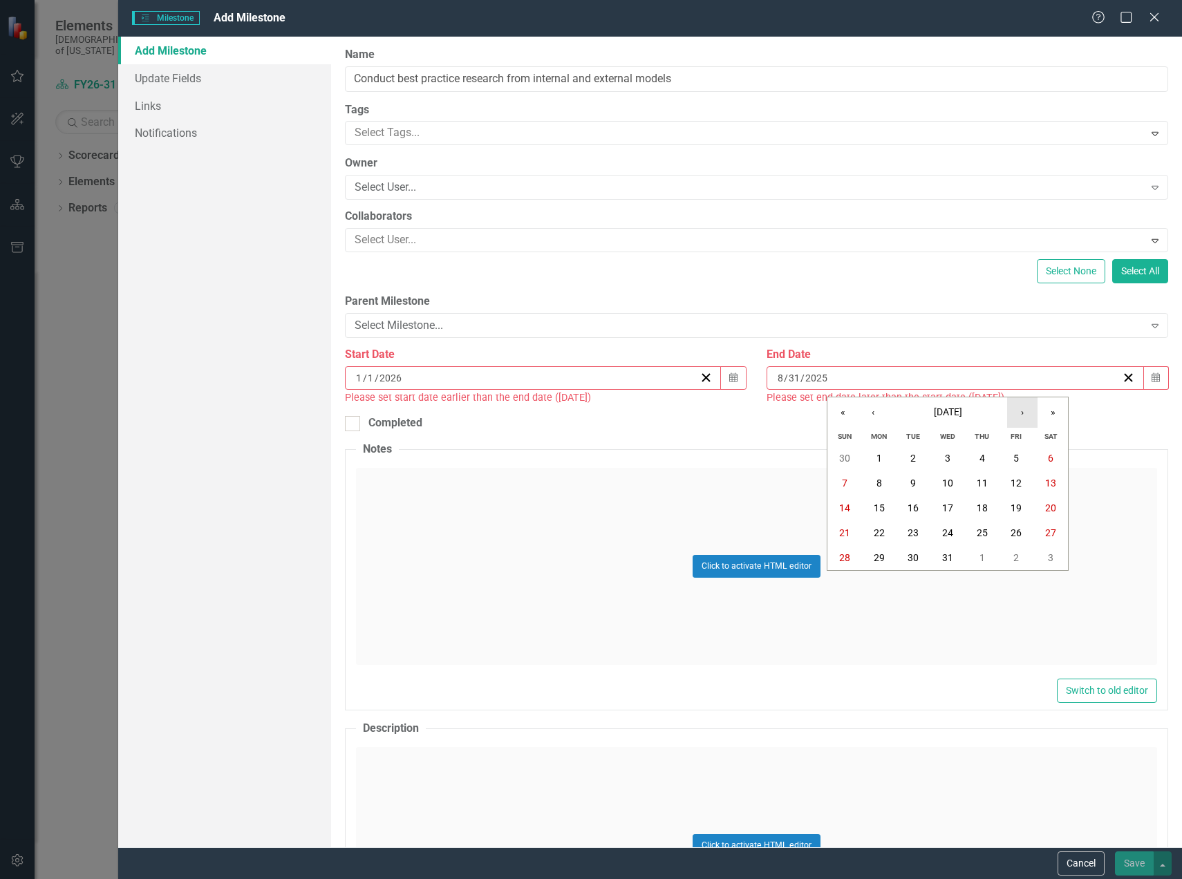
click at [1019, 419] on button "›" at bounding box center [1022, 412] width 30 height 30
click at [1047, 554] on abbr "31" at bounding box center [1050, 557] width 11 height 11
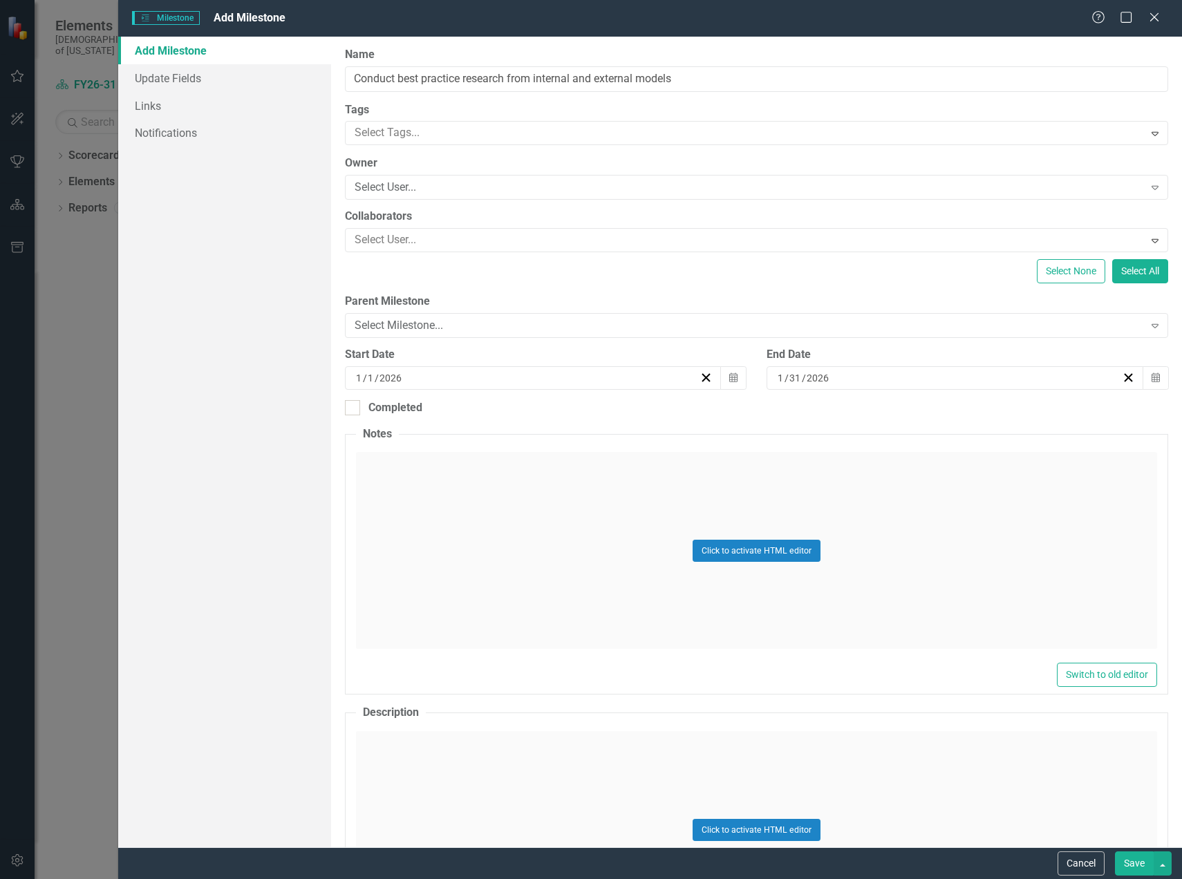
click at [1134, 861] on button "Save" at bounding box center [1134, 863] width 39 height 24
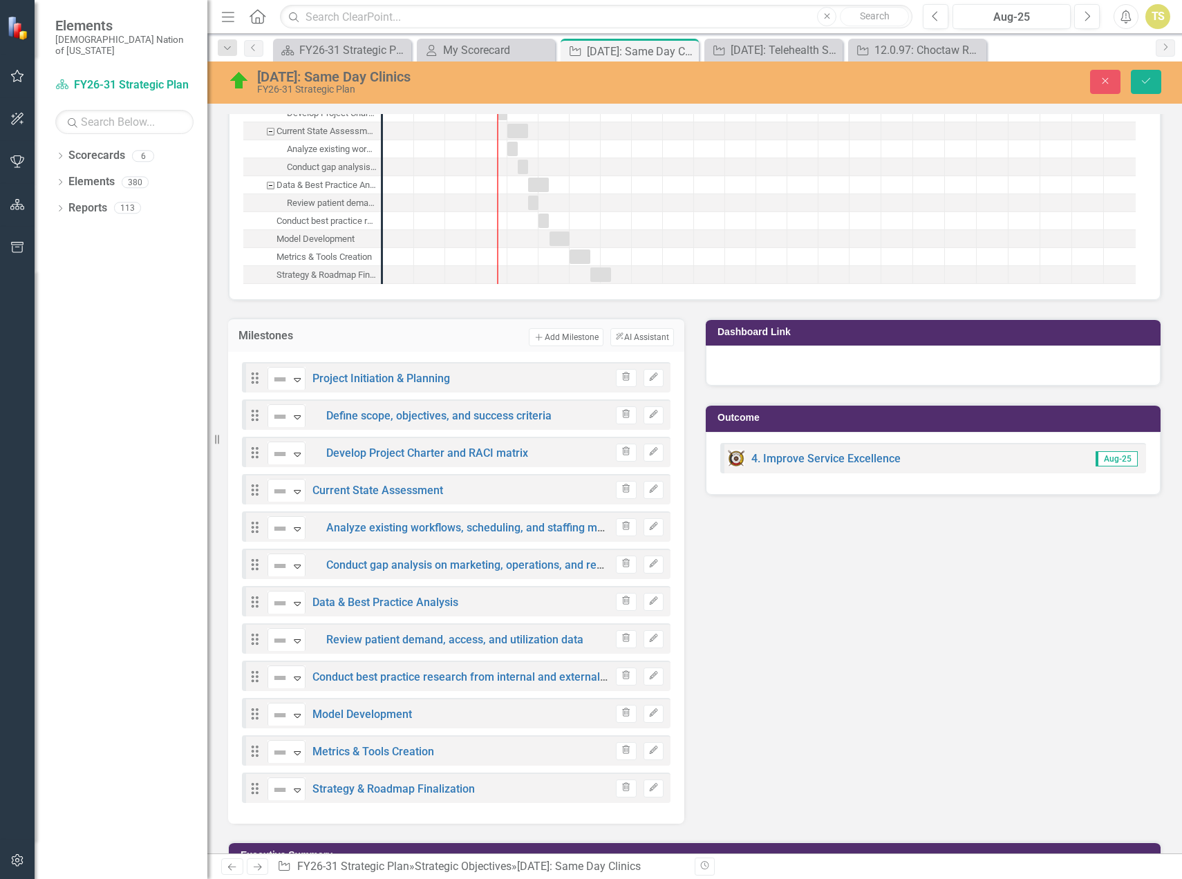
scroll to position [1082, 0]
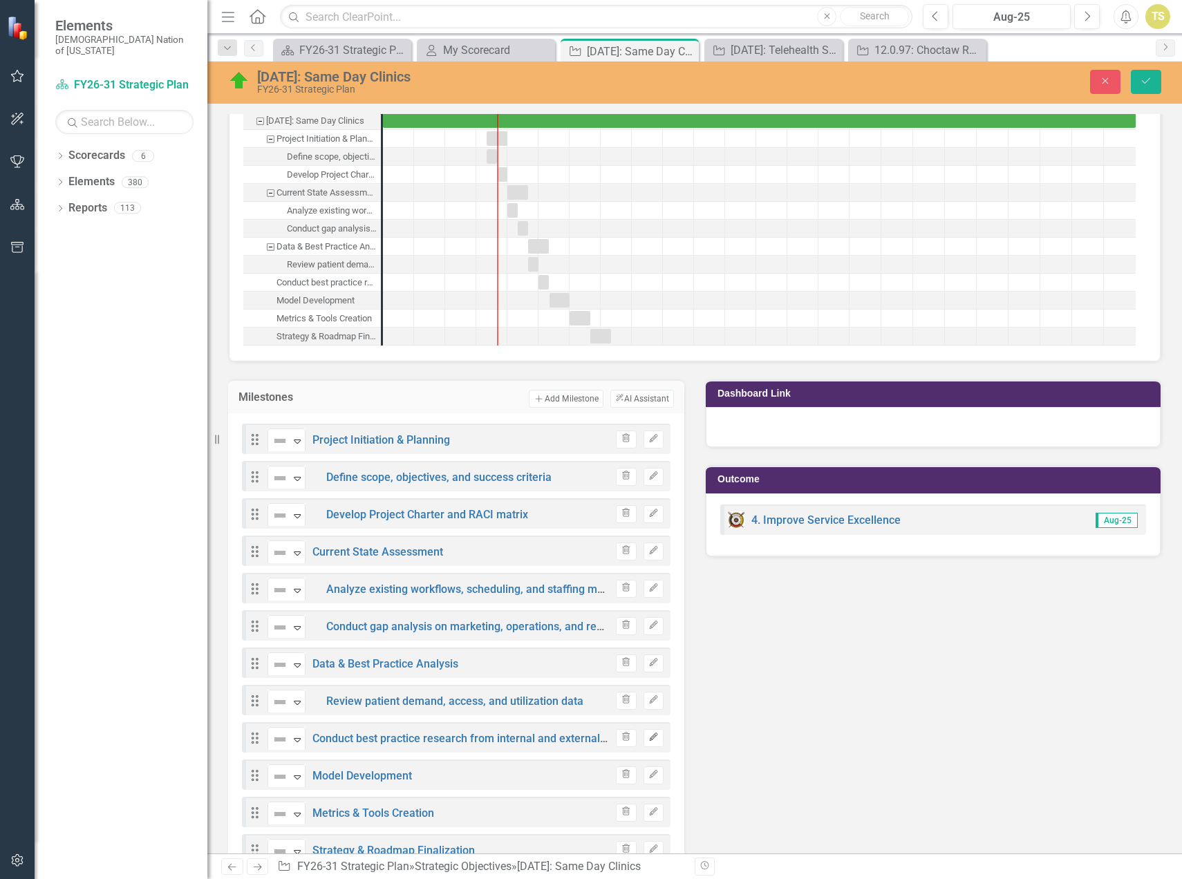
click at [649, 738] on icon "Edit" at bounding box center [653, 737] width 10 height 8
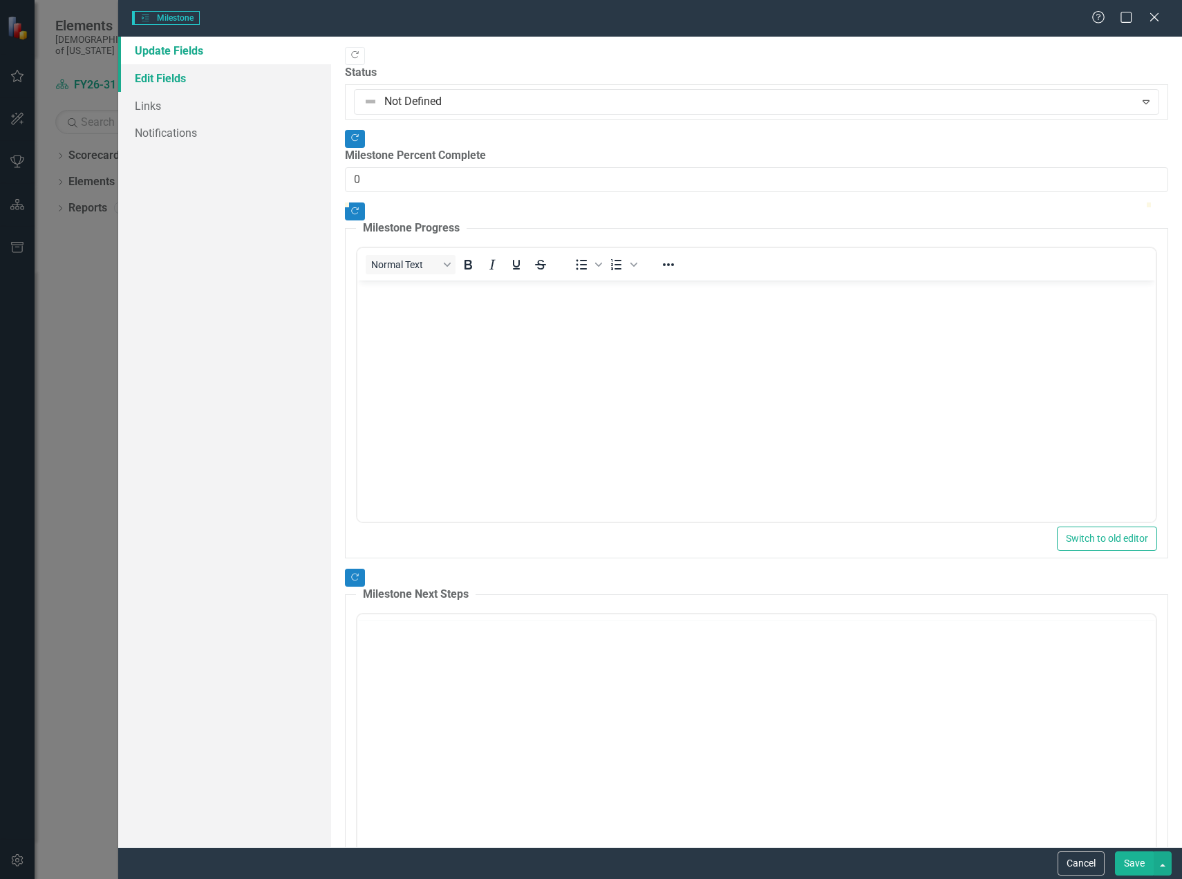
scroll to position [0, 0]
click at [192, 79] on link "Edit Fields" at bounding box center [224, 78] width 213 height 28
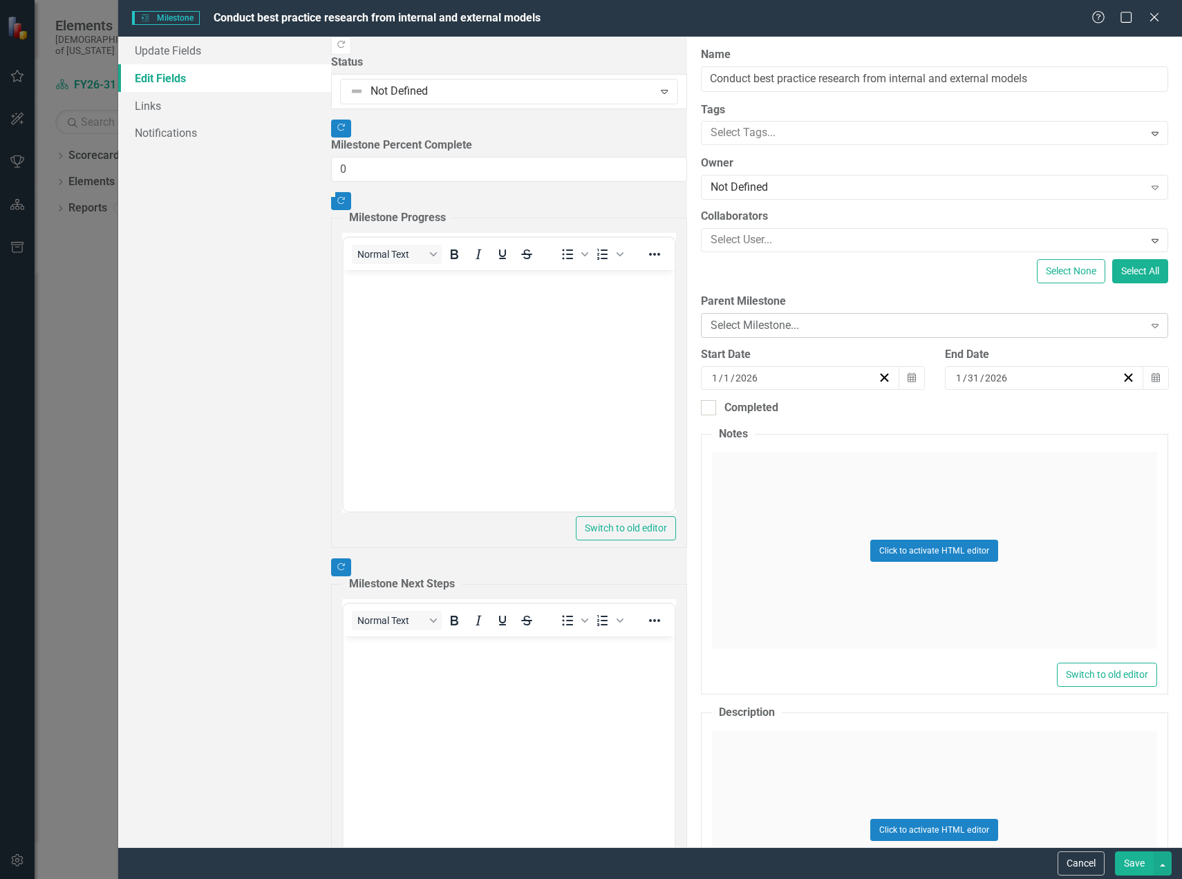
click at [710, 326] on div "Select Milestone..." at bounding box center [926, 326] width 433 height 16
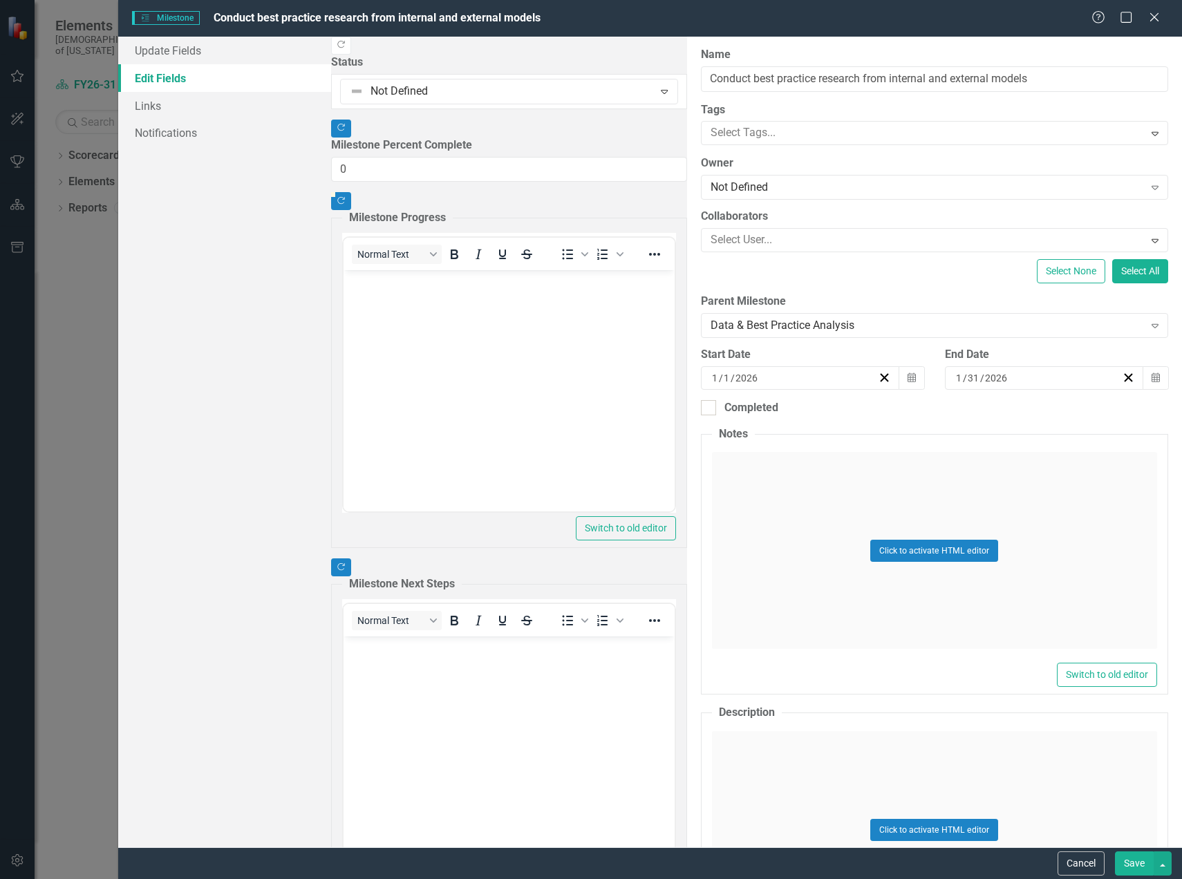
click at [1132, 867] on button "Save" at bounding box center [1134, 863] width 39 height 24
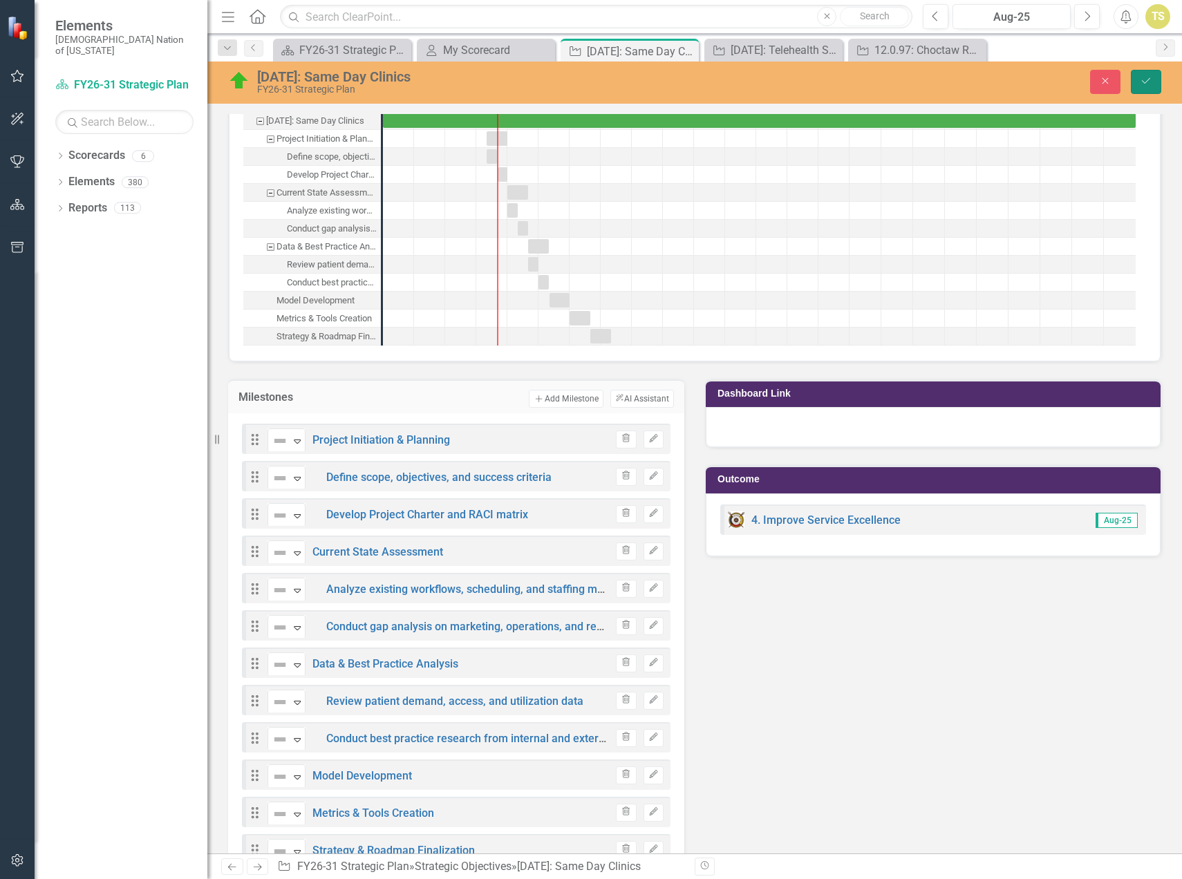
click at [1142, 84] on icon "Save" at bounding box center [1146, 81] width 12 height 10
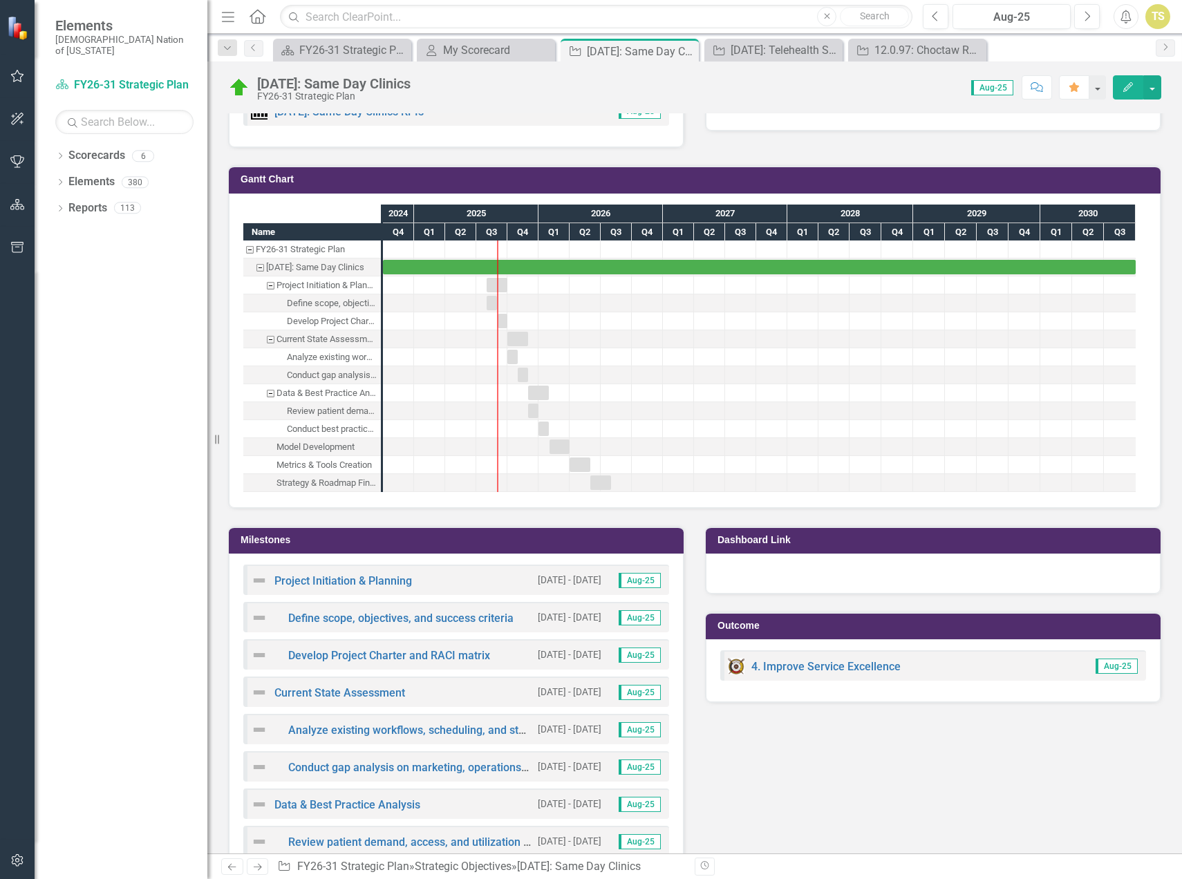
scroll to position [930, 0]
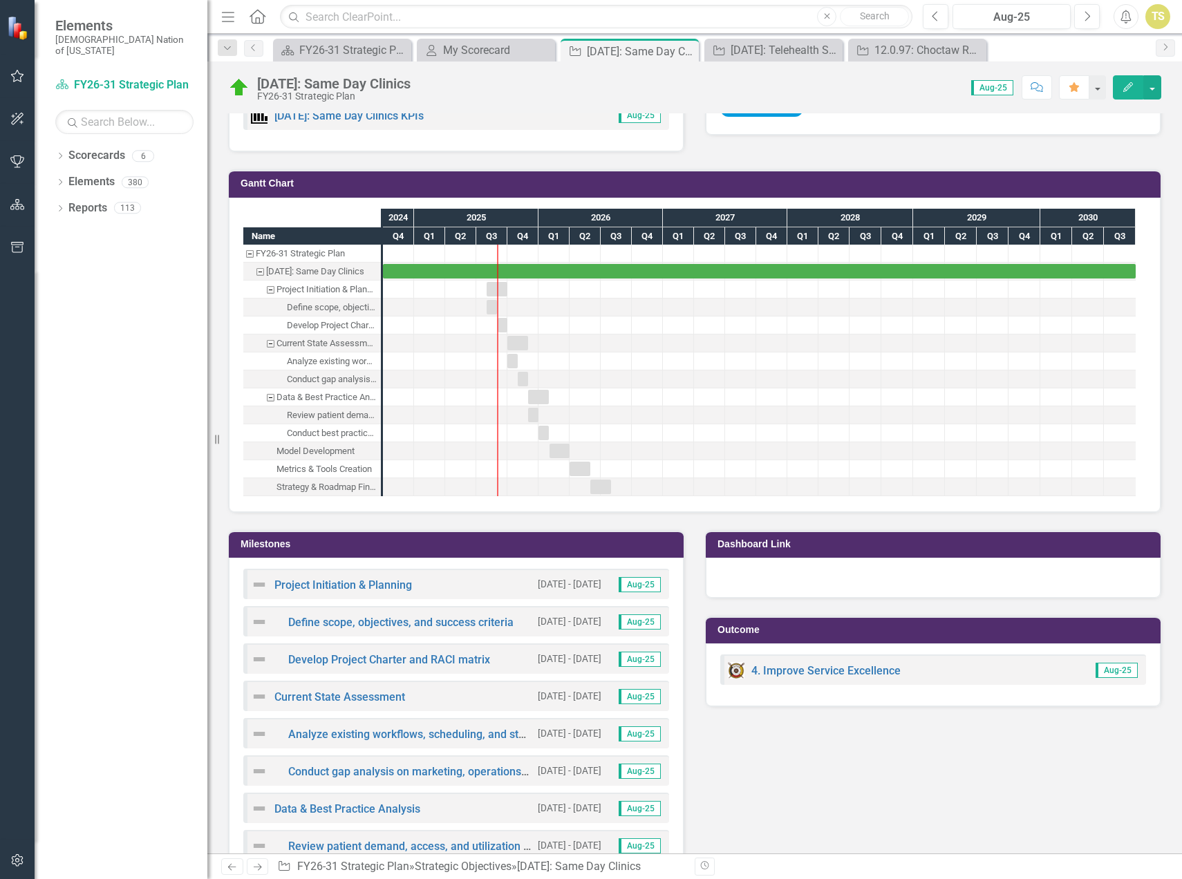
click at [426, 546] on h3 "Milestones" at bounding box center [459, 544] width 436 height 10
click at [426, 547] on h3 "Milestones" at bounding box center [459, 544] width 436 height 10
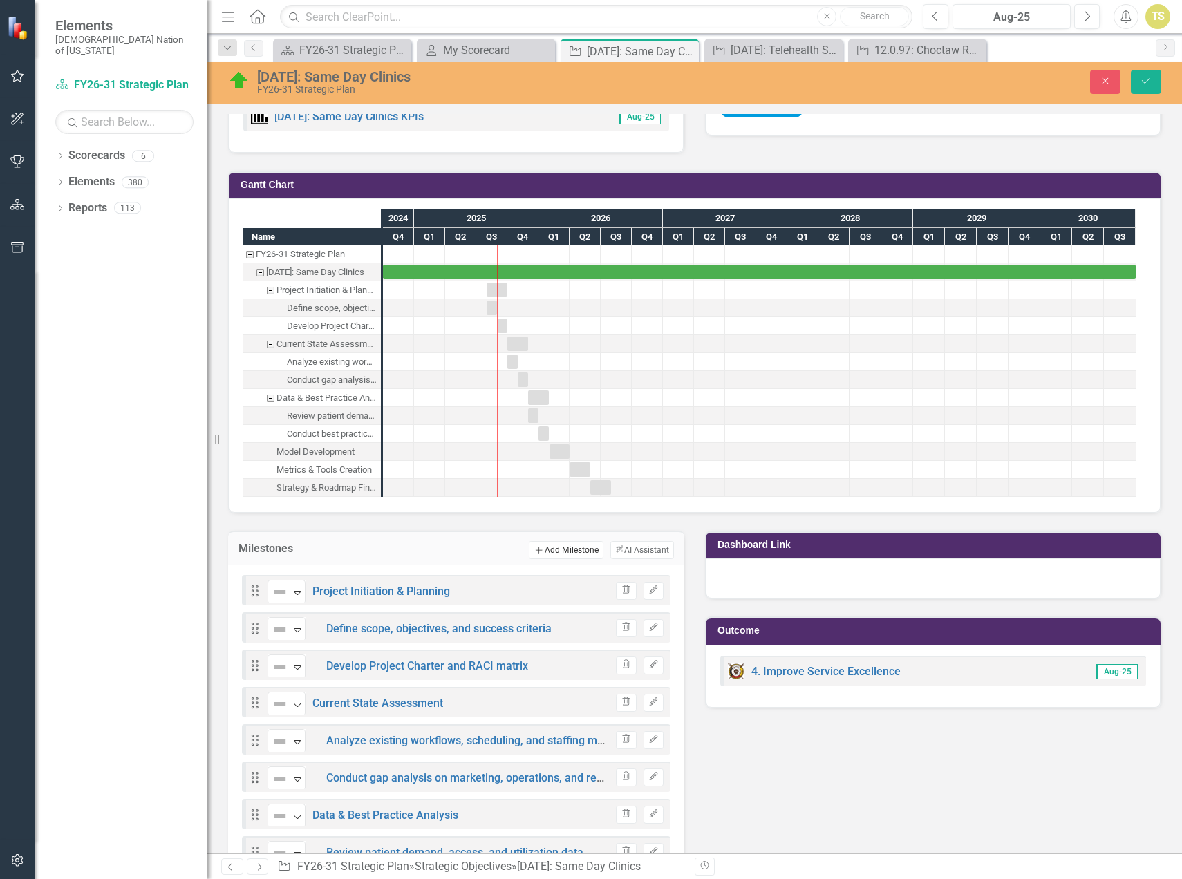
click at [568, 553] on button "Add Add Milestone" at bounding box center [566, 550] width 74 height 18
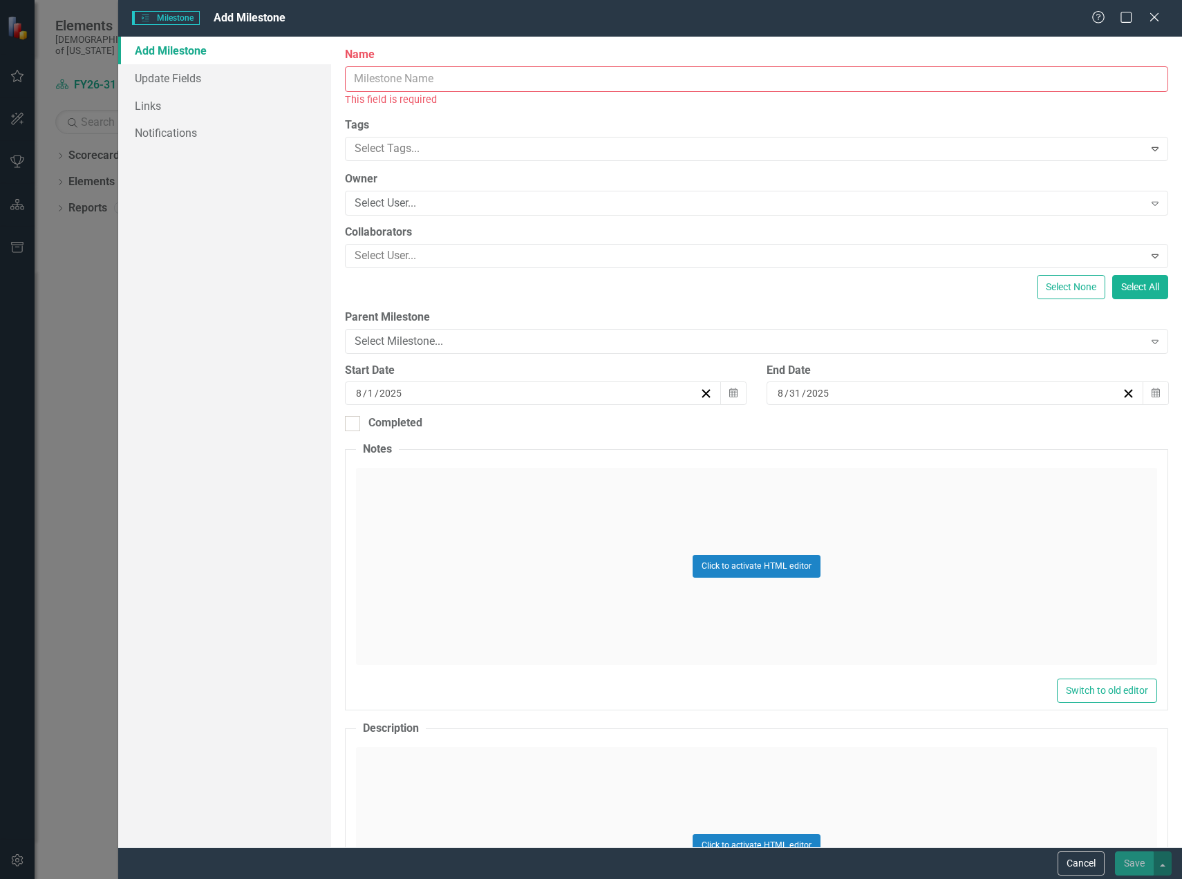
click at [417, 80] on input "Name" at bounding box center [756, 79] width 823 height 26
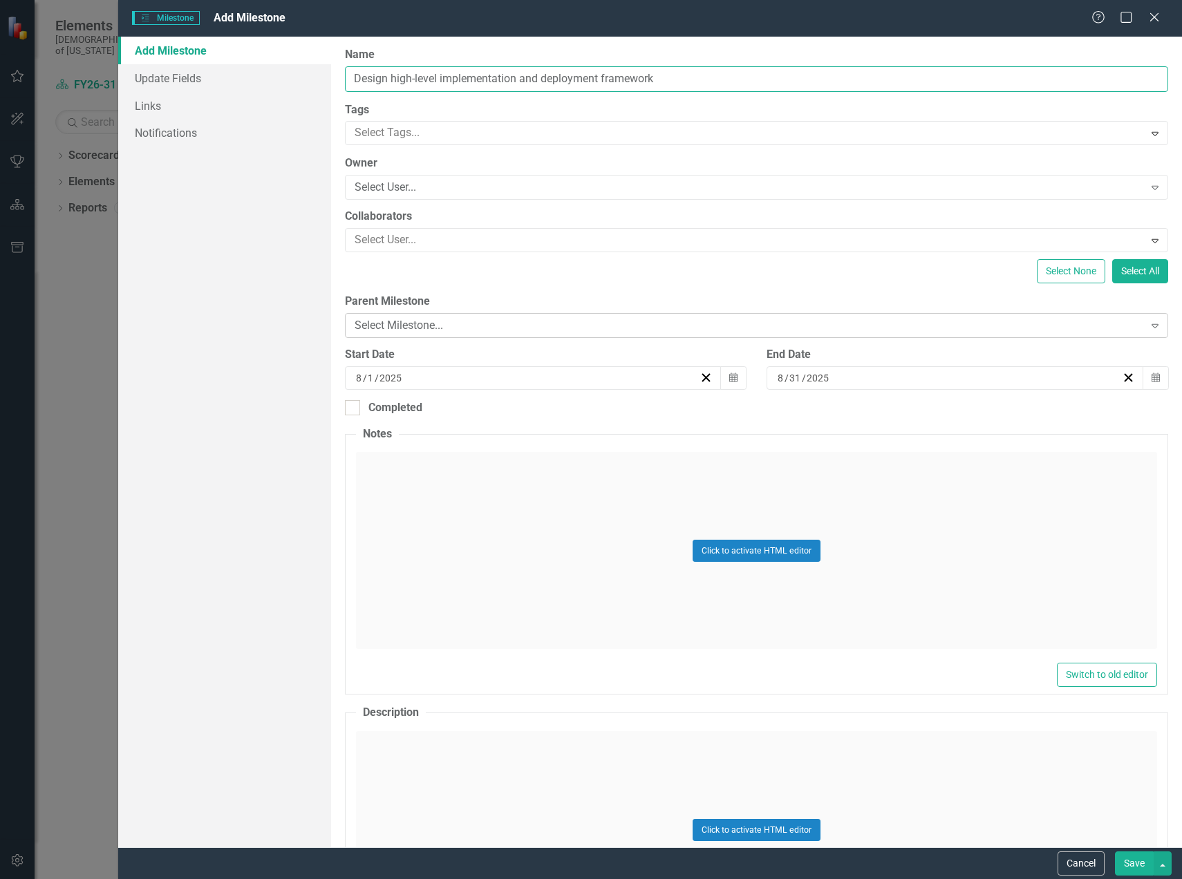
type input "Design high-level implementation and deployment framework"
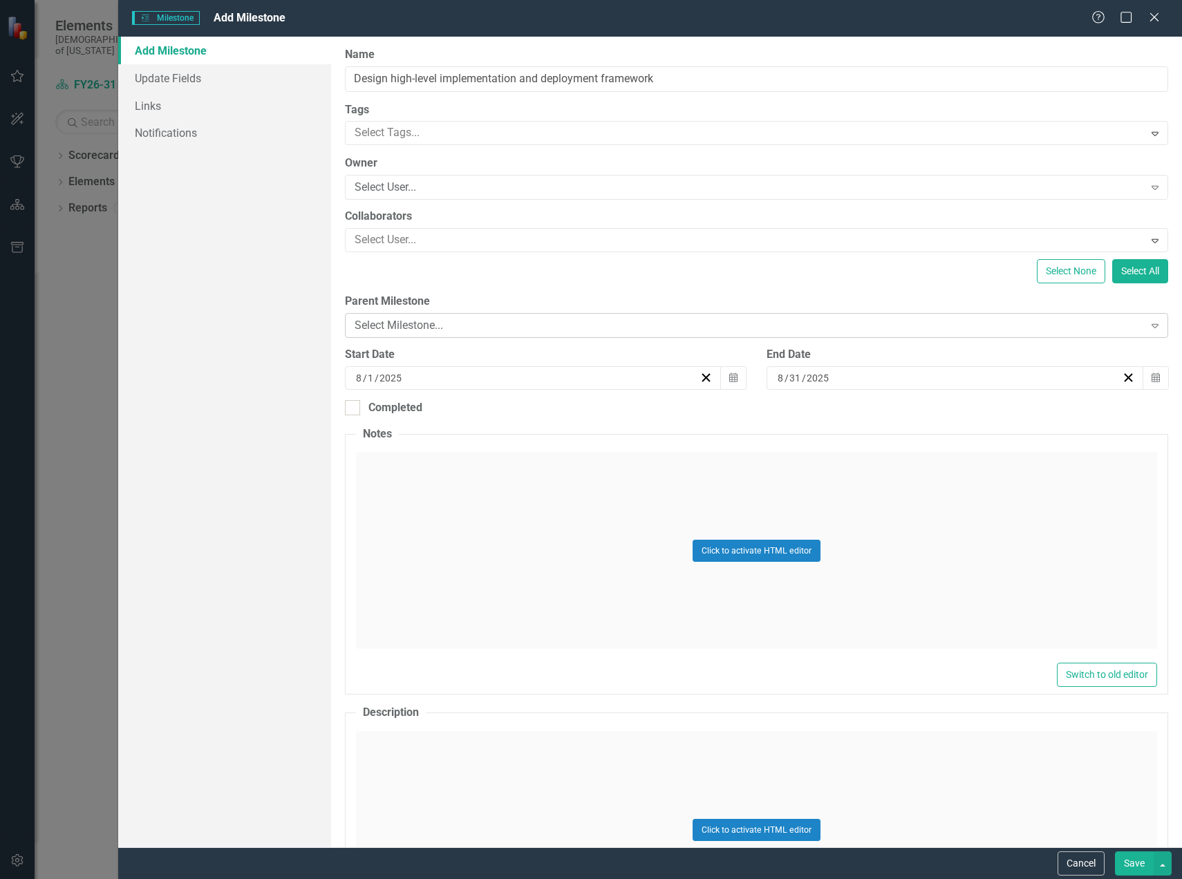
click at [389, 328] on div "Select Milestone..." at bounding box center [749, 326] width 789 height 16
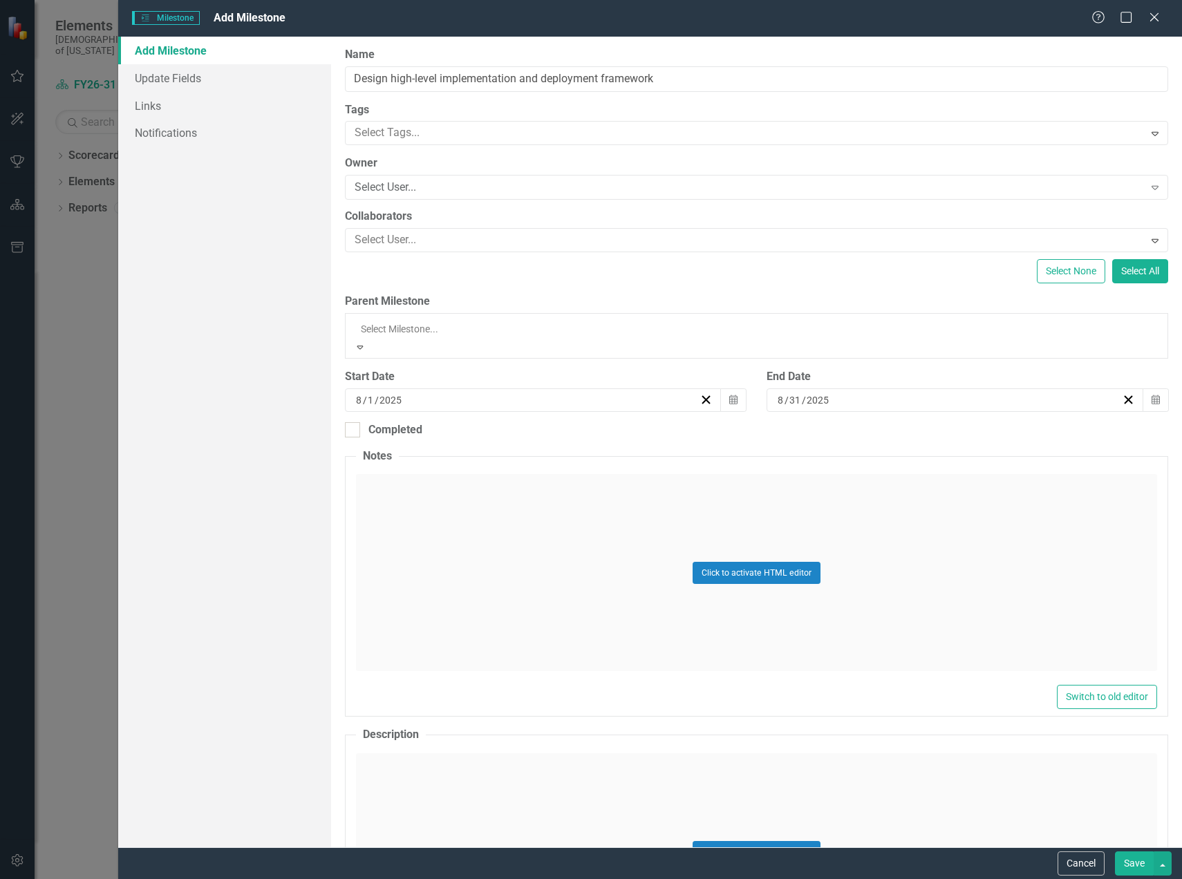
scroll to position [88, 0]
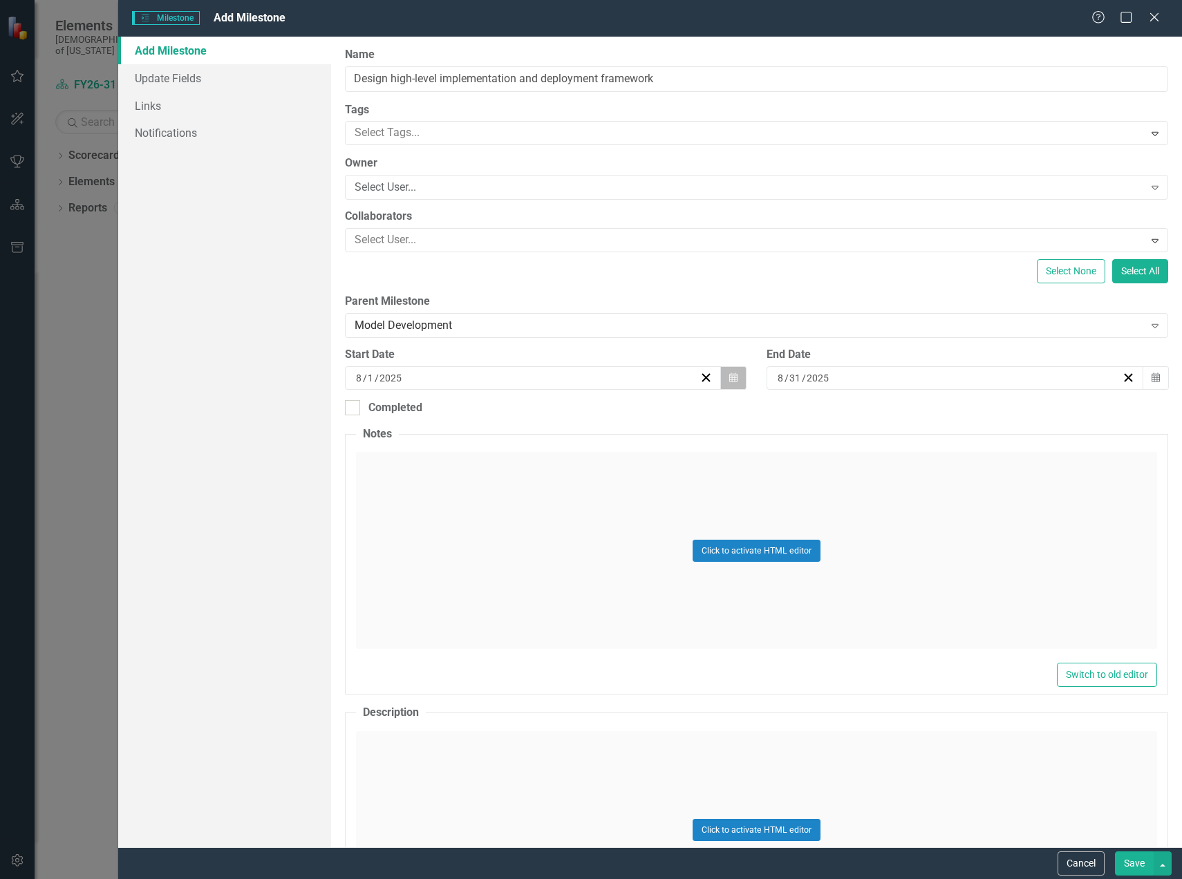
click at [721, 382] on button "Calendar" at bounding box center [733, 377] width 26 height 23
click at [613, 421] on button "›" at bounding box center [605, 412] width 30 height 30
click at [612, 420] on button "›" at bounding box center [605, 412] width 30 height 30
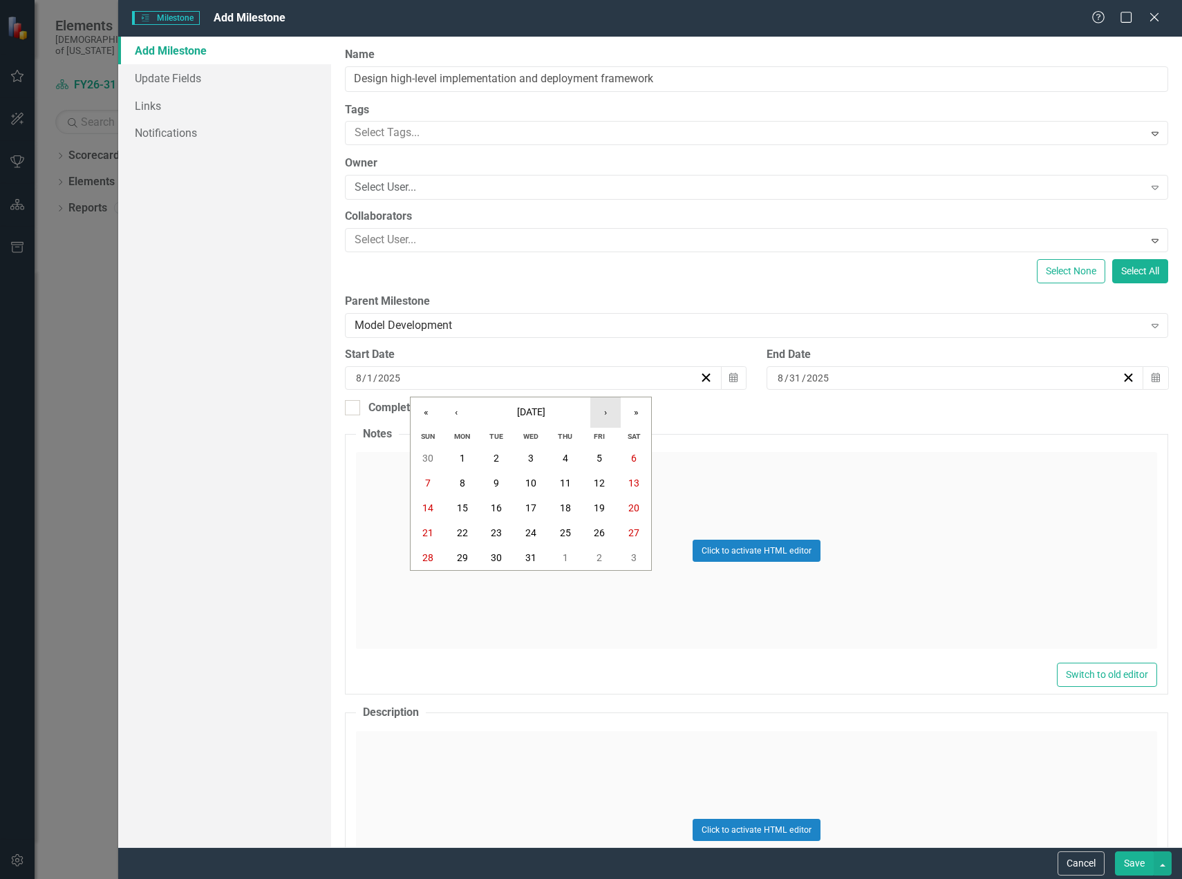
click at [612, 420] on button "›" at bounding box center [605, 412] width 30 height 30
click at [612, 419] on button "›" at bounding box center [605, 412] width 30 height 30
click at [425, 460] on abbr "1" at bounding box center [428, 458] width 6 height 11
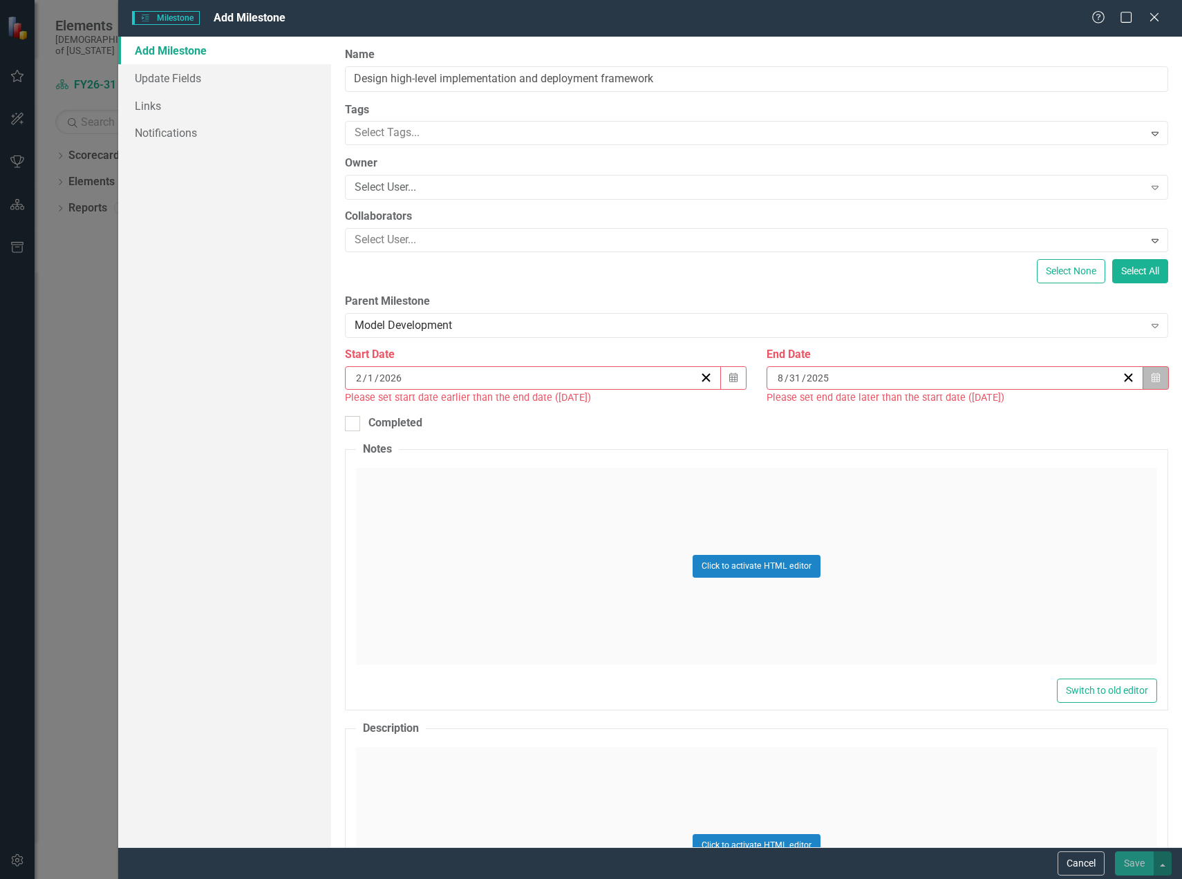
click at [1151, 380] on icon "button" at bounding box center [1155, 378] width 8 height 10
click at [1013, 415] on button "›" at bounding box center [1022, 412] width 30 height 30
click at [1014, 415] on button "›" at bounding box center [1022, 412] width 30 height 30
click at [1015, 415] on button "›" at bounding box center [1022, 412] width 30 height 30
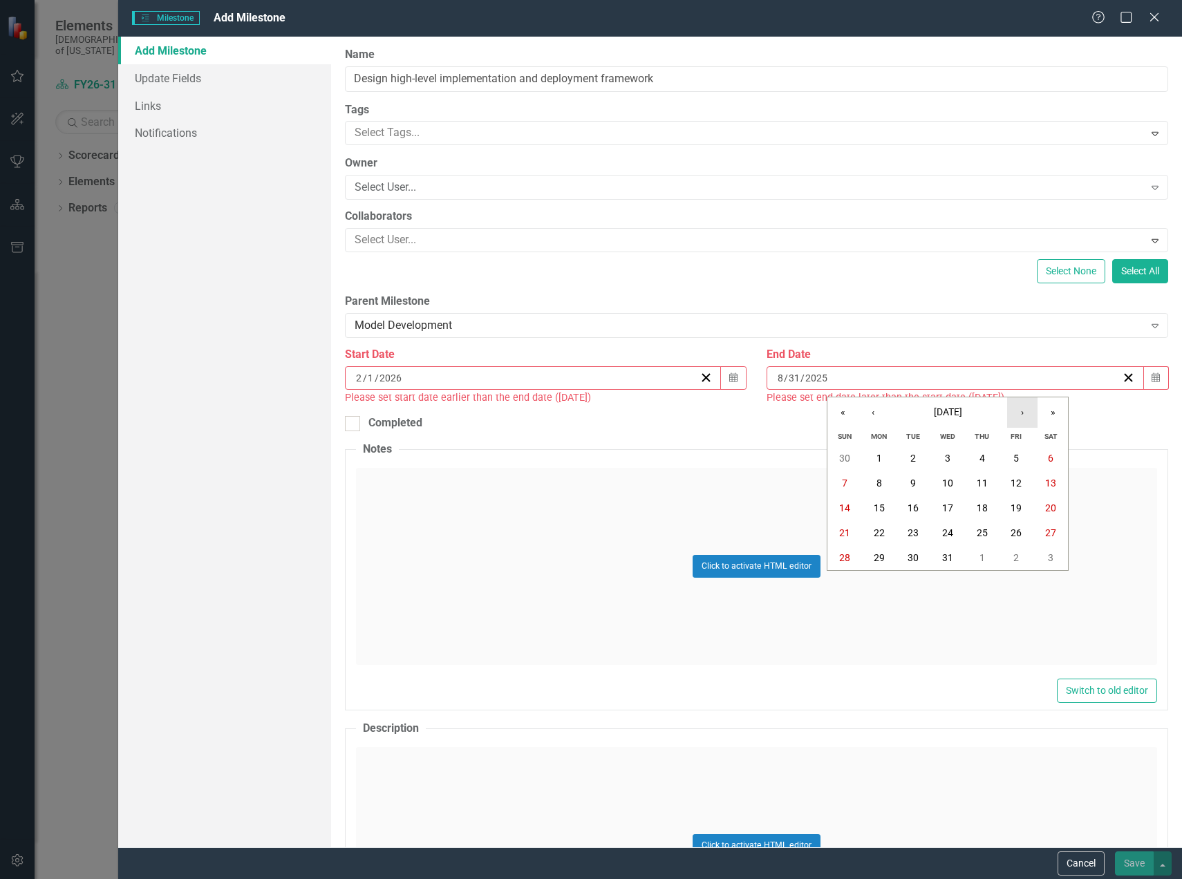
click at [1016, 415] on button "›" at bounding box center [1022, 412] width 30 height 30
click at [1046, 538] on abbr "28" at bounding box center [1050, 532] width 11 height 11
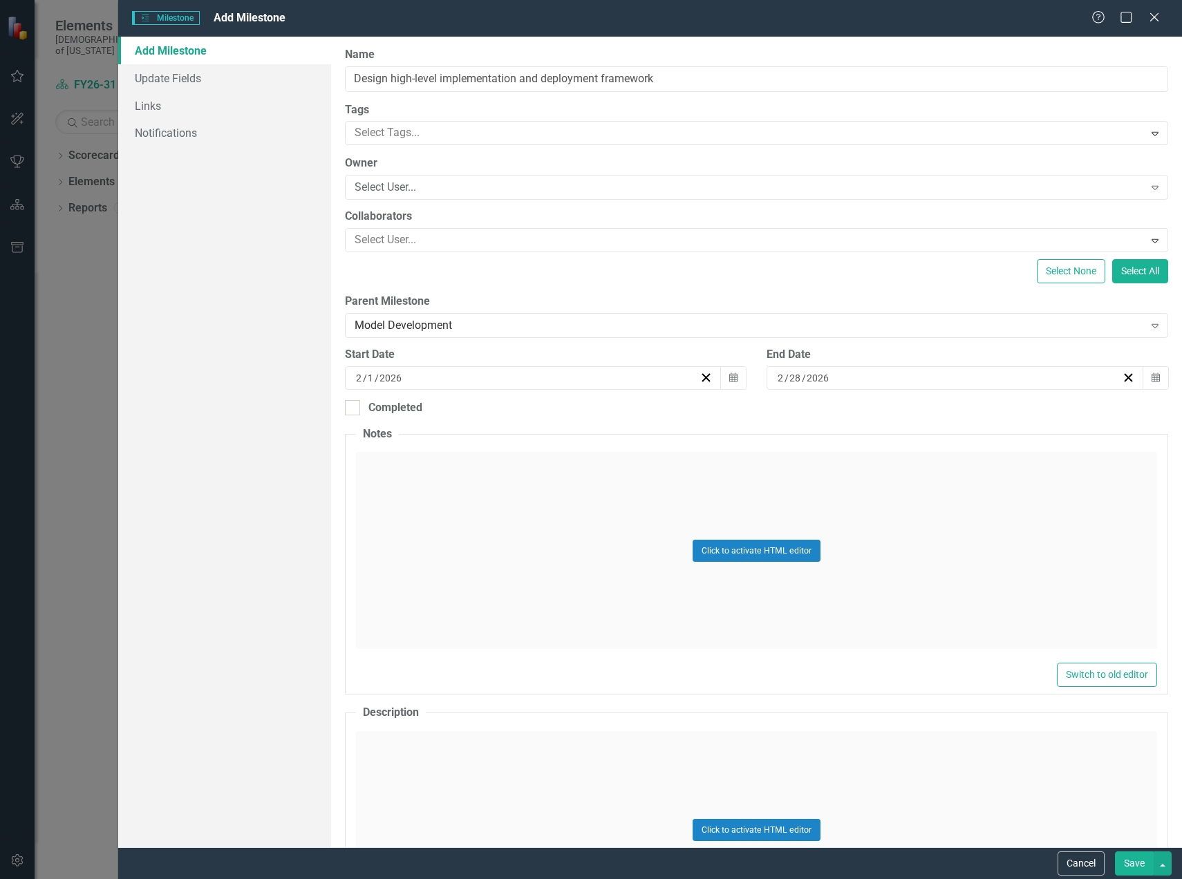
click at [1125, 862] on button "Save" at bounding box center [1134, 863] width 39 height 24
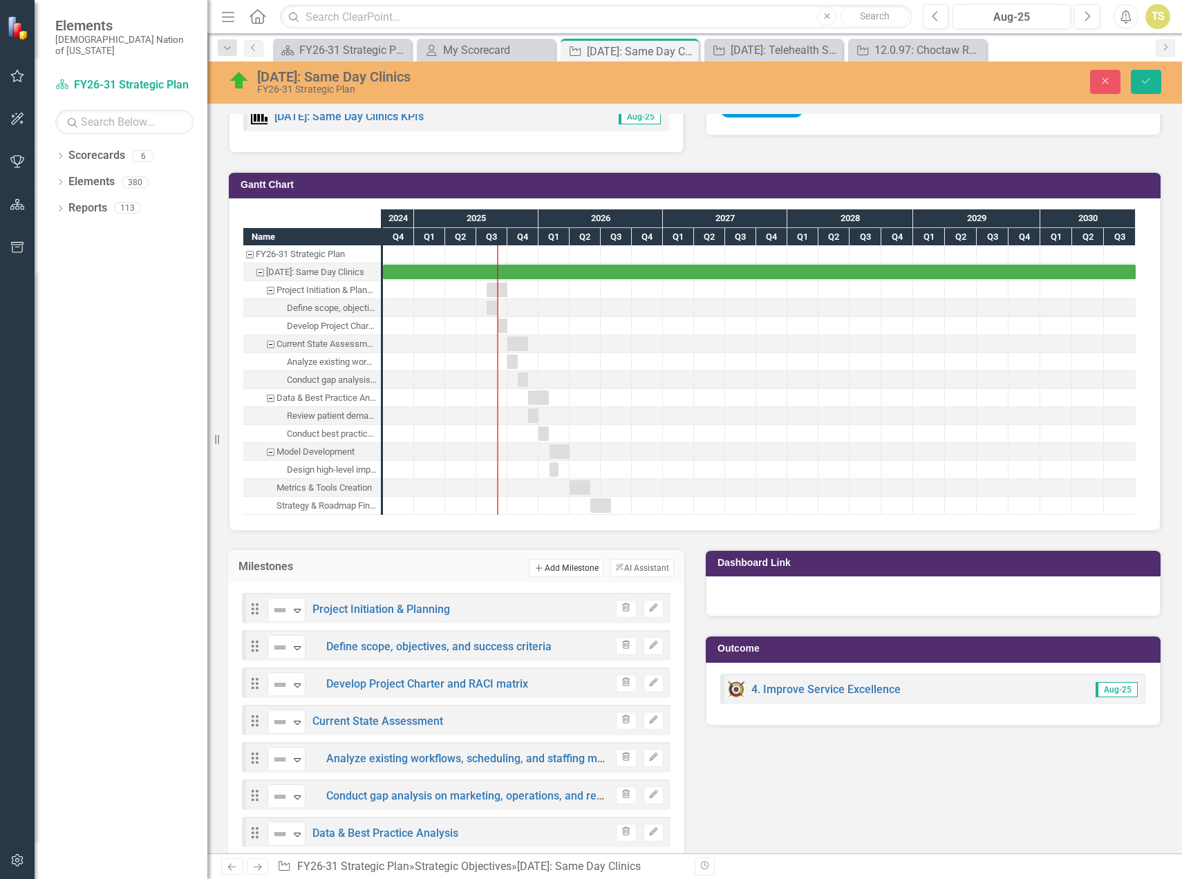
click at [550, 565] on button "Add Add Milestone" at bounding box center [566, 568] width 74 height 18
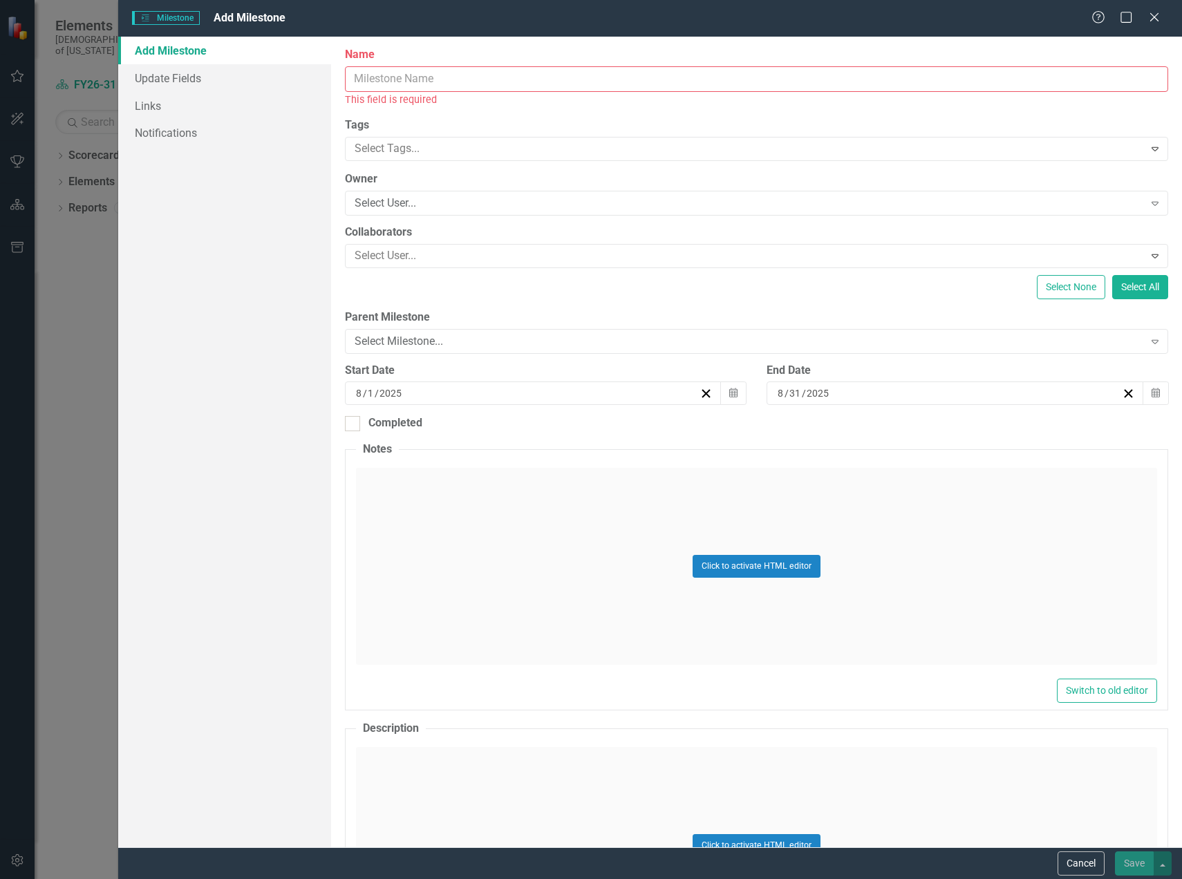
click at [378, 79] on input "Name" at bounding box center [756, 79] width 823 height 26
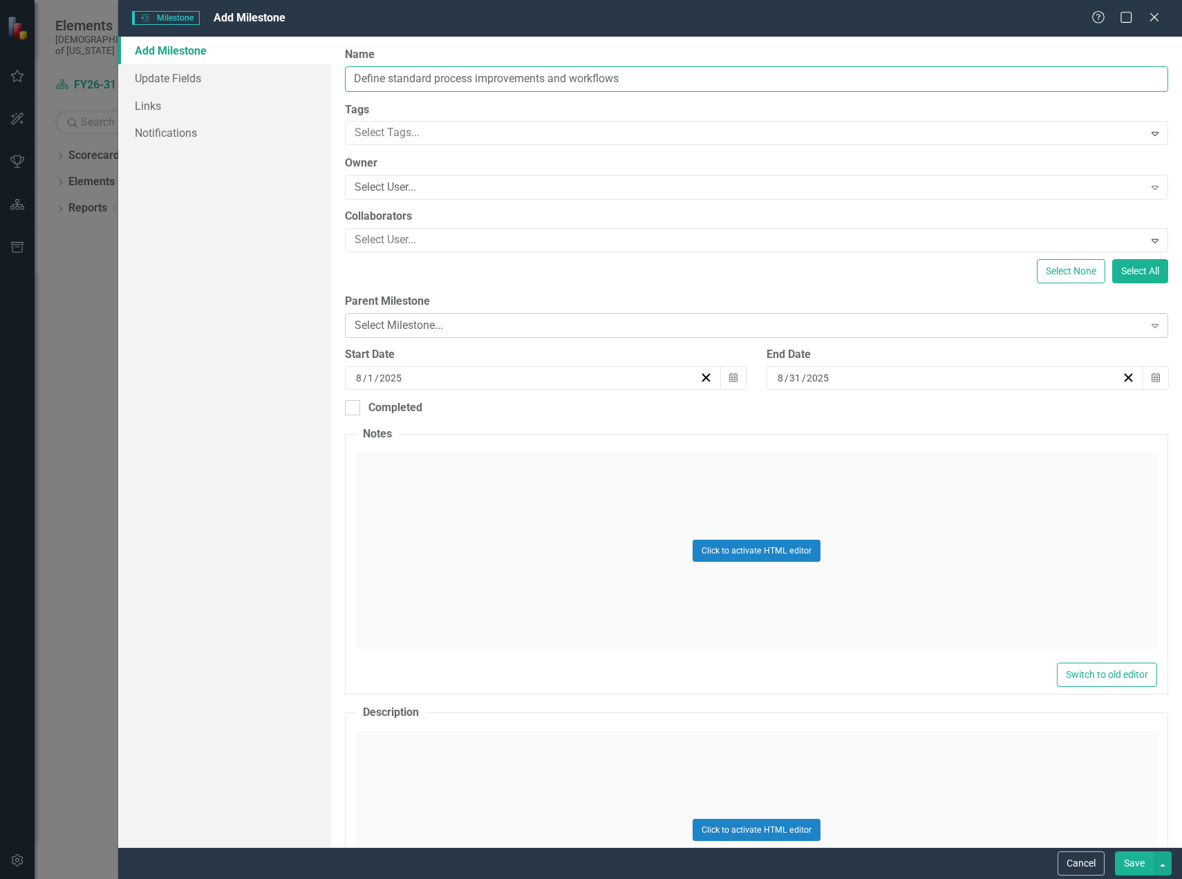
type input "Define standard process improvements and workflows"
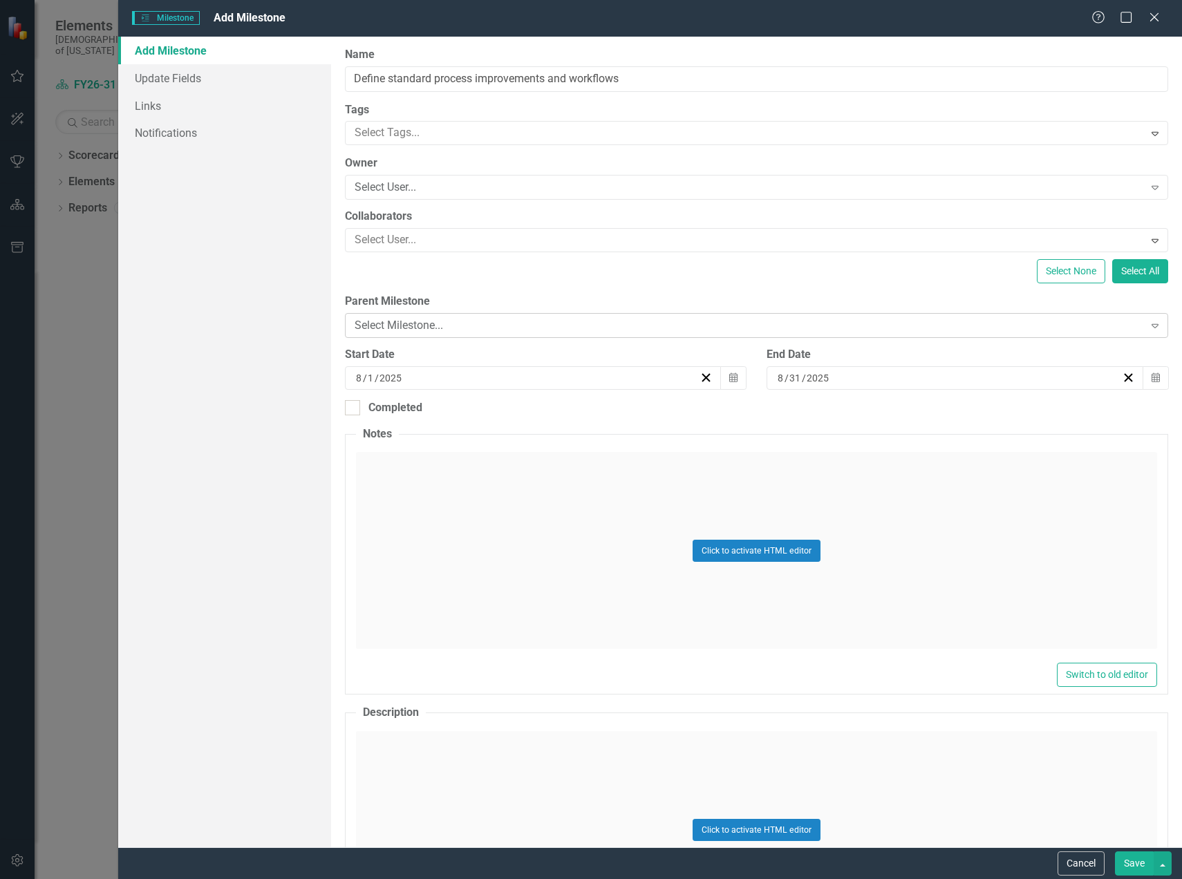
click at [382, 327] on div "Select Milestone..." at bounding box center [749, 326] width 789 height 16
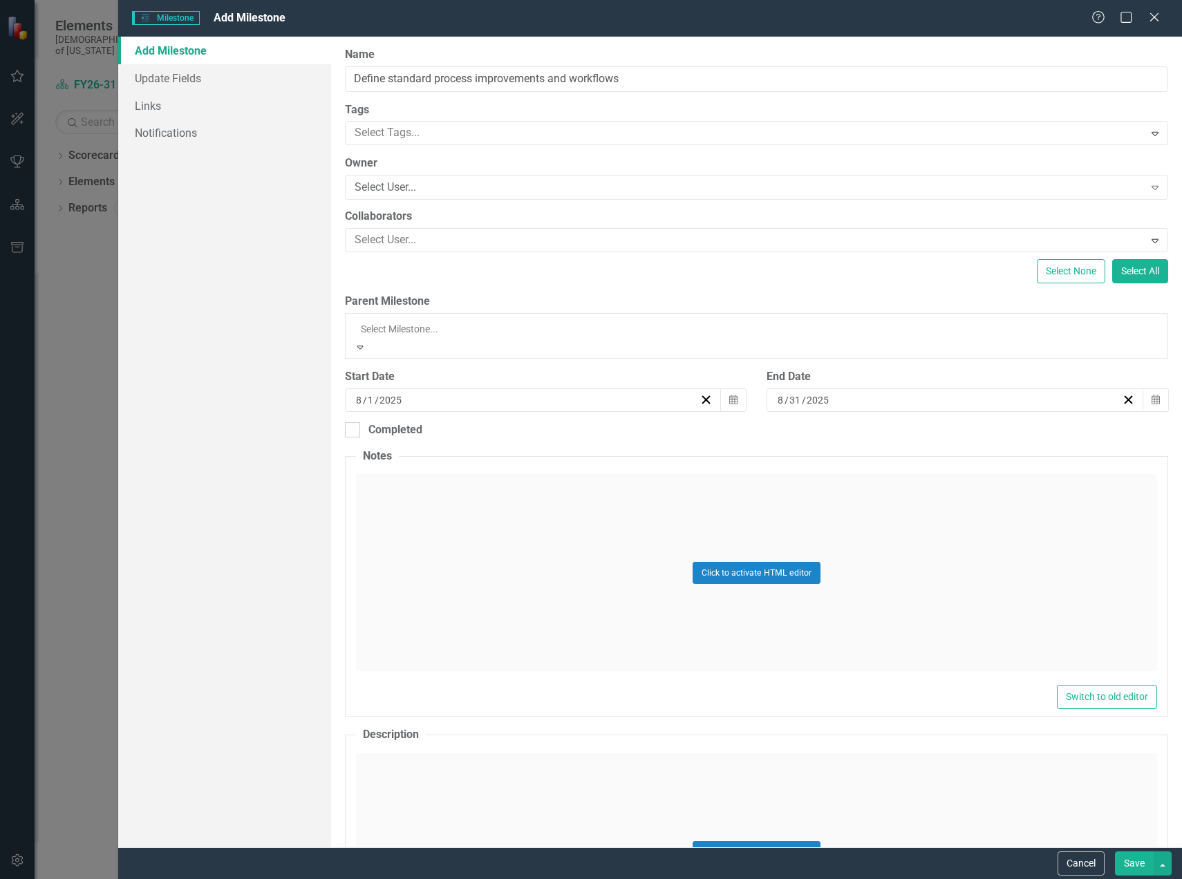
scroll to position [111, 0]
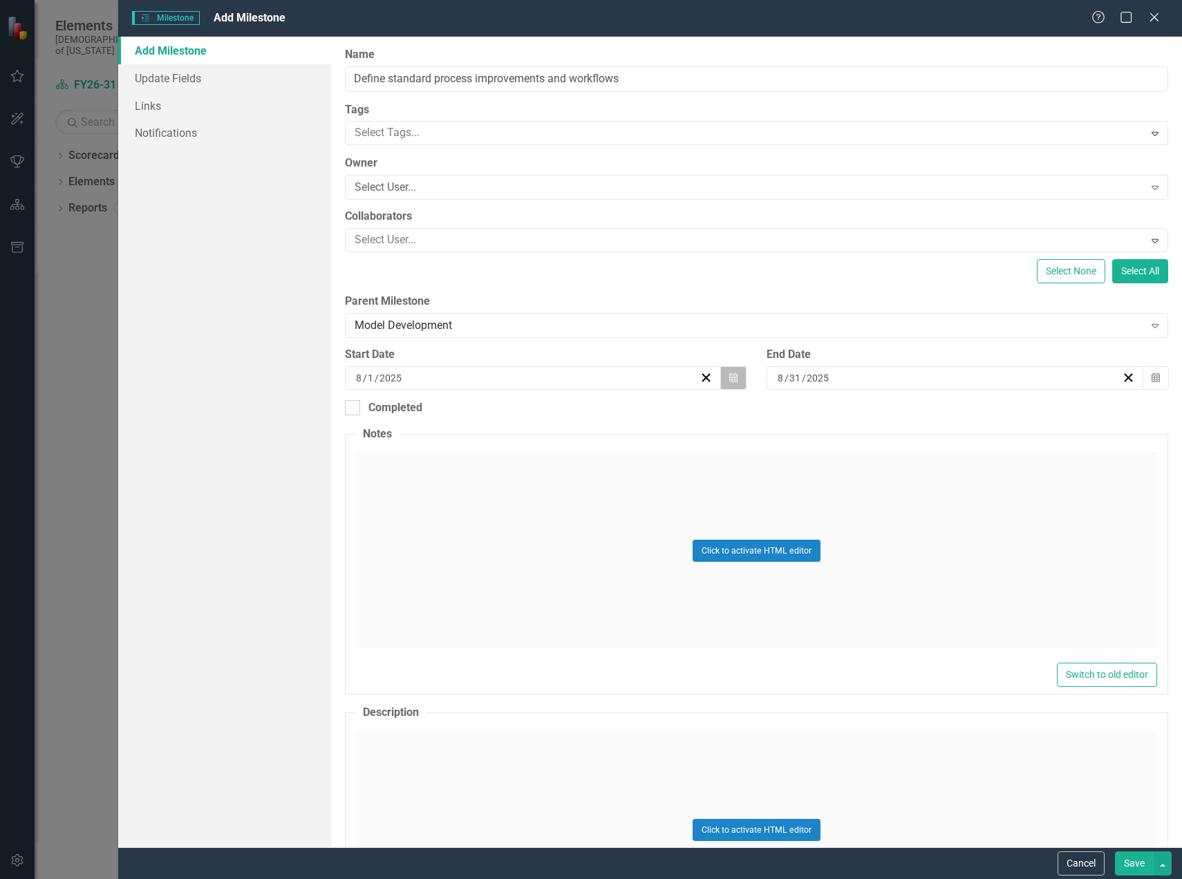
click at [729, 379] on icon "Calendar" at bounding box center [733, 378] width 8 height 10
click at [625, 416] on button "»" at bounding box center [636, 412] width 30 height 30
click at [453, 412] on button "‹" at bounding box center [456, 412] width 30 height 30
click at [454, 411] on button "‹" at bounding box center [456, 412] width 30 height 30
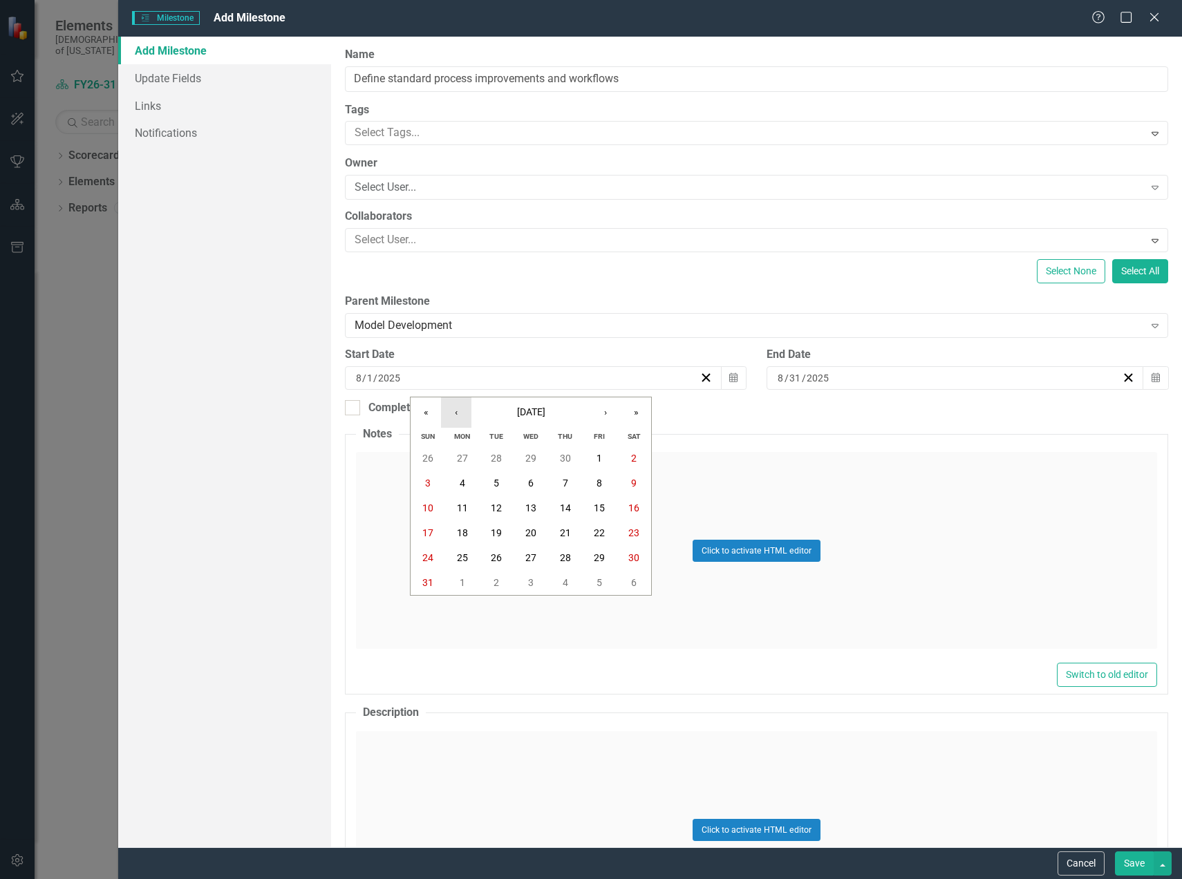
click at [454, 411] on button "‹" at bounding box center [456, 412] width 30 height 30
click at [429, 458] on abbr "1" at bounding box center [428, 458] width 6 height 11
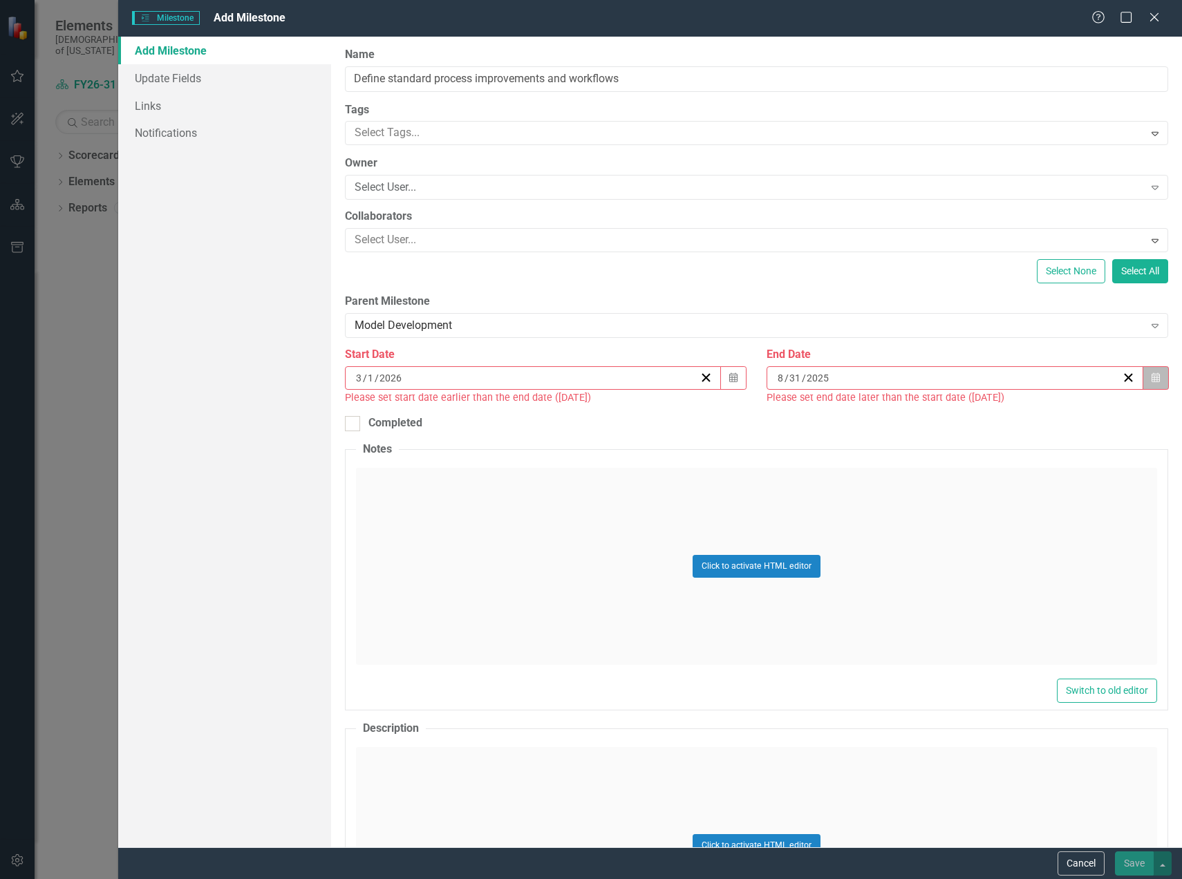
click at [1152, 385] on button "Calendar" at bounding box center [1155, 377] width 26 height 23
click at [845, 419] on button "«" at bounding box center [842, 412] width 30 height 30
click at [1046, 413] on button "»" at bounding box center [1052, 412] width 30 height 30
click at [1048, 415] on button "»" at bounding box center [1052, 412] width 30 height 30
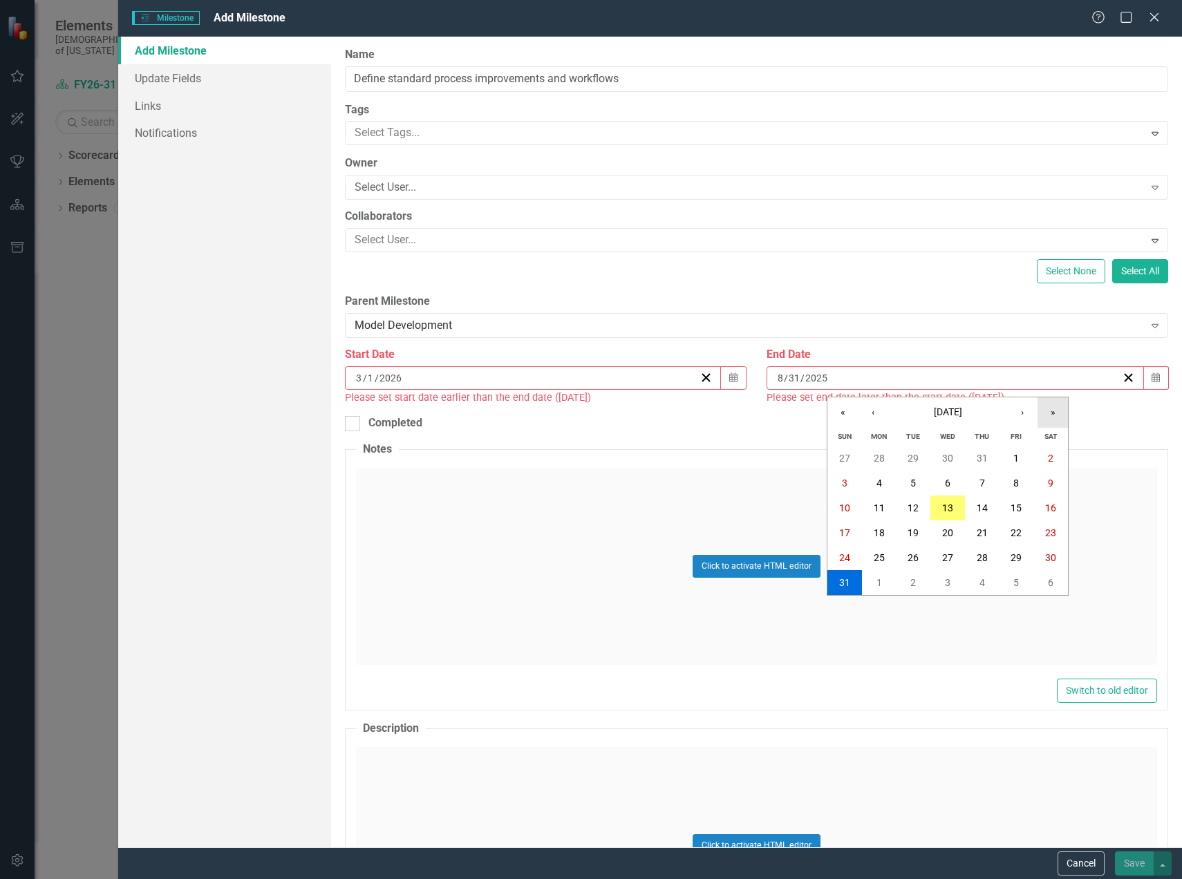
click at [1048, 415] on button "»" at bounding box center [1052, 412] width 30 height 30
click at [830, 420] on button "«" at bounding box center [842, 412] width 30 height 30
click at [869, 414] on button "‹" at bounding box center [873, 412] width 30 height 30
click at [870, 414] on button "‹" at bounding box center [873, 412] width 30 height 30
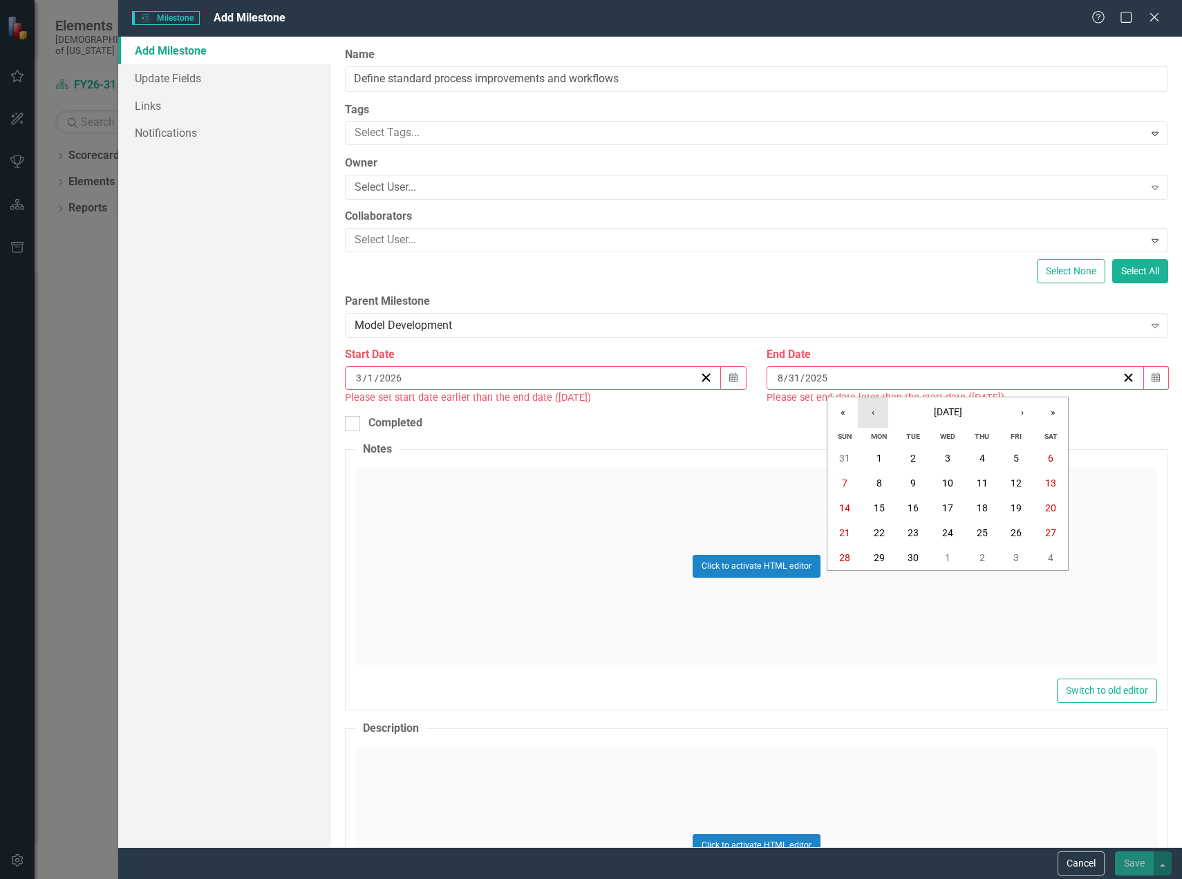
click at [870, 414] on button "‹" at bounding box center [873, 412] width 30 height 30
click at [914, 559] on abbr "31" at bounding box center [912, 557] width 11 height 11
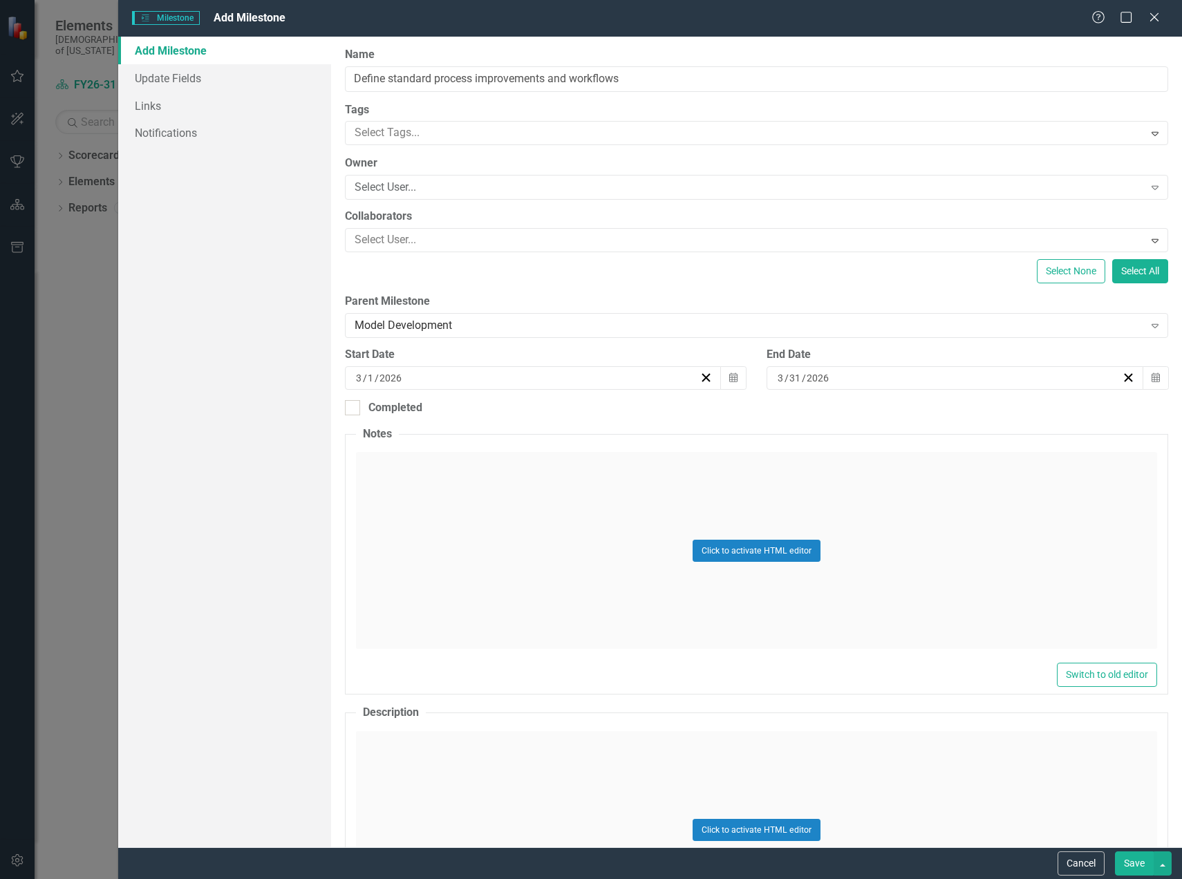
click at [1142, 868] on button "Save" at bounding box center [1134, 863] width 39 height 24
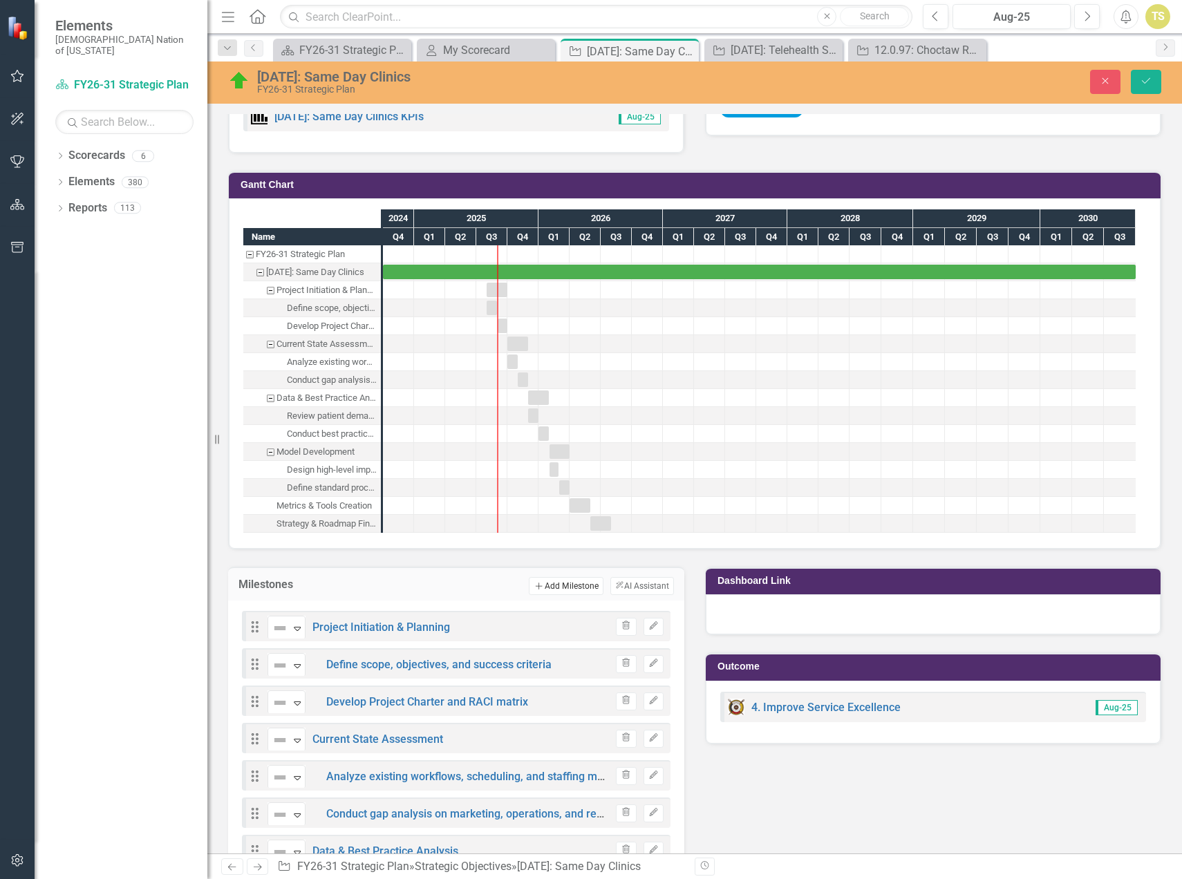
click at [550, 584] on button "Add Add Milestone" at bounding box center [566, 586] width 74 height 18
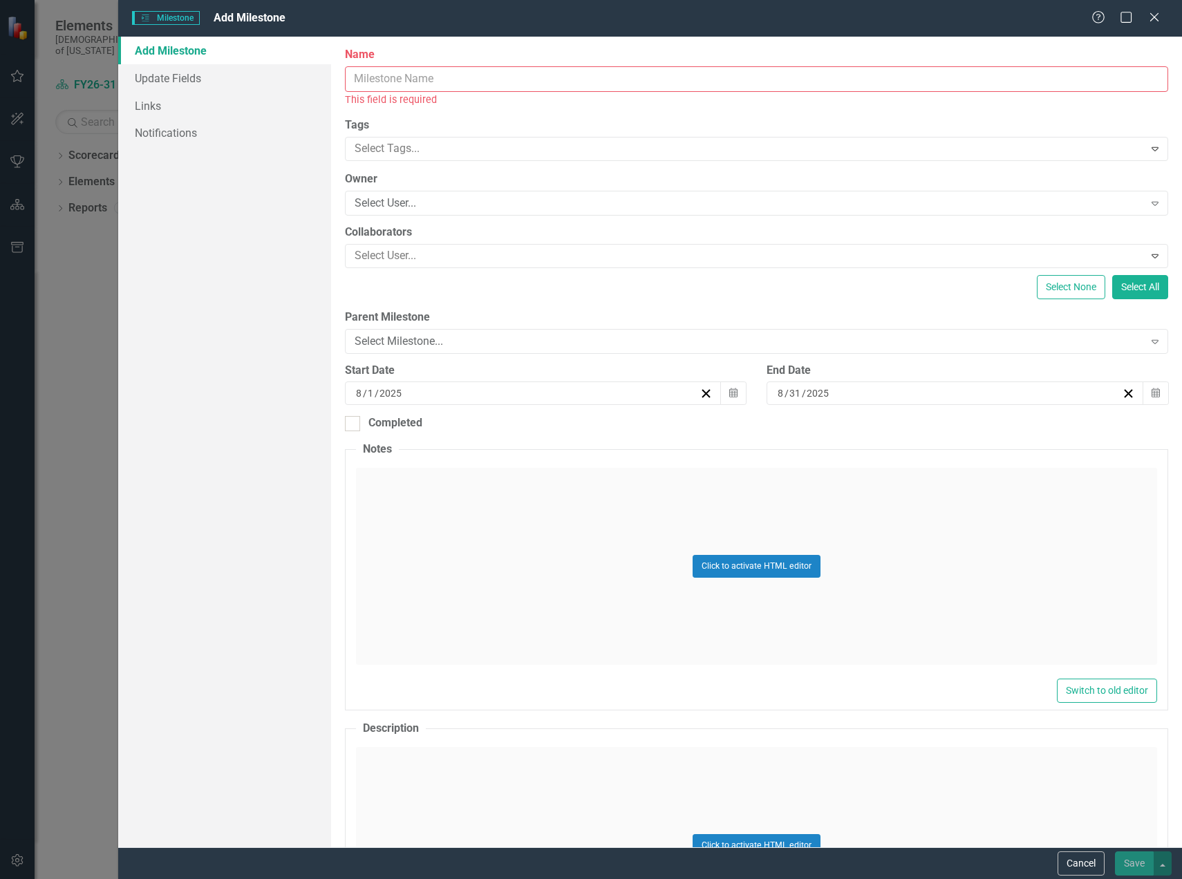
click at [388, 84] on input "Name" at bounding box center [756, 79] width 823 height 26
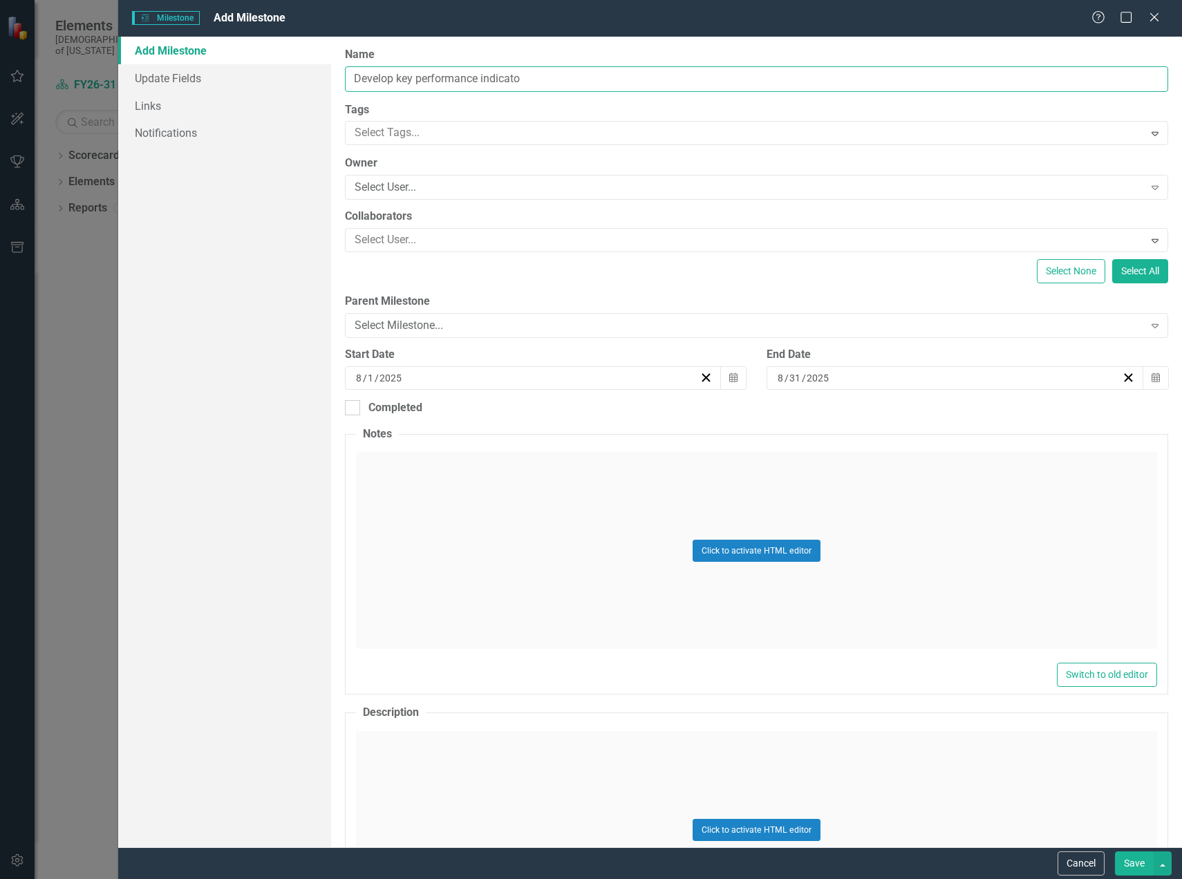
type input "Develop key performance indicator"
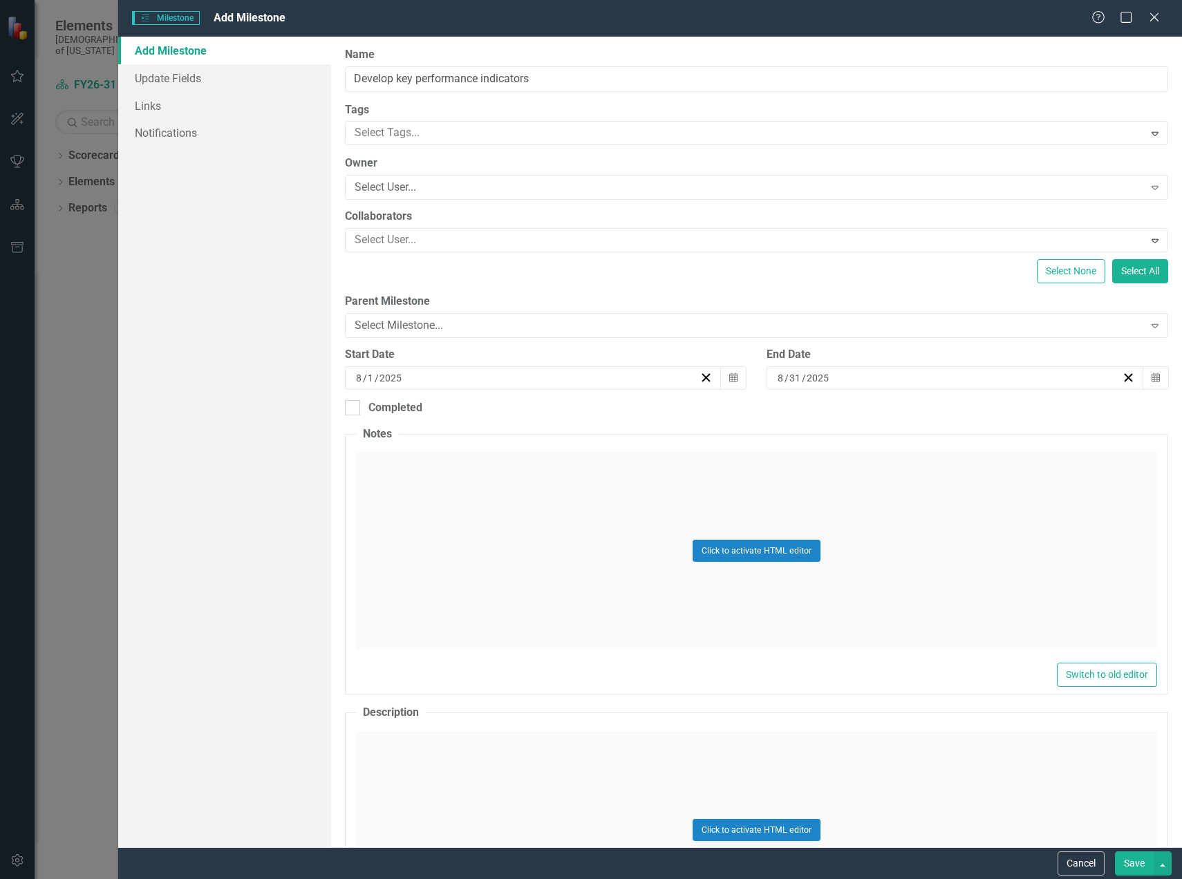
scroll to position [930, 0]
type input "Develop key performance indicators and reporting cadence"
click at [401, 329] on div "Select Milestone..." at bounding box center [749, 326] width 789 height 16
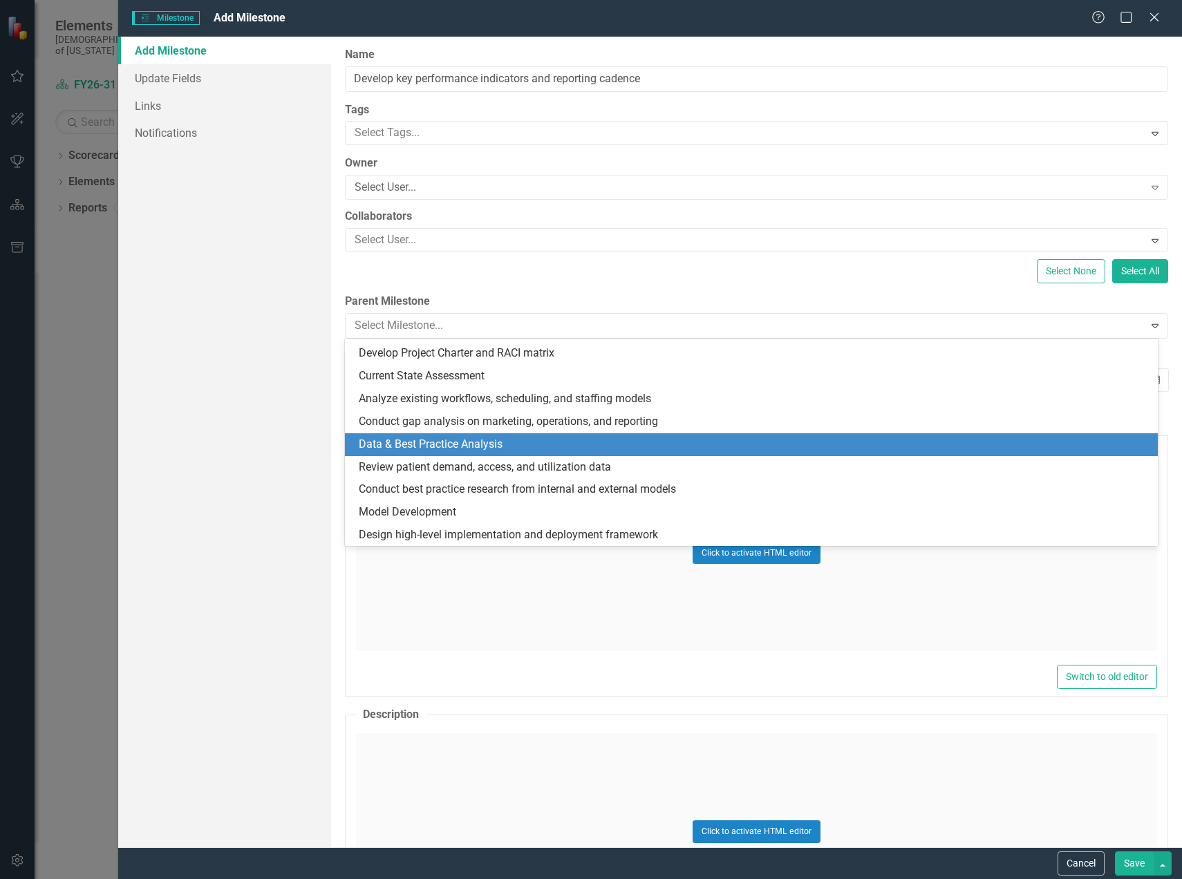
scroll to position [133, 0]
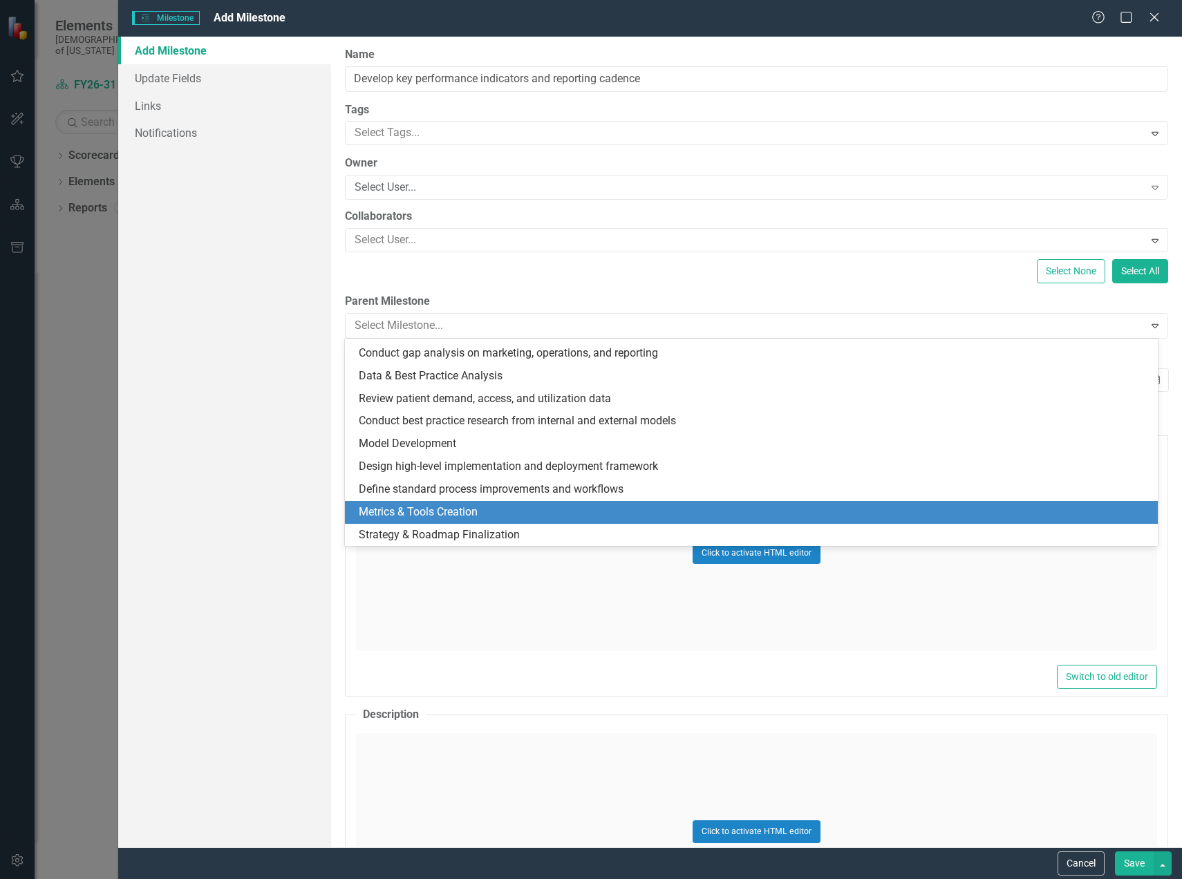
click at [411, 514] on div "Metrics & Tools Creation" at bounding box center [754, 513] width 791 height 16
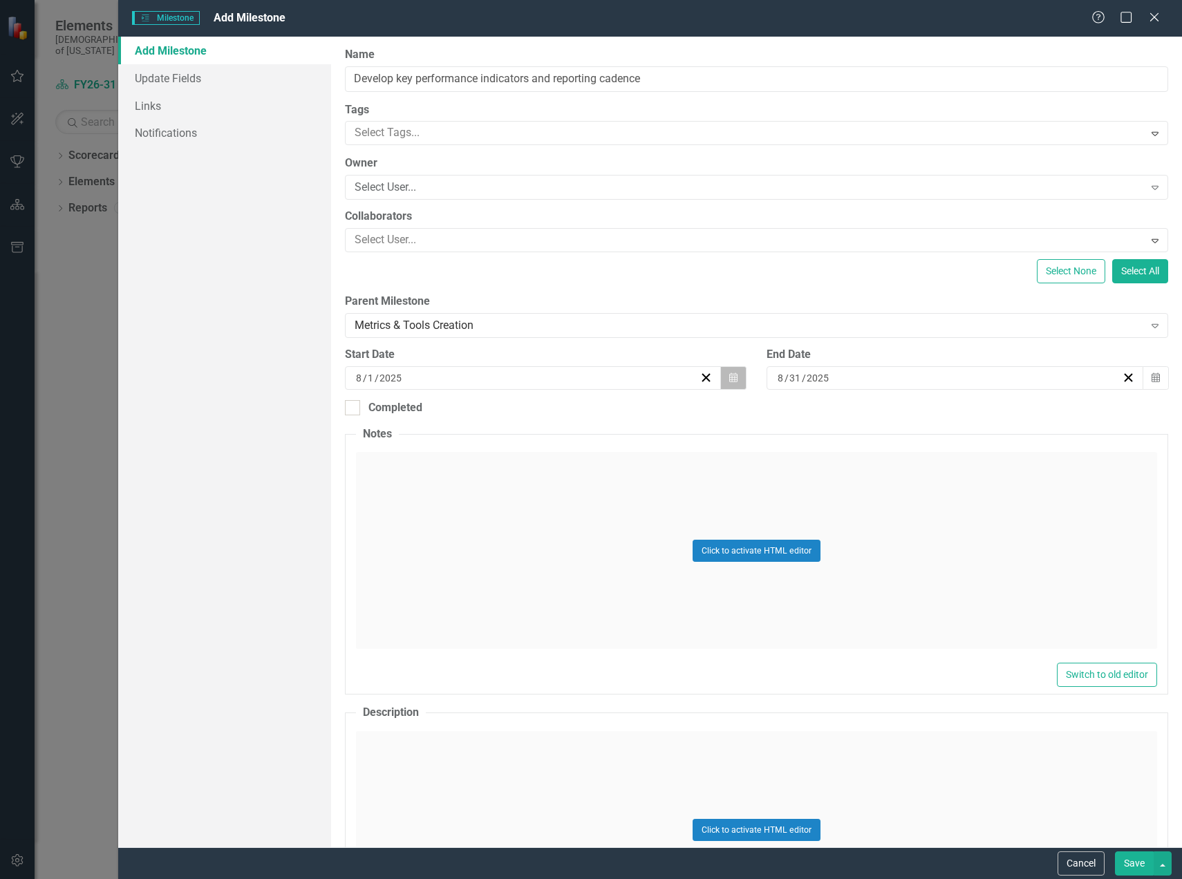
click at [723, 377] on button "Calendar" at bounding box center [733, 377] width 26 height 23
click at [629, 415] on button "»" at bounding box center [636, 412] width 30 height 30
click at [464, 417] on button "‹" at bounding box center [456, 412] width 30 height 30
click at [462, 417] on button "‹" at bounding box center [456, 412] width 30 height 30
click at [459, 417] on button "‹" at bounding box center [456, 412] width 30 height 30
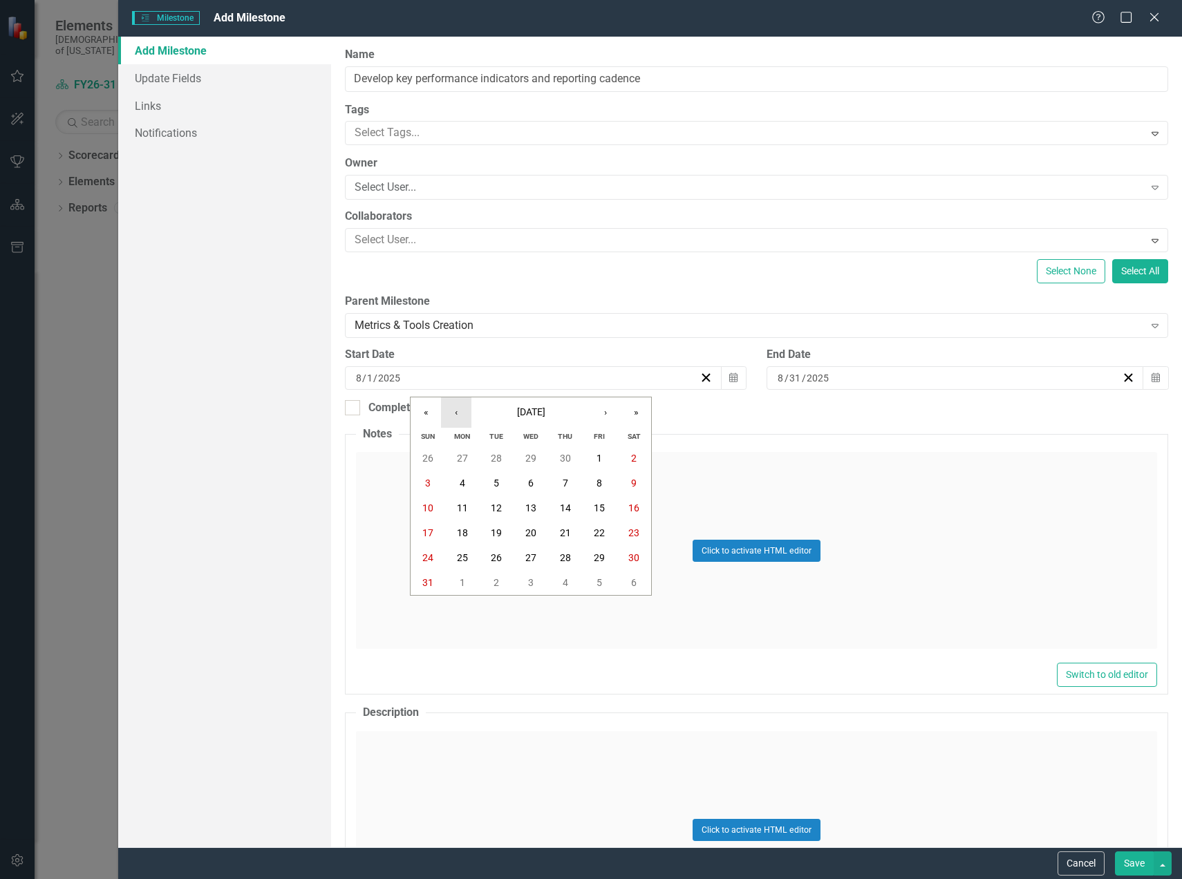
click at [459, 417] on button "‹" at bounding box center [456, 412] width 30 height 30
click at [531, 457] on abbr "1" at bounding box center [531, 458] width 6 height 11
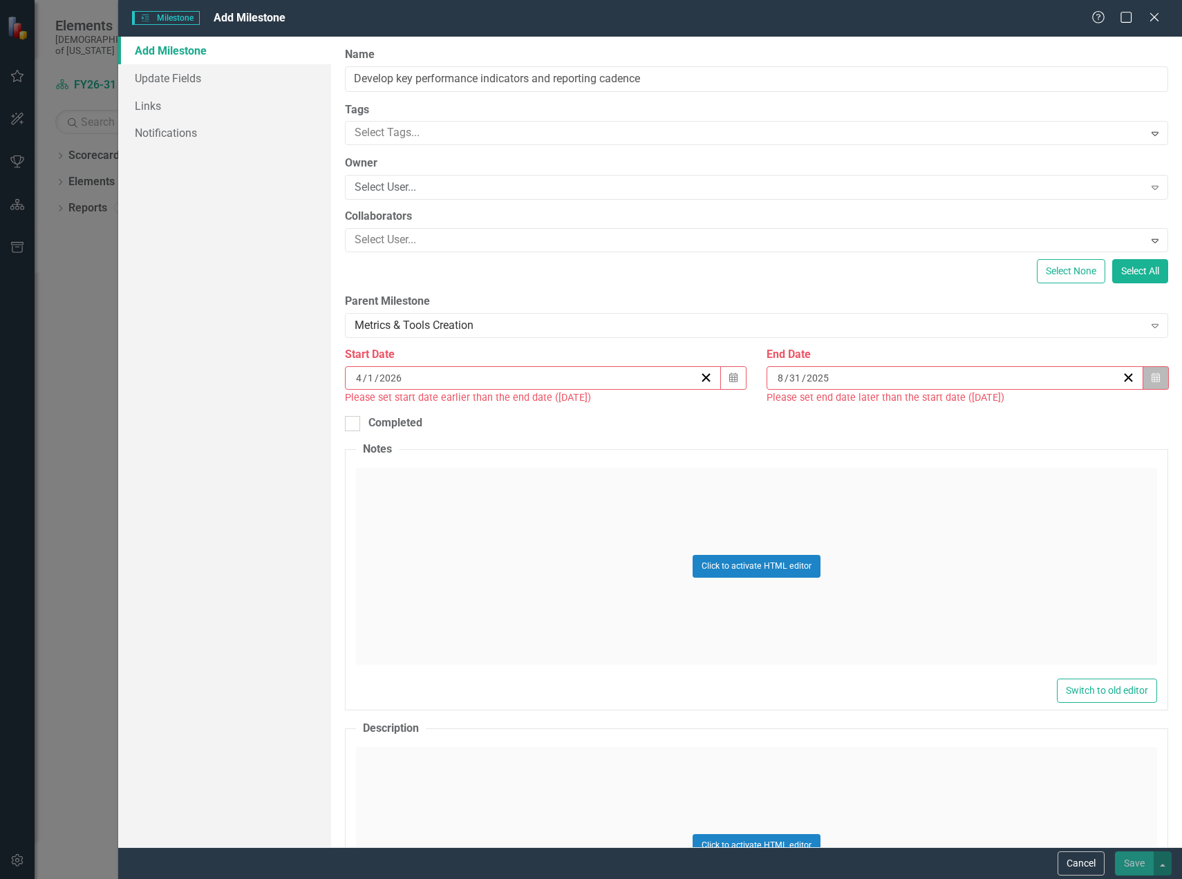
click at [1142, 382] on button "Calendar" at bounding box center [1155, 377] width 26 height 23
click at [1053, 408] on button "»" at bounding box center [1052, 412] width 30 height 30
click at [867, 420] on button "‹" at bounding box center [873, 412] width 30 height 30
click at [870, 418] on button "‹" at bounding box center [873, 412] width 30 height 30
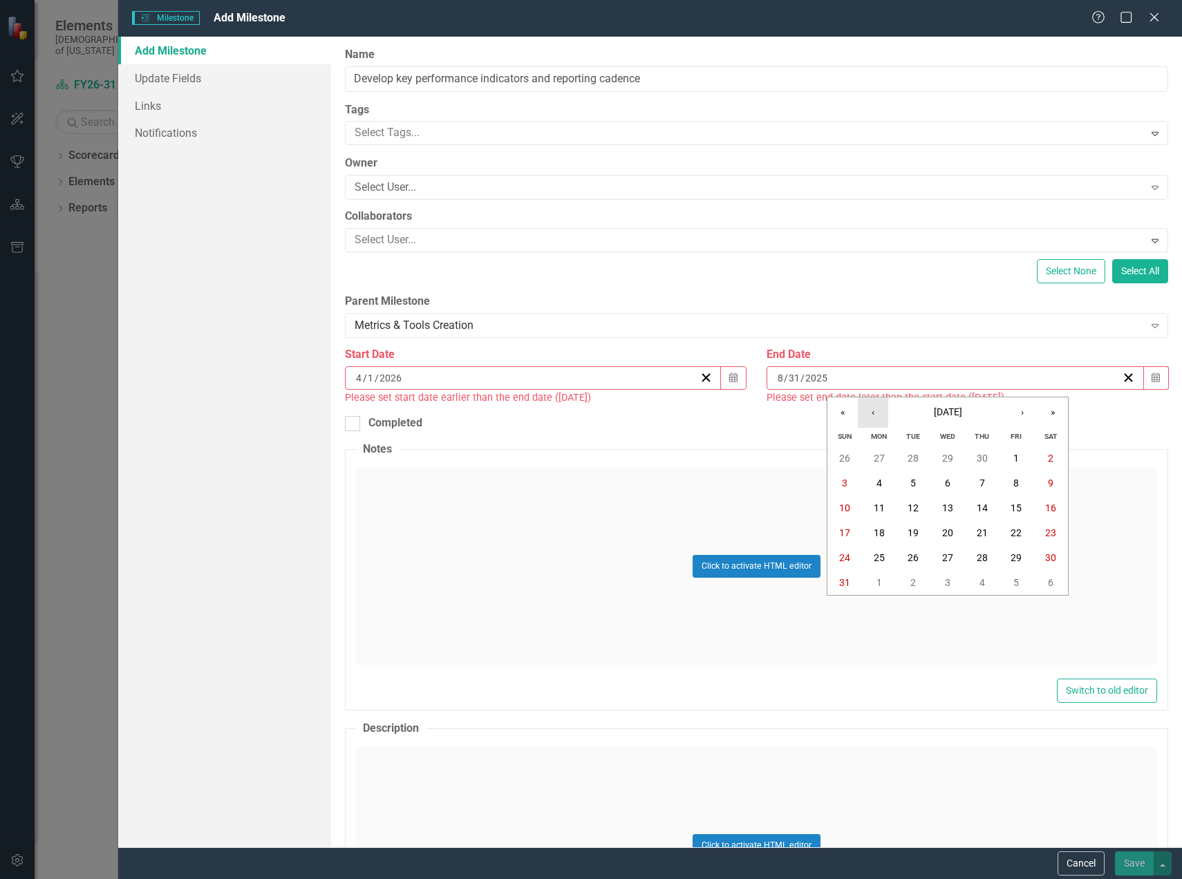
click at [870, 418] on button "‹" at bounding box center [873, 412] width 30 height 30
click at [977, 559] on abbr "30" at bounding box center [982, 557] width 11 height 11
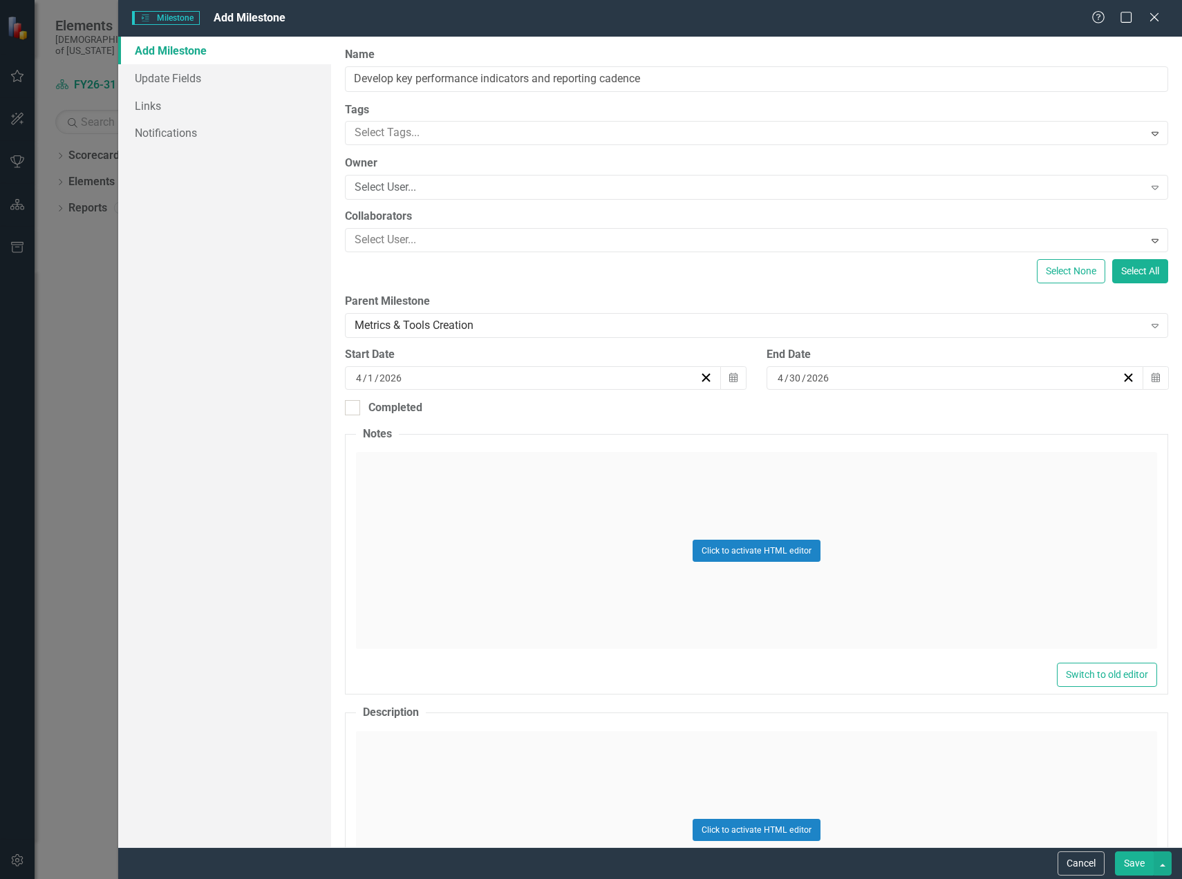
click at [1120, 858] on button "Save" at bounding box center [1134, 863] width 39 height 24
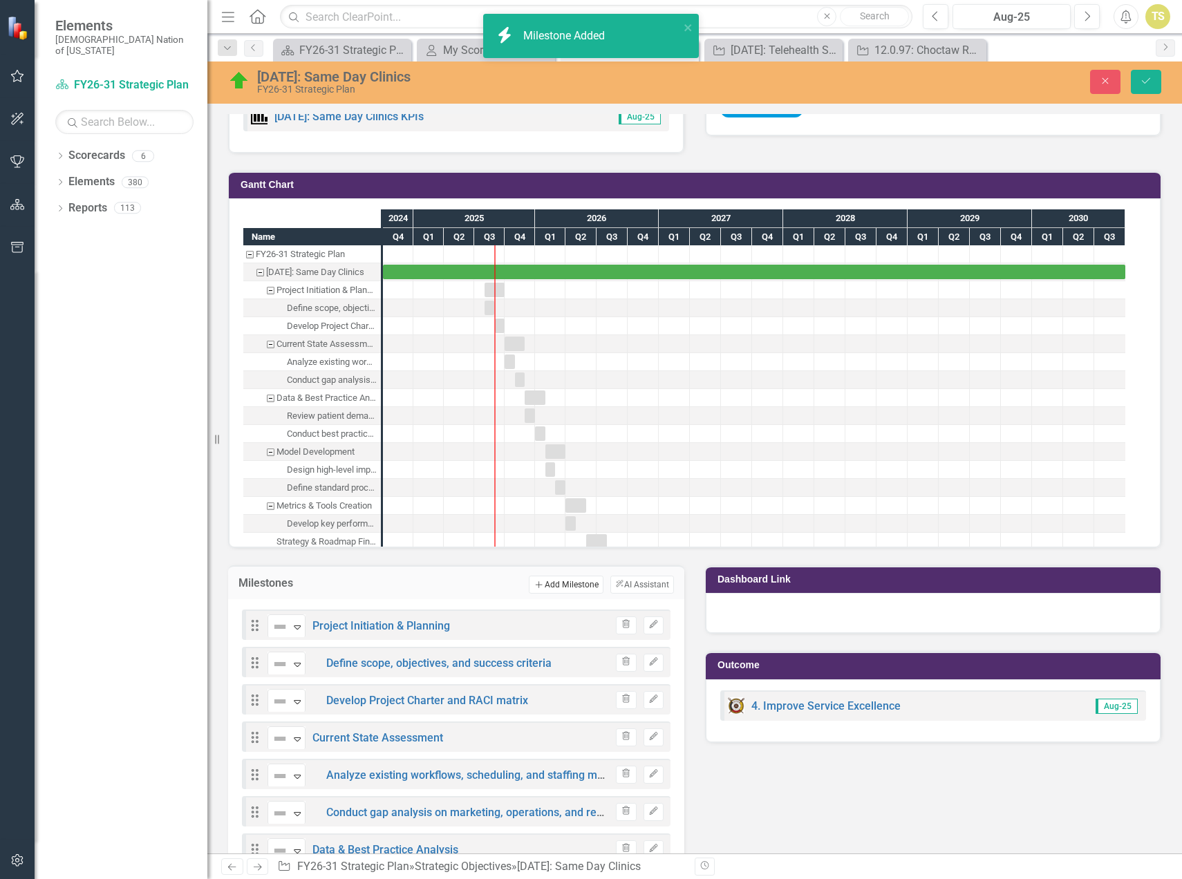
click at [556, 584] on button "Add Add Milestone" at bounding box center [566, 585] width 74 height 18
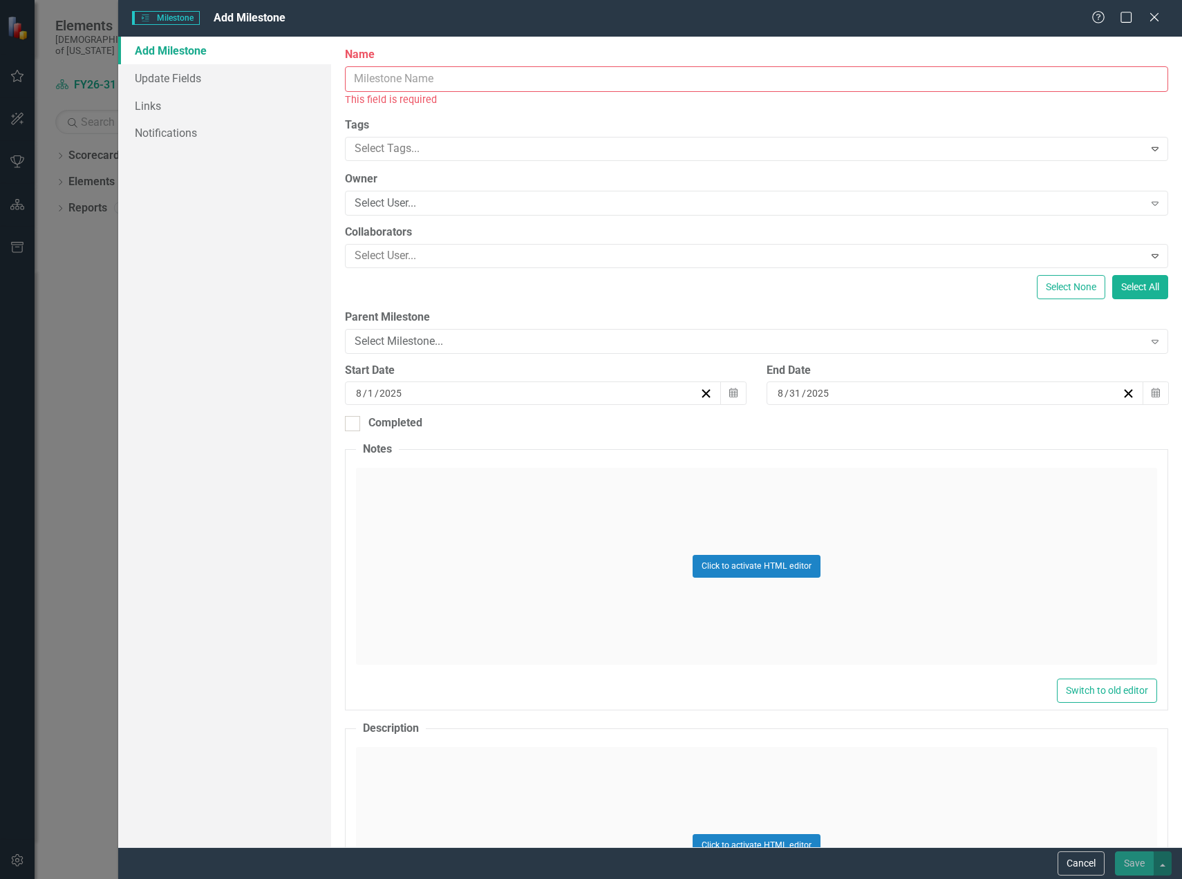
click at [358, 80] on input "Name" at bounding box center [756, 79] width 823 height 26
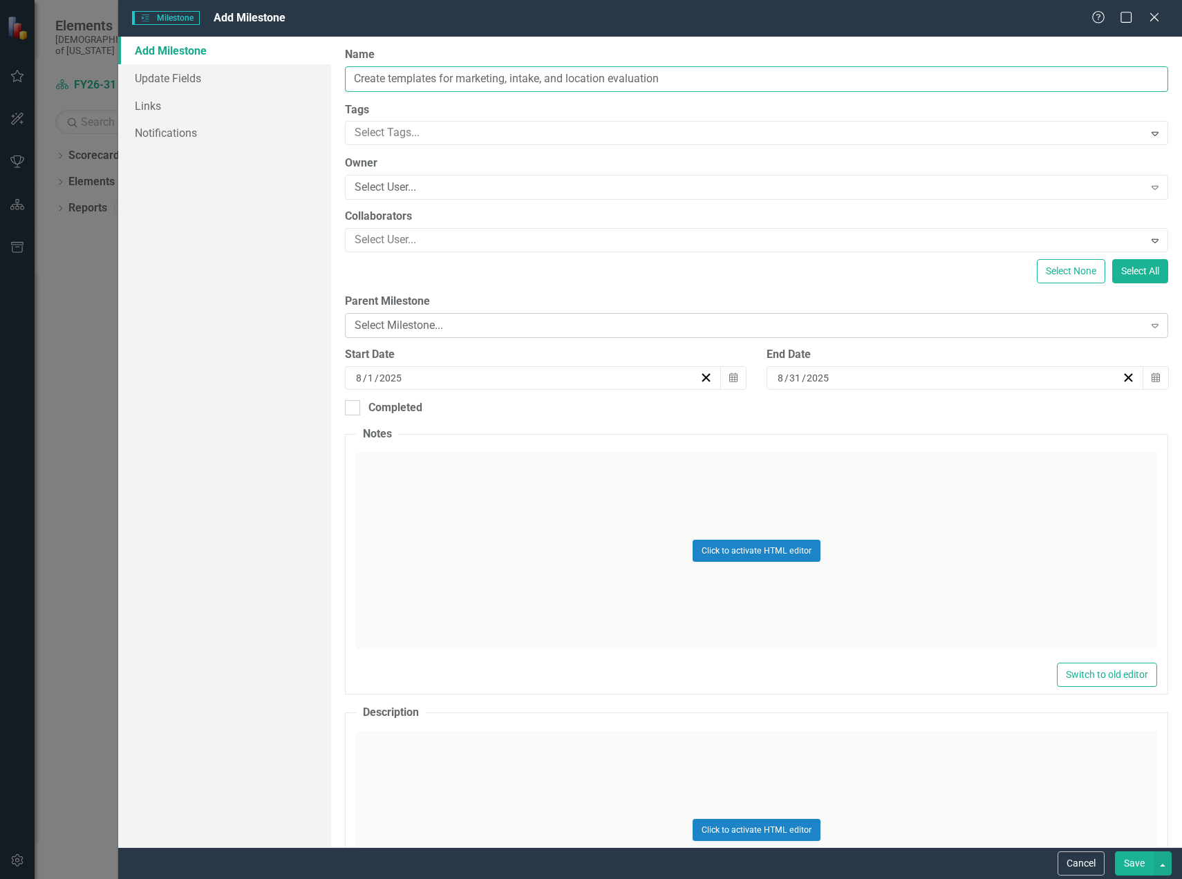
type input "Create templates for marketing, intake, and location evaluation"
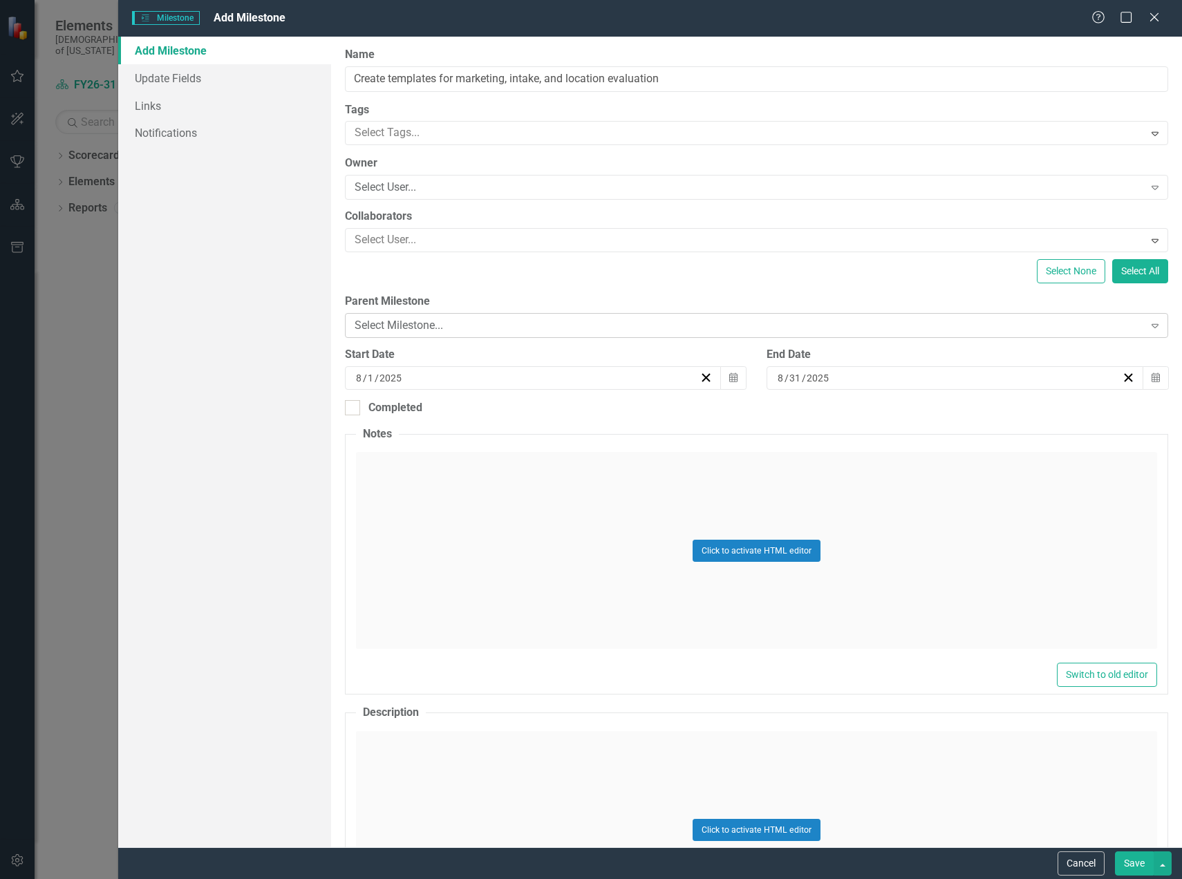
click at [435, 321] on div "Select Milestone..." at bounding box center [749, 326] width 789 height 16
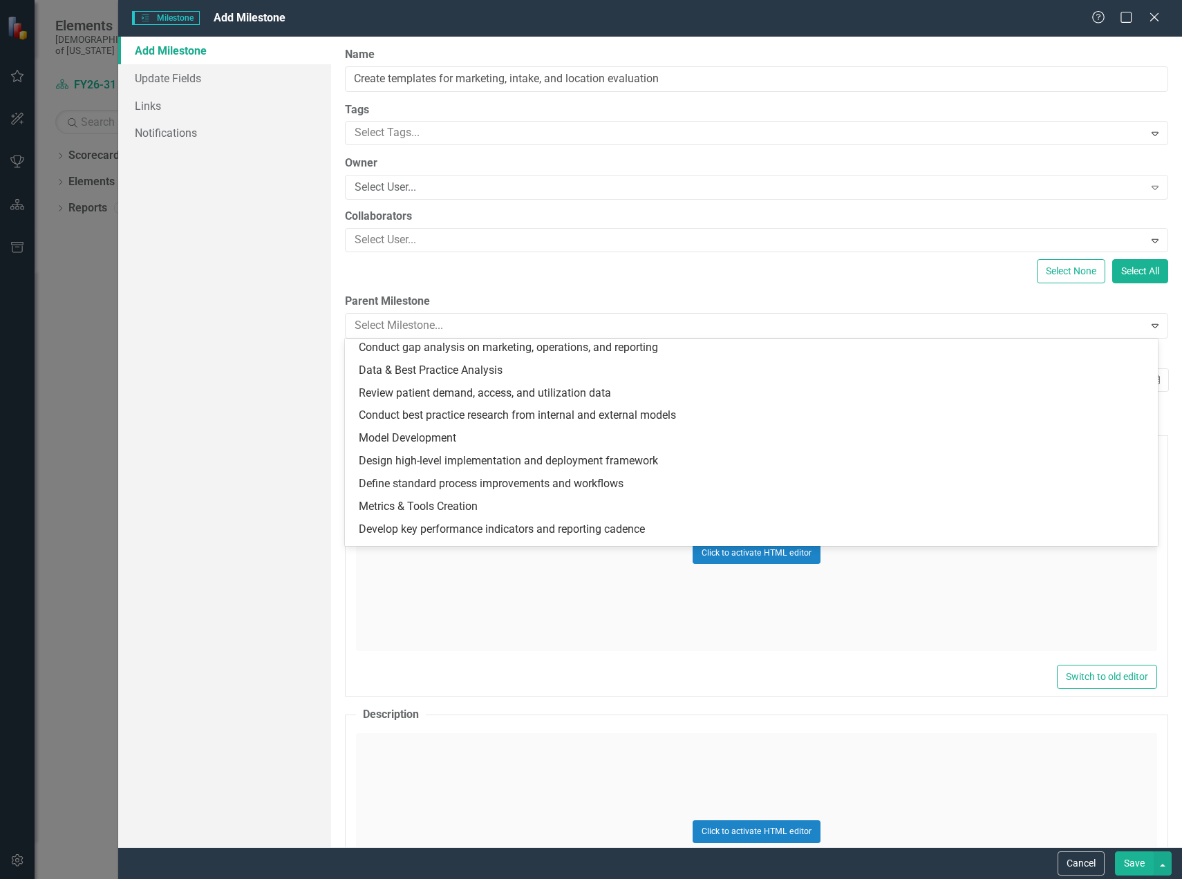
scroll to position [156, 0]
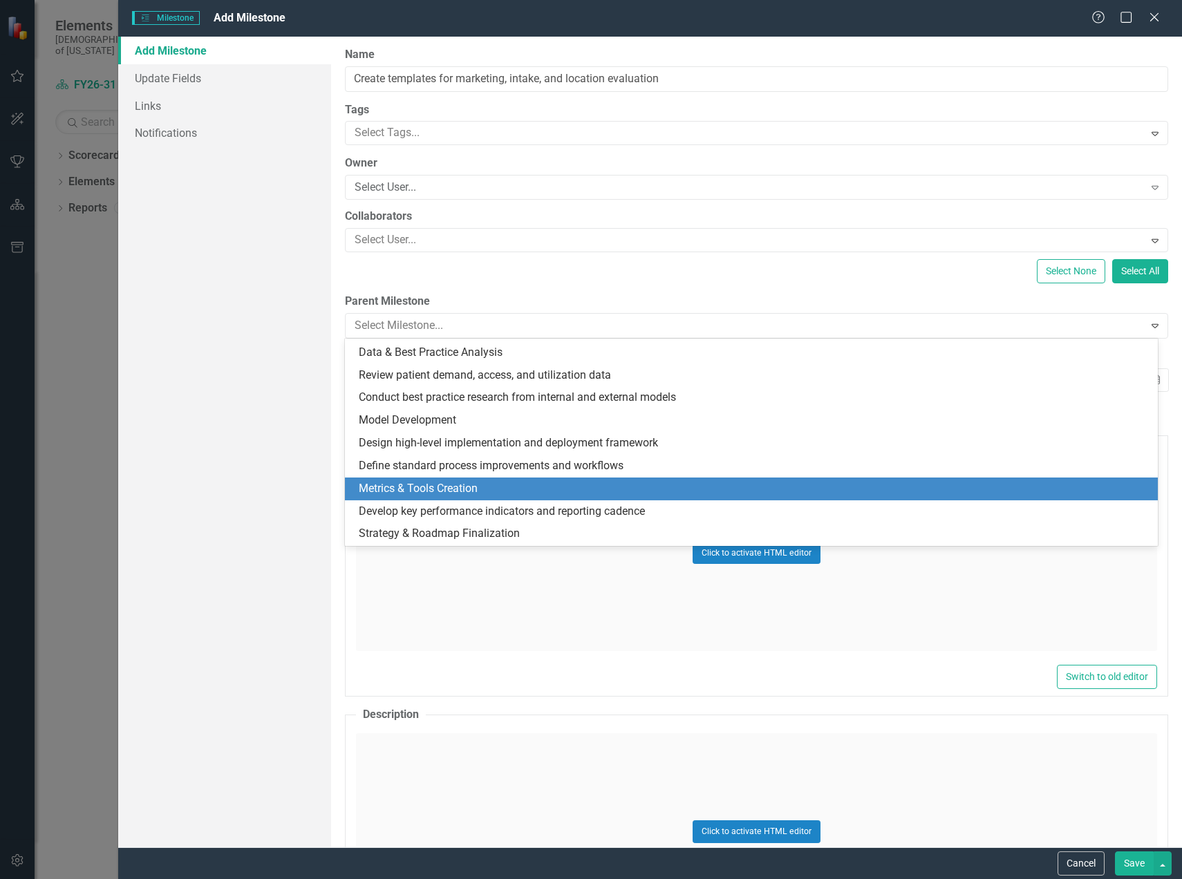
click at [419, 481] on div "Metrics & Tools Creation" at bounding box center [754, 489] width 791 height 16
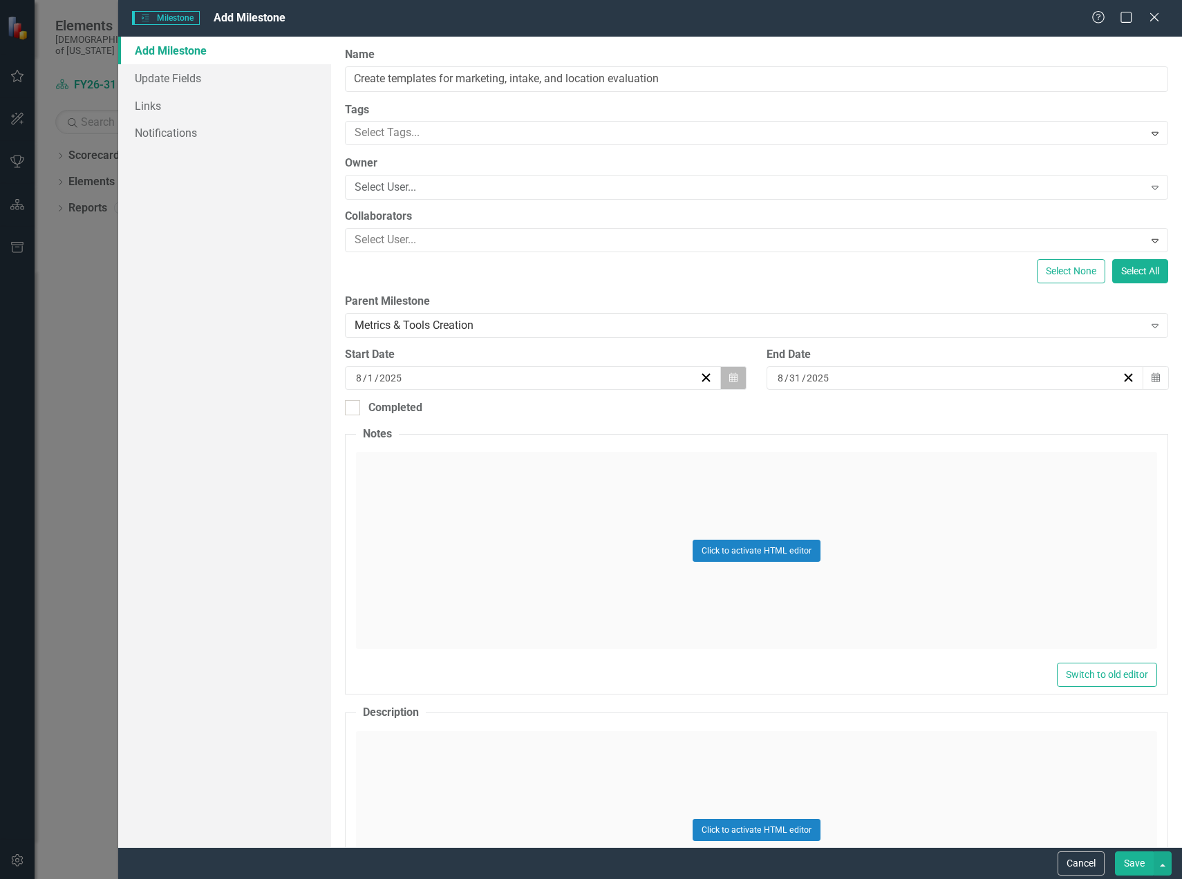
click at [723, 384] on button "Calendar" at bounding box center [733, 377] width 26 height 23
click at [627, 417] on button "»" at bounding box center [636, 412] width 30 height 30
click at [460, 418] on button "‹" at bounding box center [456, 412] width 30 height 30
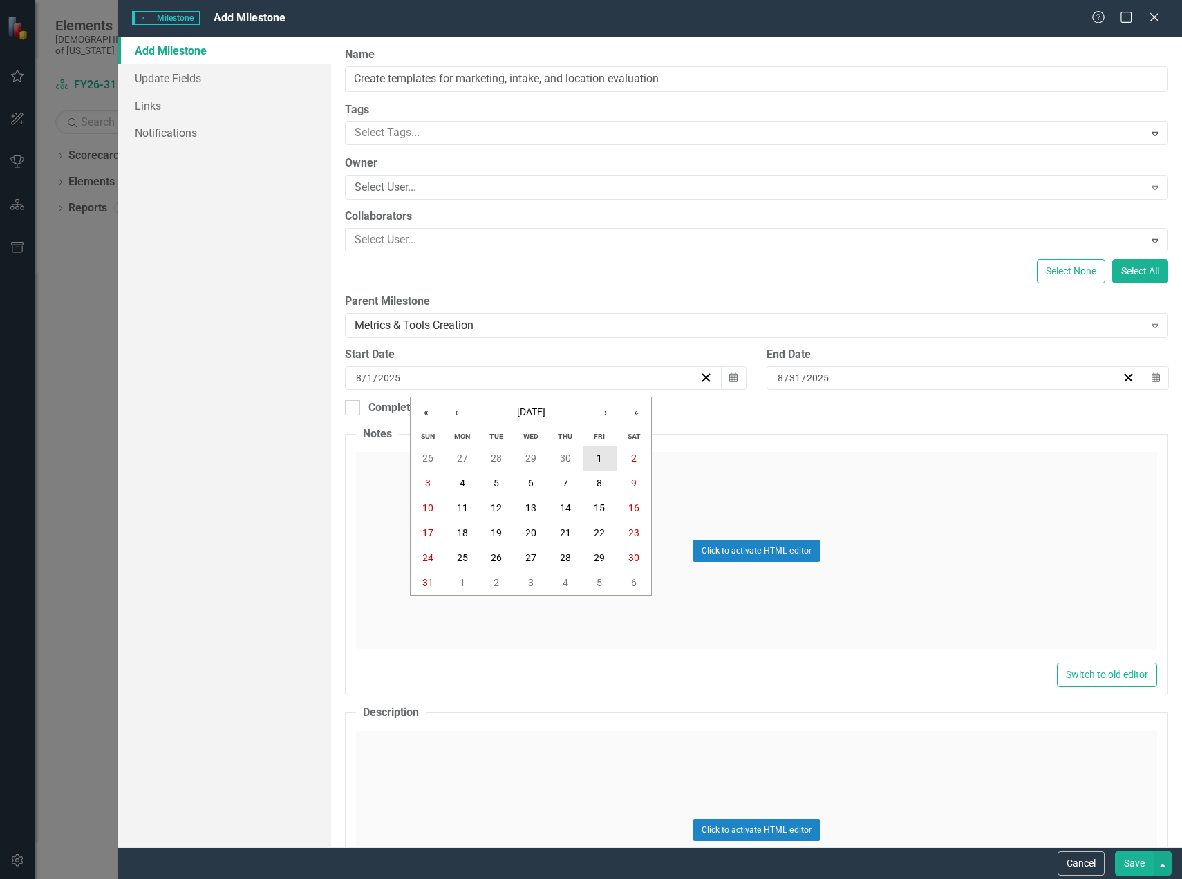
click at [597, 458] on abbr "1" at bounding box center [599, 458] width 6 height 11
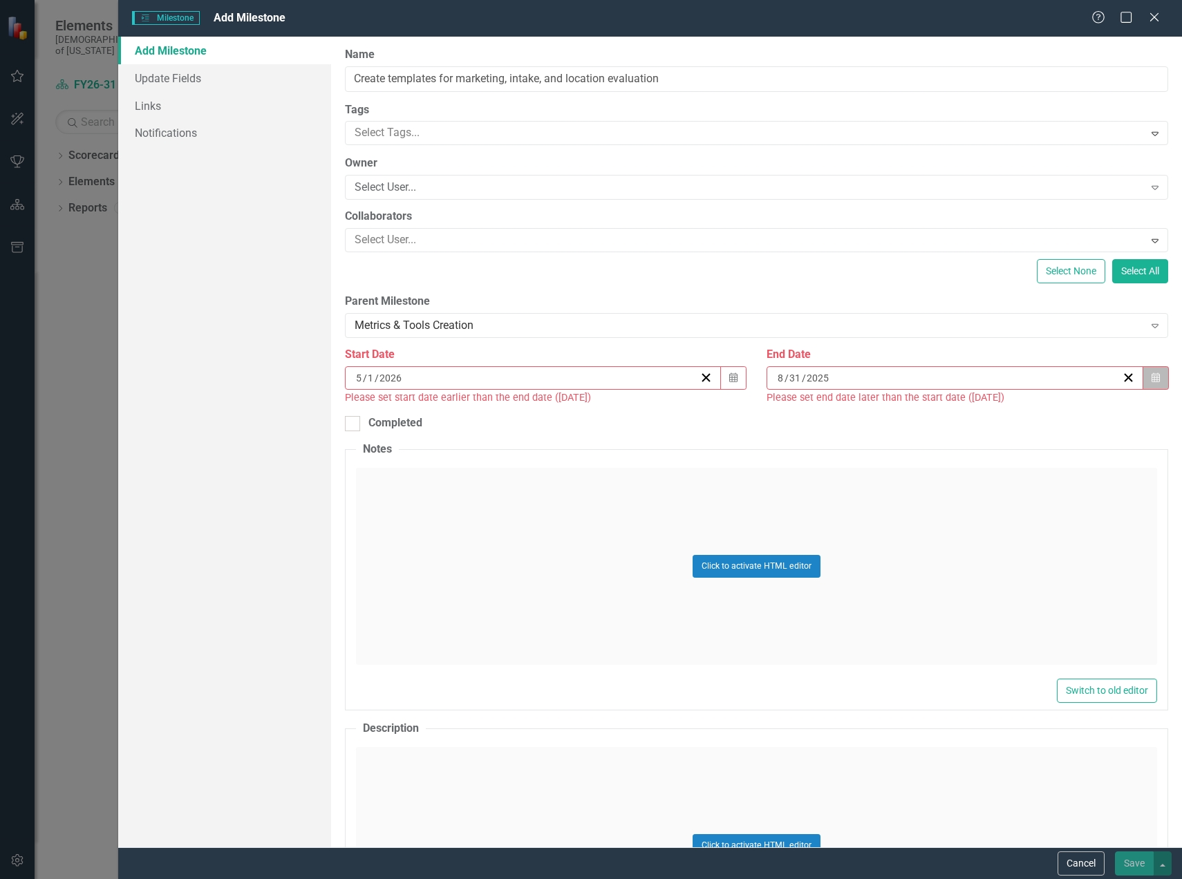
click at [1142, 384] on button "Calendar" at bounding box center [1155, 377] width 26 height 23
click at [1049, 412] on button "»" at bounding box center [1052, 412] width 30 height 30
click at [872, 420] on button "‹" at bounding box center [873, 412] width 30 height 30
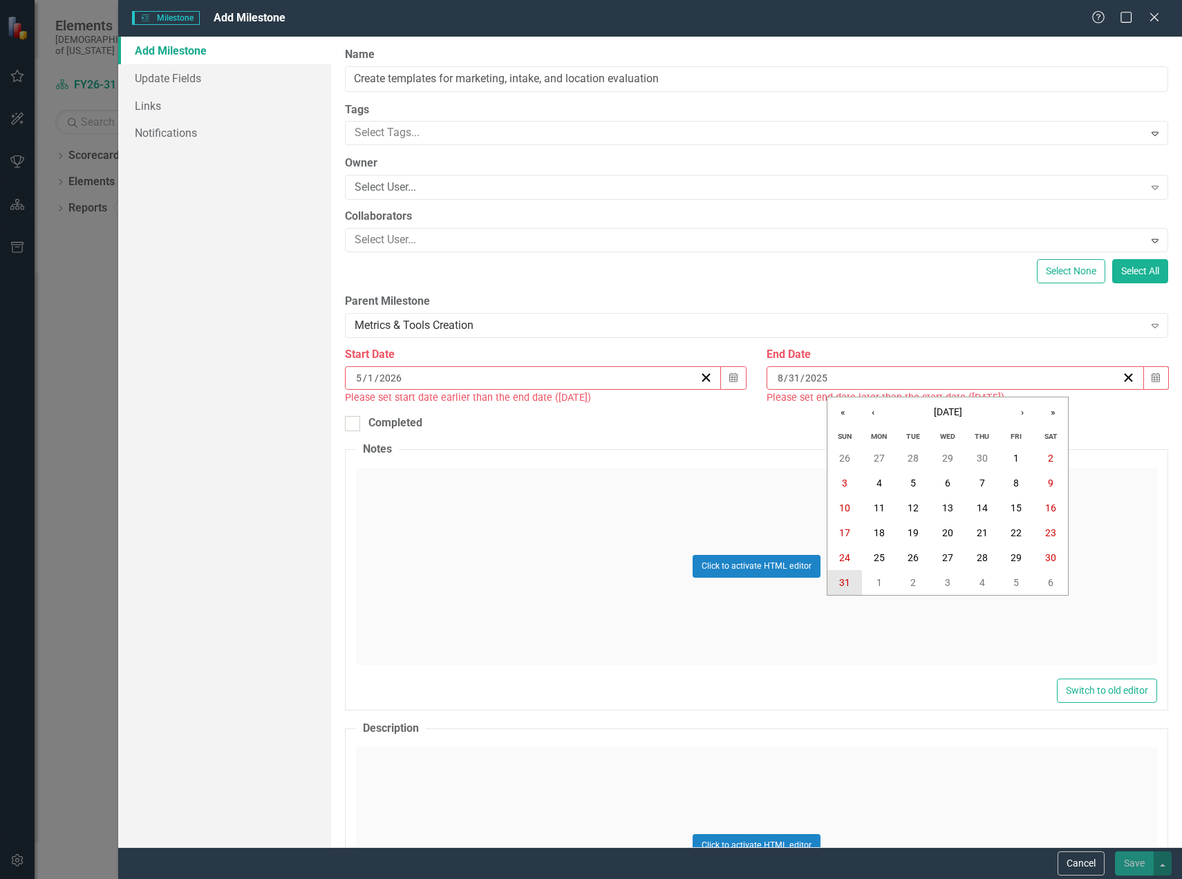
click at [843, 587] on abbr "31" at bounding box center [844, 582] width 11 height 11
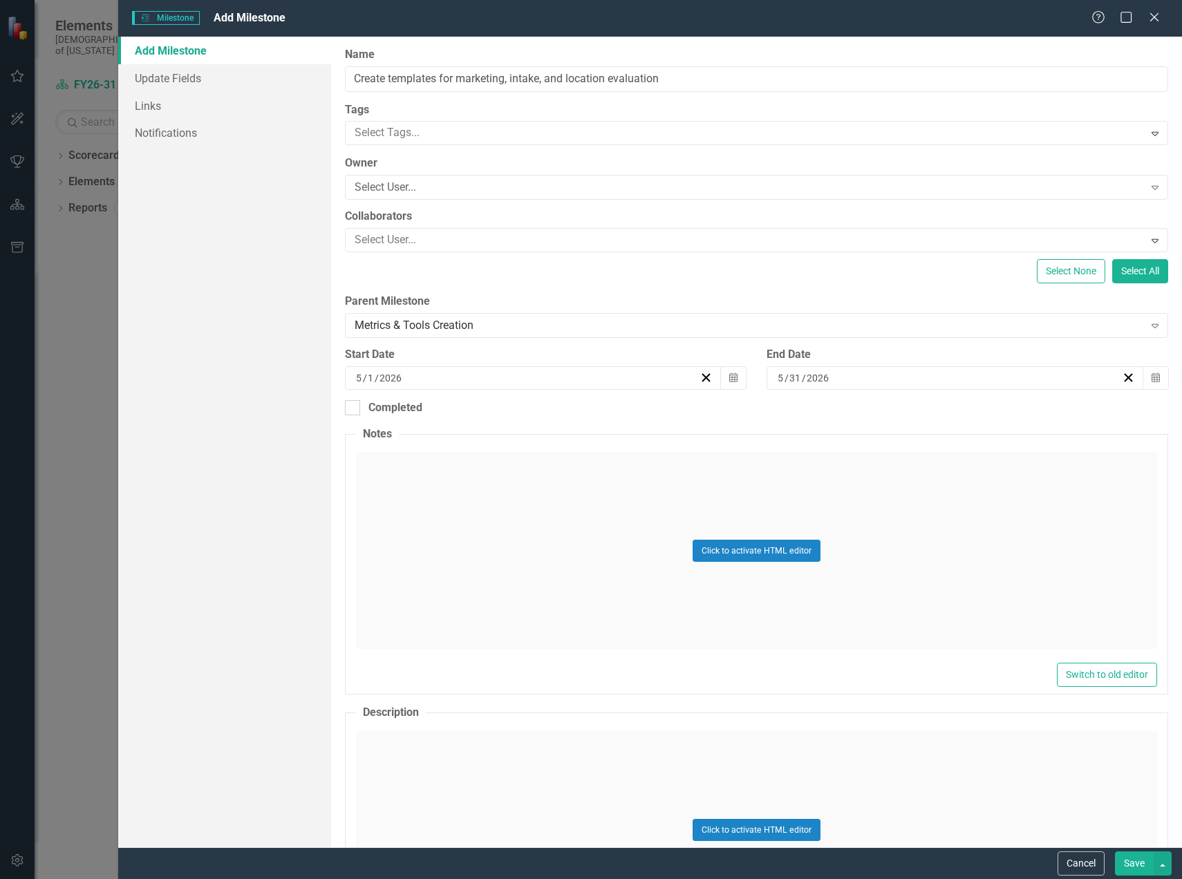
click at [1128, 871] on button "Save" at bounding box center [1134, 863] width 39 height 24
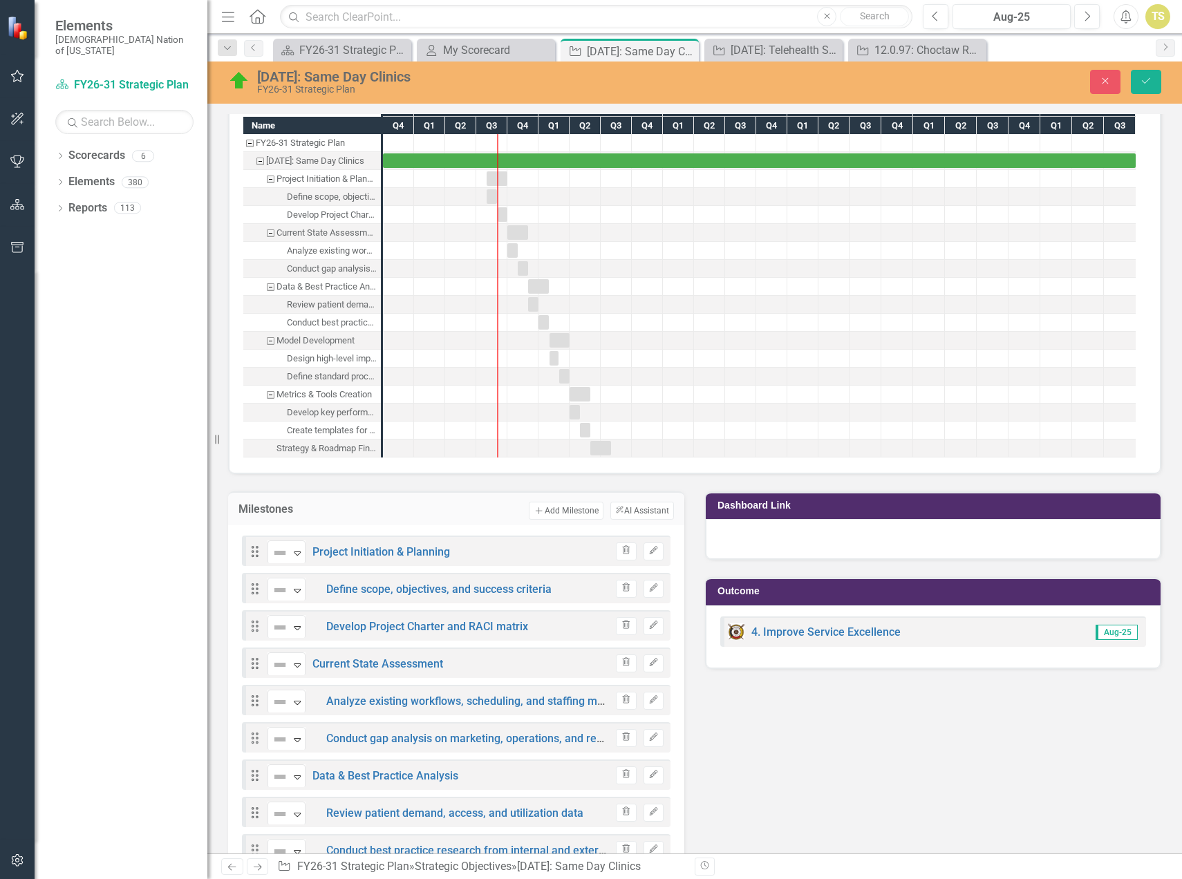
scroll to position [1019, 0]
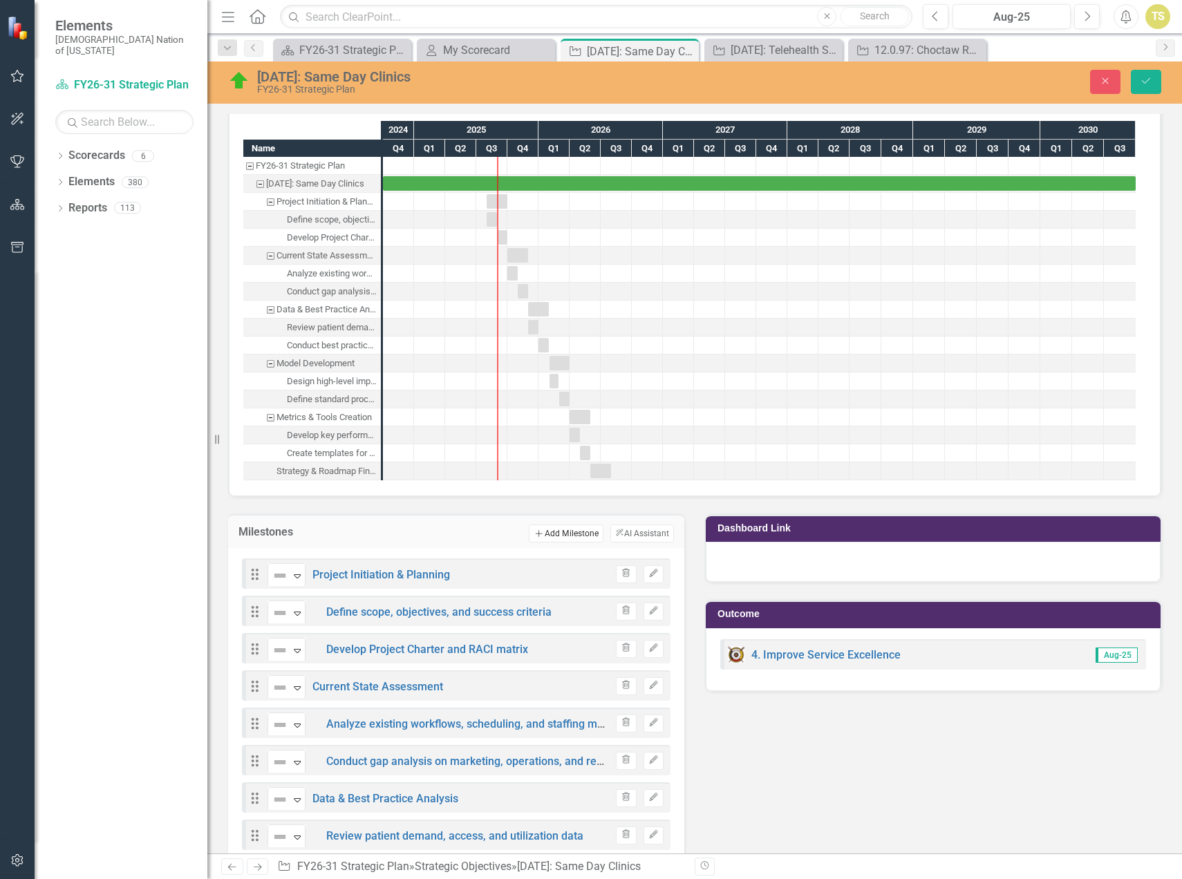
click at [544, 536] on button "Add Add Milestone" at bounding box center [566, 534] width 74 height 18
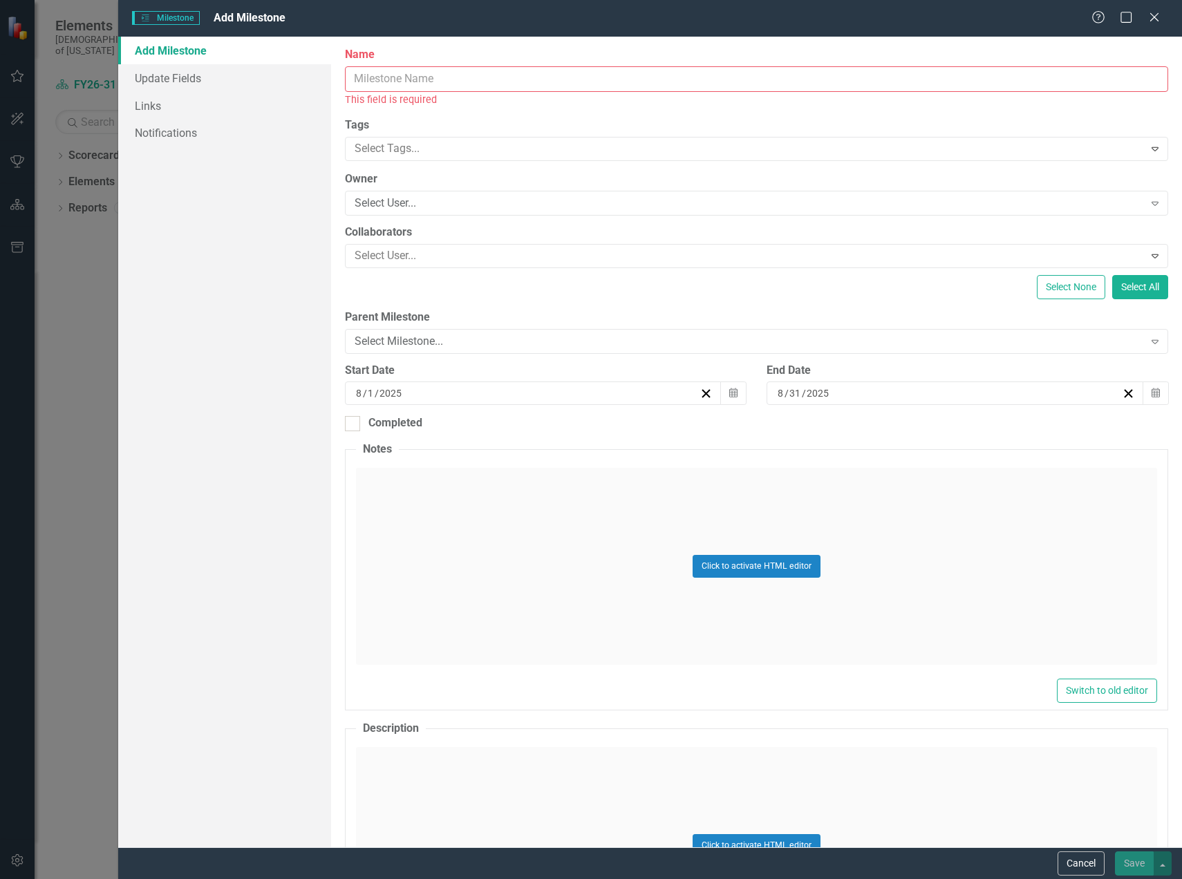
click at [382, 82] on input "Name" at bounding box center [756, 79] width 823 height 26
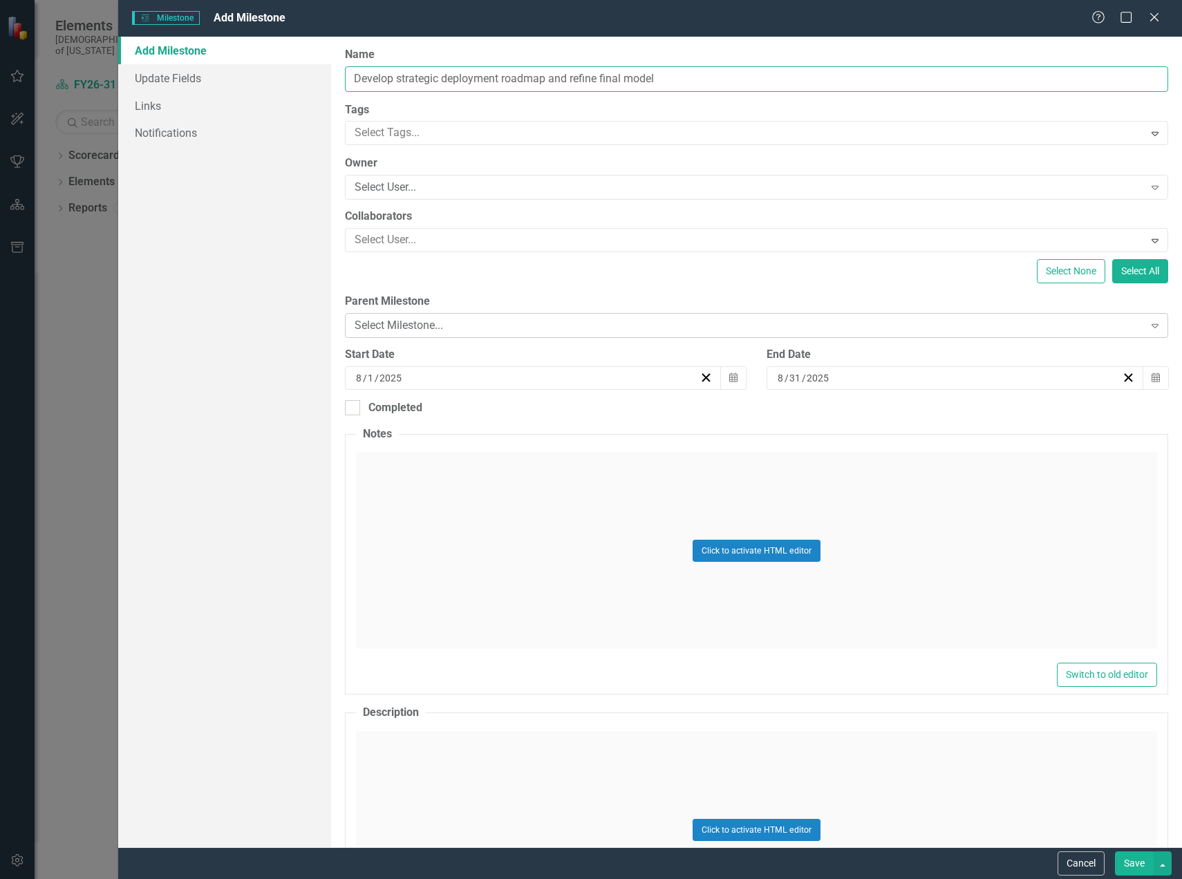
type input "Develop strategic deployment roadmap and refine final model"
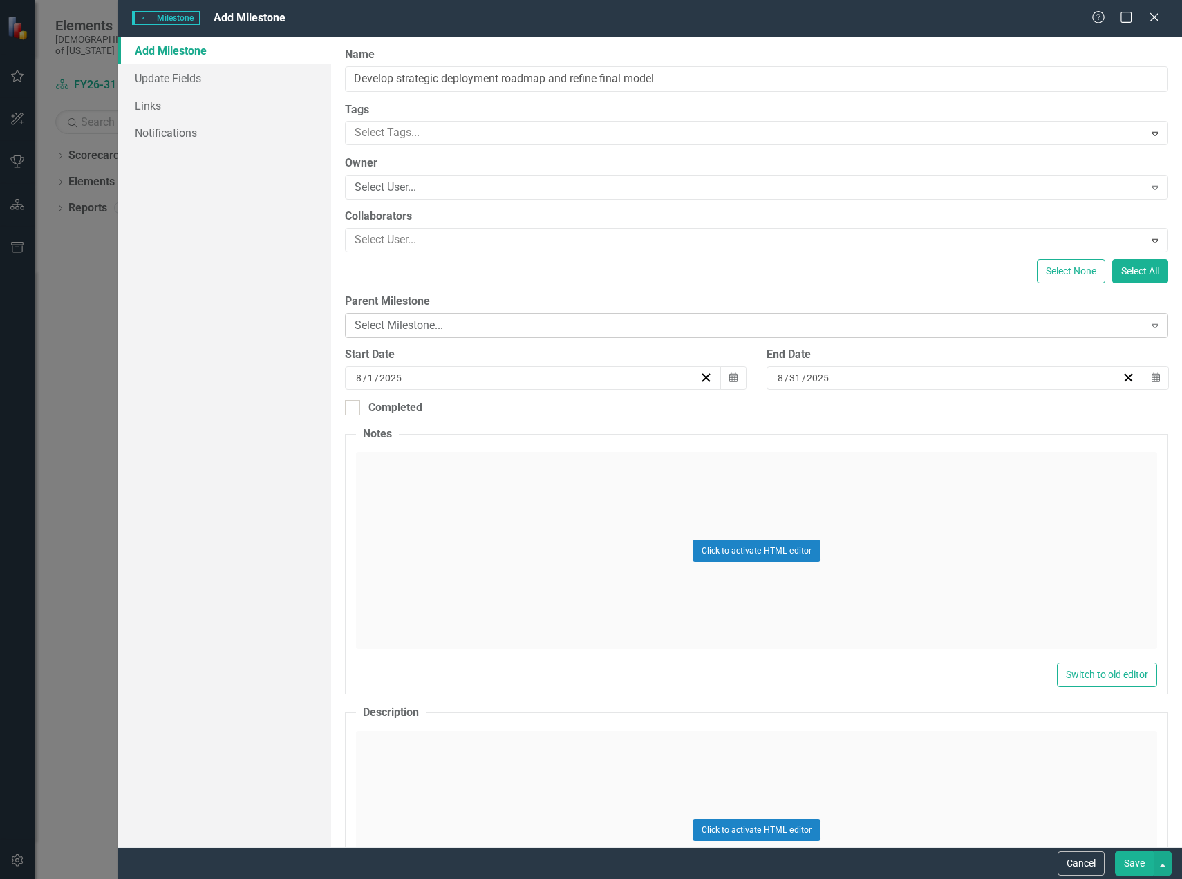
click at [393, 324] on div "Select Milestone..." at bounding box center [749, 326] width 789 height 16
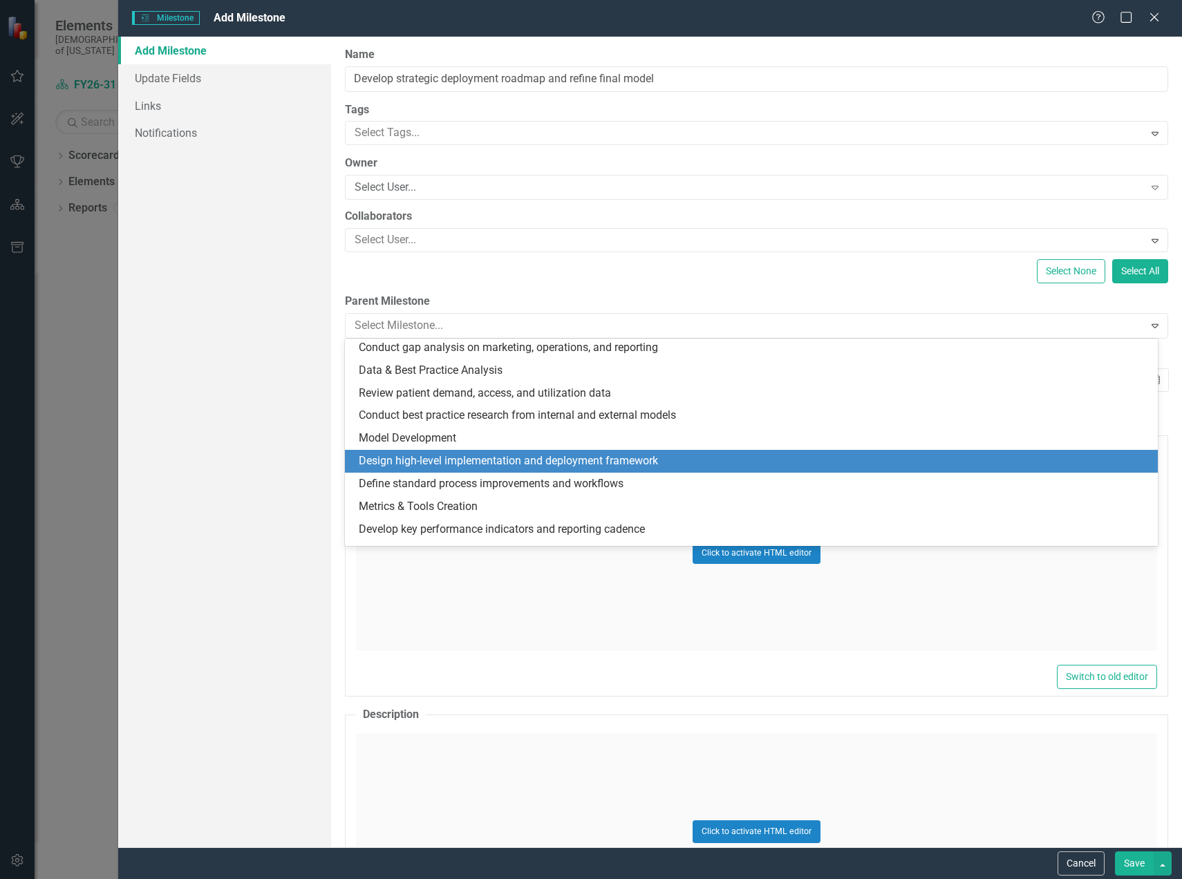
scroll to position [178, 0]
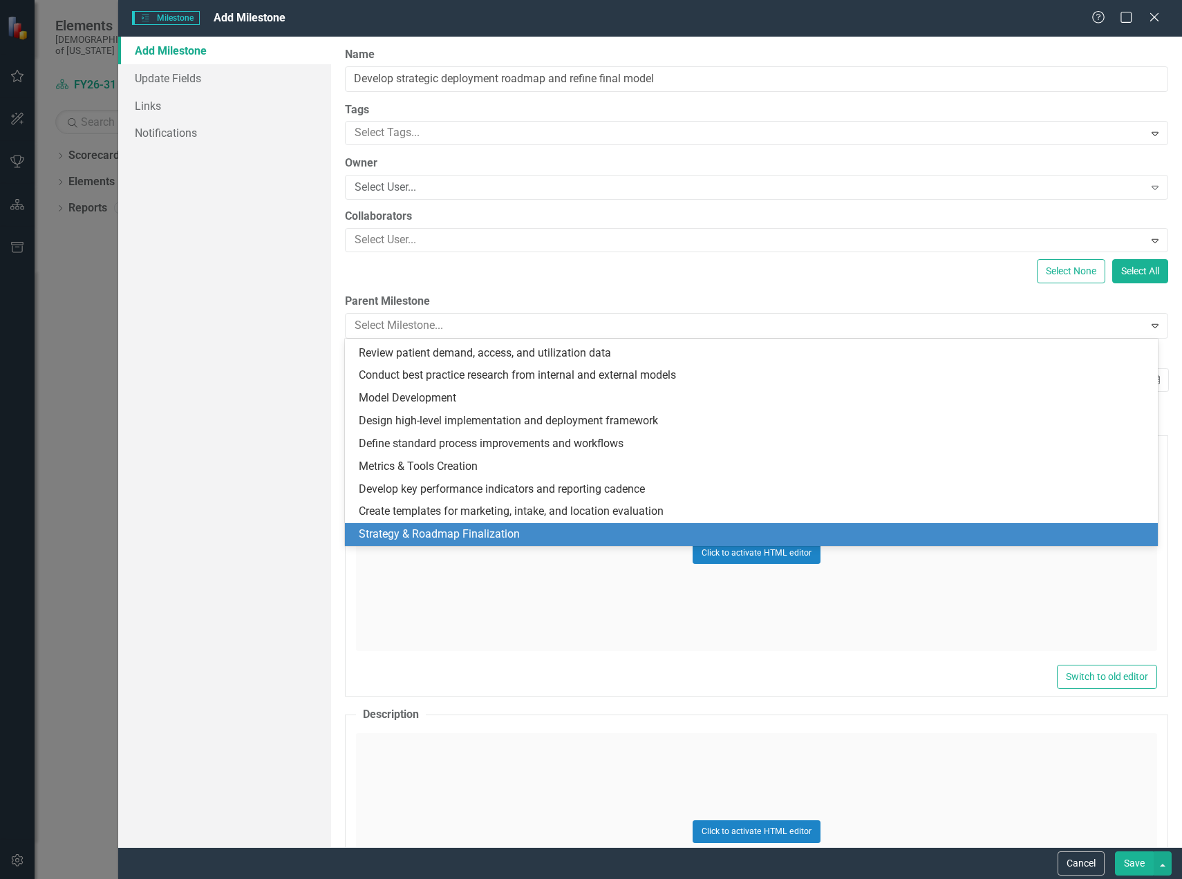
click at [407, 532] on div "Strategy & Roadmap Finalization" at bounding box center [754, 535] width 791 height 16
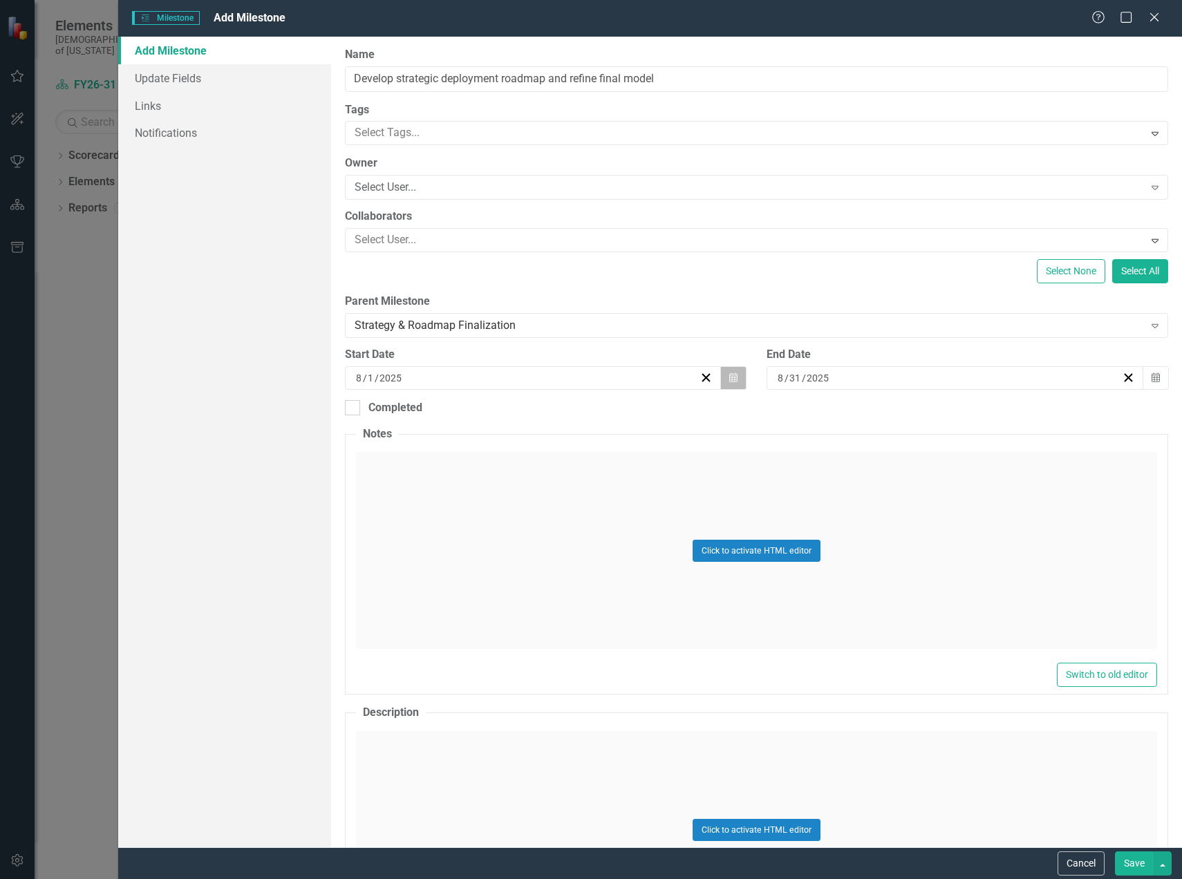
click at [729, 382] on icon "button" at bounding box center [733, 378] width 8 height 10
click at [644, 413] on button "»" at bounding box center [636, 412] width 30 height 30
click at [458, 415] on button "‹" at bounding box center [456, 412] width 30 height 30
click at [460, 463] on abbr "1" at bounding box center [463, 458] width 6 height 11
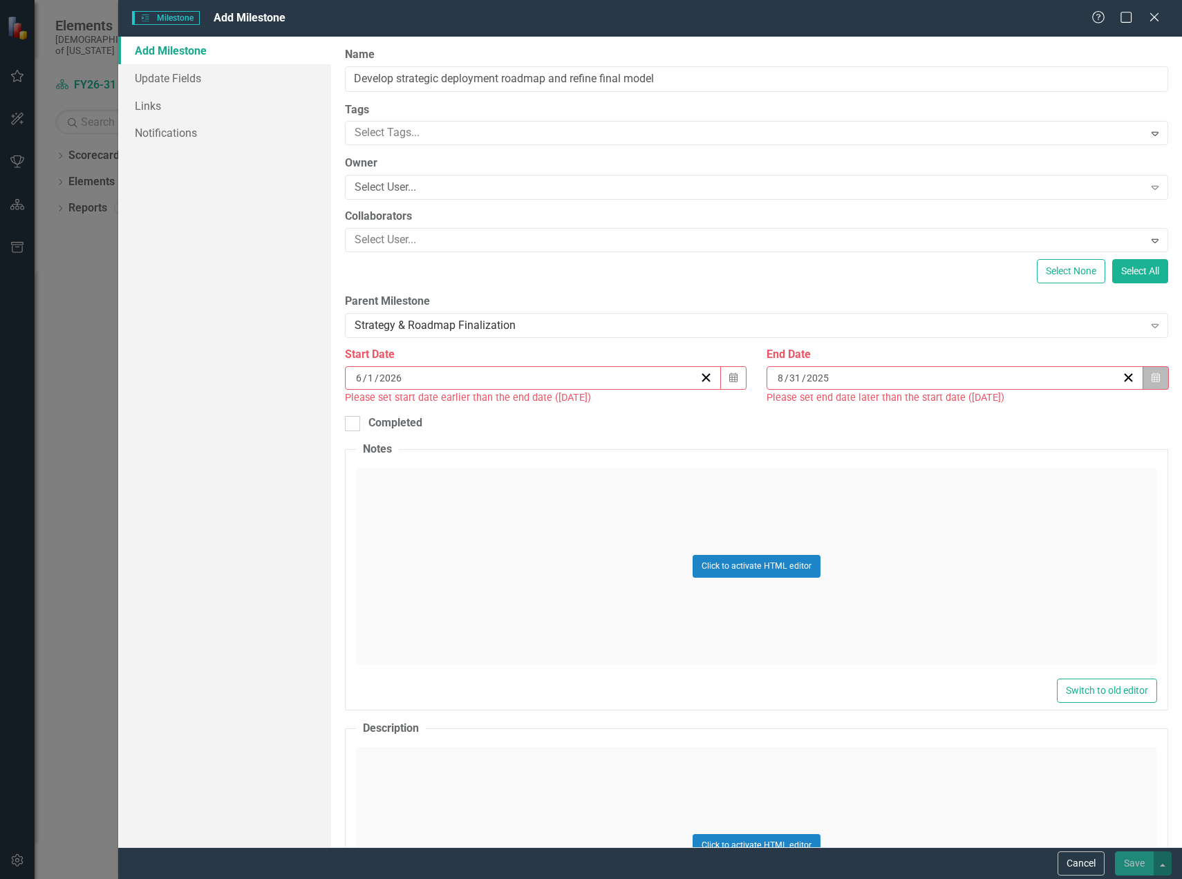
click at [1151, 379] on icon "Calendar" at bounding box center [1155, 378] width 8 height 10
click at [1055, 417] on button "»" at bounding box center [1052, 412] width 30 height 30
click at [867, 420] on button "‹" at bounding box center [873, 412] width 30 height 30
click at [911, 561] on abbr "30" at bounding box center [912, 557] width 11 height 11
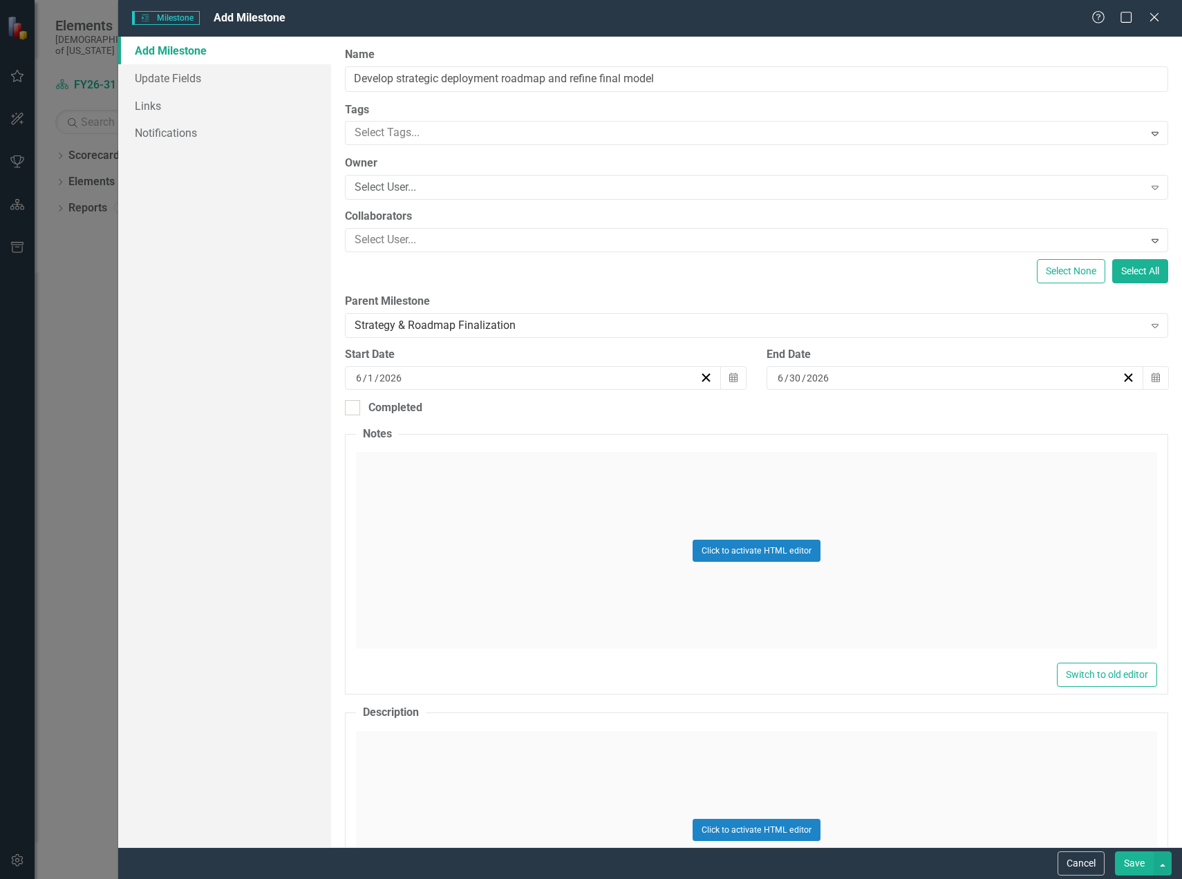
click at [1132, 858] on button "Save" at bounding box center [1134, 863] width 39 height 24
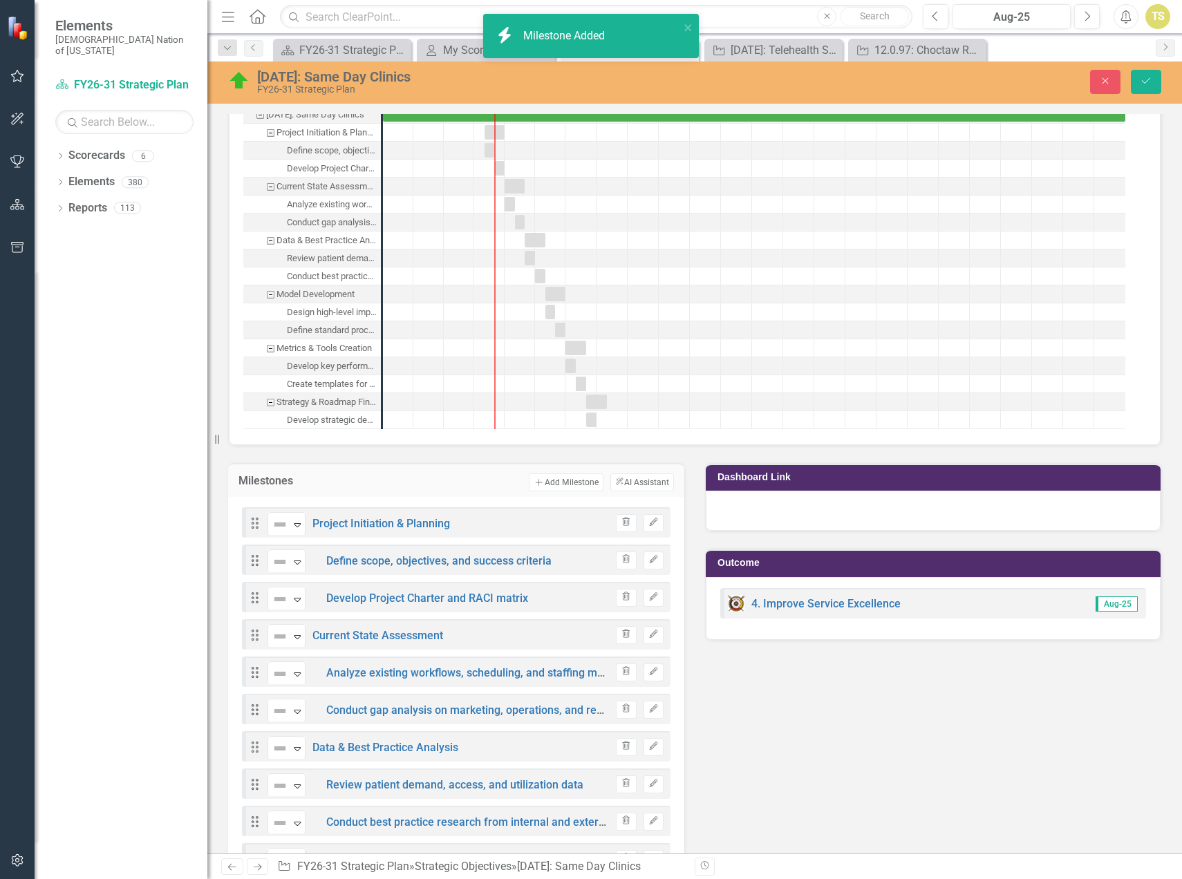
scroll to position [950, 0]
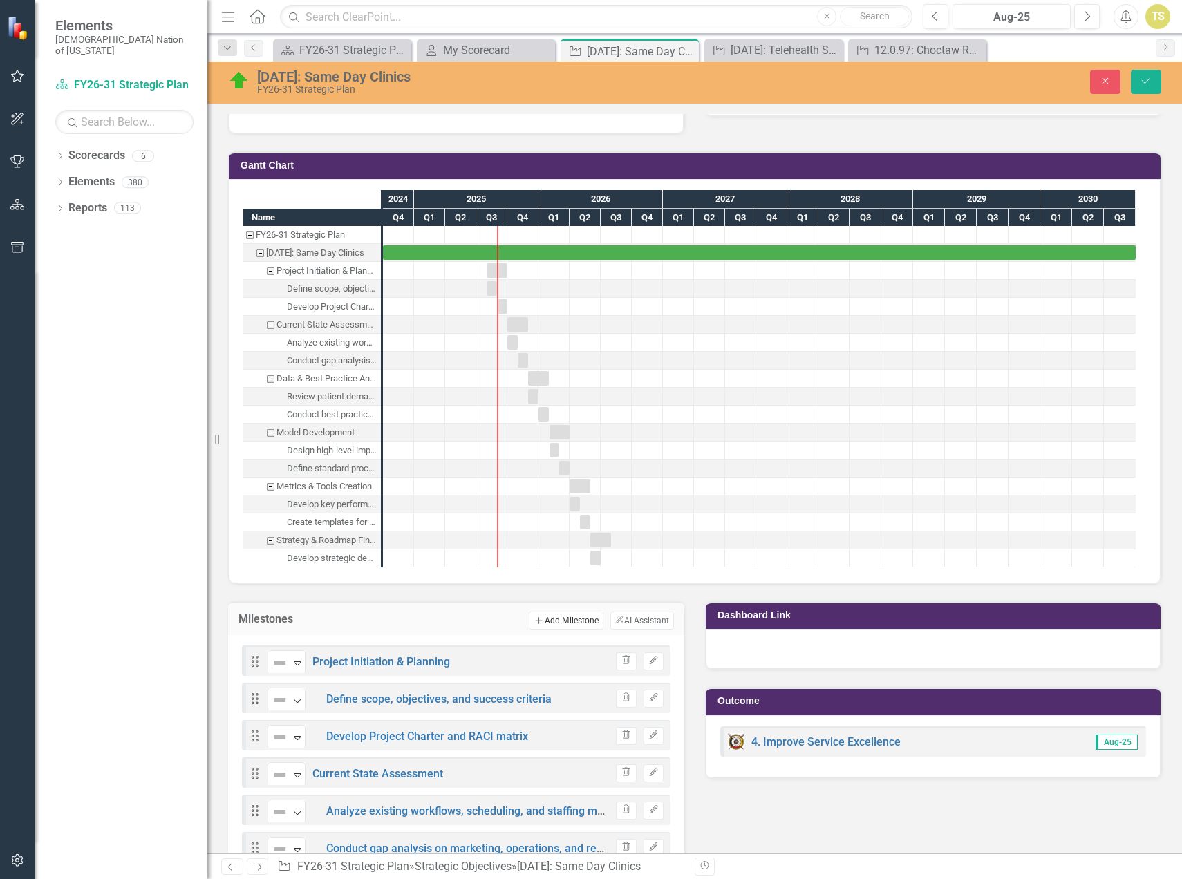
click at [544, 620] on button "Add Add Milestone" at bounding box center [566, 621] width 74 height 18
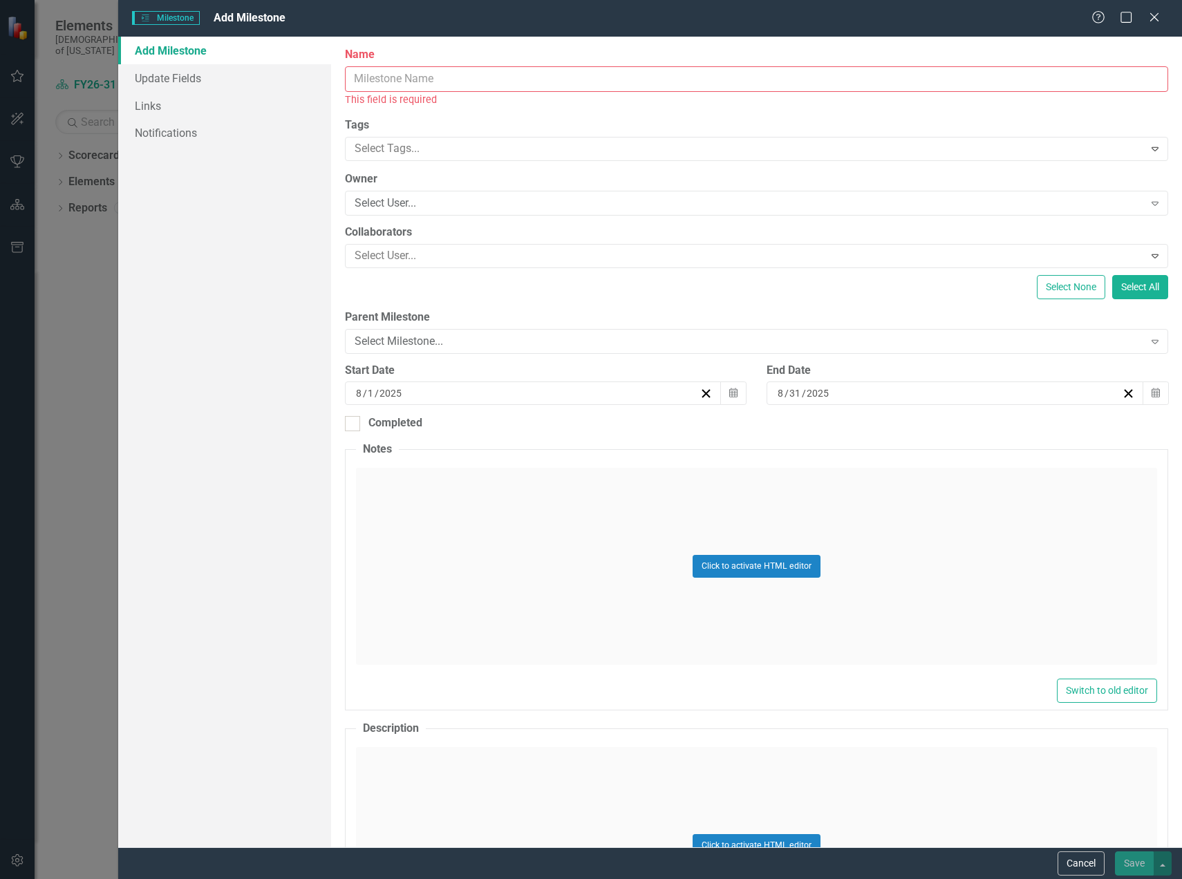
click at [396, 82] on input "Name" at bounding box center [756, 79] width 823 height 26
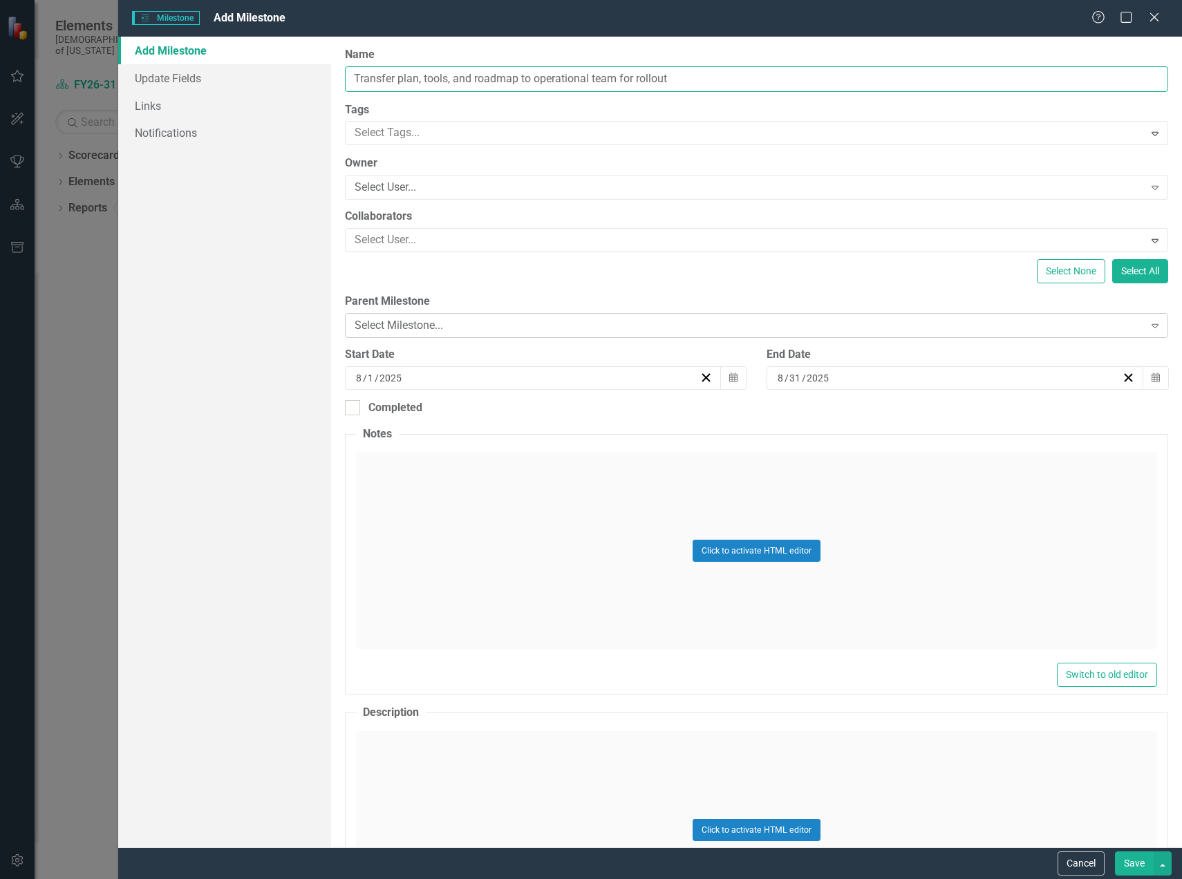
type input "Transfer plan, tools, and roadmap to operational team for rollout"
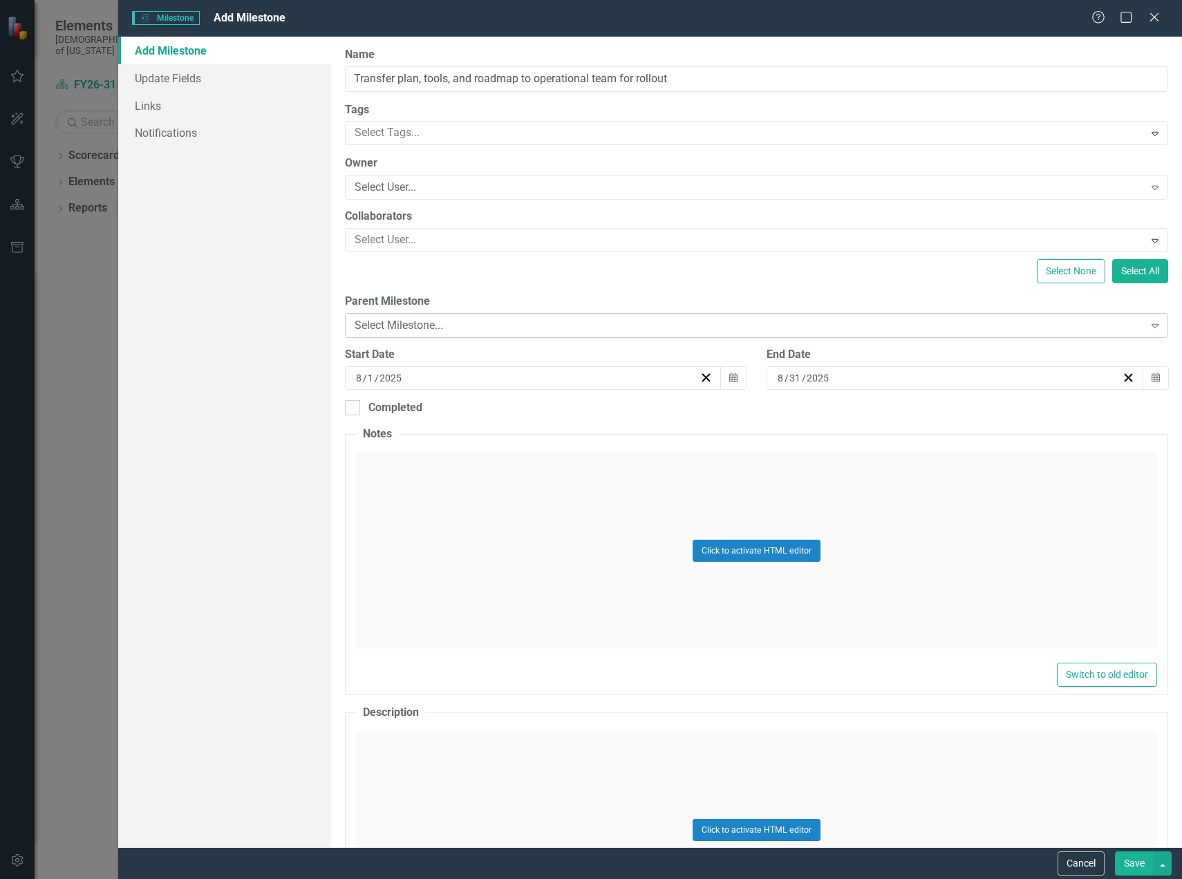
click at [440, 328] on div "Select Milestone..." at bounding box center [749, 326] width 789 height 16
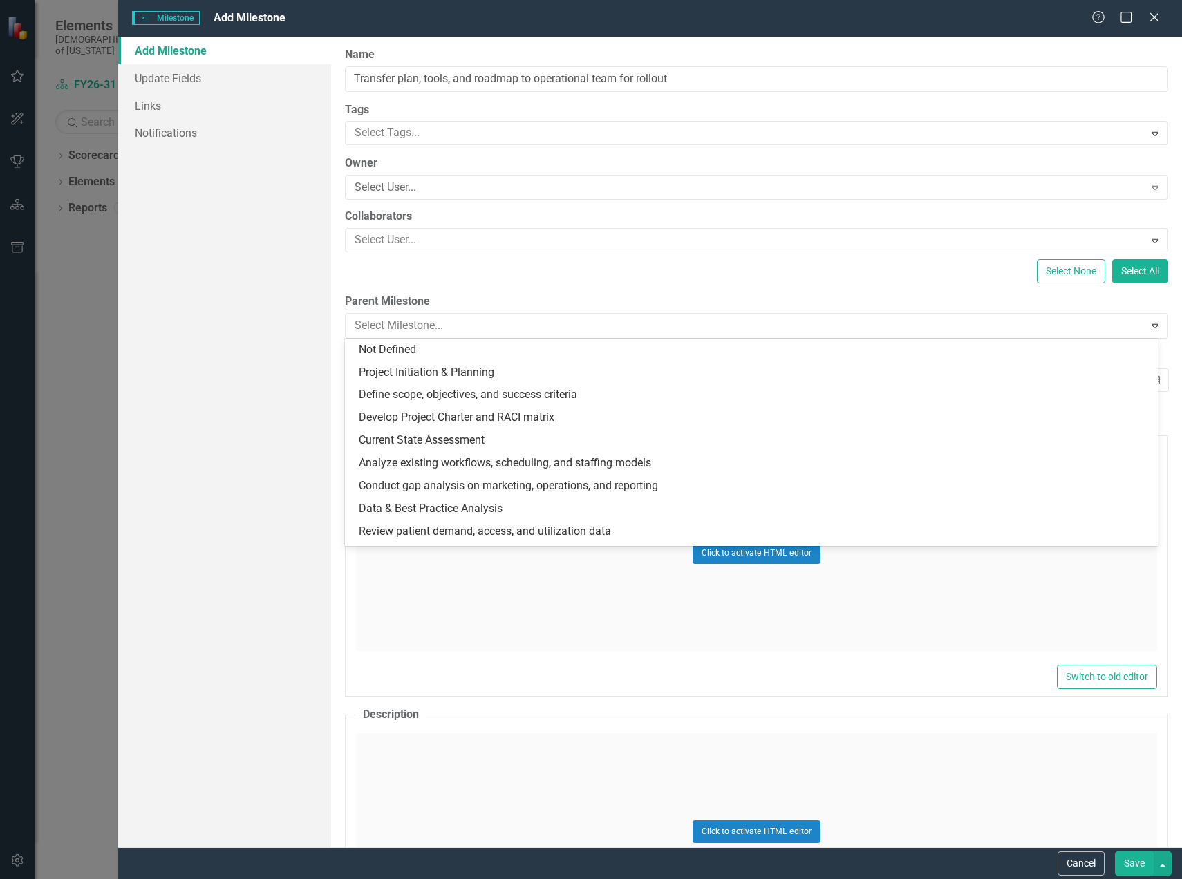
scroll to position [201, 0]
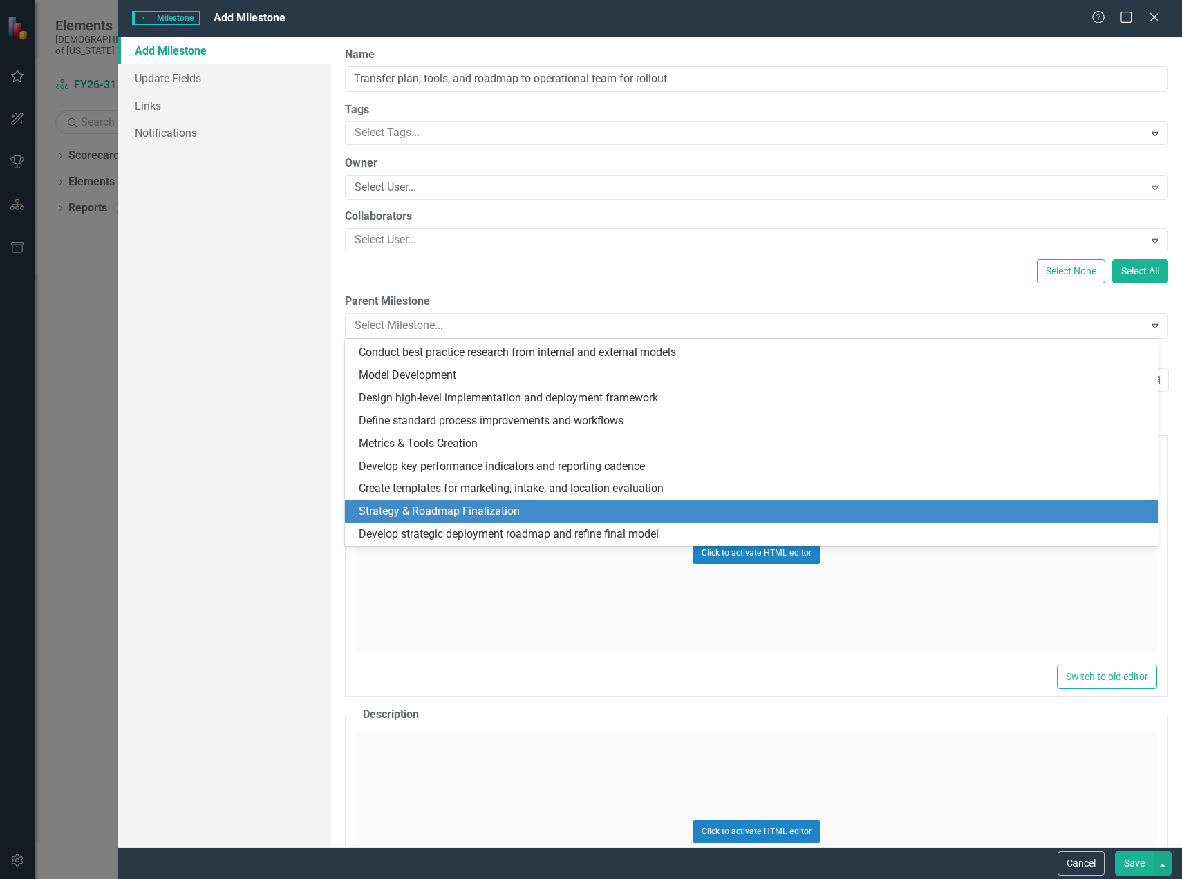
click at [431, 507] on div "Strategy & Roadmap Finalization" at bounding box center [754, 512] width 791 height 16
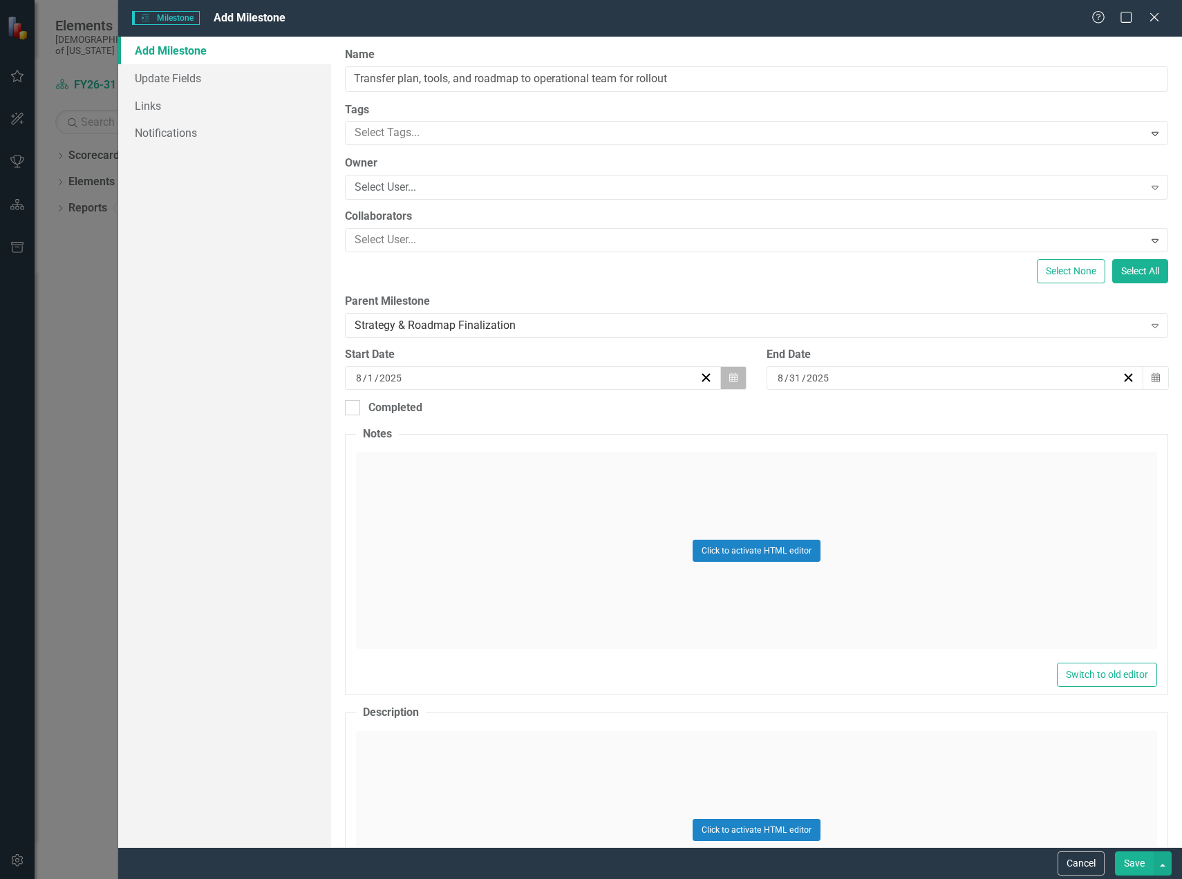
click at [729, 382] on icon "button" at bounding box center [733, 378] width 8 height 10
click at [634, 413] on button "»" at bounding box center [636, 412] width 30 height 30
click at [458, 422] on button "‹" at bounding box center [456, 412] width 30 height 30
click at [529, 459] on abbr "1" at bounding box center [531, 458] width 6 height 11
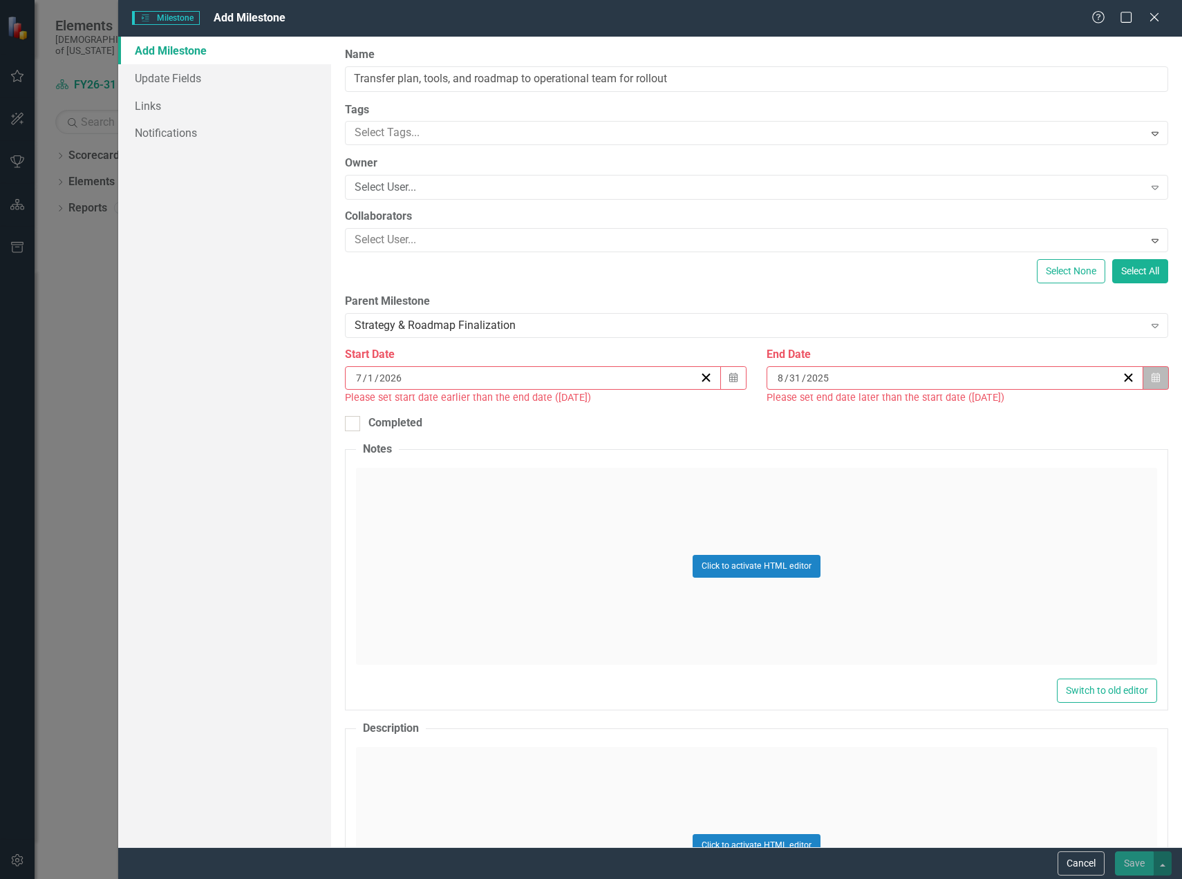
click at [1151, 382] on icon "Calendar" at bounding box center [1155, 378] width 8 height 10
click at [1053, 415] on button "»" at bounding box center [1052, 412] width 30 height 30
click at [873, 416] on button "‹" at bounding box center [873, 412] width 30 height 30
click at [1018, 561] on abbr "31" at bounding box center [1015, 557] width 11 height 11
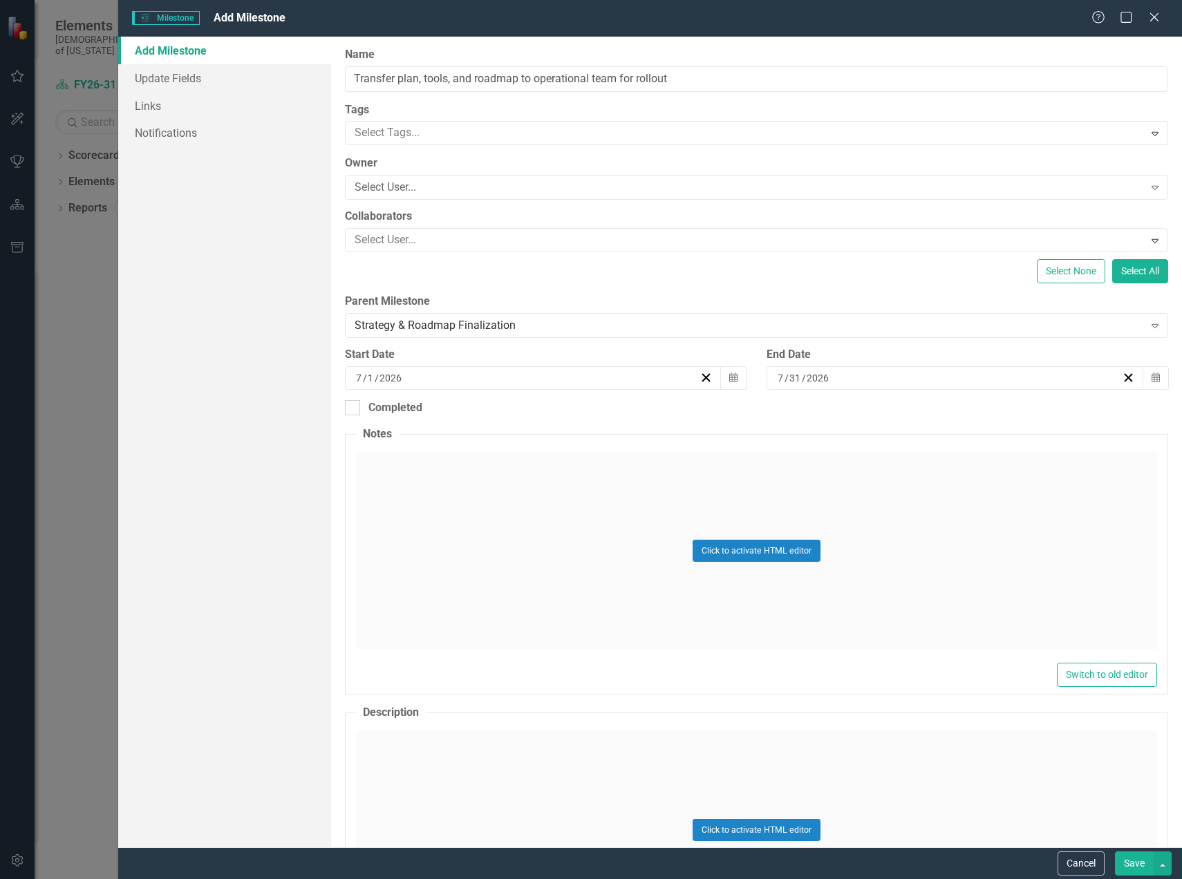
click at [1133, 865] on button "Save" at bounding box center [1134, 863] width 39 height 24
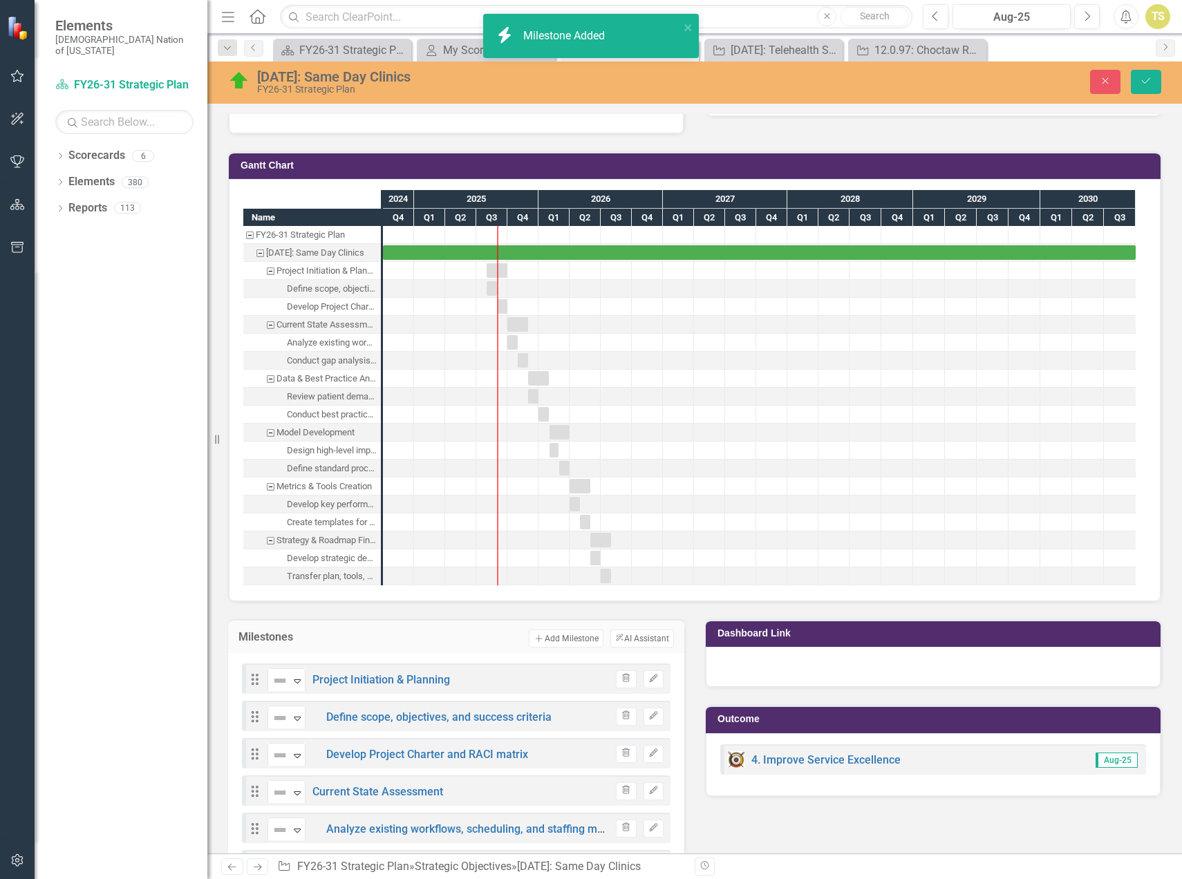
click at [429, 250] on div "Task: Start date: 2024-10-01 End date: 2030-09-30" at bounding box center [759, 252] width 753 height 15
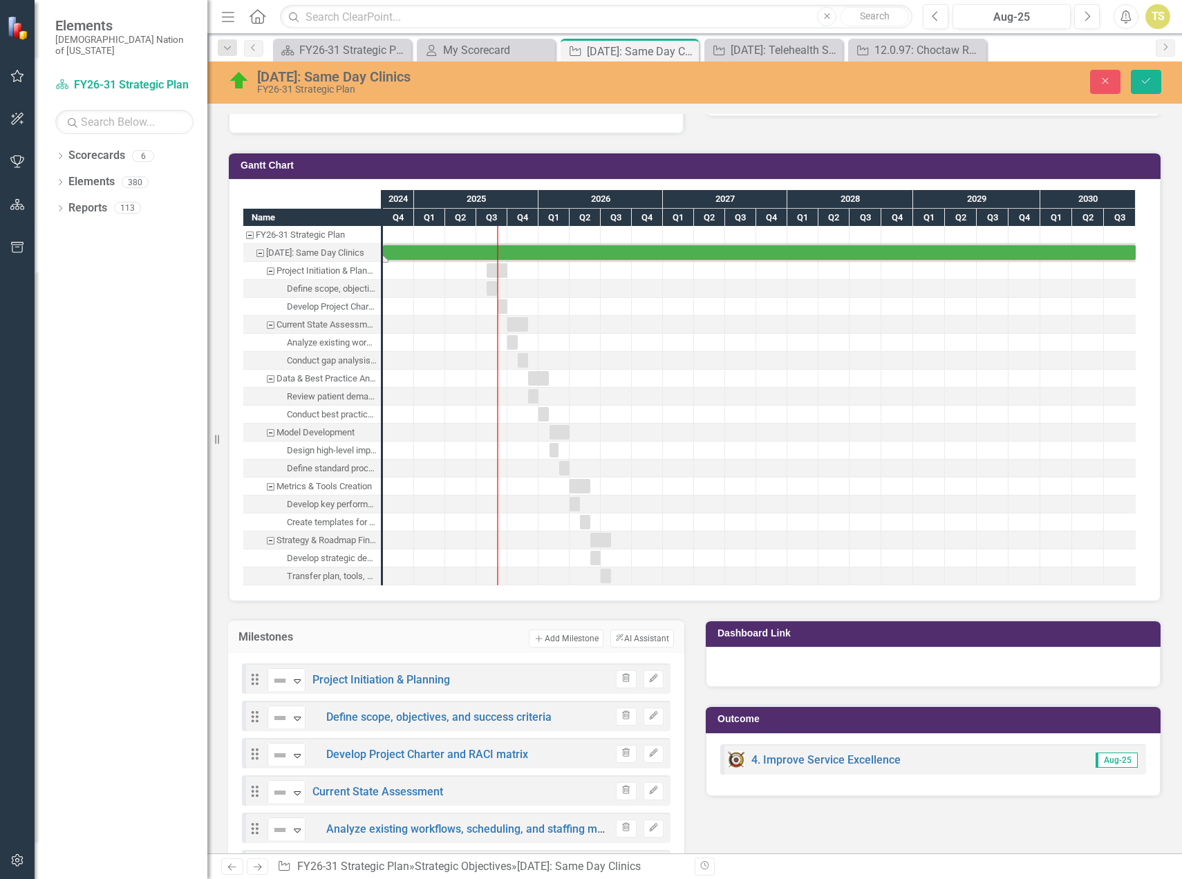
click at [429, 250] on div "Task: Start date: 2024-10-01 End date: 2030-09-30" at bounding box center [759, 252] width 753 height 15
drag, startPoint x: 527, startPoint y: 285, endPoint x: 429, endPoint y: 250, distance: 104.3
click at [429, 250] on div "Task: Start date: 2024-10-01 End date: 2030-09-30" at bounding box center [759, 252] width 753 height 15
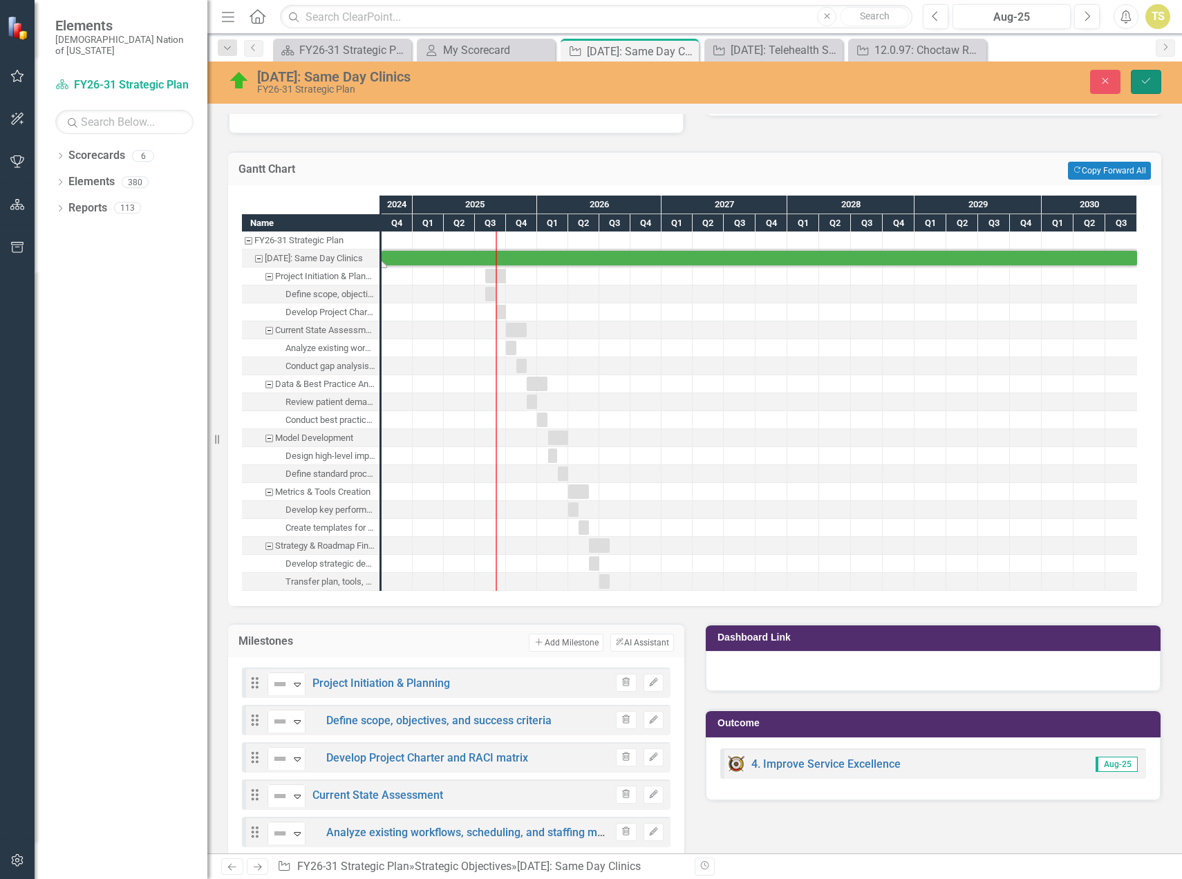
click at [1138, 85] on button "Save" at bounding box center [1146, 82] width 30 height 24
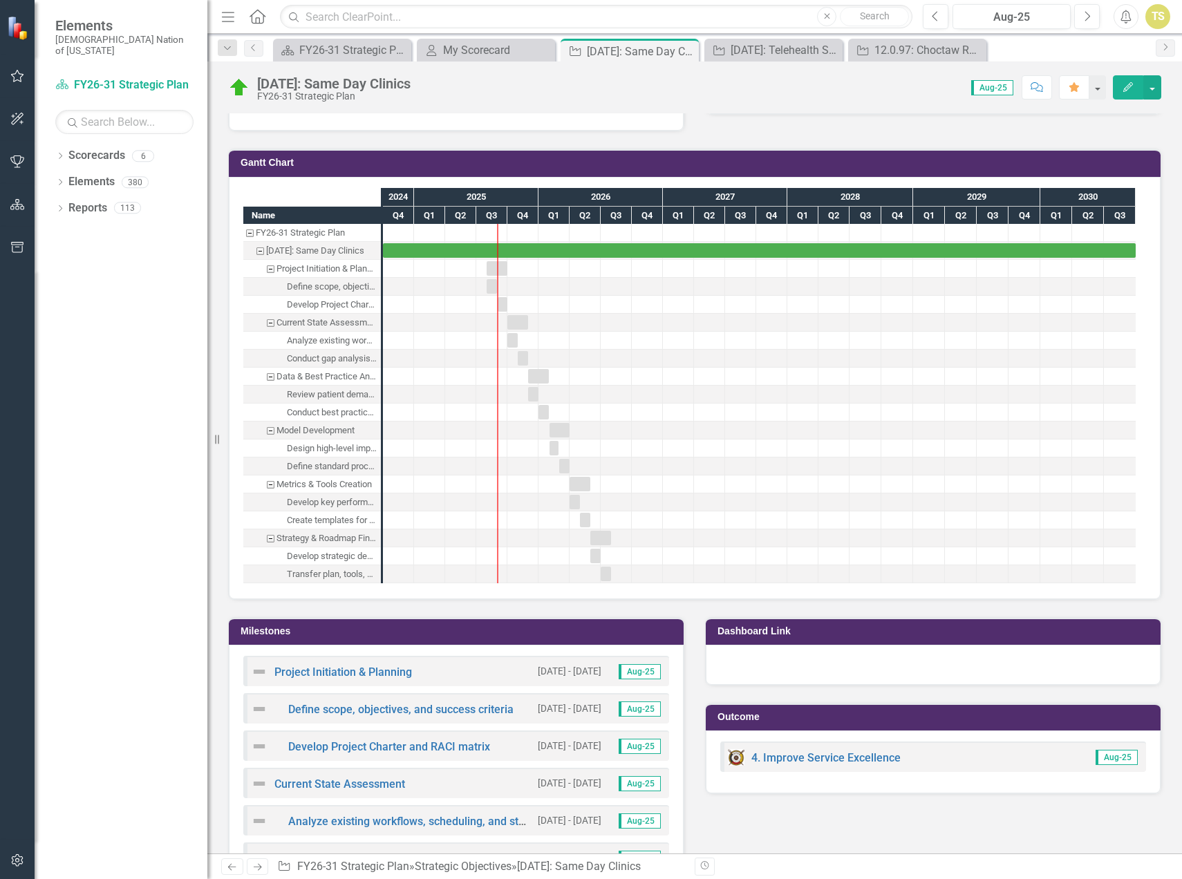
scroll to position [968, 0]
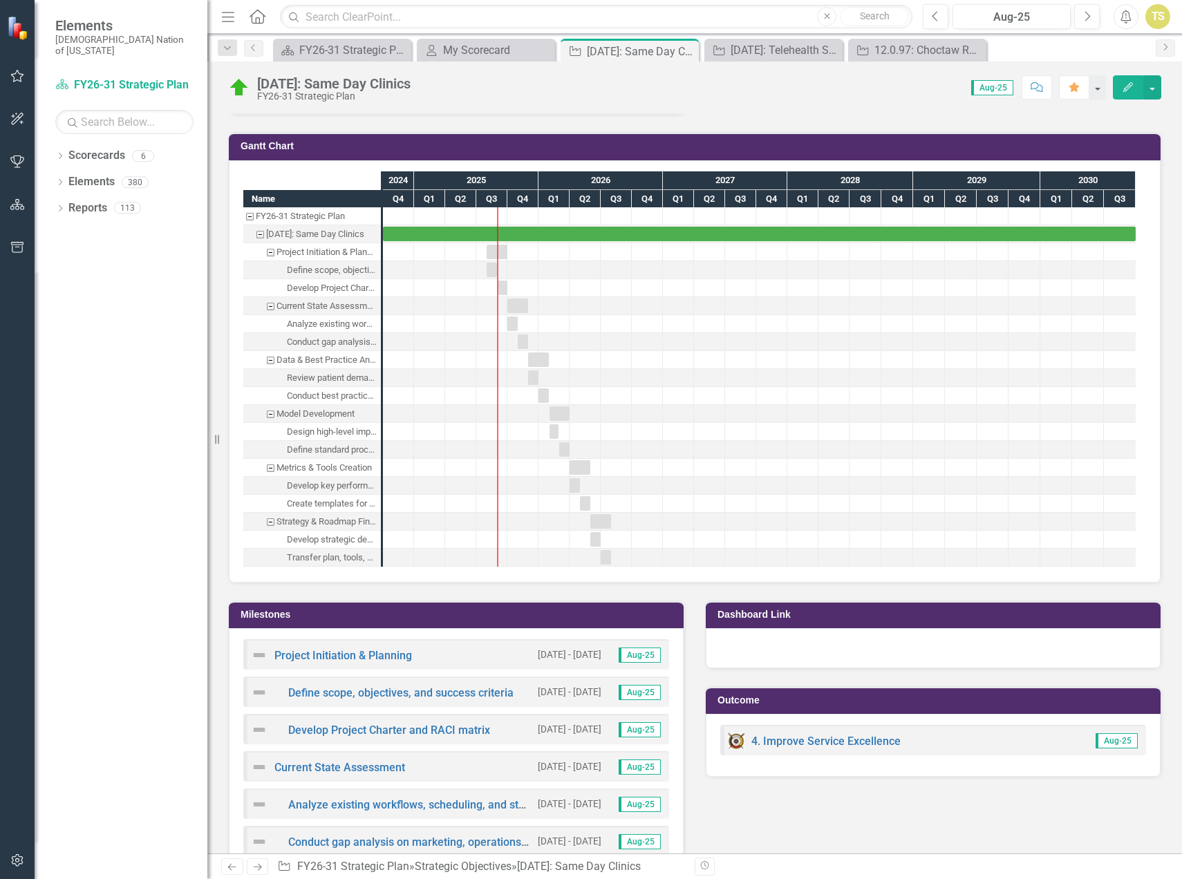
click at [426, 650] on div "Project Initiation & Planning 8/1/25 - 9/30/25 Aug-25" at bounding box center [456, 654] width 426 height 30
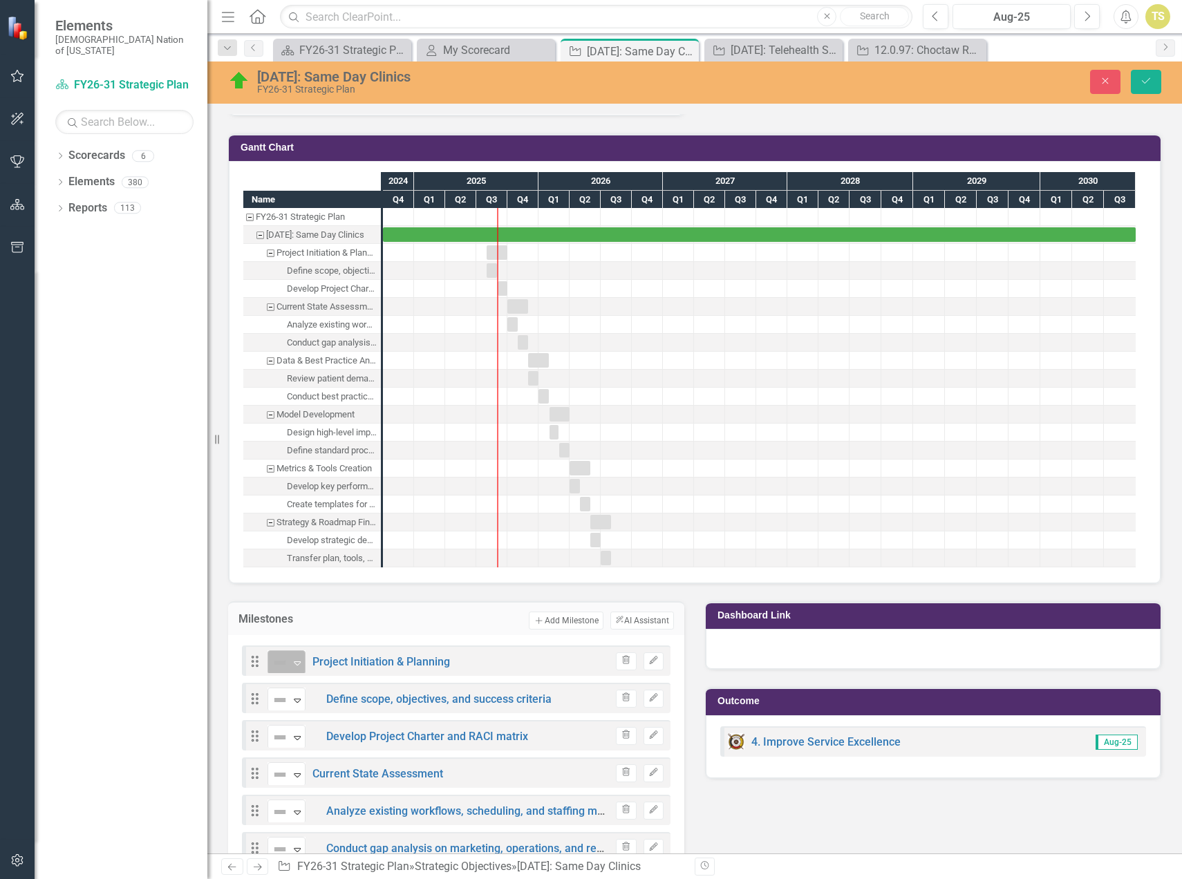
click at [301, 667] on div "Expand" at bounding box center [297, 662] width 14 height 23
click at [301, 701] on icon "Expand" at bounding box center [297, 700] width 14 height 11
click at [298, 739] on icon "Expand" at bounding box center [297, 737] width 14 height 11
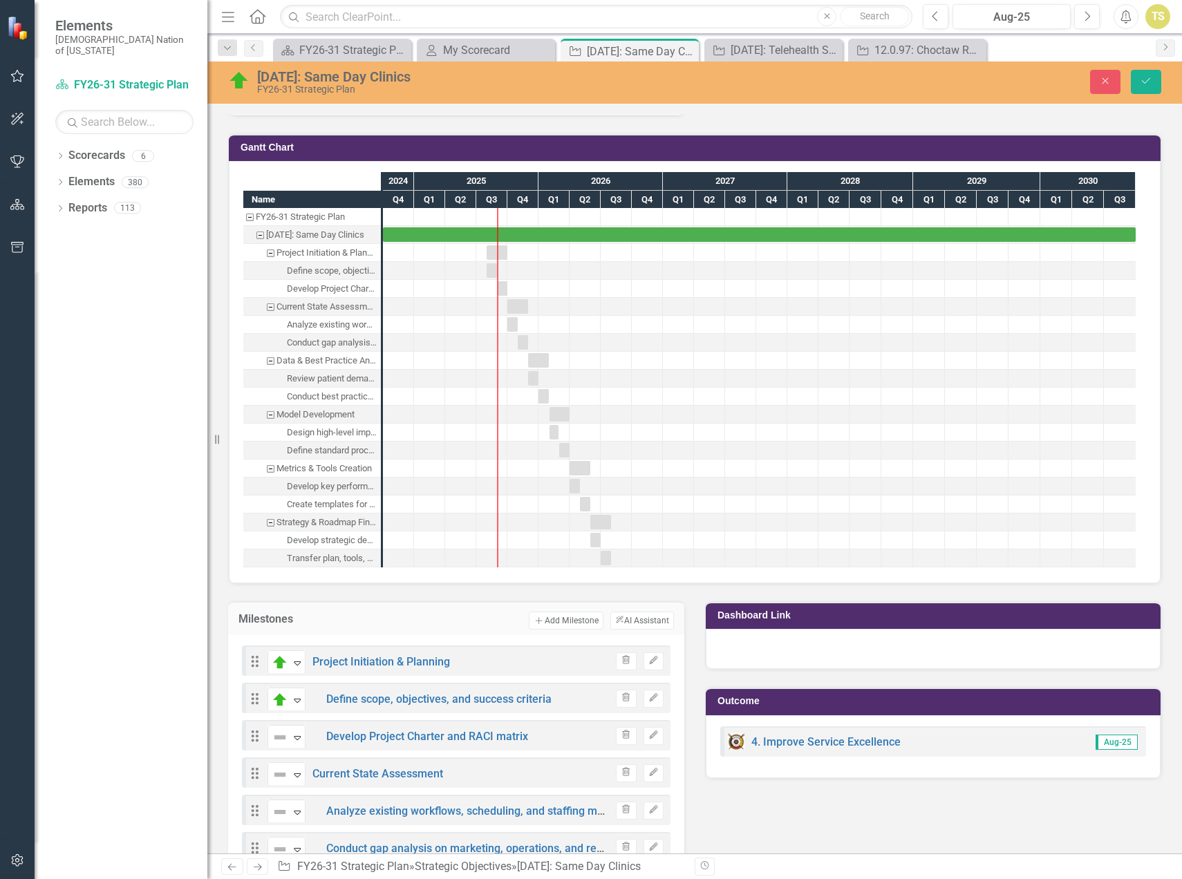
click at [1135, 84] on button "Save" at bounding box center [1146, 82] width 30 height 24
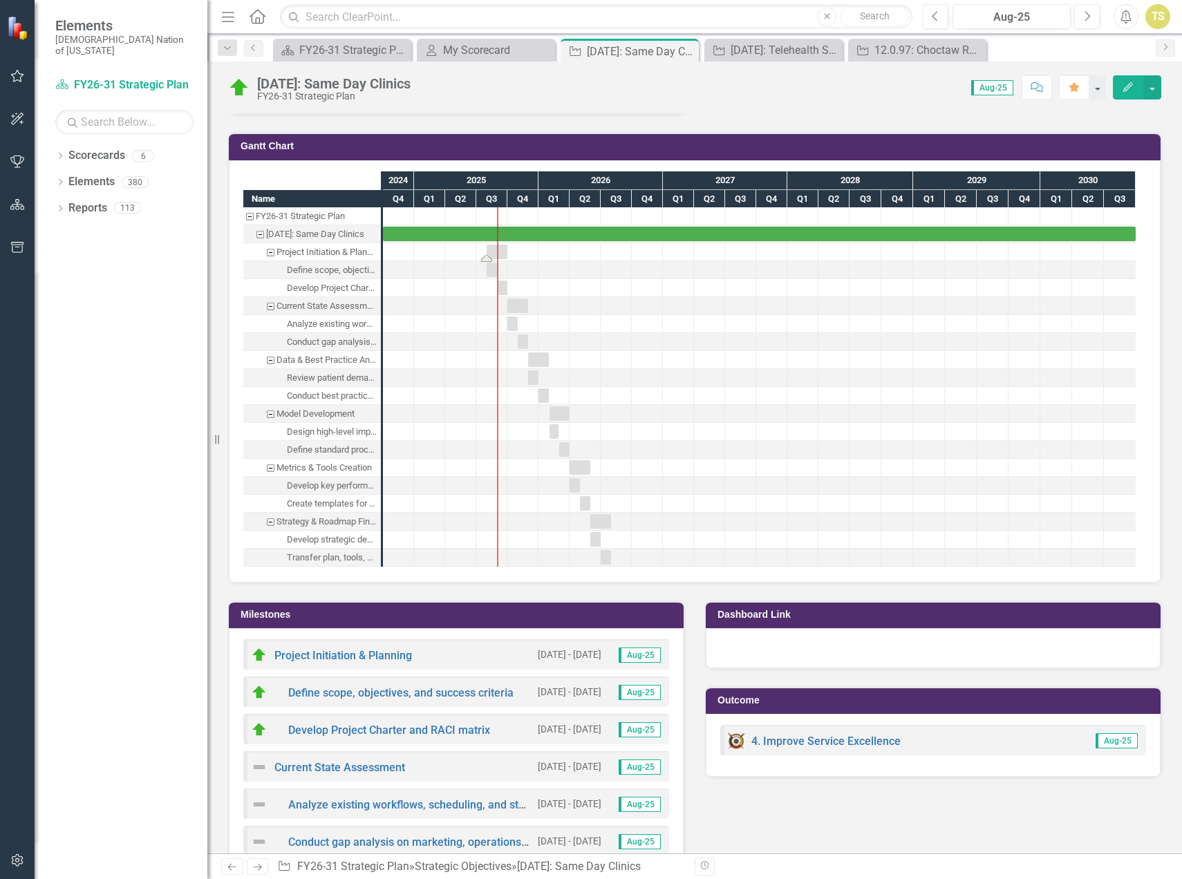
click at [503, 253] on div "Task: Start date: 2025-08-01 End date: 2025-09-30" at bounding box center [497, 252] width 21 height 15
click at [500, 255] on div "Task: Start date: 2025-08-01 End date: 2025-09-30" at bounding box center [497, 252] width 21 height 15
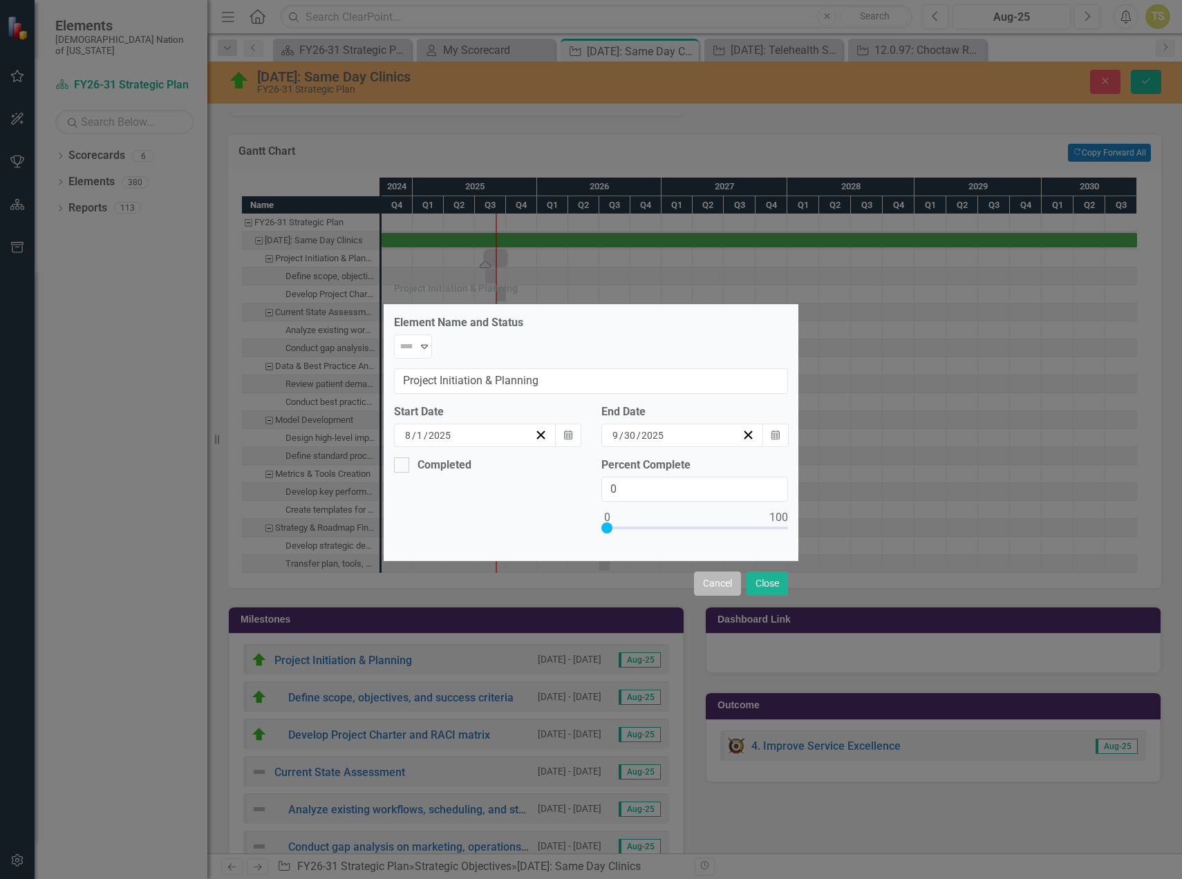
click at [697, 572] on button "Cancel" at bounding box center [717, 584] width 47 height 24
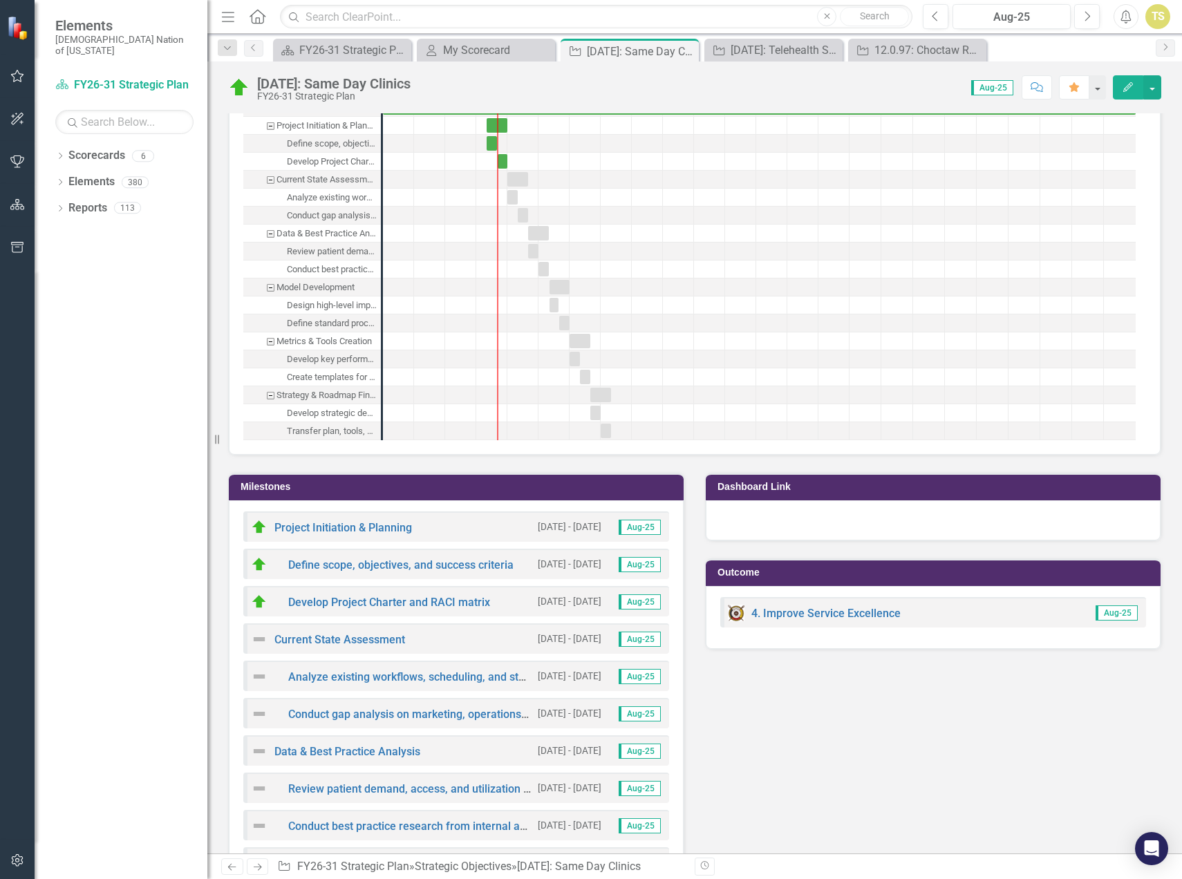
scroll to position [1122, 0]
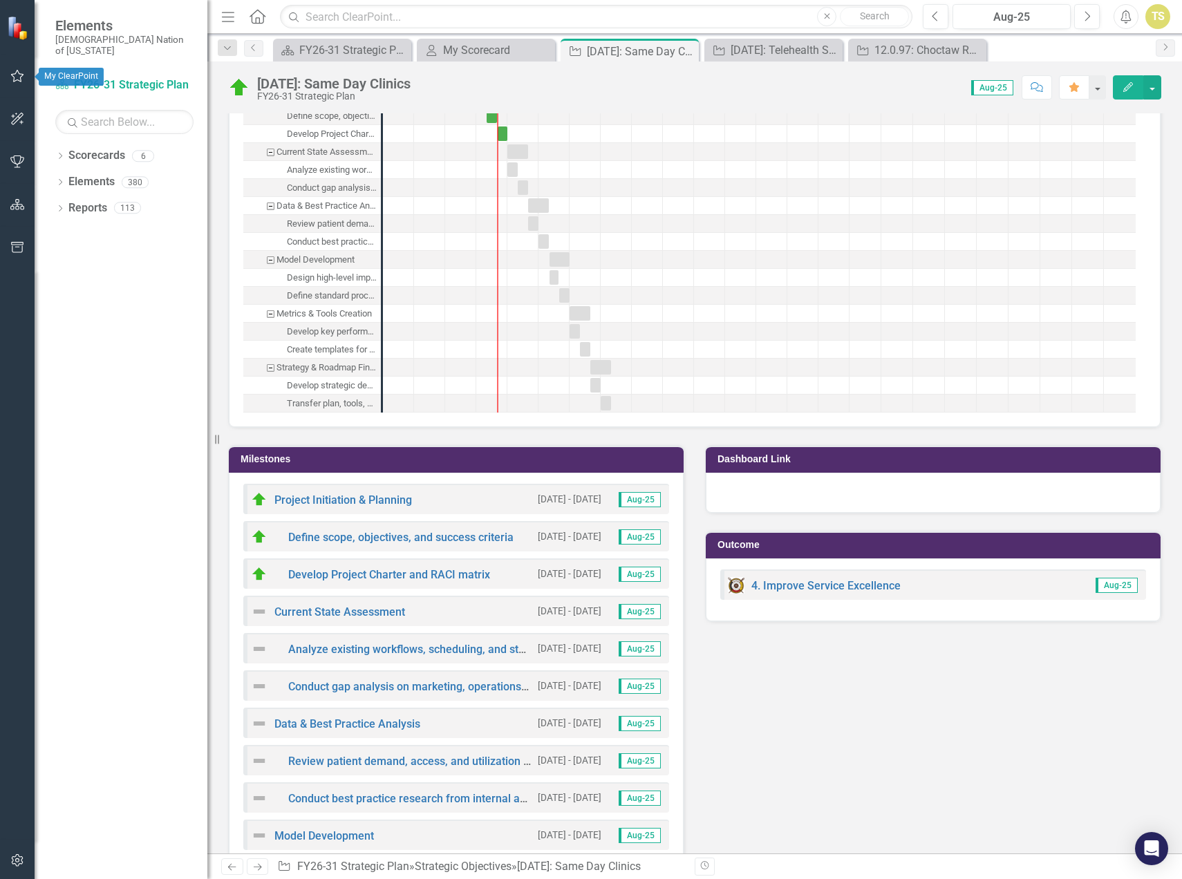
click at [19, 79] on icon "button" at bounding box center [17, 75] width 15 height 11
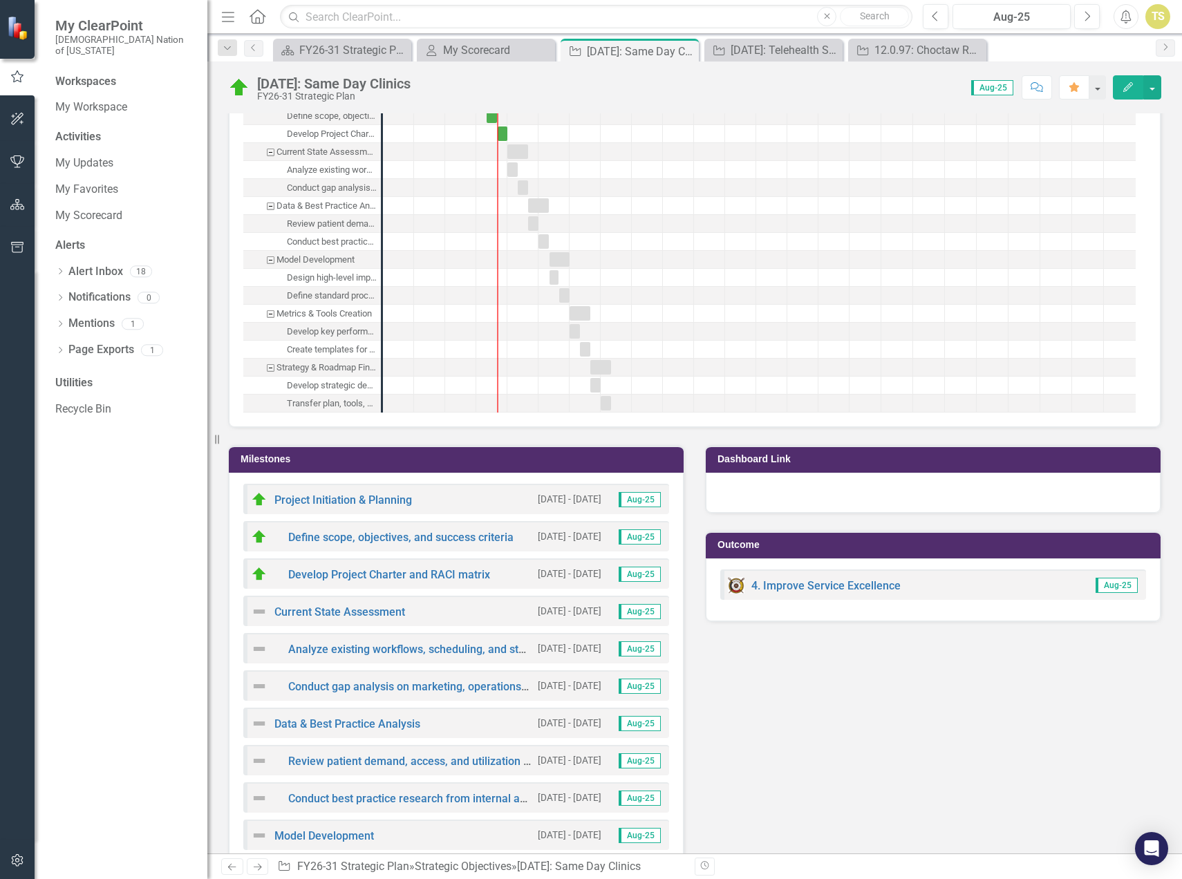
click at [106, 74] on div "Workspaces" at bounding box center [85, 82] width 61 height 16
click at [86, 100] on link "My Workspace" at bounding box center [124, 108] width 138 height 16
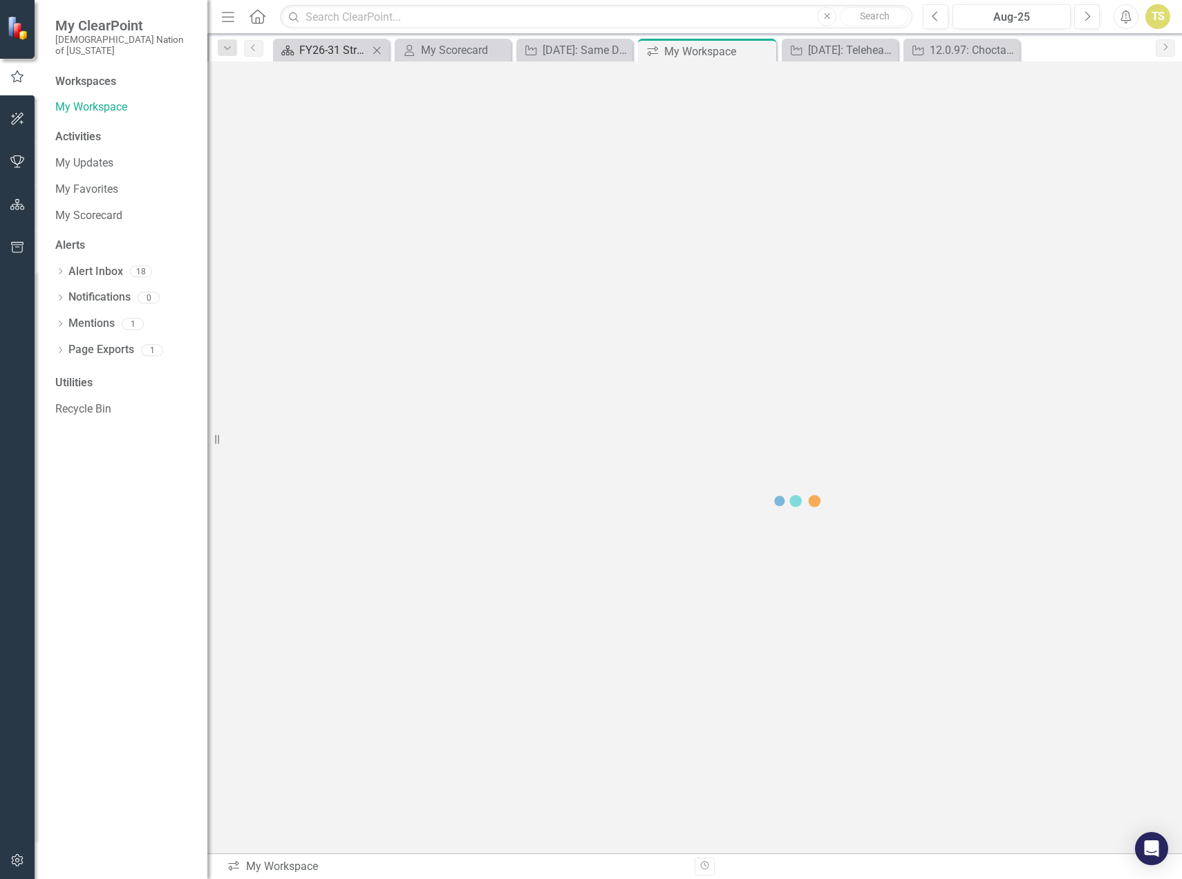
click at [322, 55] on div "FY26-31 Strategic Plan" at bounding box center [333, 49] width 69 height 17
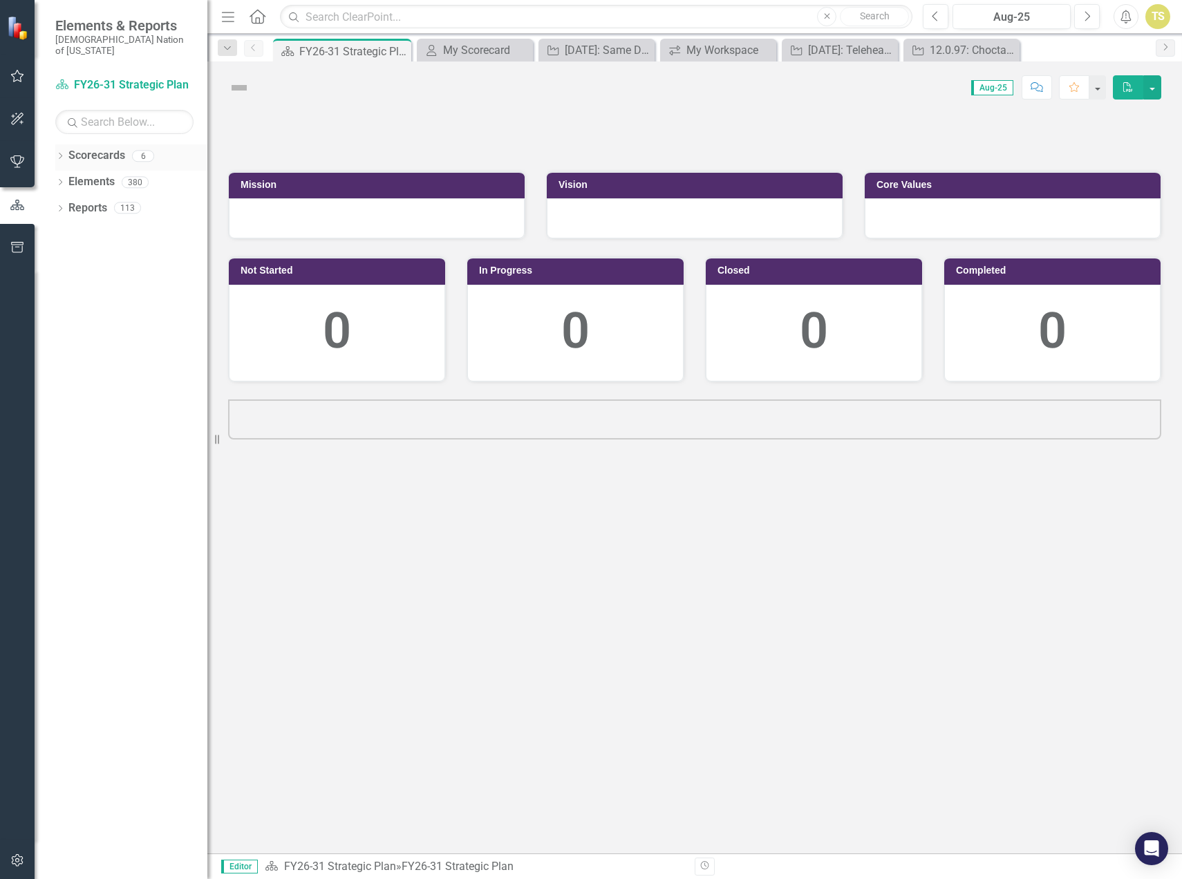
click at [65, 153] on icon "Dropdown" at bounding box center [60, 157] width 10 height 8
